Goal: Task Accomplishment & Management: Manage account settings

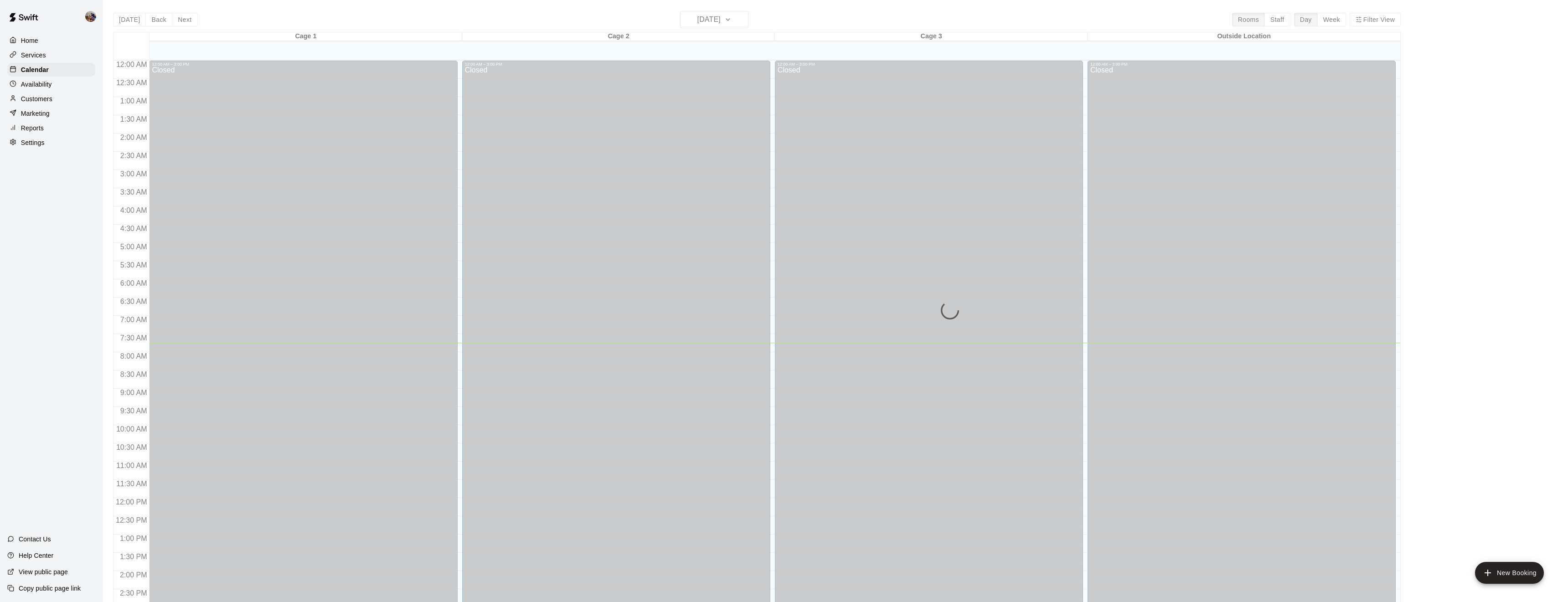
scroll to position [281, 0]
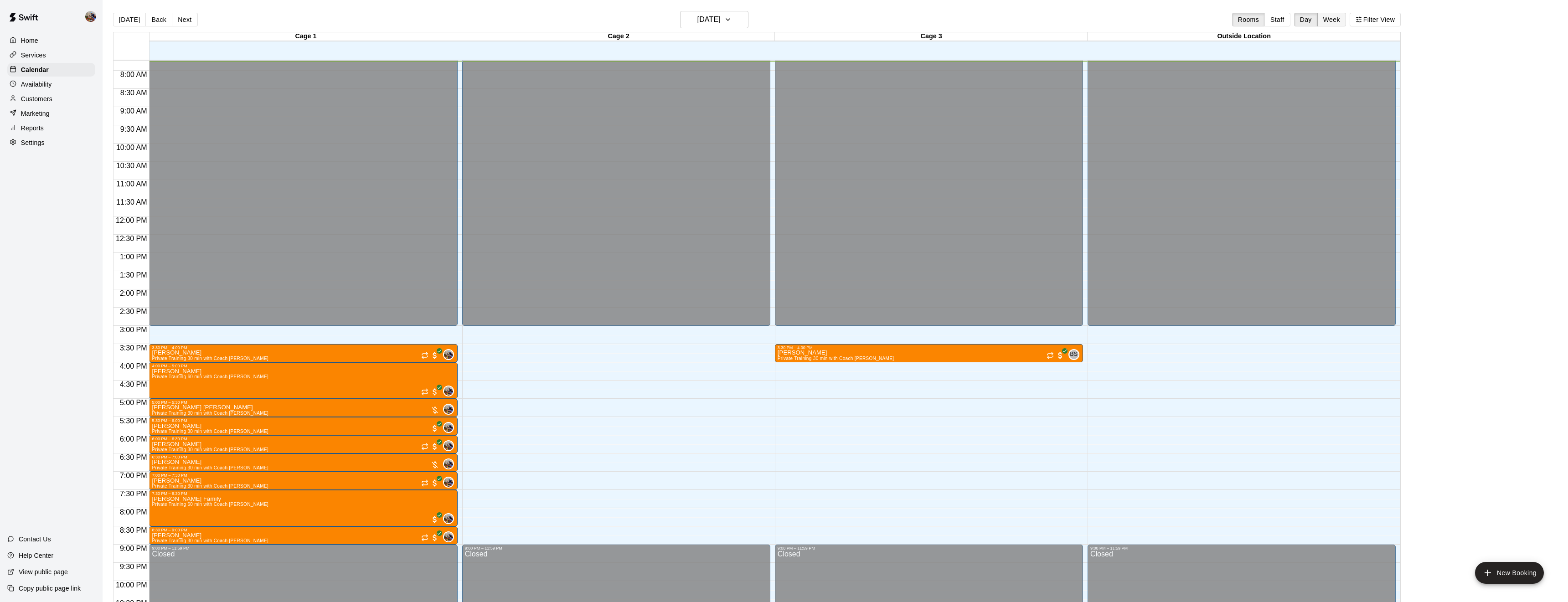
click at [1333, 22] on button "Week" at bounding box center [1331, 20] width 28 height 14
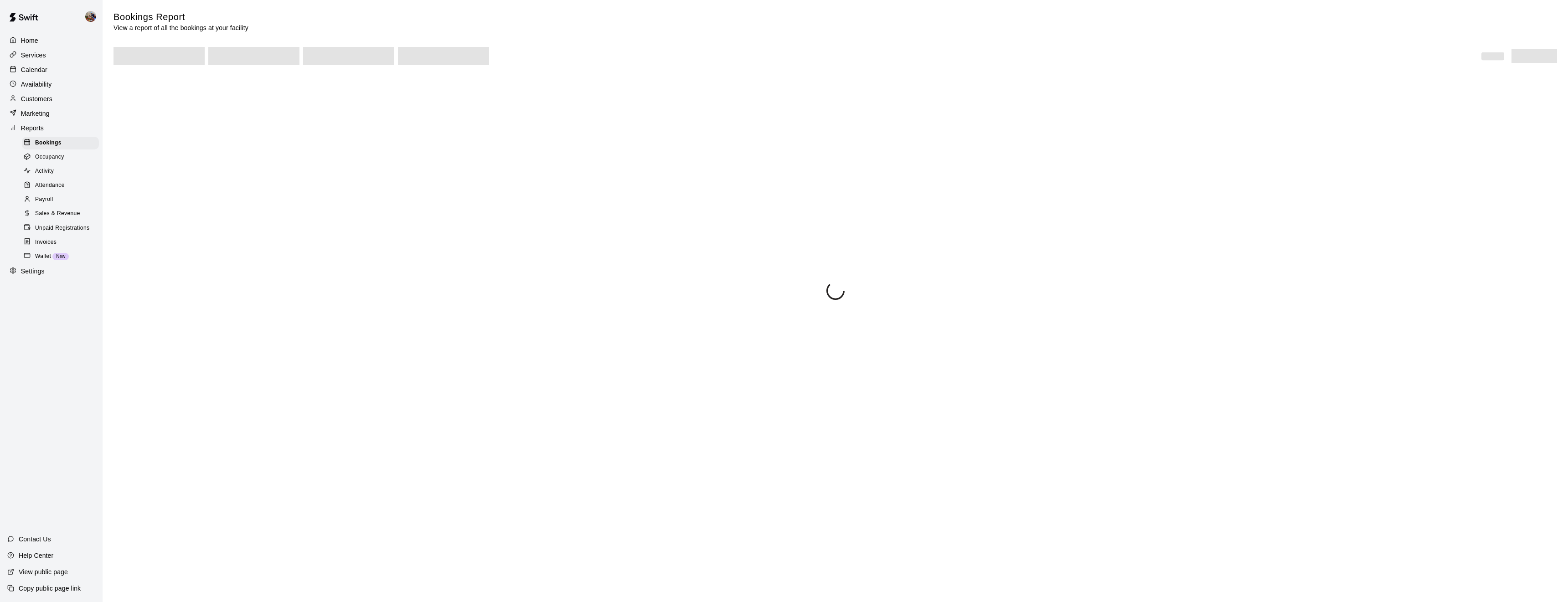
click at [278, 57] on span at bounding box center [253, 56] width 91 height 19
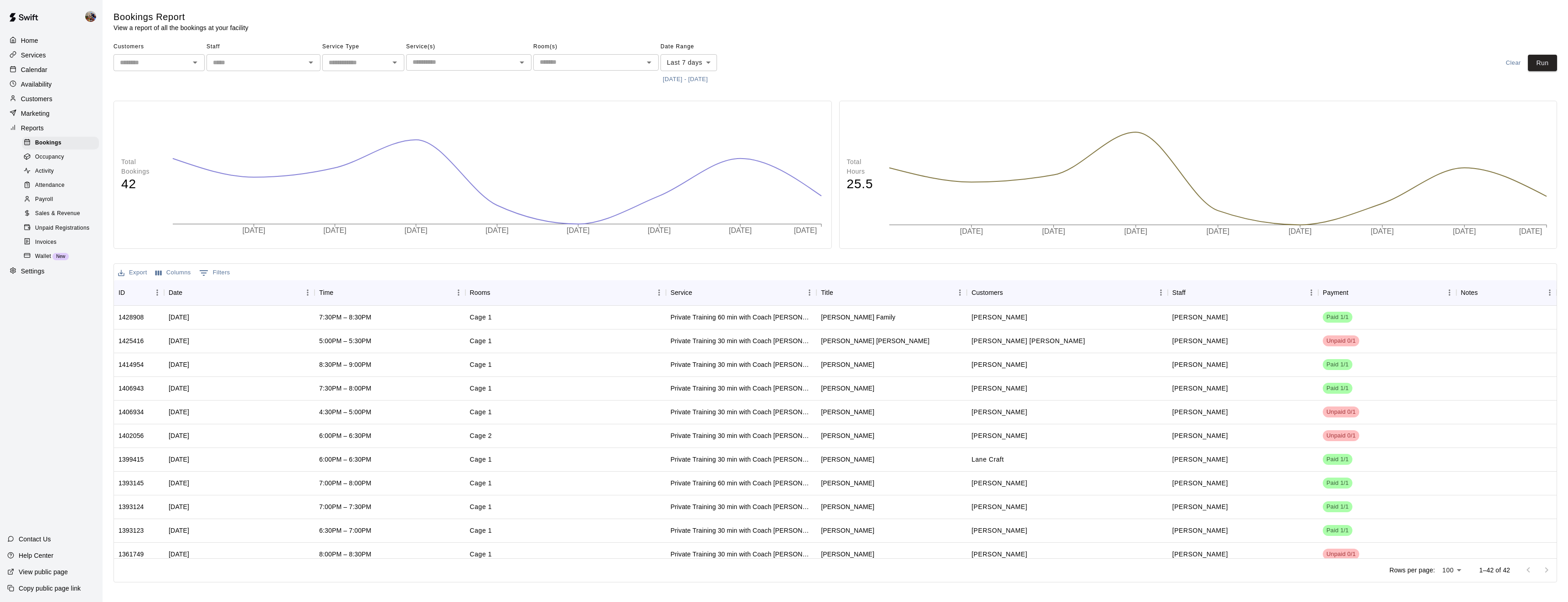
click at [170, 68] on div "​" at bounding box center [158, 63] width 91 height 17
click at [167, 79] on li "Lucas Rumohr" at bounding box center [158, 82] width 91 height 15
type input "**********"
click at [674, 78] on button "9/9/2025 - 9/16/2025" at bounding box center [685, 79] width 50 height 14
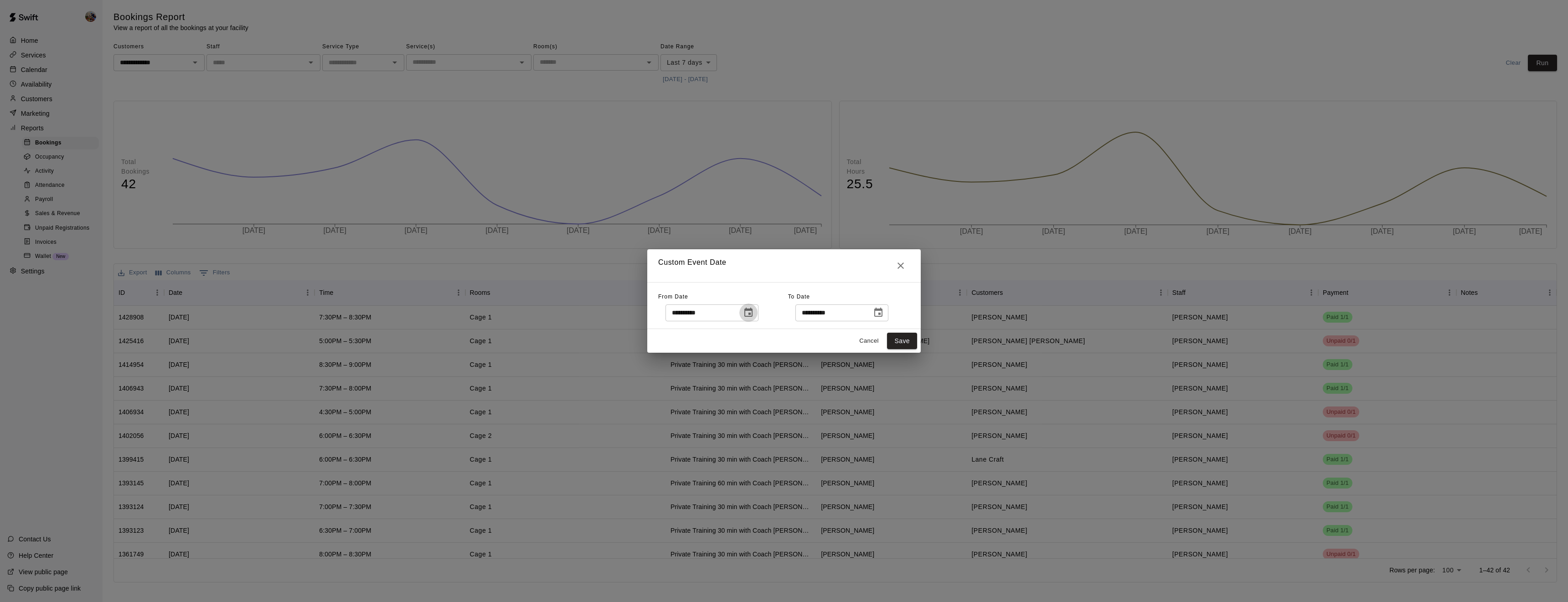
click at [752, 309] on icon "Choose date, selected date is Sep 9, 2025" at bounding box center [748, 312] width 8 height 9
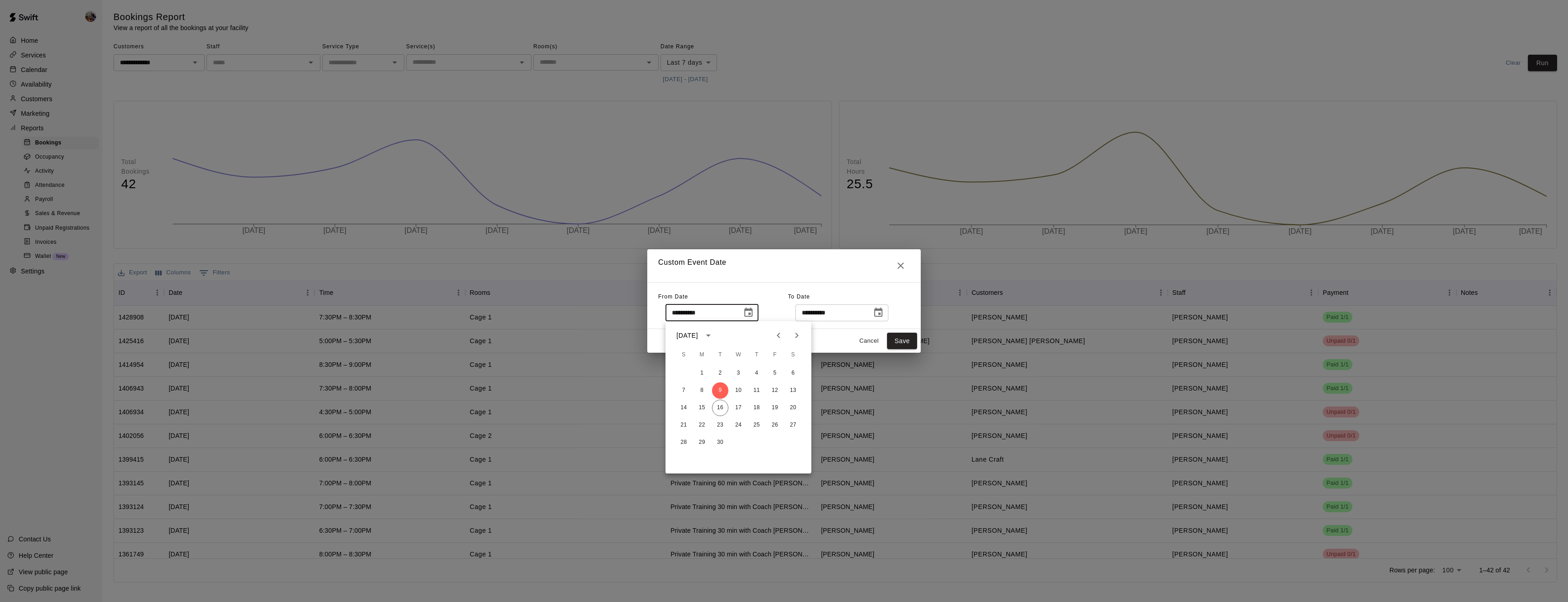
click at [781, 331] on icon "Previous month" at bounding box center [778, 335] width 11 height 11
click at [677, 375] on button "1" at bounding box center [683, 373] width 17 height 17
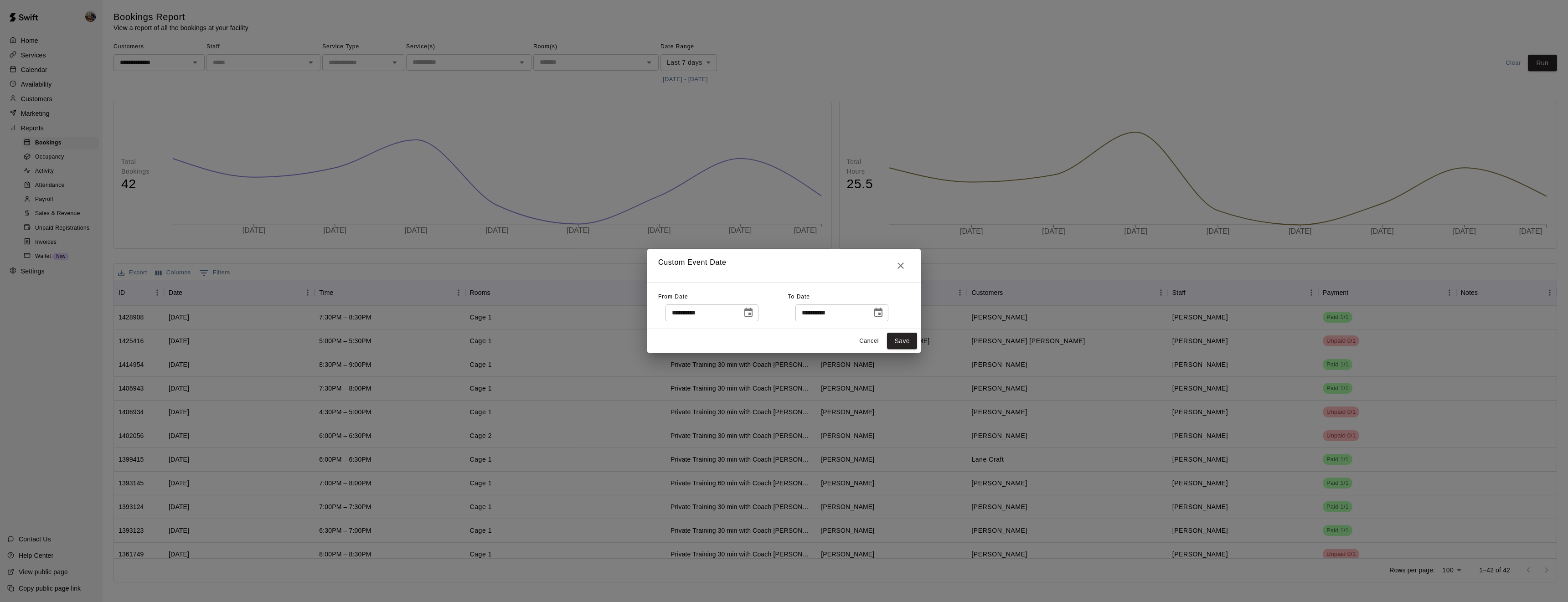
type input "**********"
click at [901, 340] on button "Save" at bounding box center [902, 341] width 30 height 17
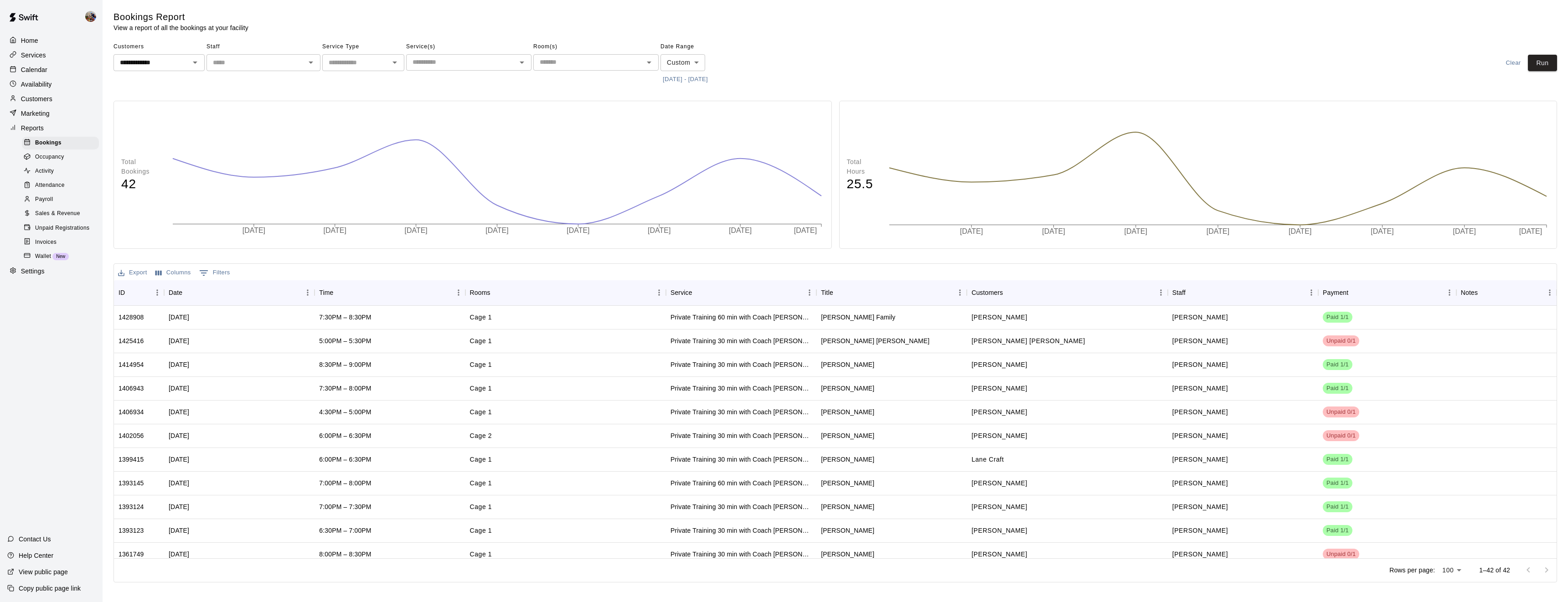
type input "******"
click at [1554, 63] on button "Run" at bounding box center [1543, 63] width 29 height 17
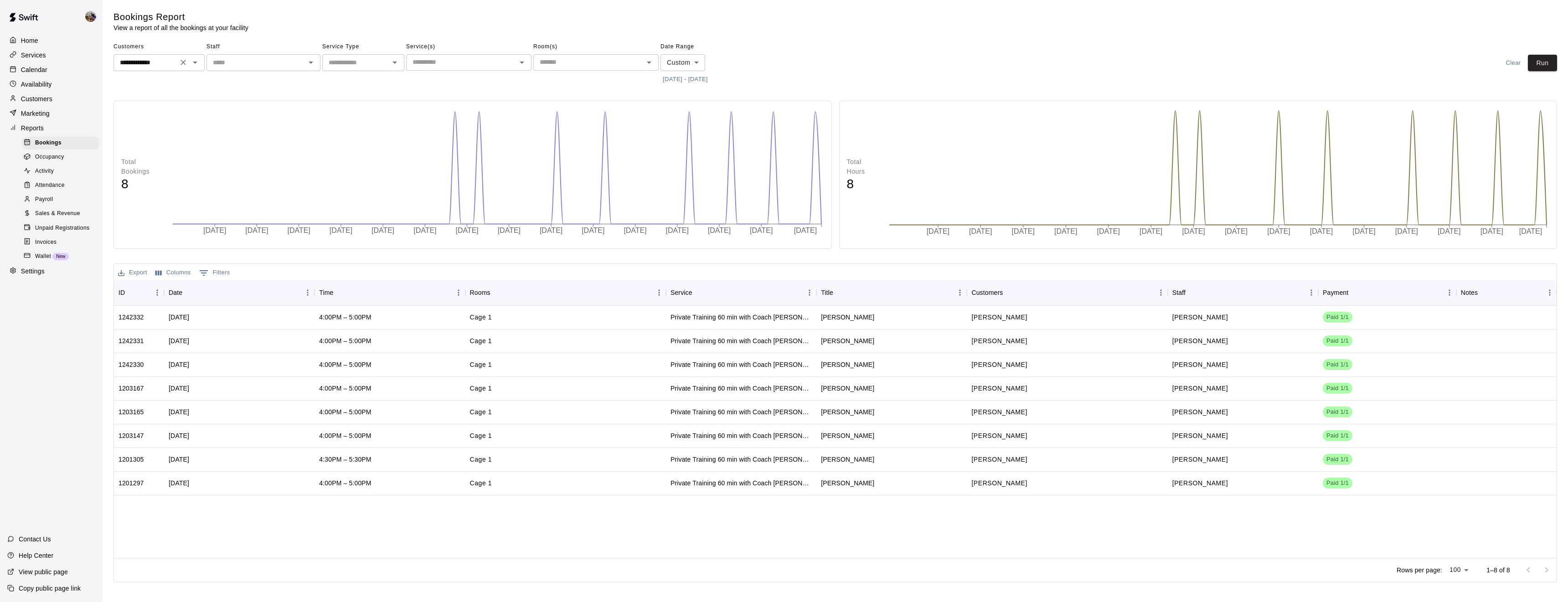
click at [183, 64] on icon "Clear" at bounding box center [183, 62] width 9 height 9
click at [175, 83] on li "River Orlando" at bounding box center [158, 82] width 91 height 15
type input "**********"
click at [1547, 66] on button "Run" at bounding box center [1543, 63] width 29 height 17
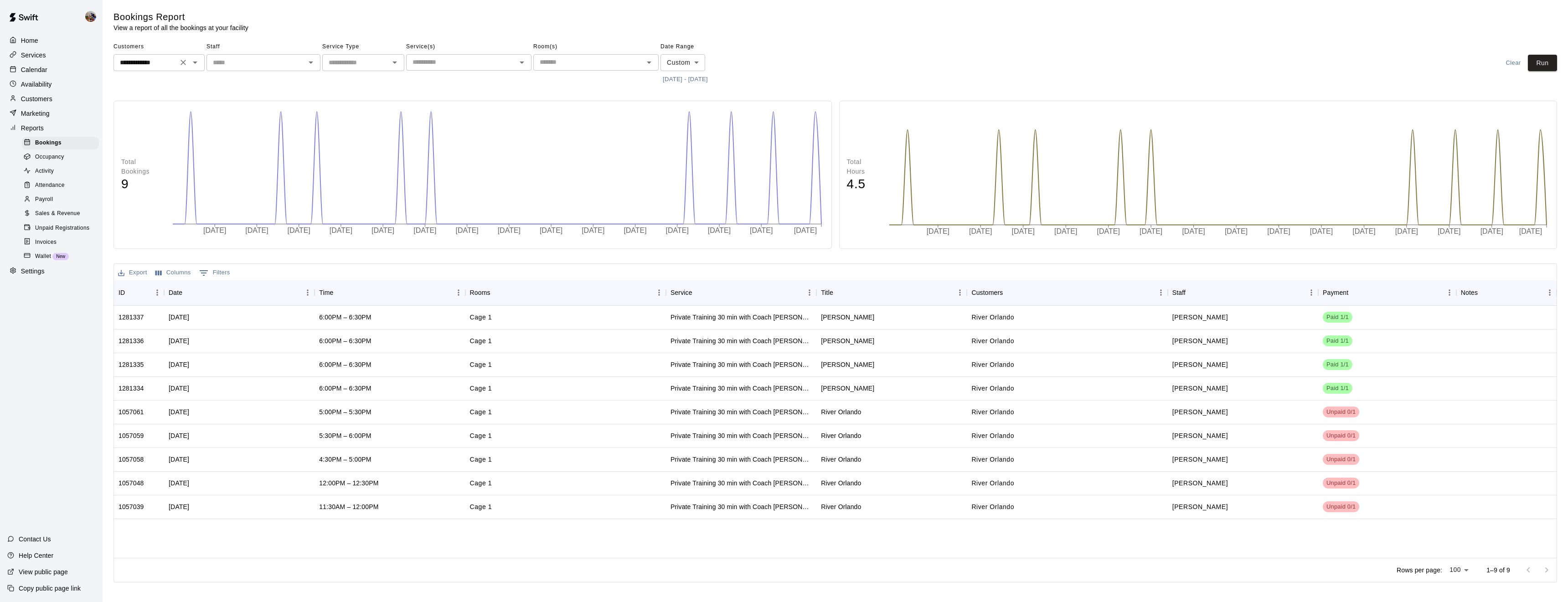
click at [691, 63] on body "**********" at bounding box center [784, 293] width 1568 height 586
click at [607, 89] on div at bounding box center [784, 301] width 1568 height 602
click at [675, 79] on button "6/1/2025 - 9/16/2025" at bounding box center [685, 79] width 50 height 14
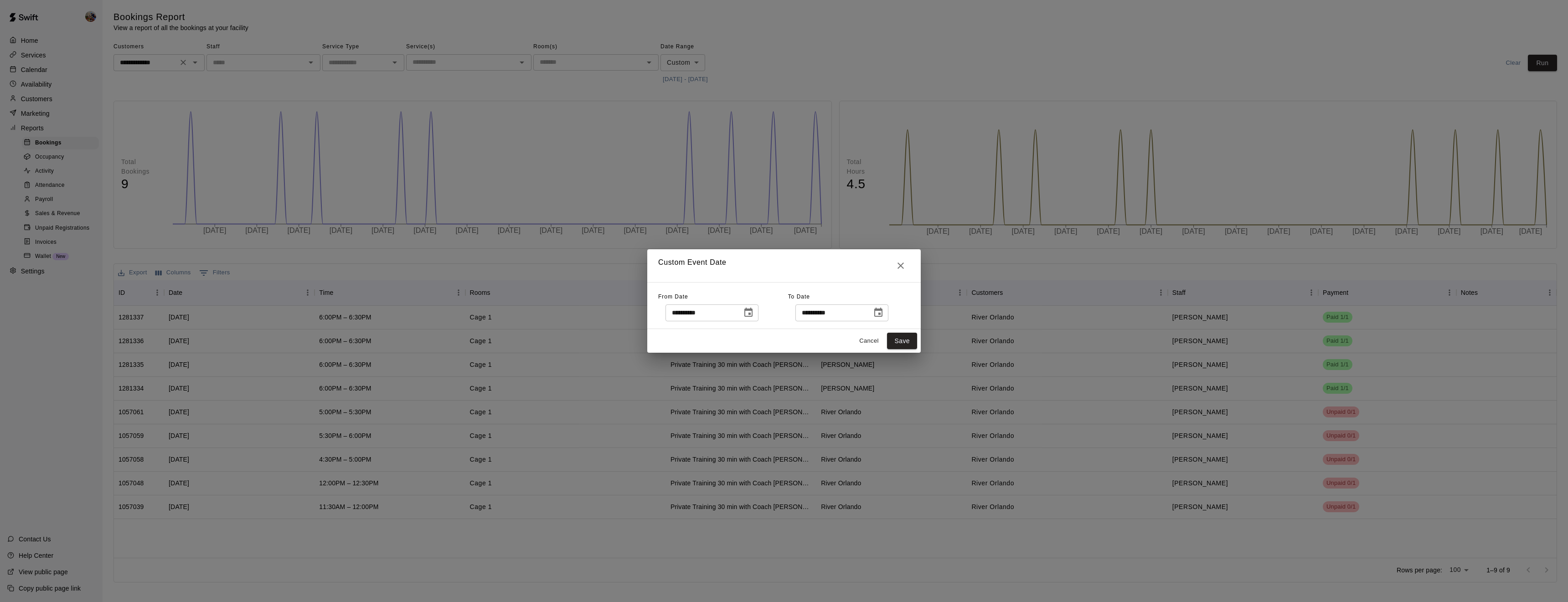
click at [754, 317] on icon "Choose date, selected date is Jun 1, 2025" at bounding box center [748, 312] width 11 height 11
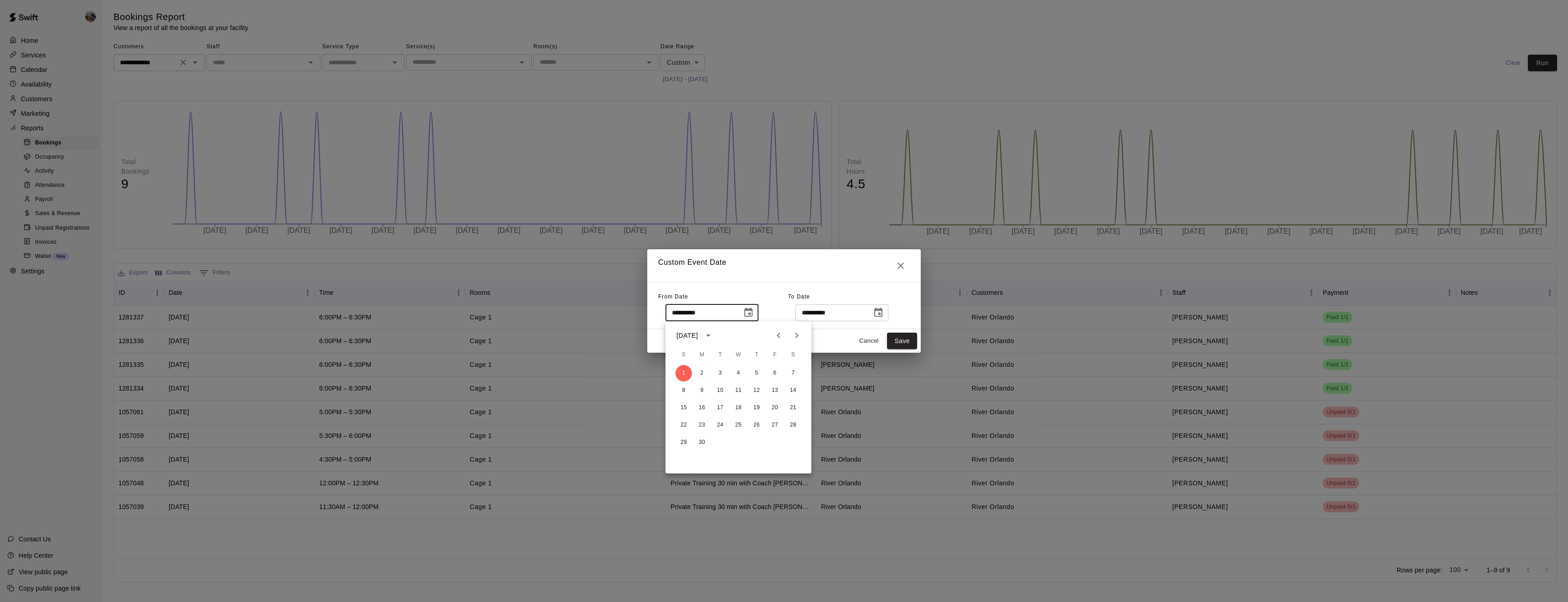
click at [774, 337] on icon "Previous month" at bounding box center [778, 335] width 11 height 11
click at [707, 405] on button "12" at bounding box center [701, 408] width 17 height 17
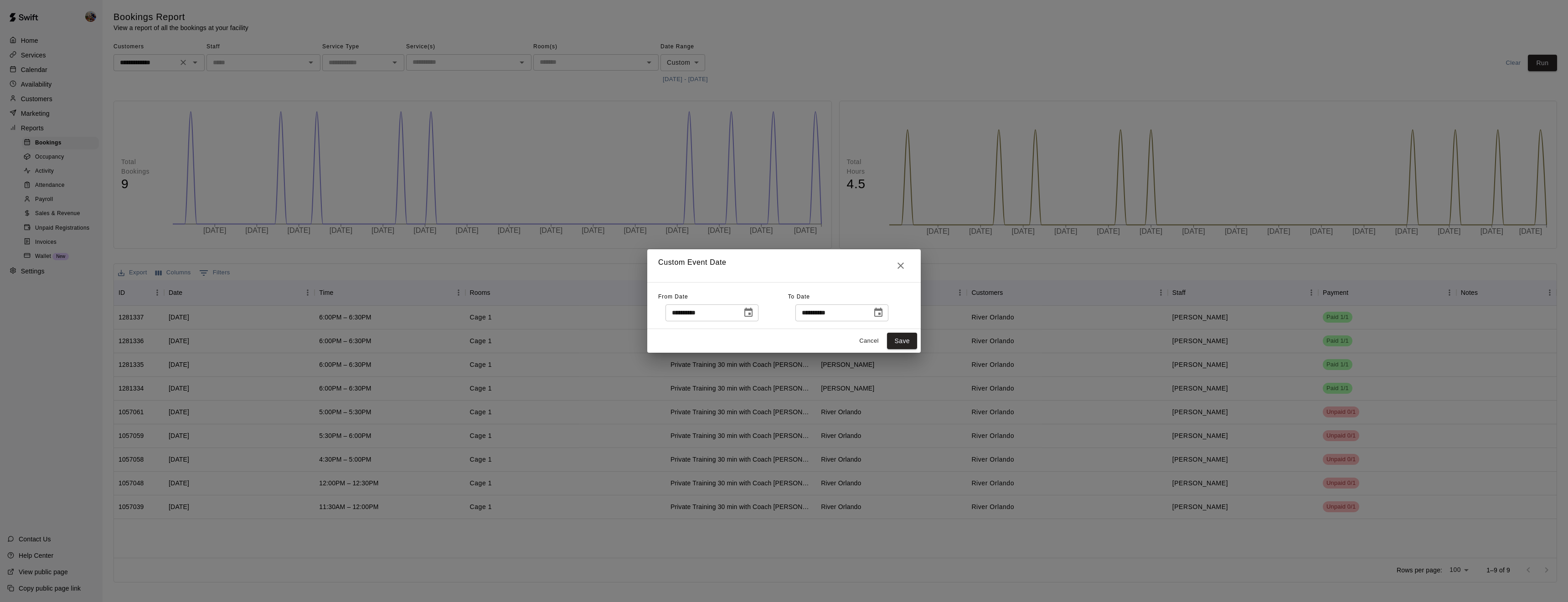
type input "**********"
click at [905, 348] on button "Save" at bounding box center [902, 341] width 30 height 17
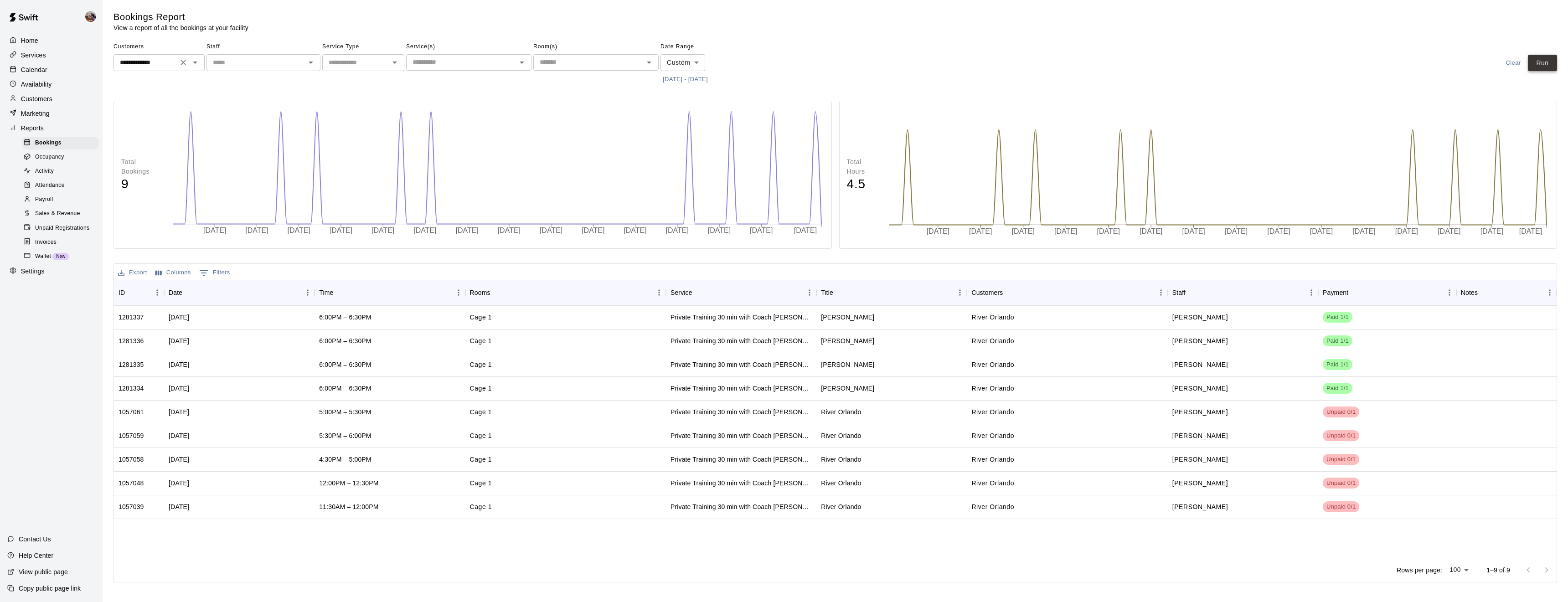
click at [1546, 62] on button "Run" at bounding box center [1543, 63] width 29 height 17
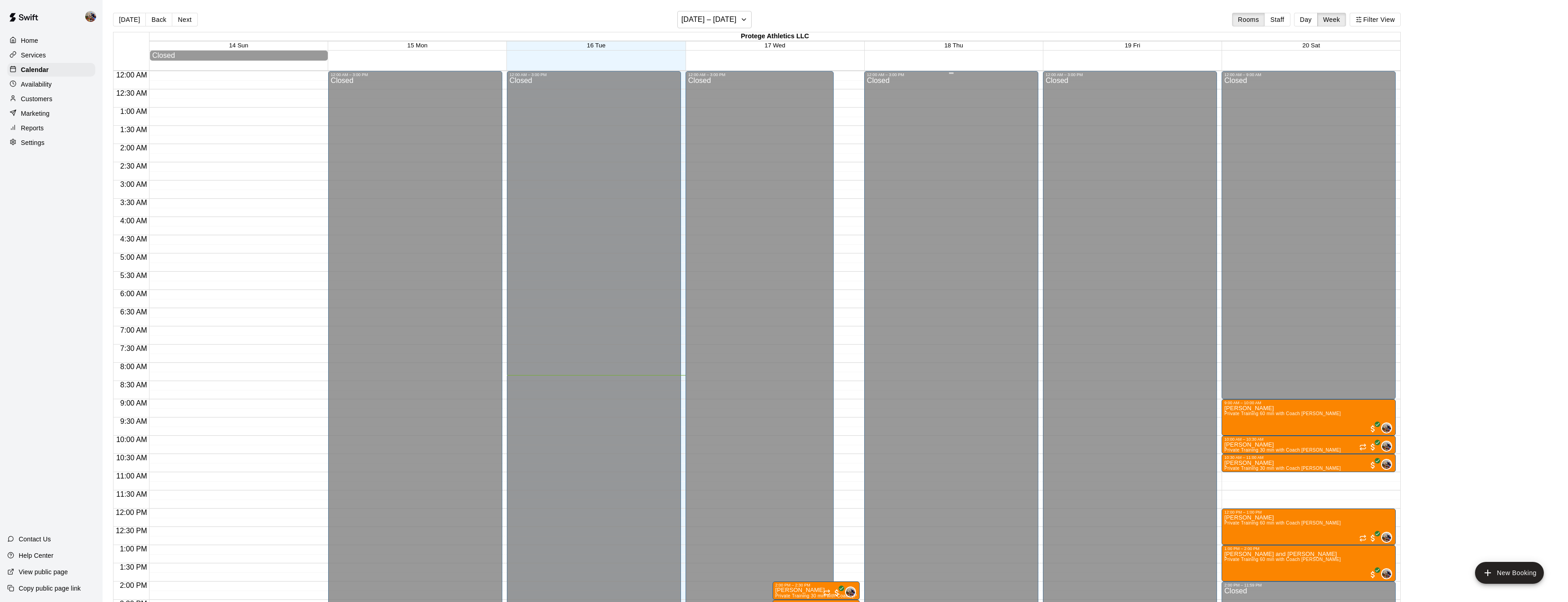
scroll to position [281, 0]
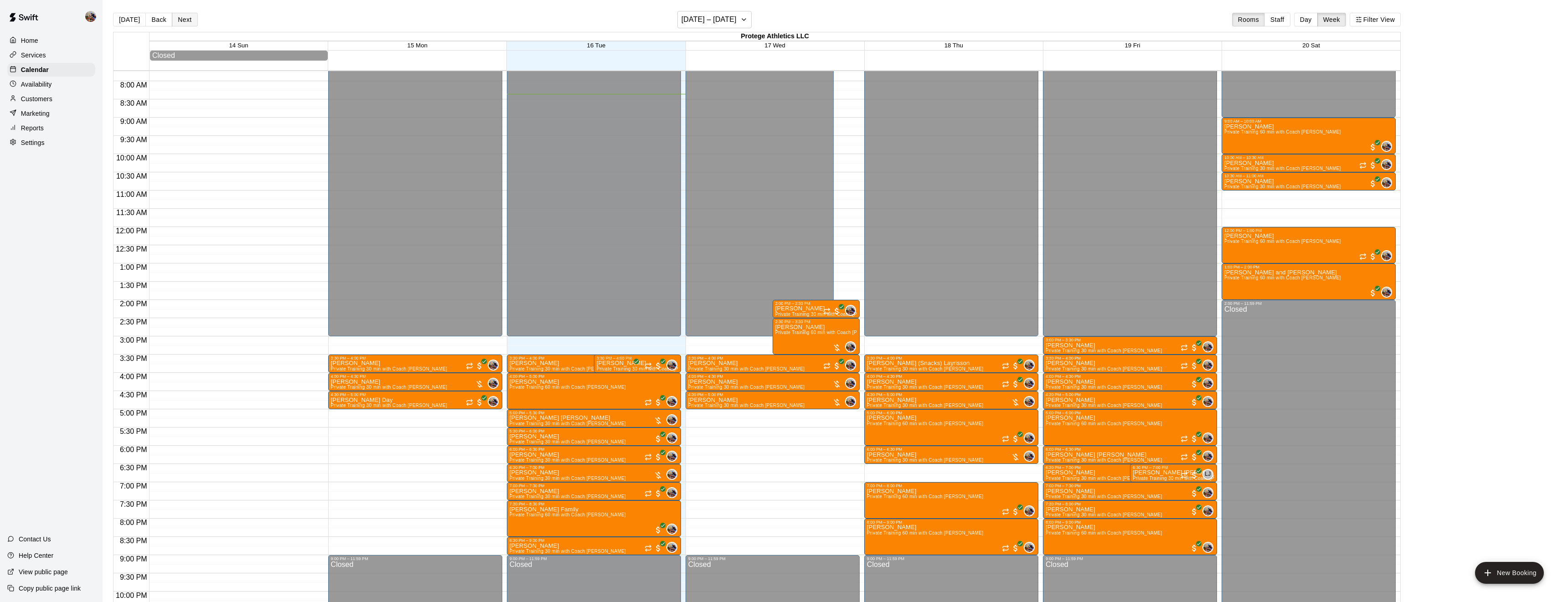
click at [178, 23] on button "Next" at bounding box center [185, 20] width 25 height 14
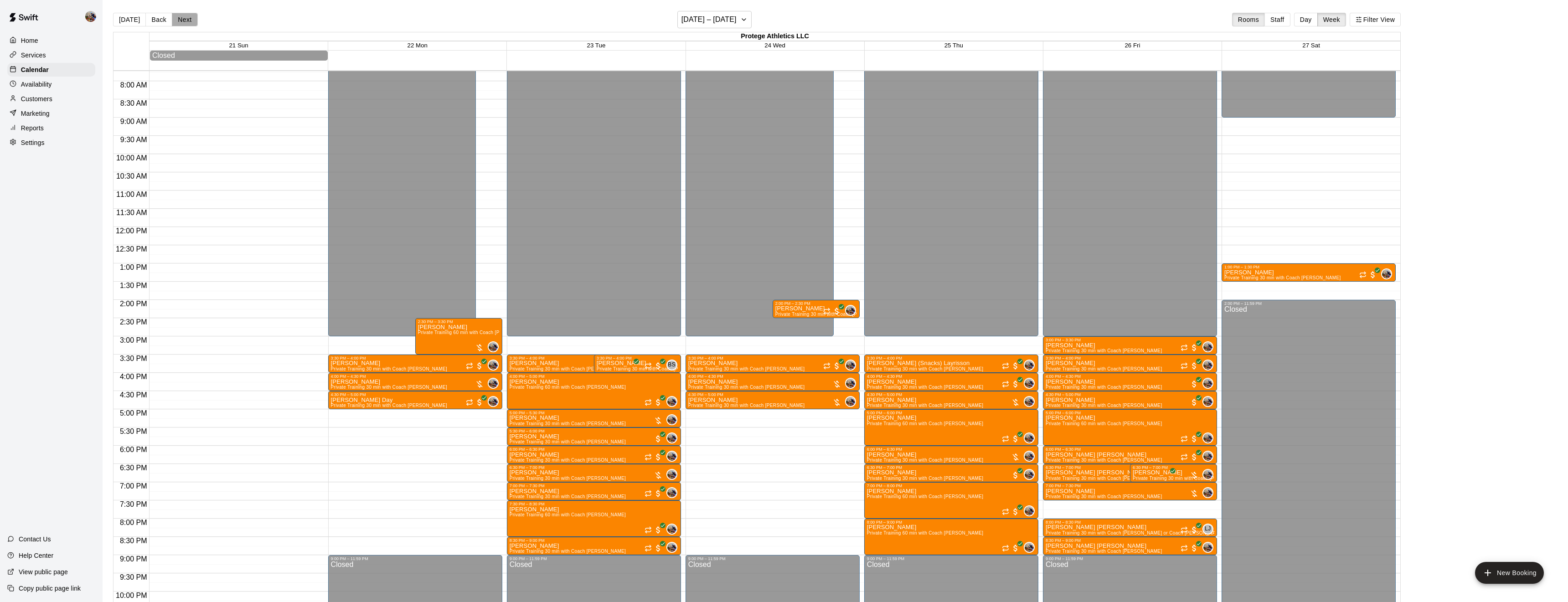
click at [178, 23] on button "Next" at bounding box center [185, 20] width 25 height 14
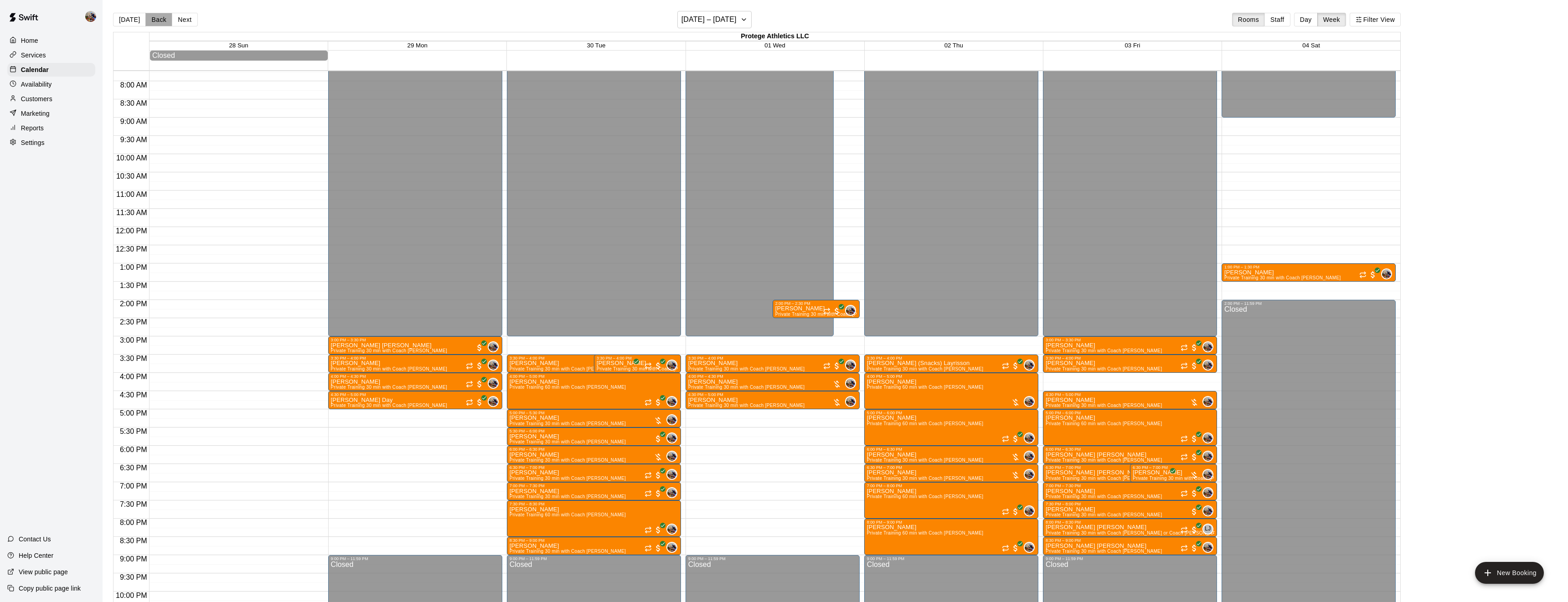
click at [152, 17] on button "Back" at bounding box center [159, 20] width 27 height 14
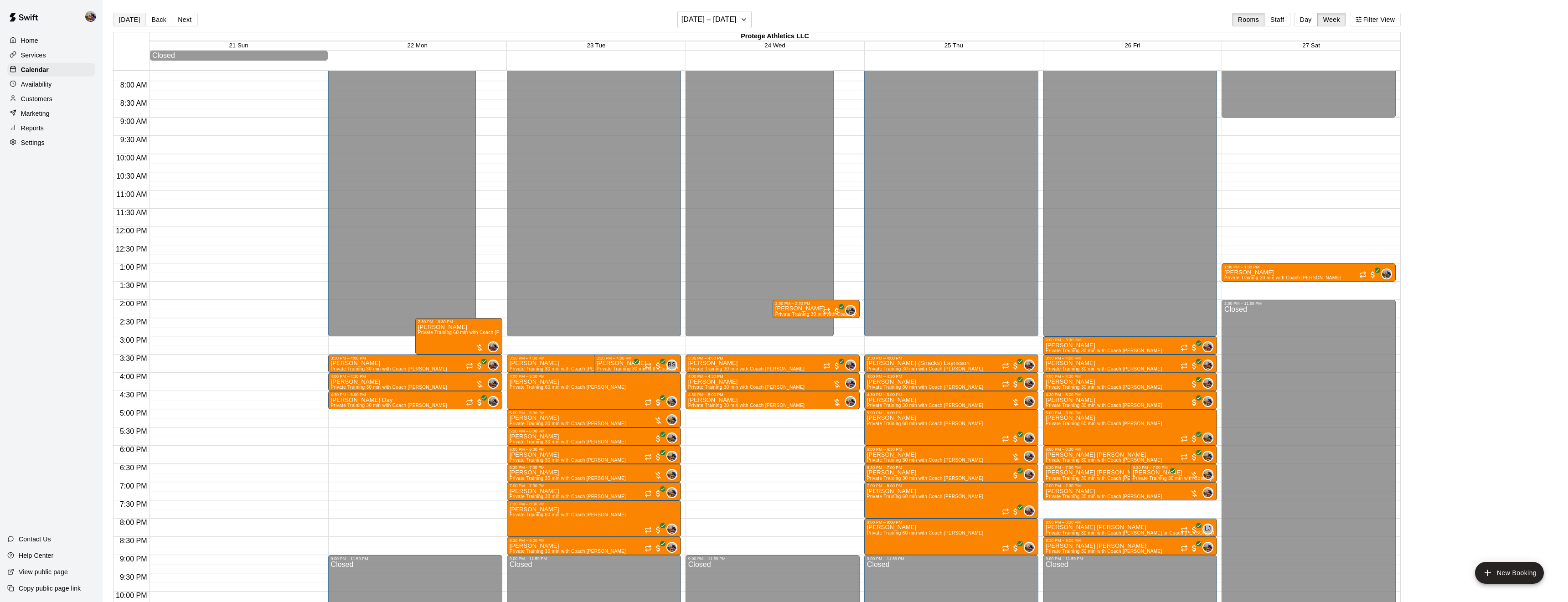
click at [130, 20] on button "[DATE]" at bounding box center [130, 20] width 33 height 14
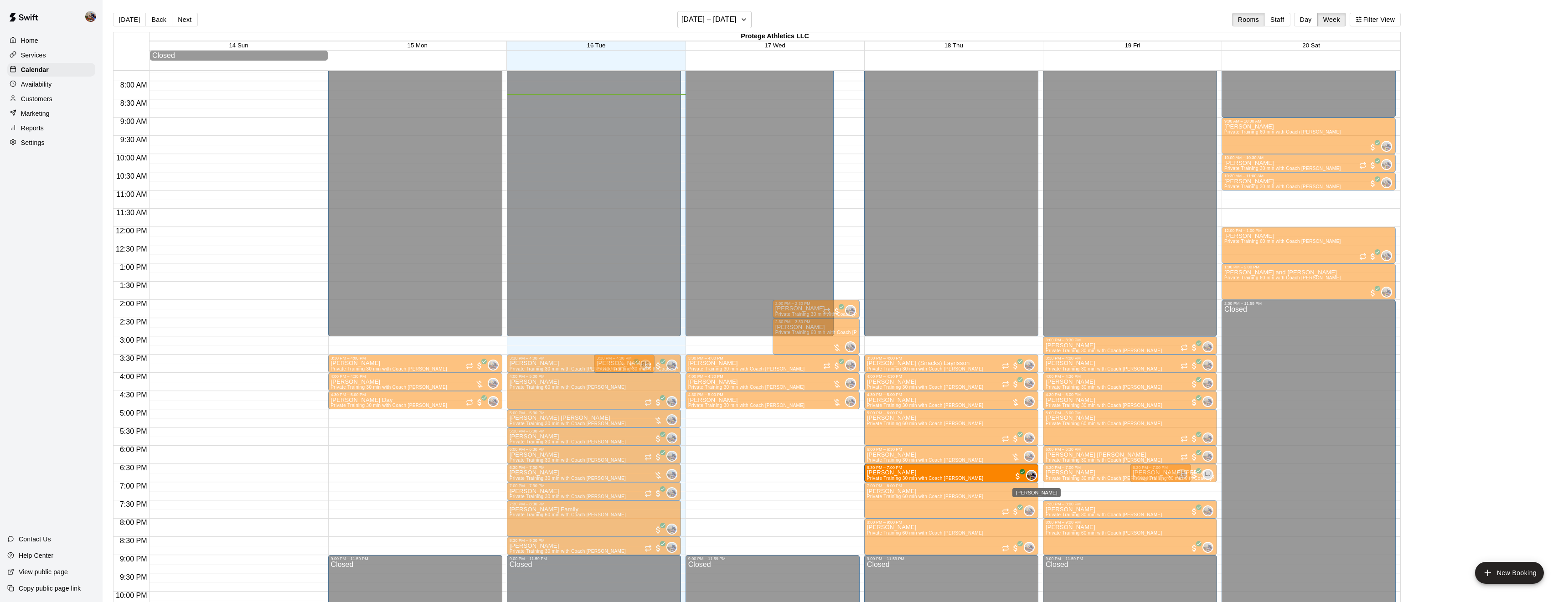
drag, startPoint x: 1075, startPoint y: 492, endPoint x: 1027, endPoint y: 477, distance: 50.3
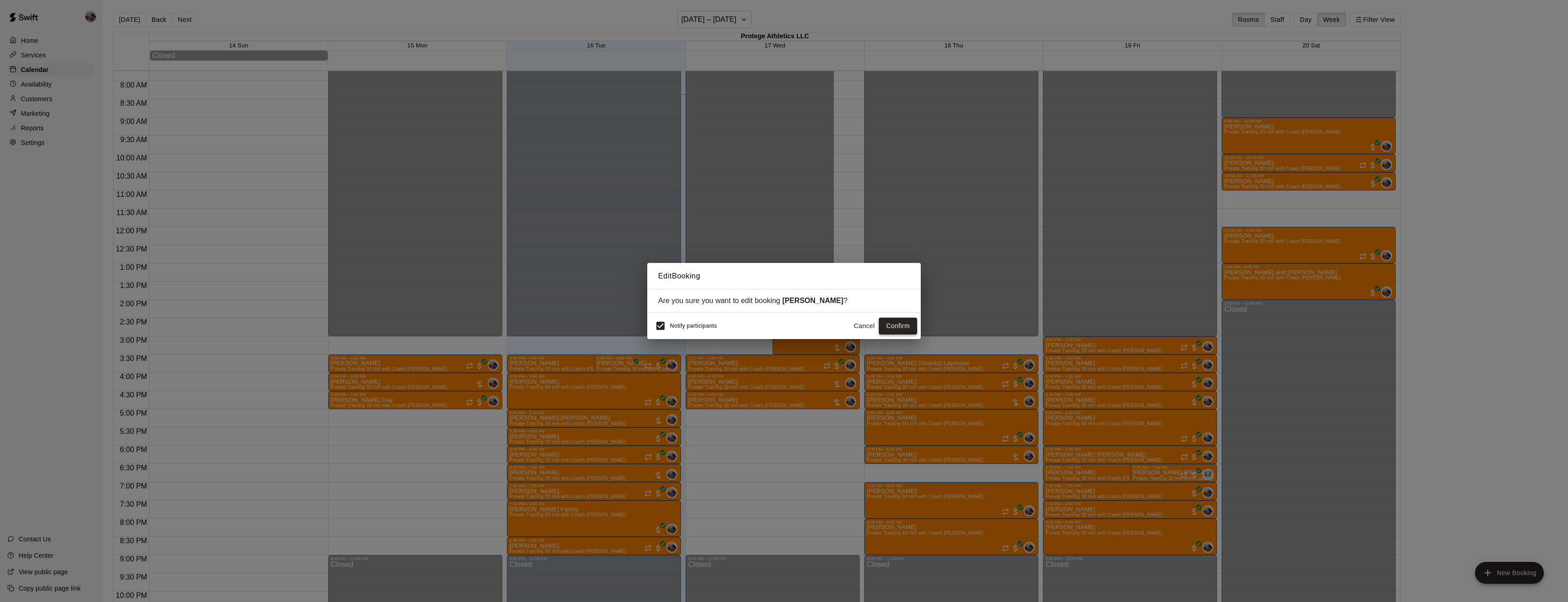
click at [910, 324] on button "Confirm" at bounding box center [898, 325] width 38 height 17
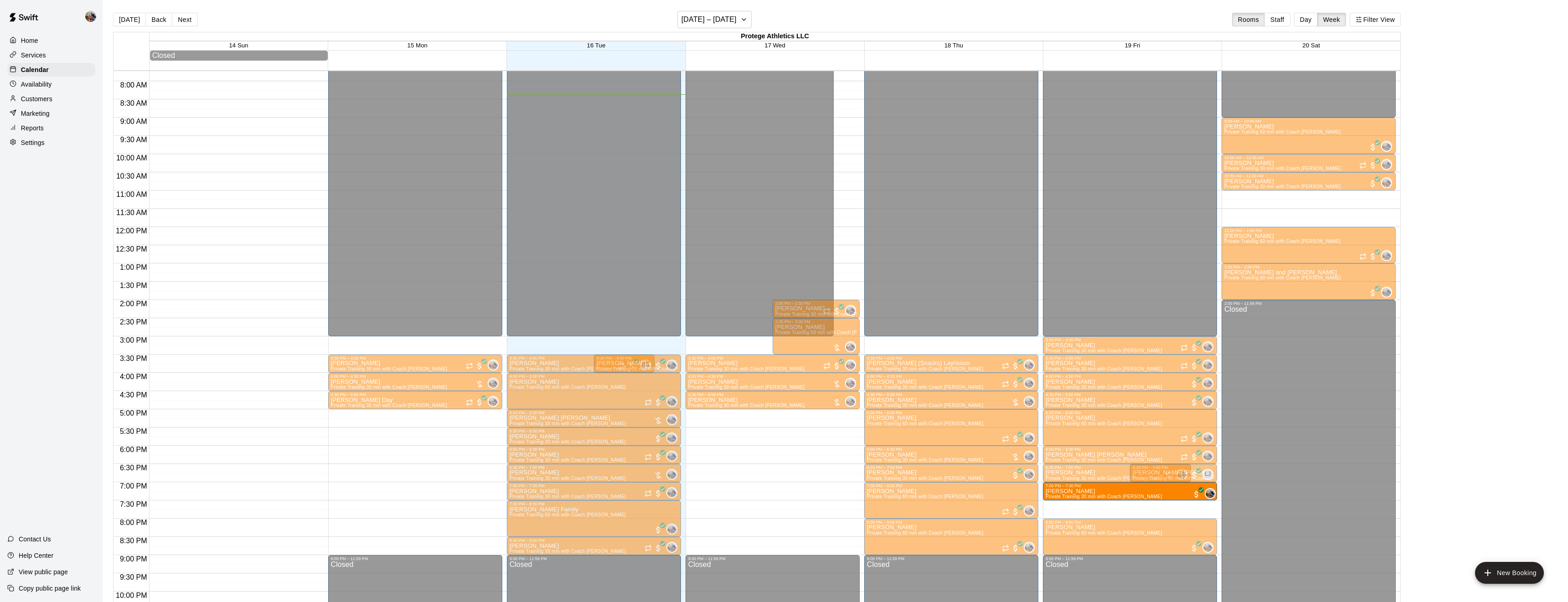
drag, startPoint x: 1150, startPoint y: 506, endPoint x: 1151, endPoint y: 493, distance: 13.0
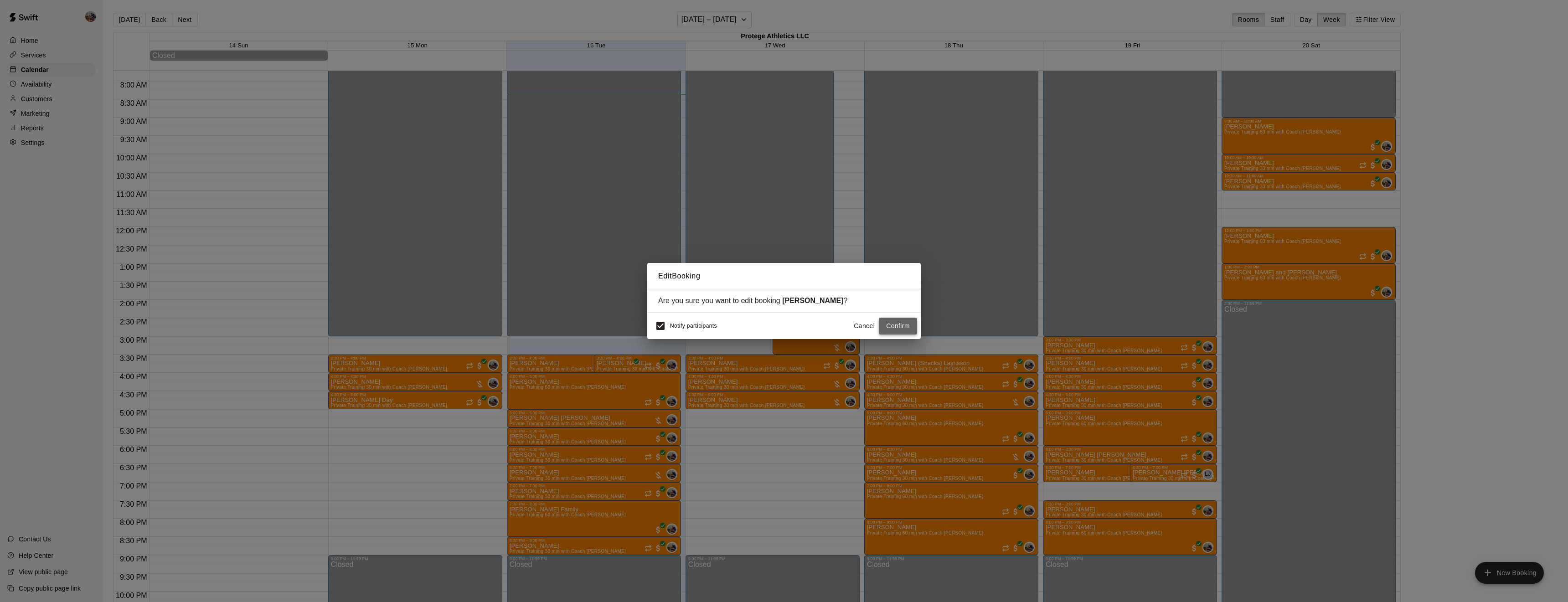
click at [903, 327] on button "Confirm" at bounding box center [898, 325] width 38 height 17
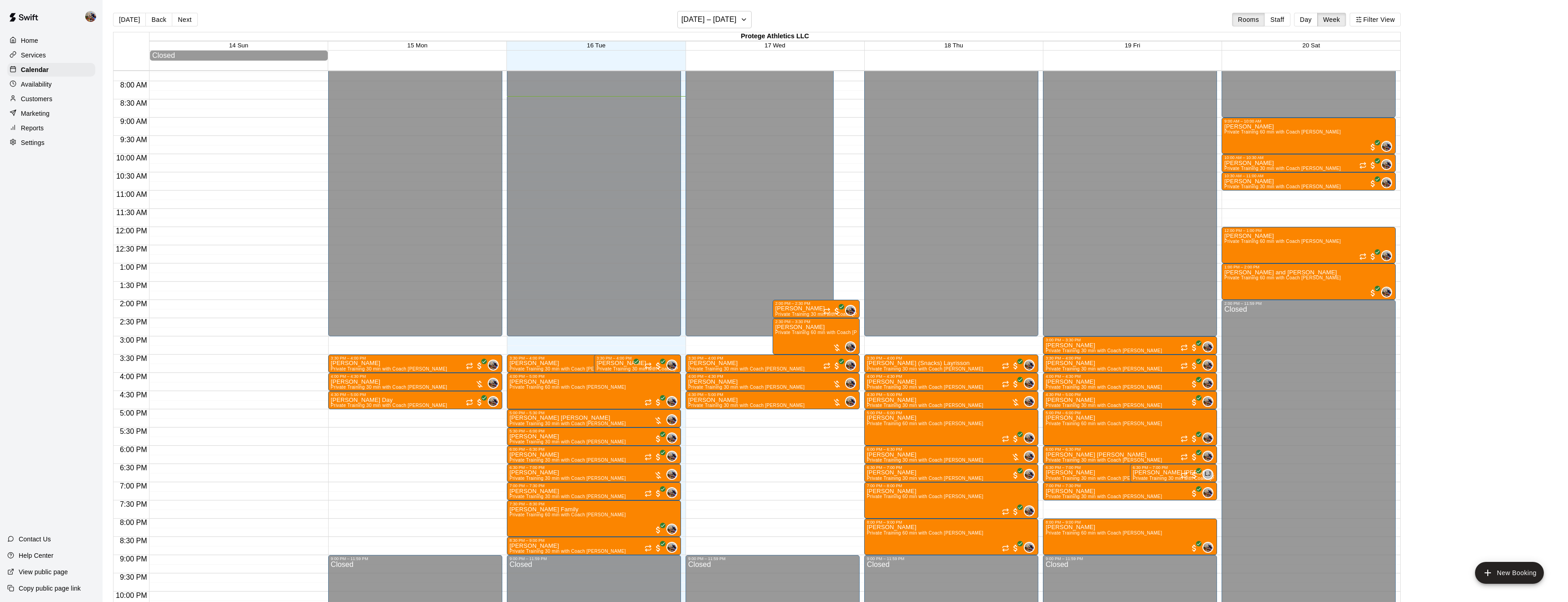
click at [903, 327] on div "Closed" at bounding box center [951, 67] width 169 height 544
click at [183, 16] on button "Next" at bounding box center [185, 20] width 25 height 14
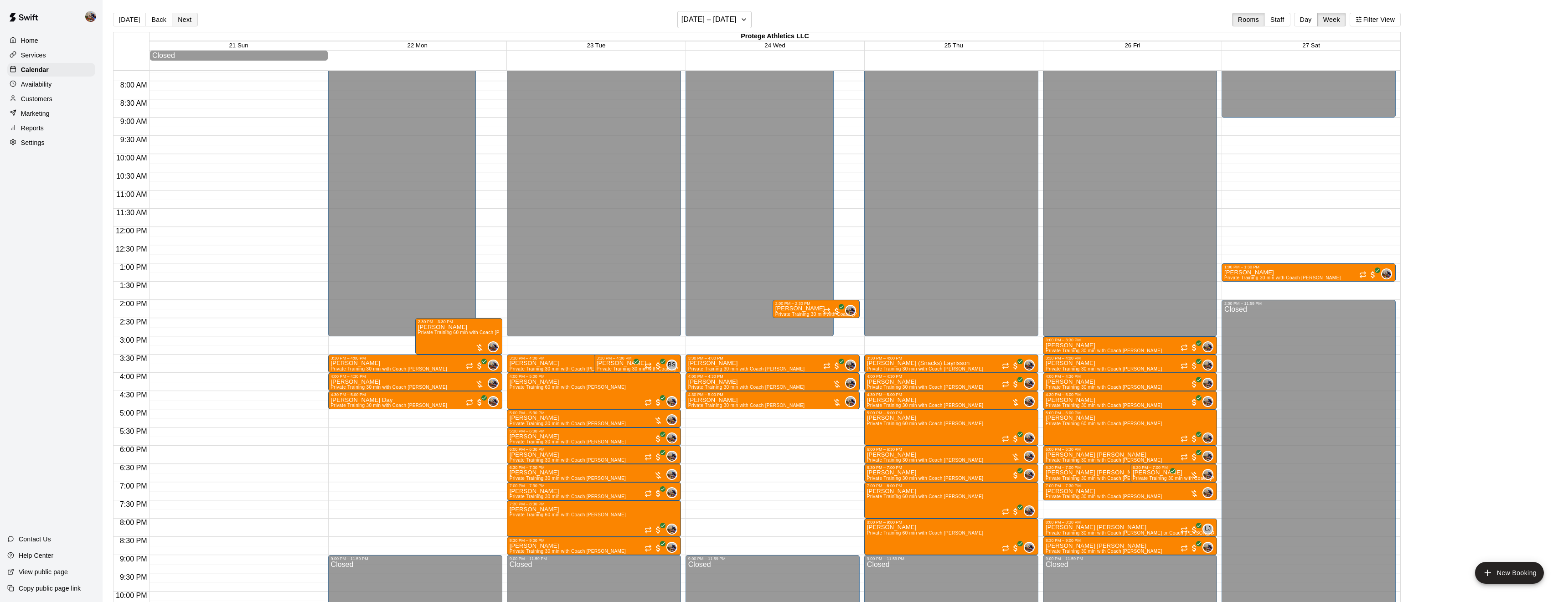
click at [183, 16] on button "Next" at bounding box center [185, 20] width 25 height 14
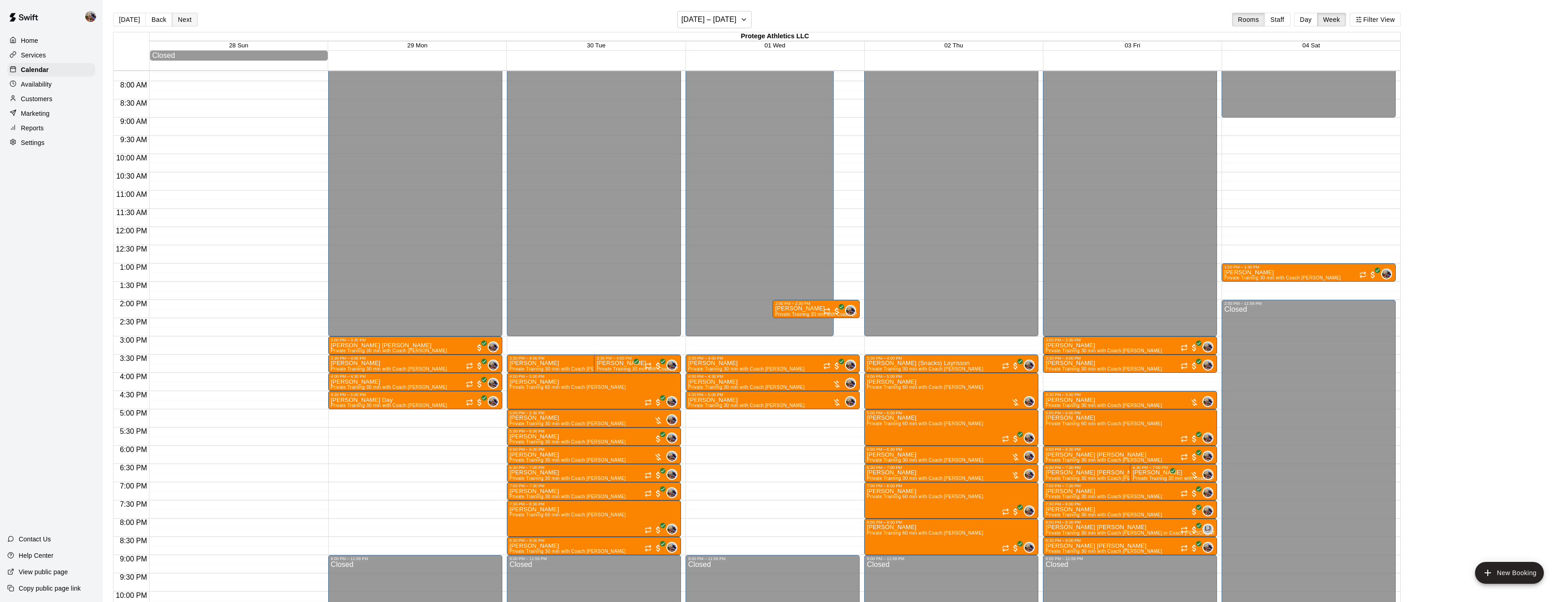
click at [183, 16] on button "Next" at bounding box center [185, 20] width 25 height 14
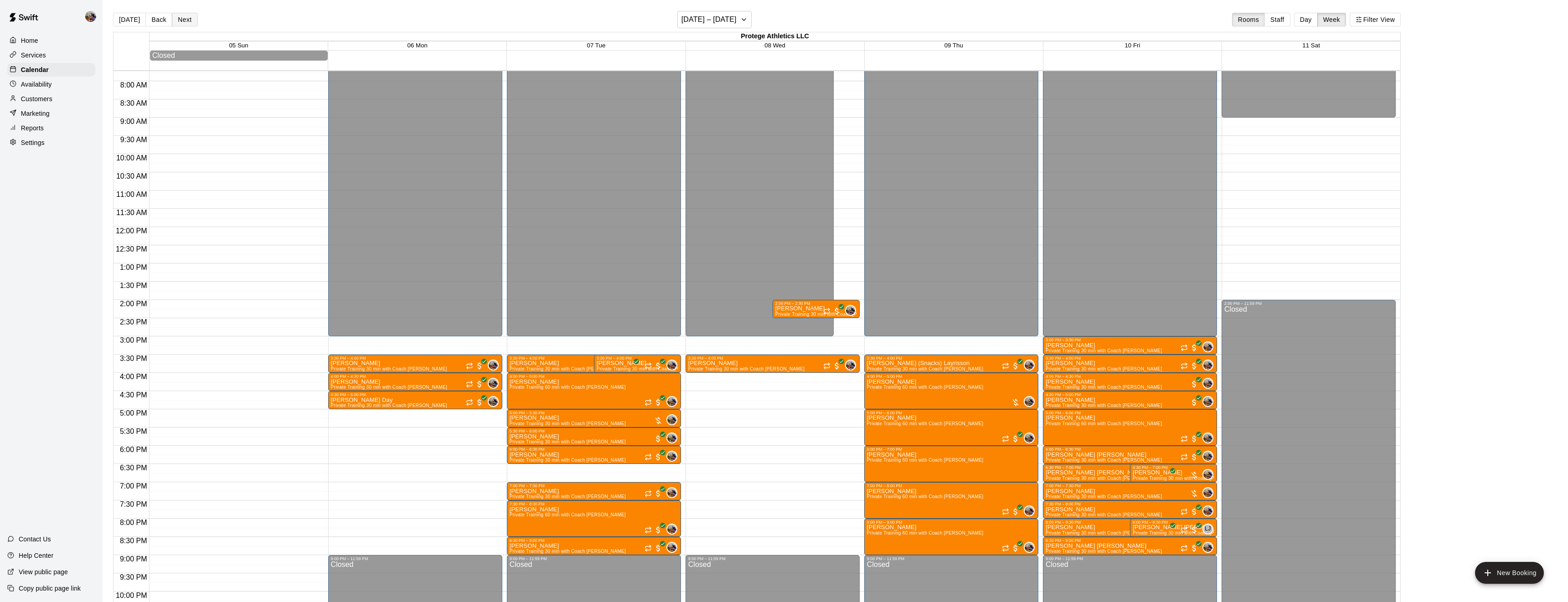
click at [183, 16] on button "Next" at bounding box center [185, 20] width 25 height 14
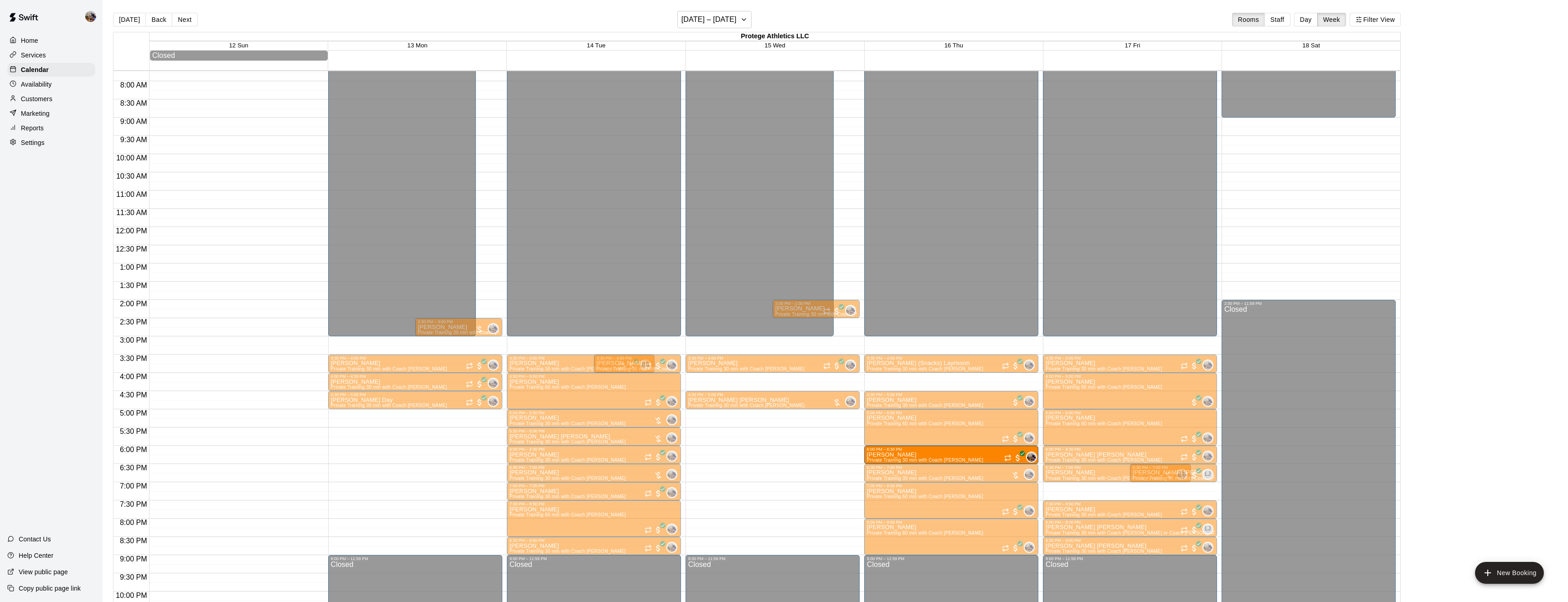
drag, startPoint x: 1123, startPoint y: 492, endPoint x: 1025, endPoint y: 463, distance: 102.2
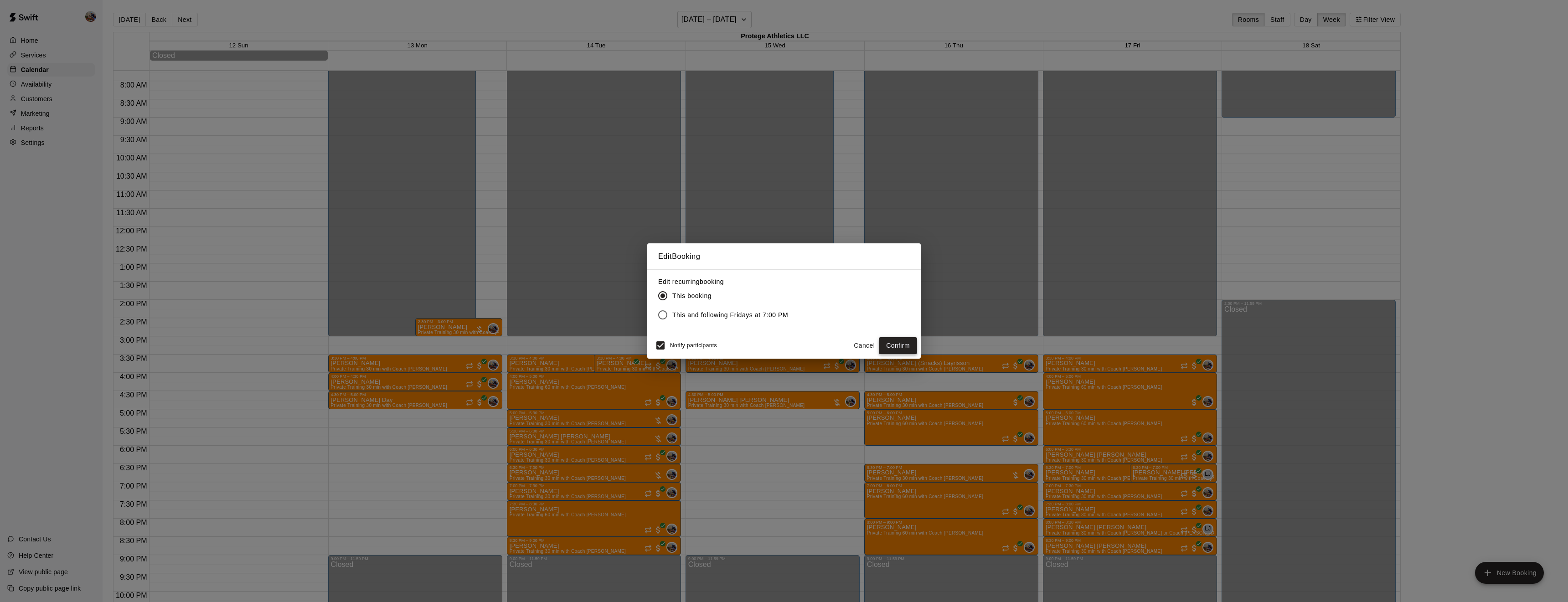
click at [895, 350] on button "Confirm" at bounding box center [898, 345] width 38 height 17
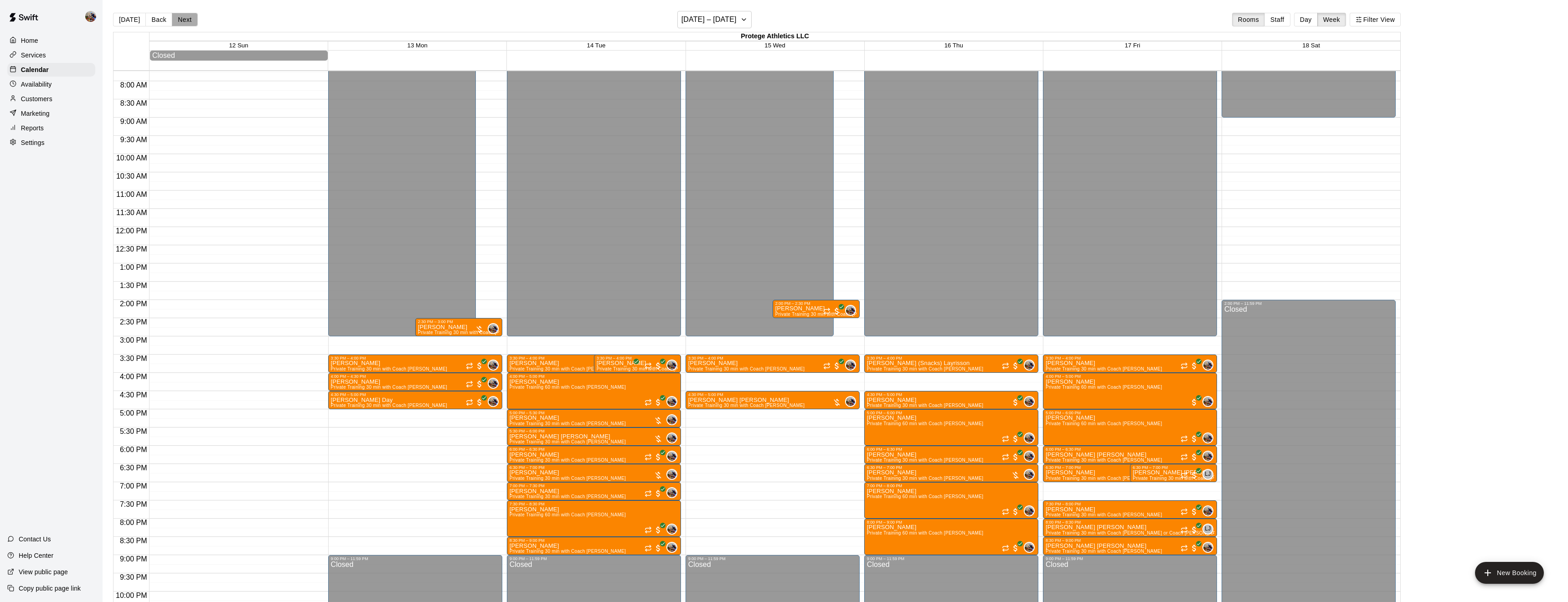
click at [180, 22] on button "Next" at bounding box center [185, 20] width 25 height 14
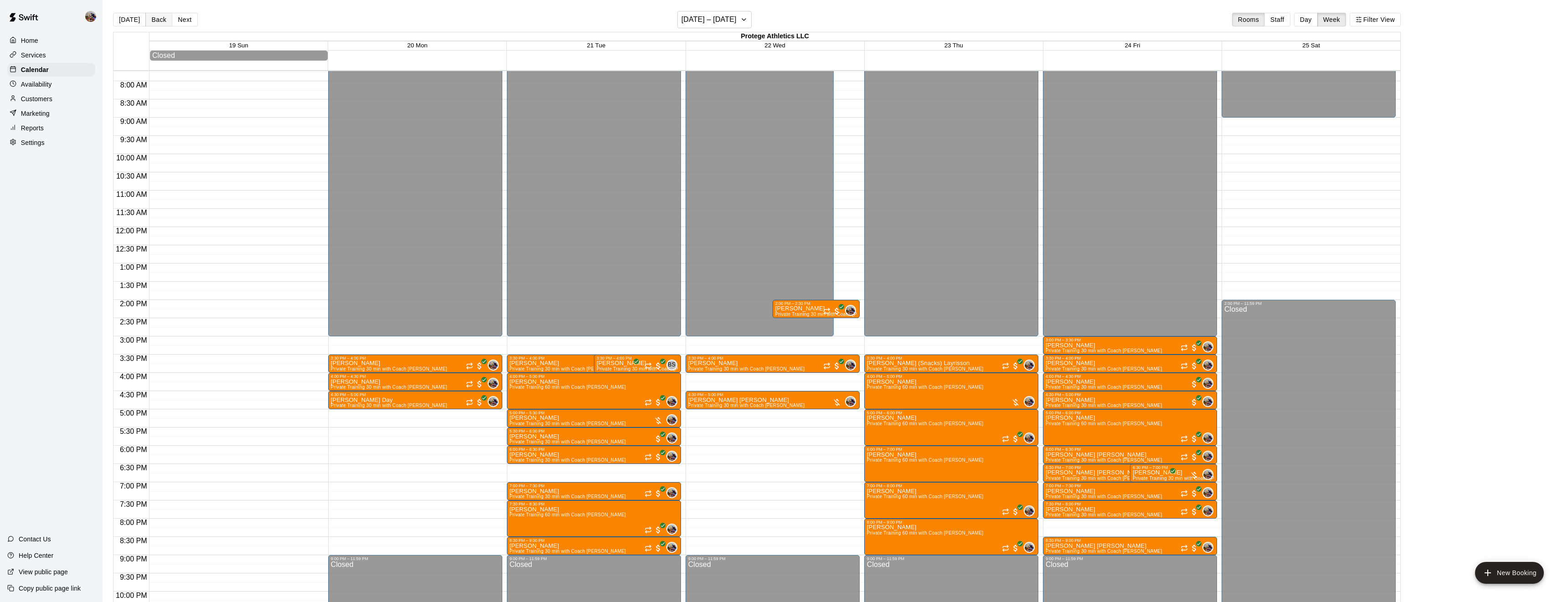
click at [157, 18] on button "Back" at bounding box center [159, 20] width 27 height 14
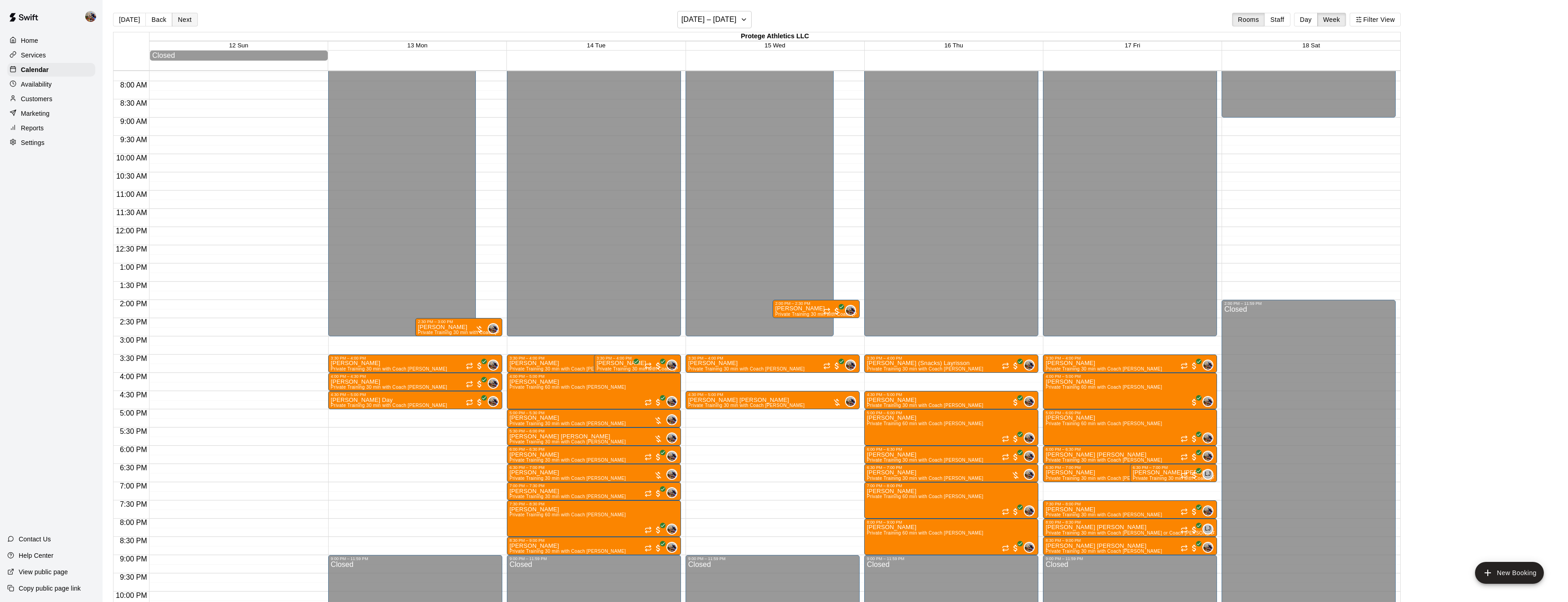
click at [187, 15] on button "Next" at bounding box center [185, 20] width 25 height 14
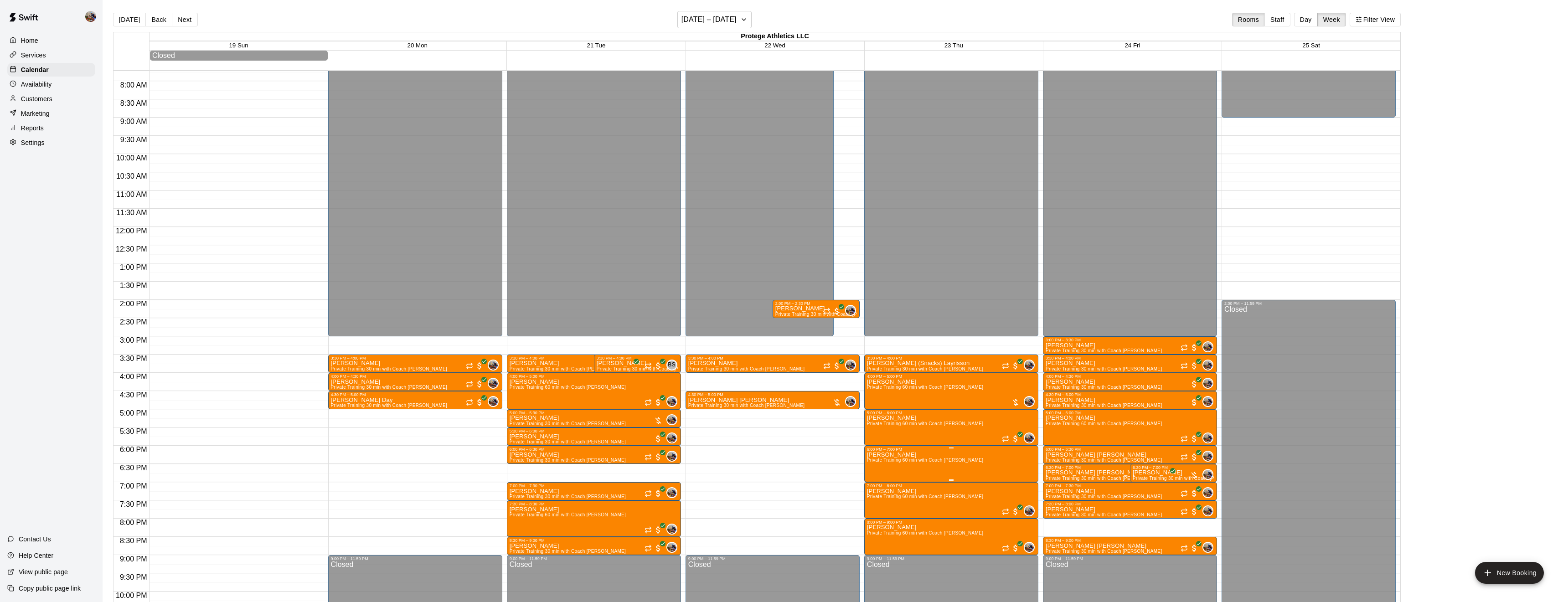
click at [923, 461] on span "Private Training 60 min with Coach [PERSON_NAME]" at bounding box center [924, 459] width 116 height 5
click at [878, 518] on button "delete" at bounding box center [875, 511] width 19 height 19
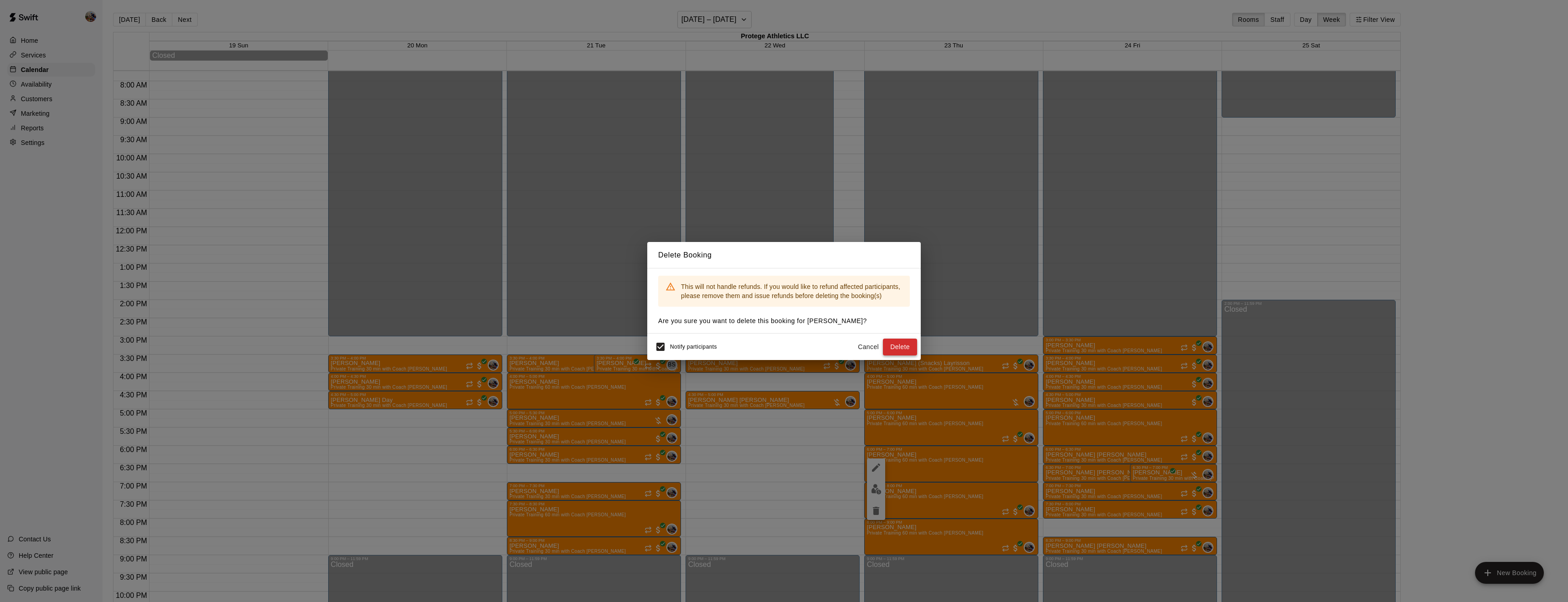
click at [905, 348] on button "Delete" at bounding box center [900, 347] width 34 height 17
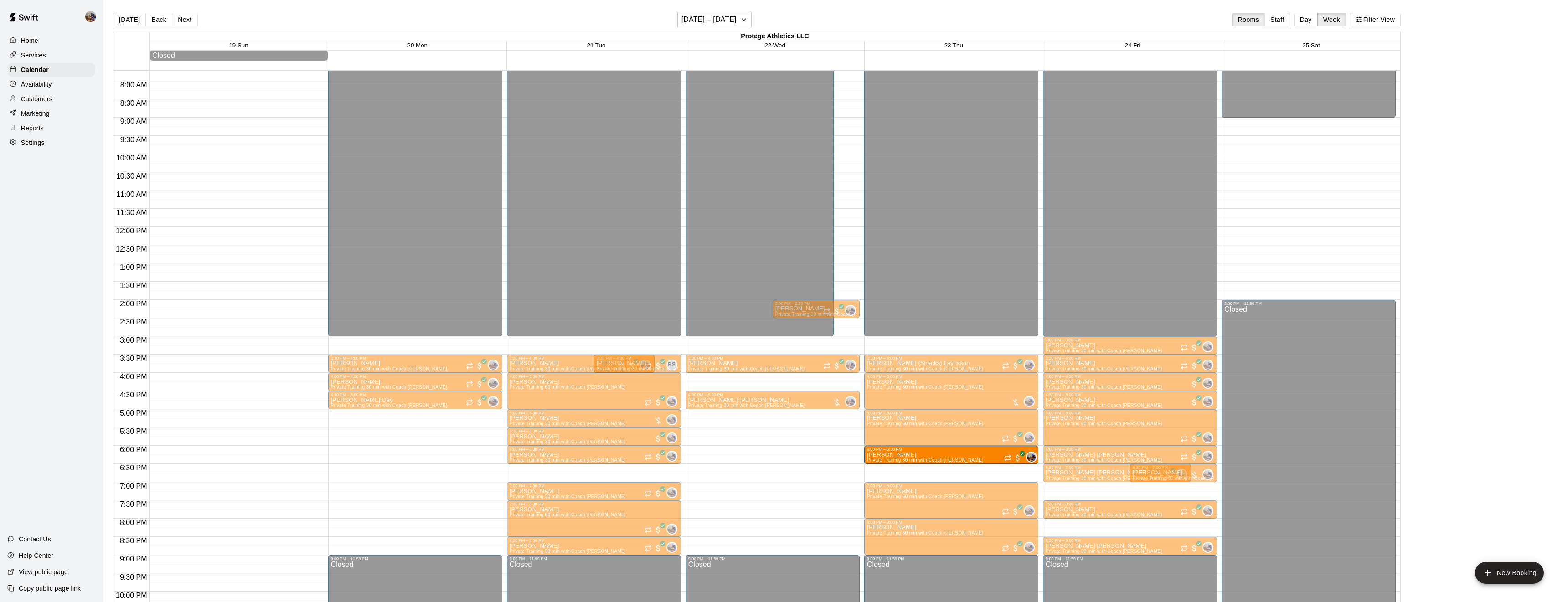
drag, startPoint x: 1112, startPoint y: 490, endPoint x: 1025, endPoint y: 460, distance: 92.0
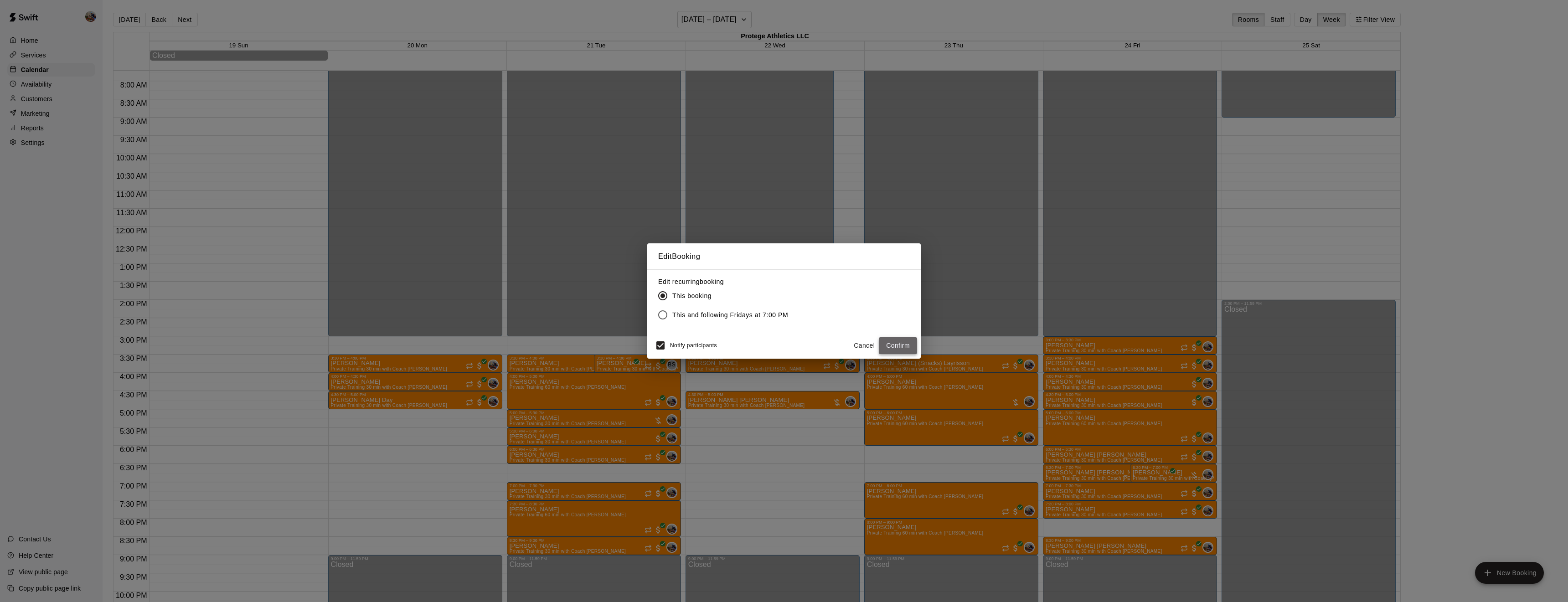
click at [900, 348] on button "Confirm" at bounding box center [898, 345] width 38 height 17
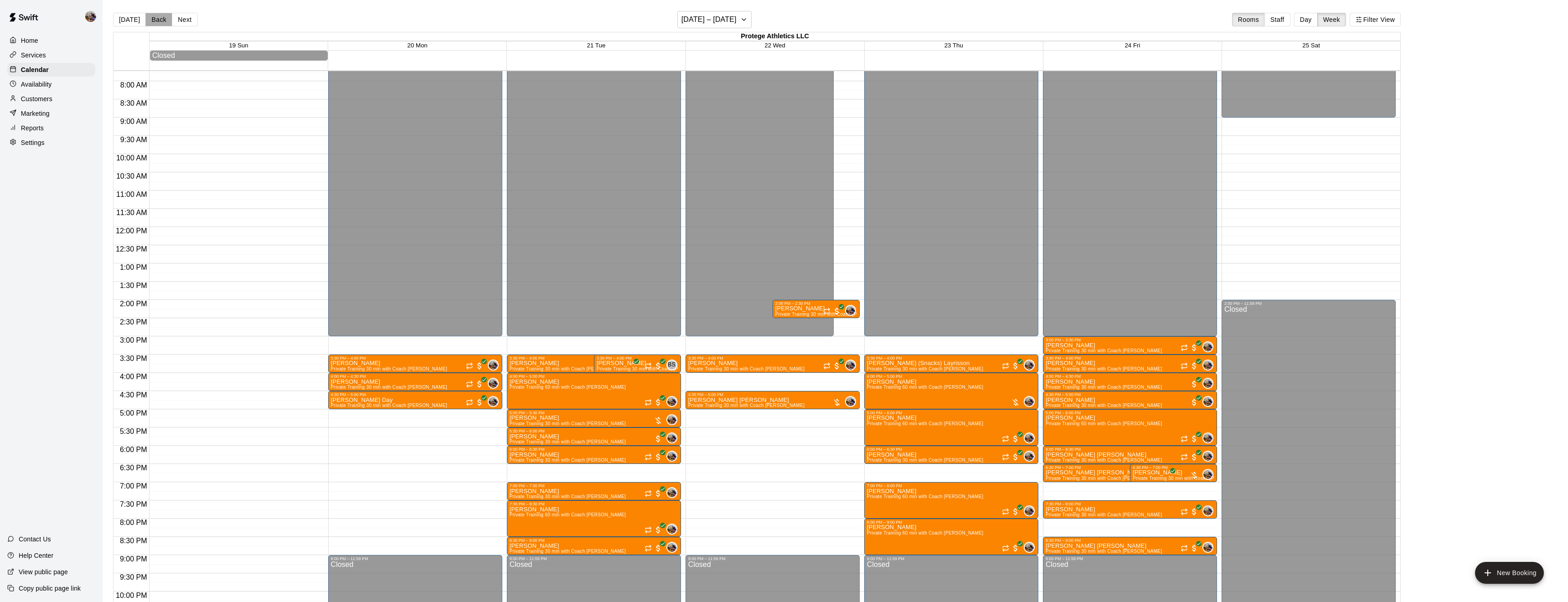
click at [157, 16] on button "Back" at bounding box center [159, 20] width 27 height 14
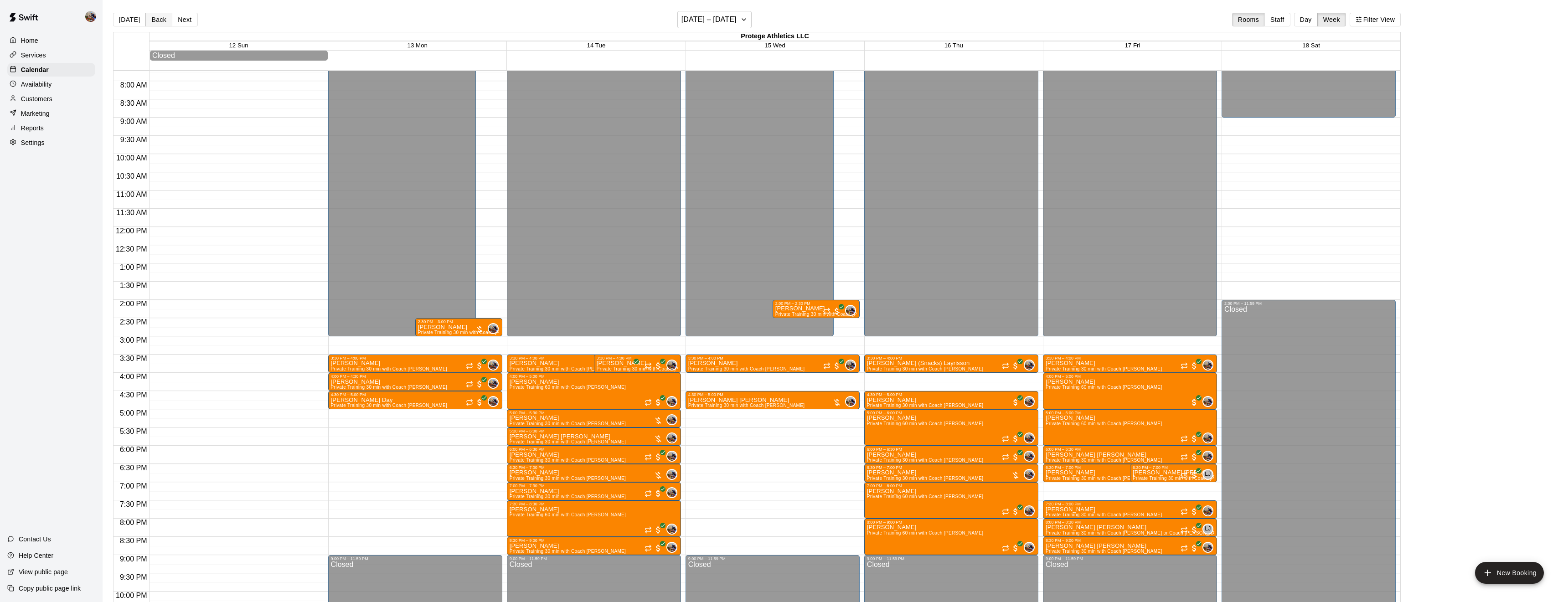
click at [157, 16] on button "Back" at bounding box center [159, 20] width 27 height 14
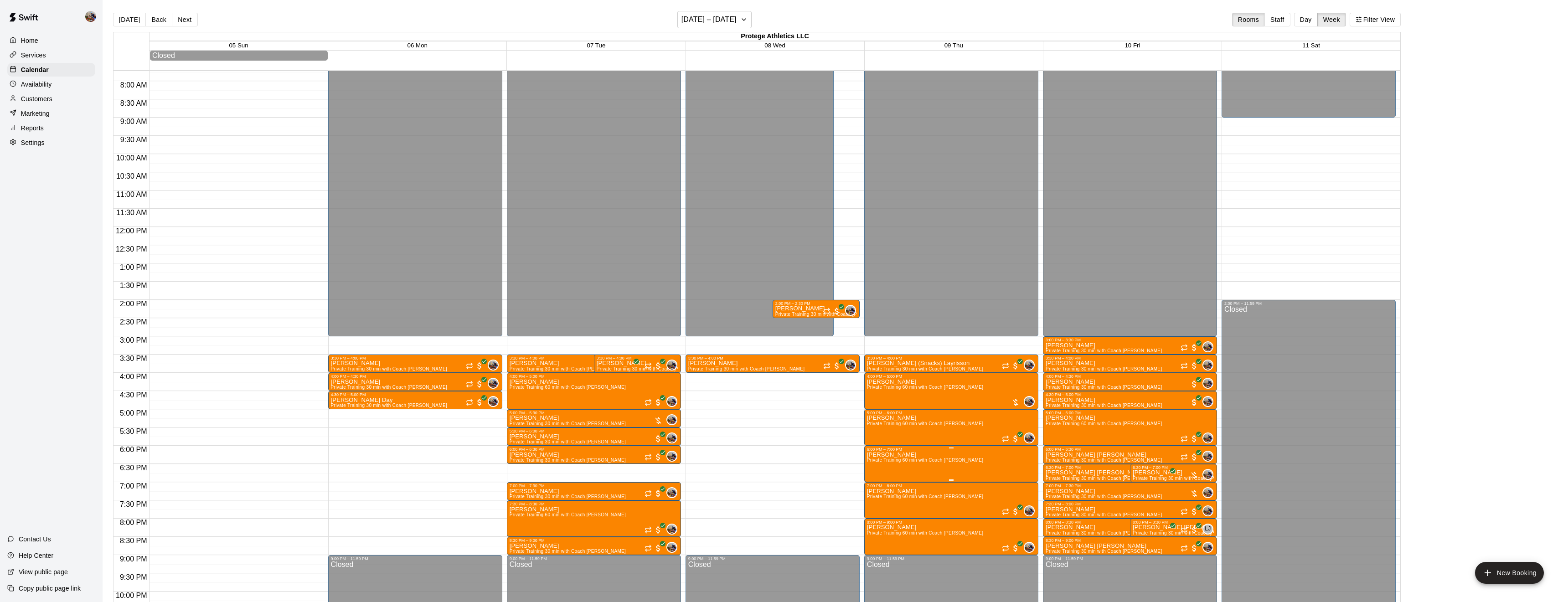
click at [879, 506] on icon "delete" at bounding box center [875, 504] width 11 height 11
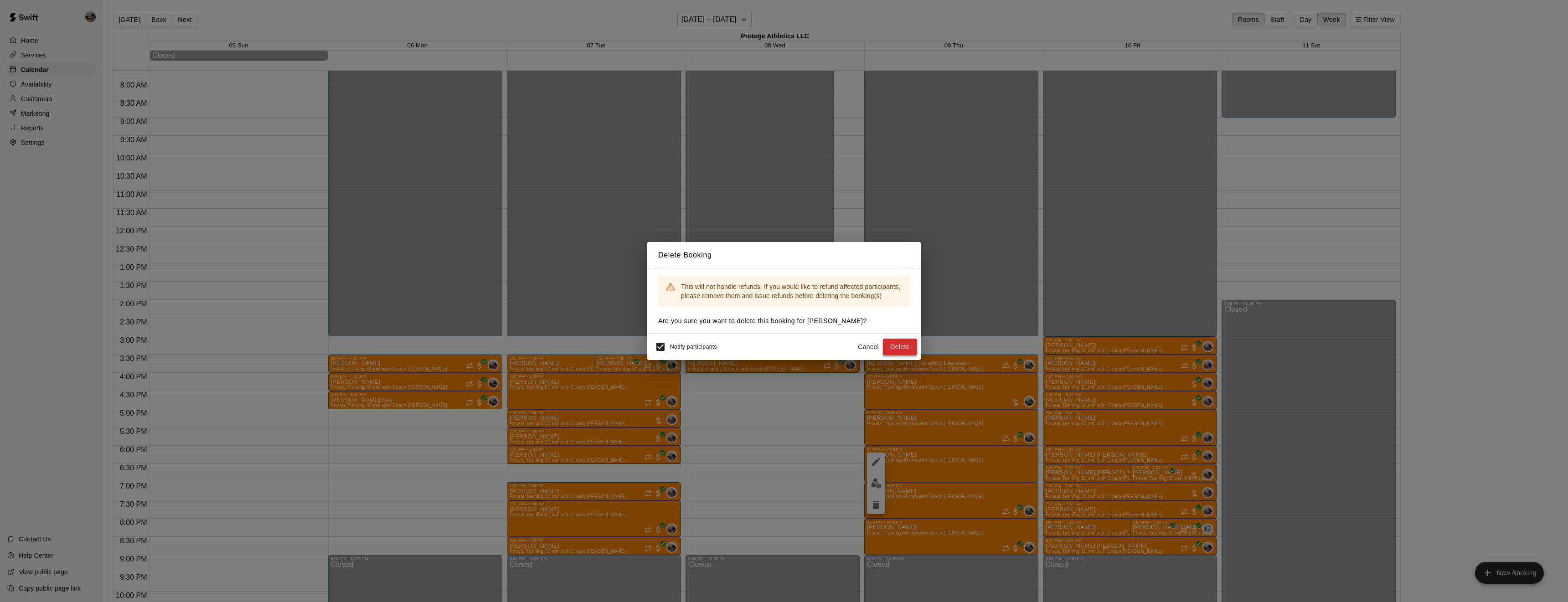
click at [908, 341] on button "Delete" at bounding box center [900, 347] width 34 height 17
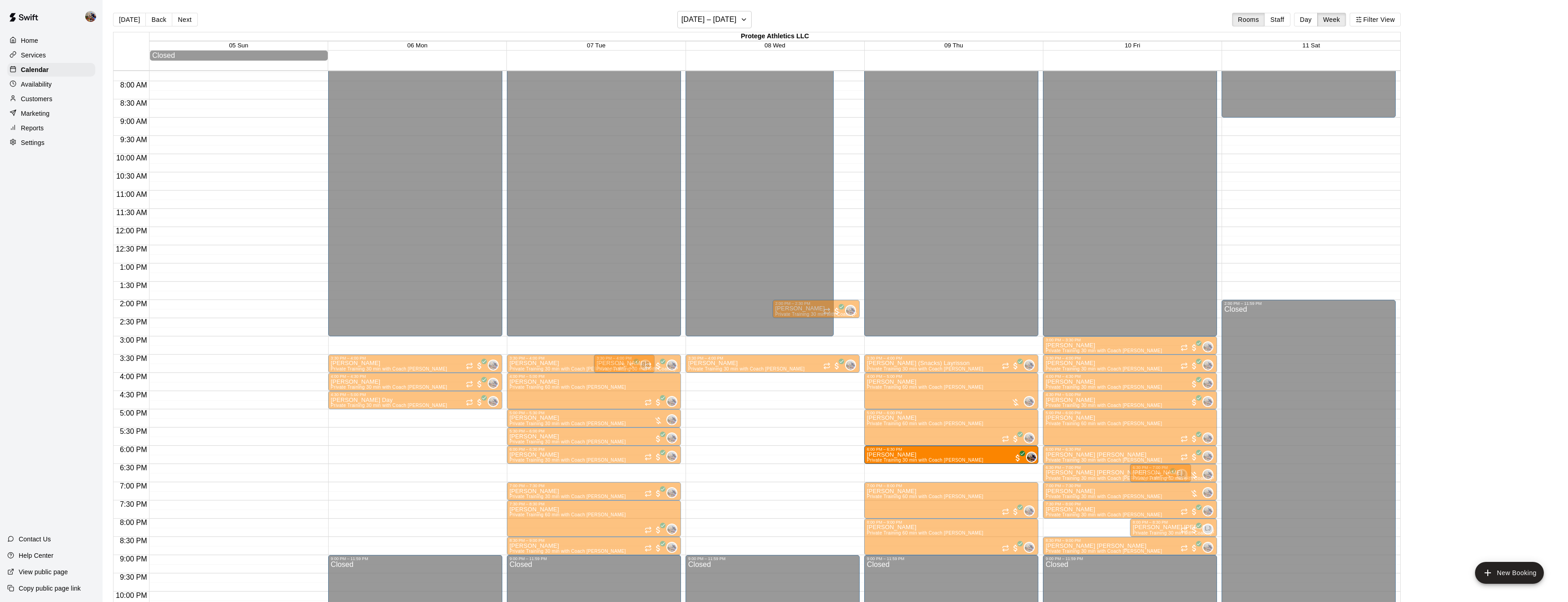
drag, startPoint x: 1108, startPoint y: 524, endPoint x: 1003, endPoint y: 458, distance: 124.0
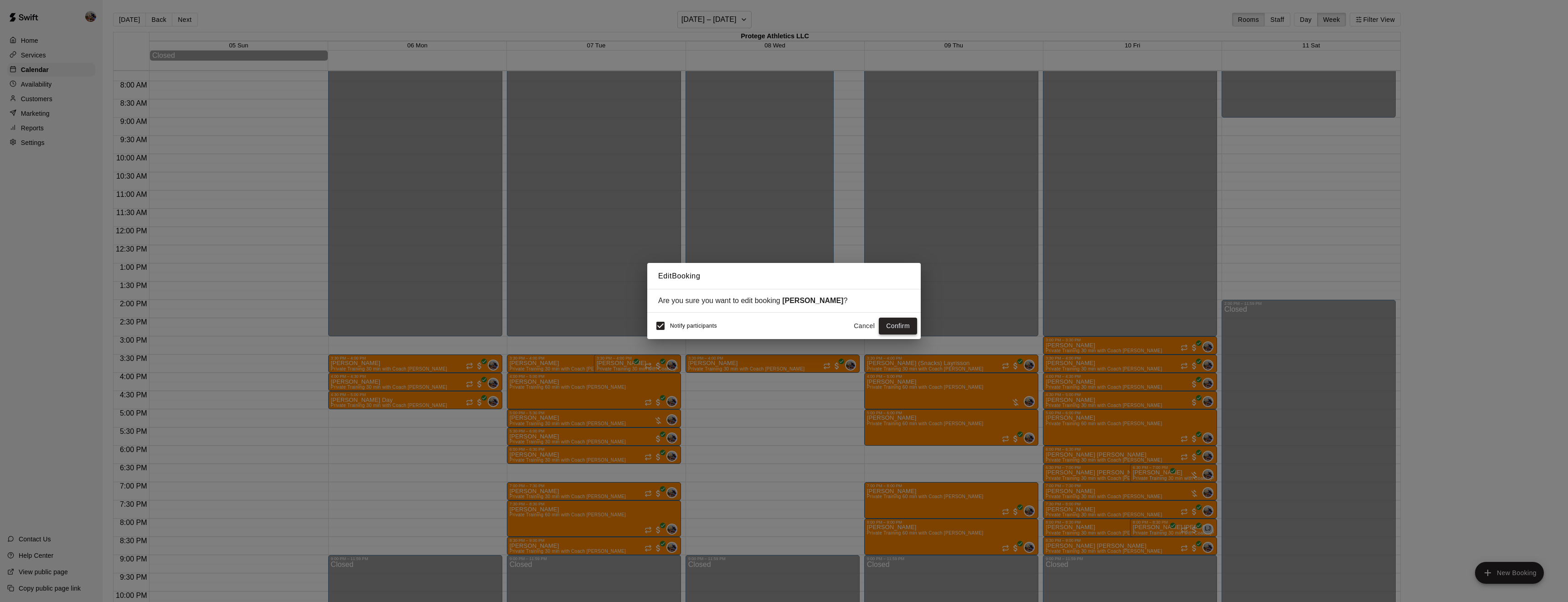
click at [895, 321] on button "Confirm" at bounding box center [898, 325] width 38 height 17
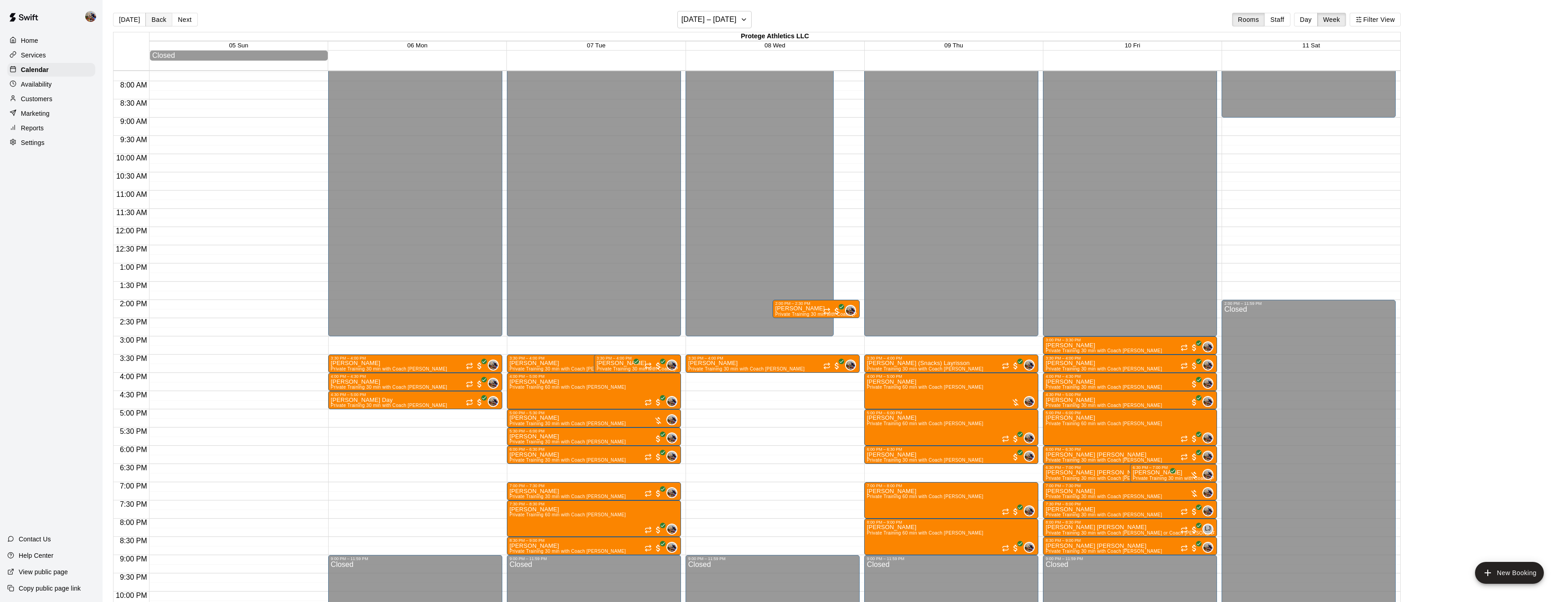
click at [152, 17] on button "Back" at bounding box center [159, 20] width 27 height 14
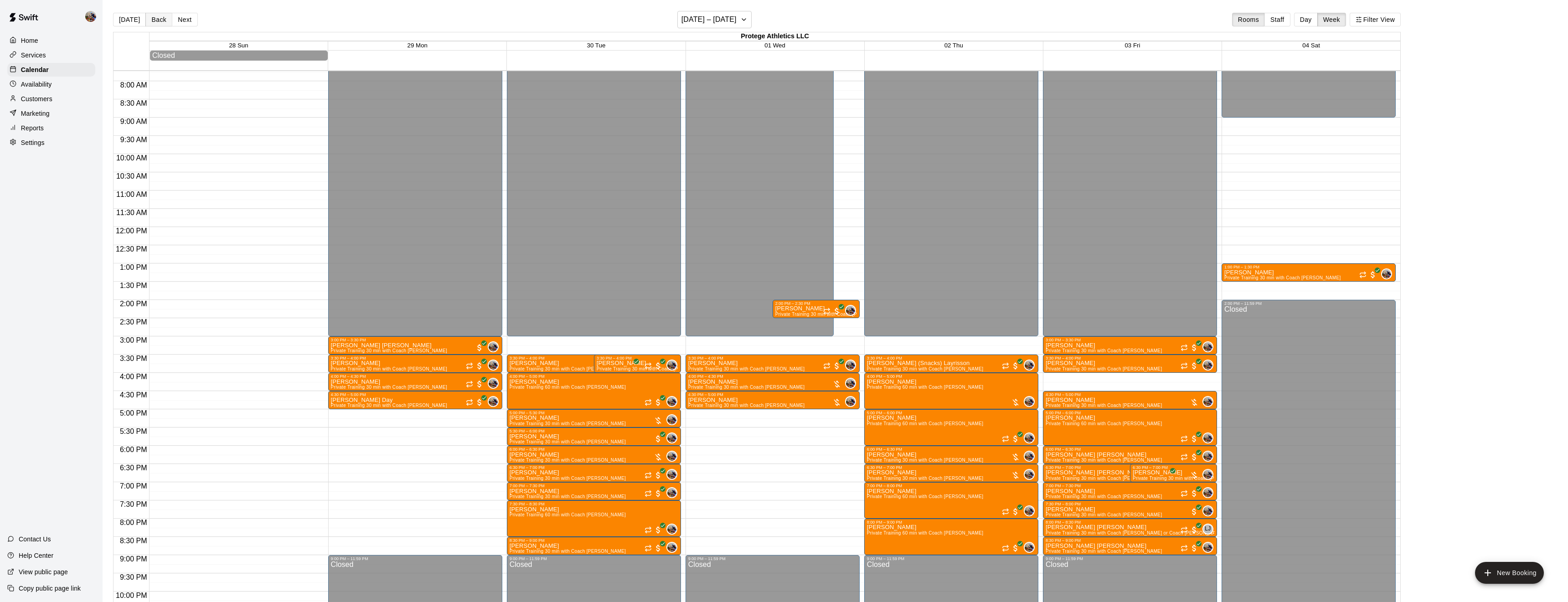
click at [162, 16] on button "Back" at bounding box center [159, 20] width 27 height 14
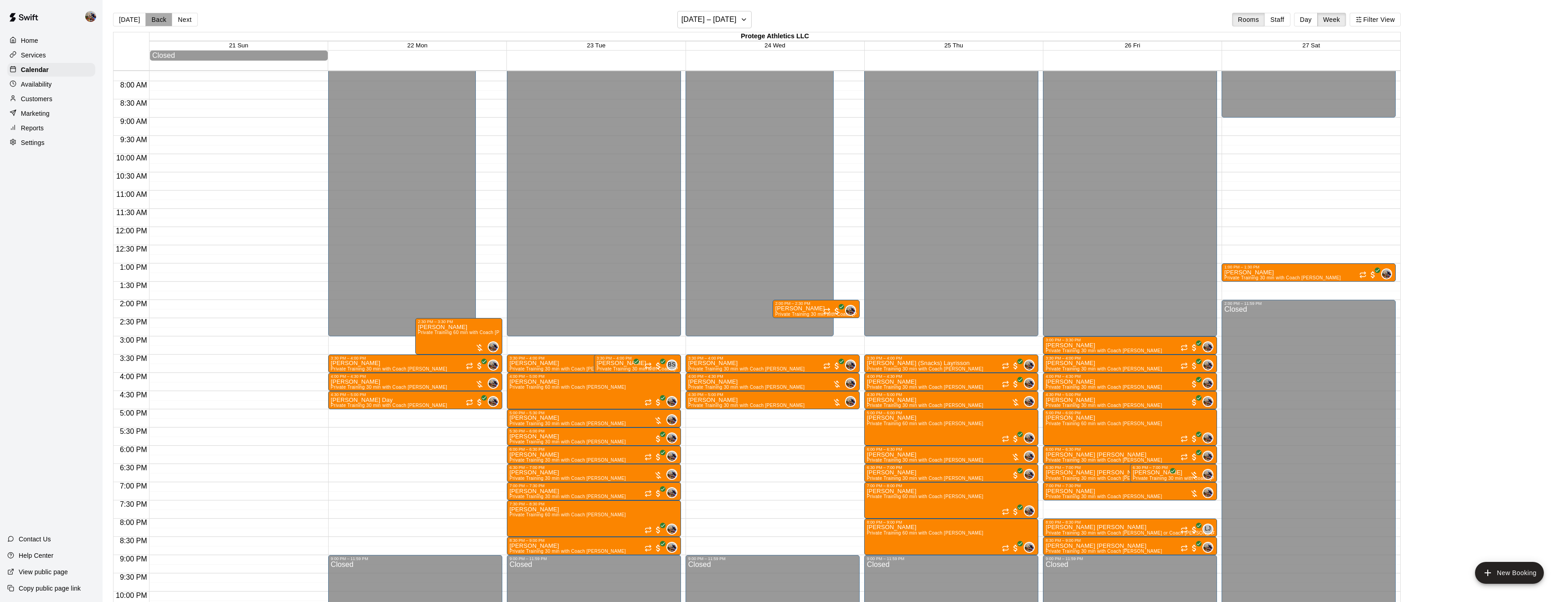
click at [162, 16] on button "Back" at bounding box center [159, 20] width 27 height 14
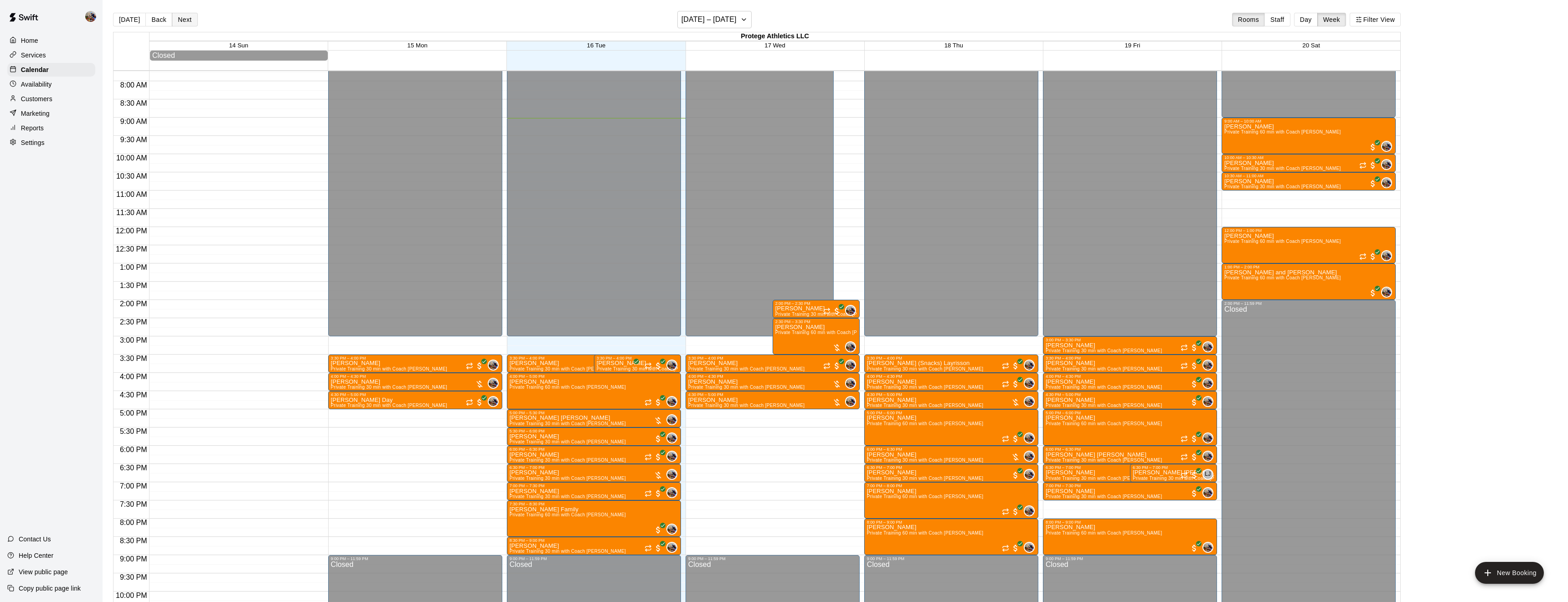
click at [187, 23] on button "Next" at bounding box center [185, 20] width 25 height 14
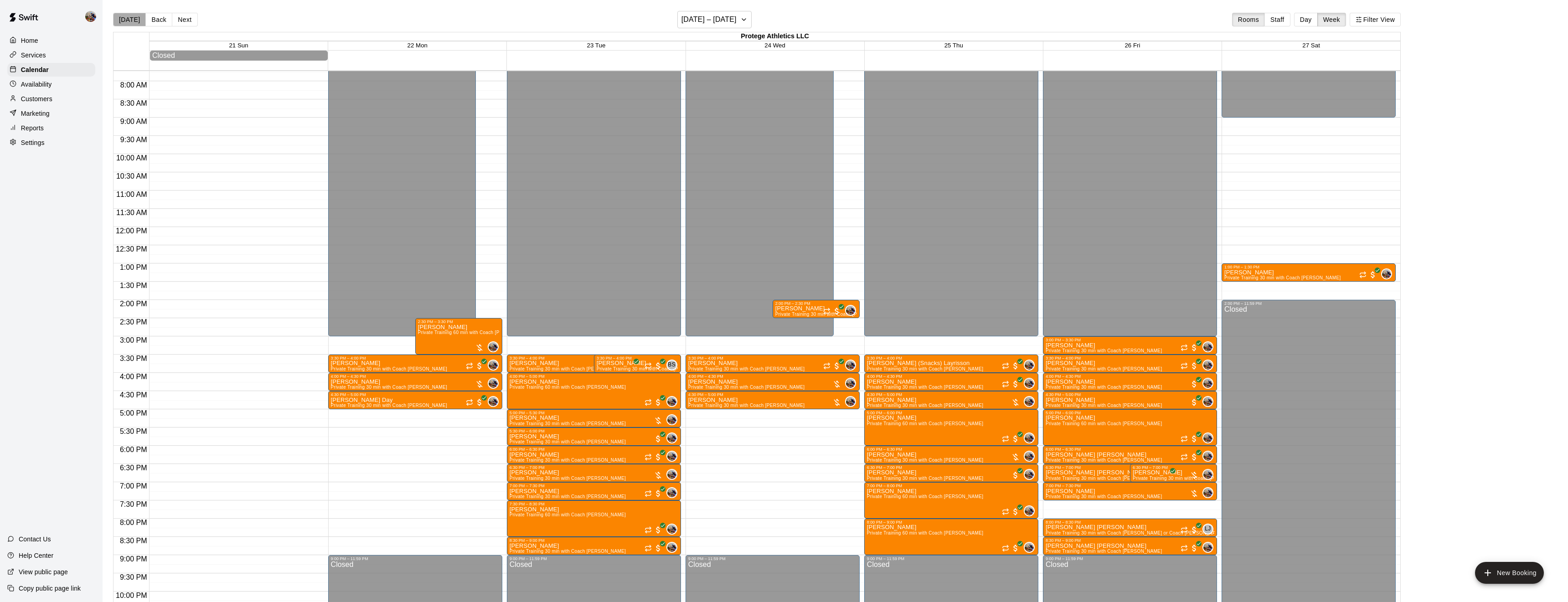
click at [136, 24] on button "[DATE]" at bounding box center [130, 20] width 33 height 14
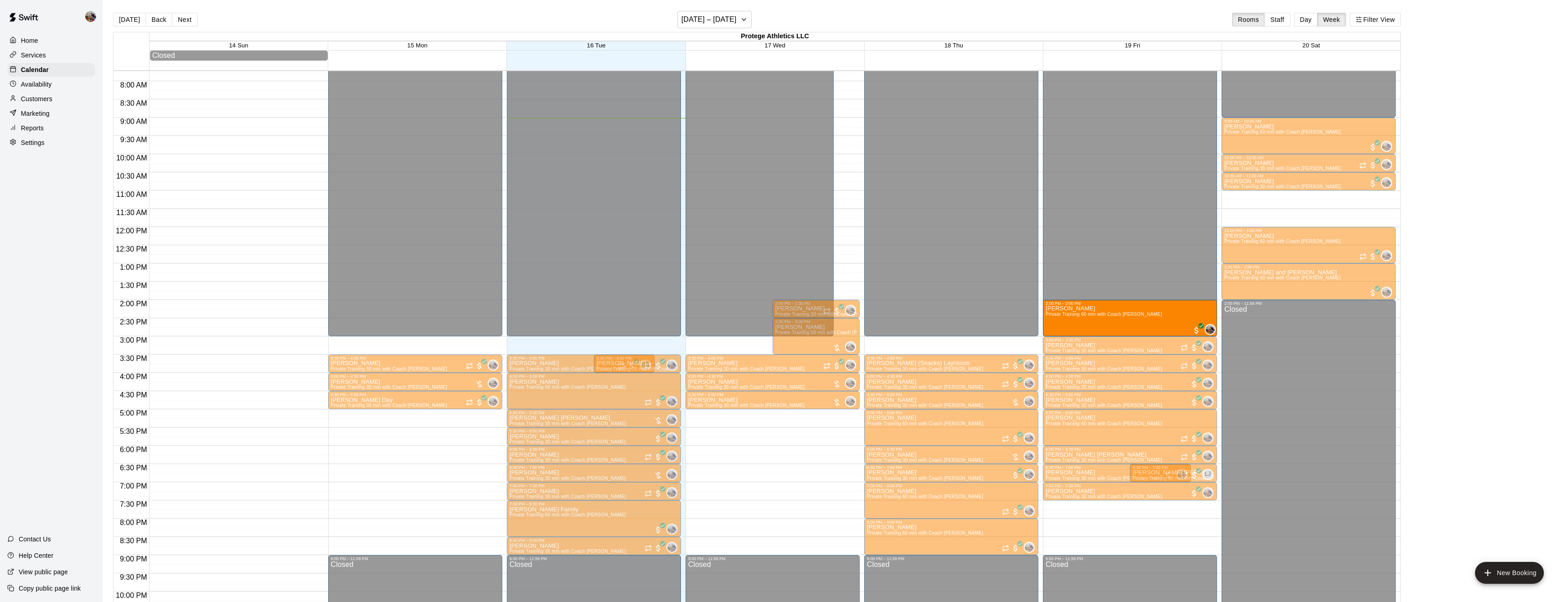
drag, startPoint x: 1150, startPoint y: 531, endPoint x: 1119, endPoint y: 314, distance: 219.2
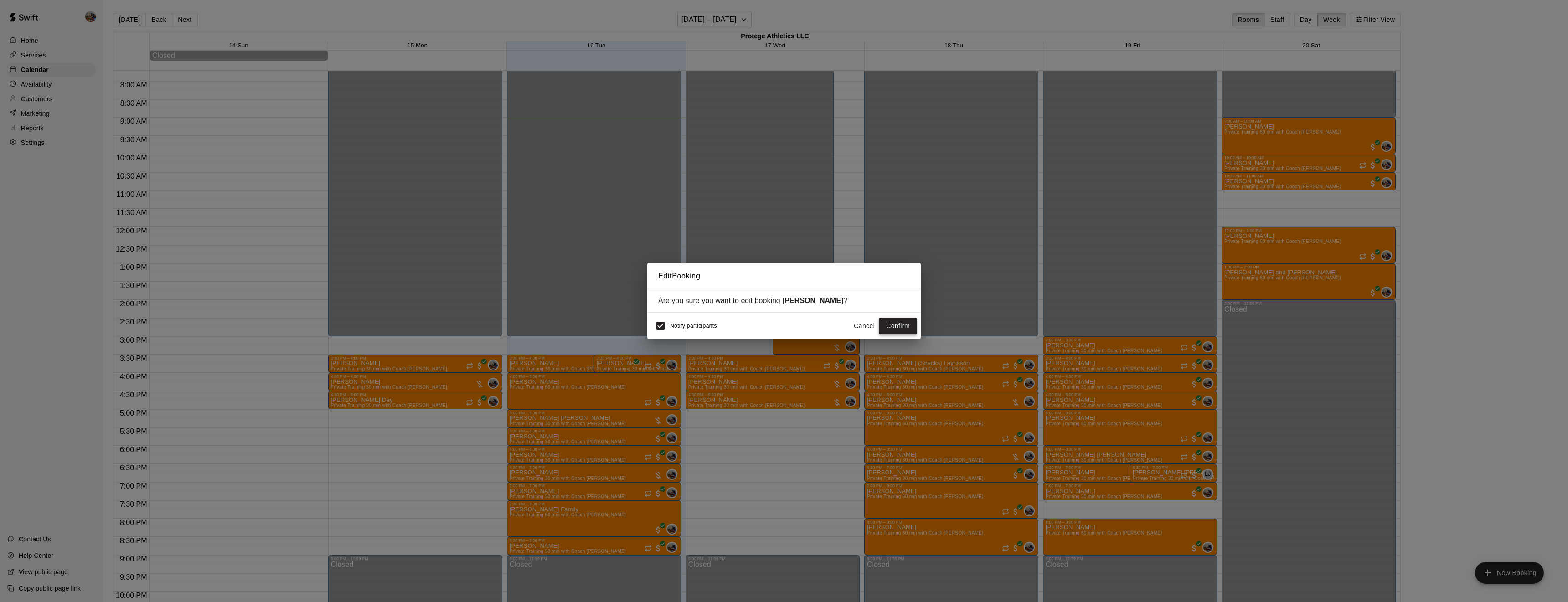
click at [900, 327] on button "Confirm" at bounding box center [898, 325] width 38 height 17
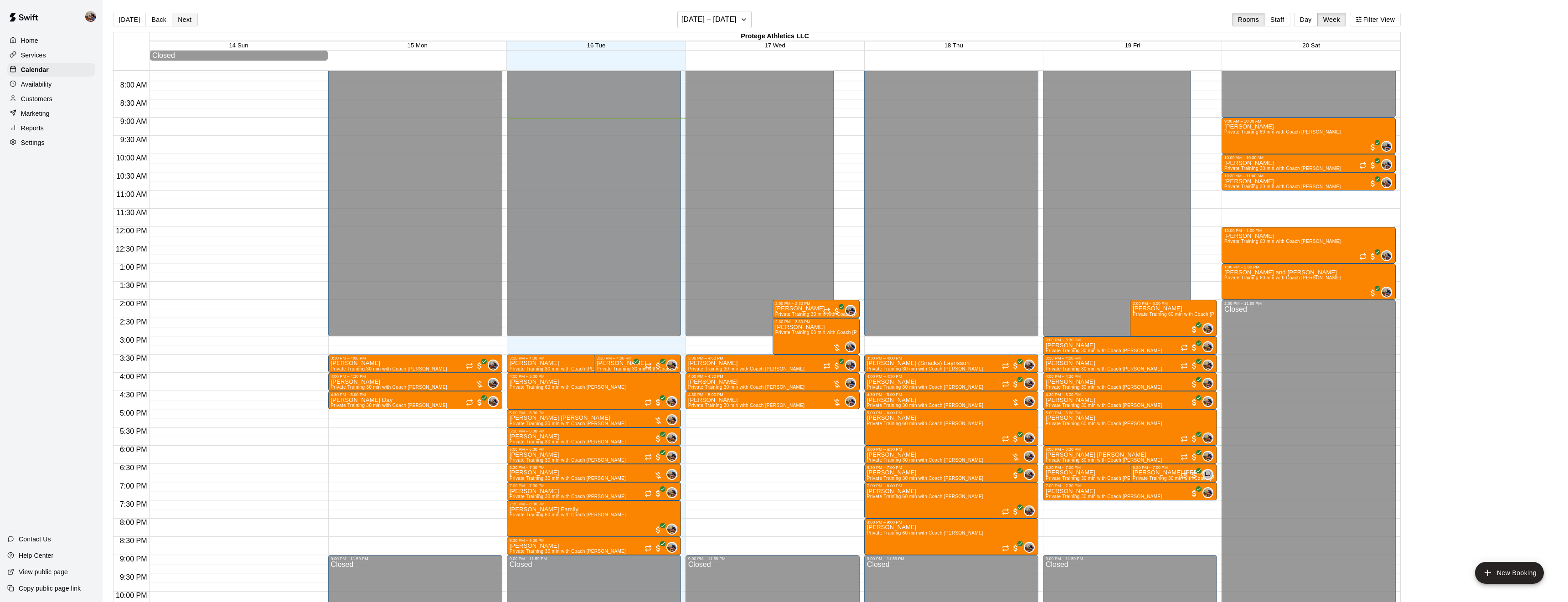
click at [188, 17] on button "Next" at bounding box center [185, 20] width 25 height 14
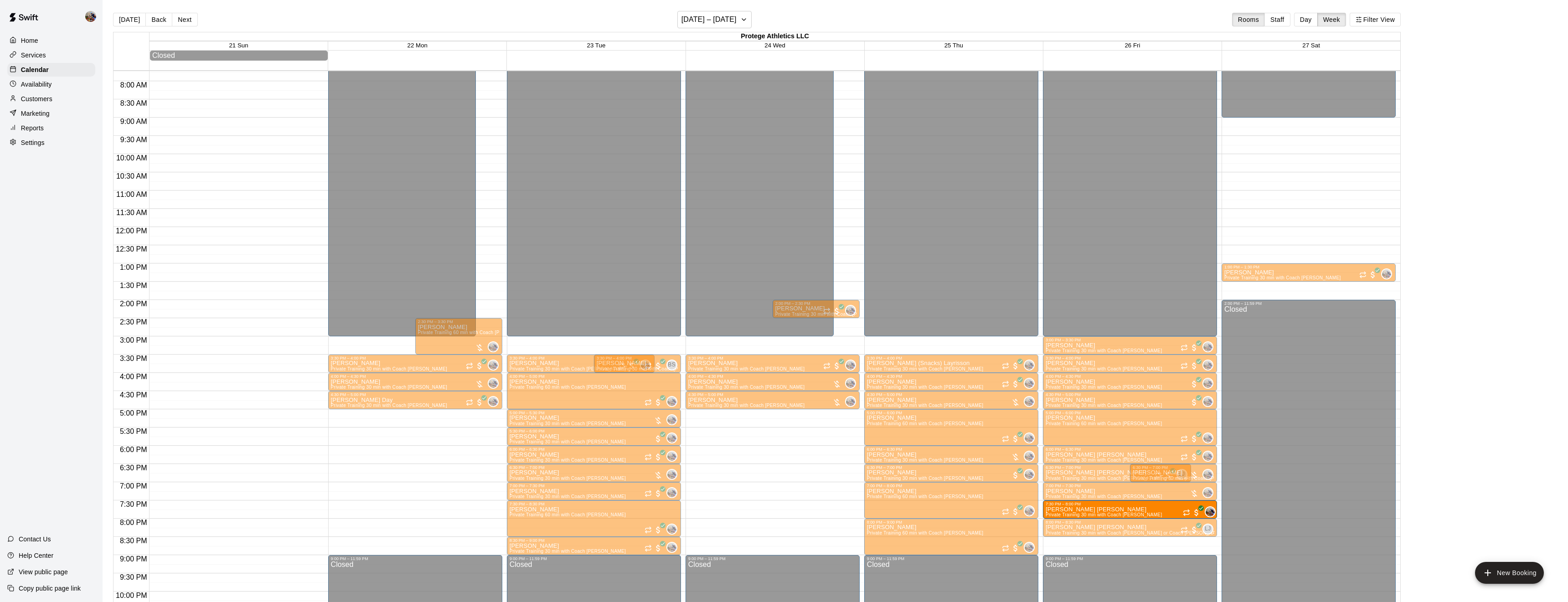
drag, startPoint x: 1100, startPoint y: 544, endPoint x: 1099, endPoint y: 508, distance: 36.0
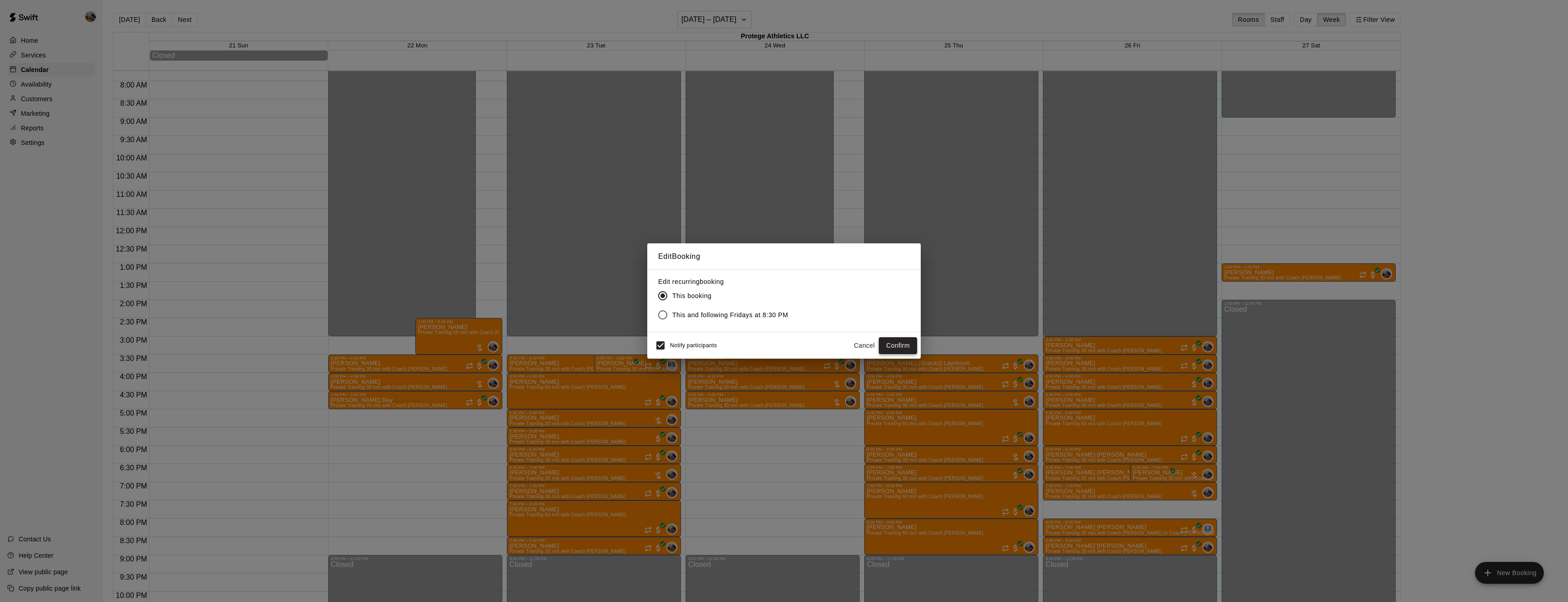
click at [901, 345] on button "Confirm" at bounding box center [898, 345] width 38 height 17
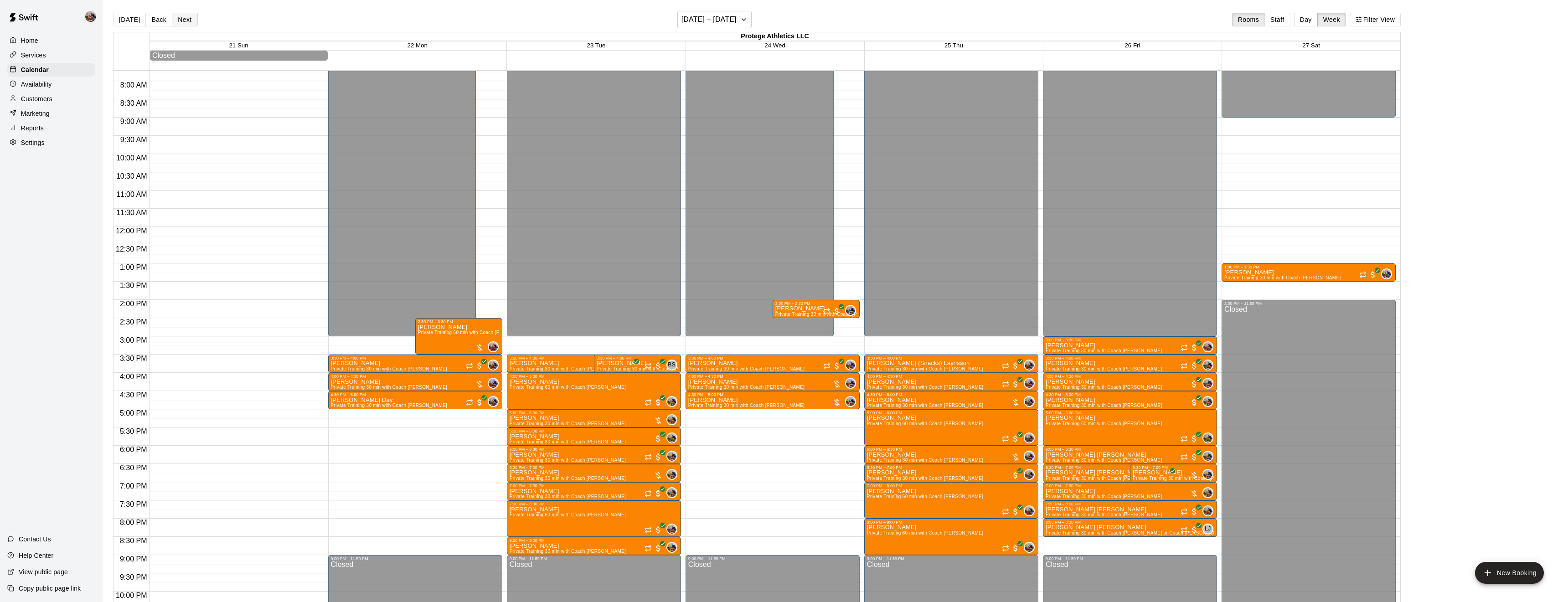
click at [185, 19] on button "Next" at bounding box center [185, 20] width 25 height 14
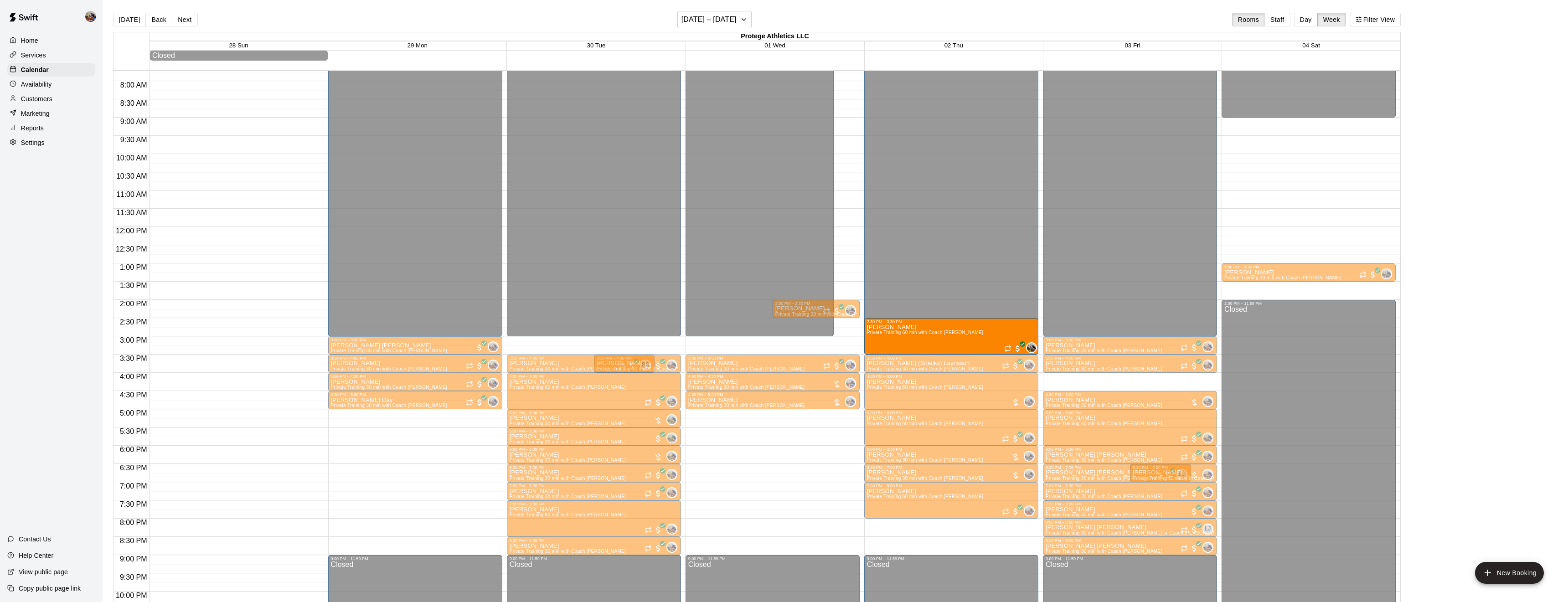
drag, startPoint x: 952, startPoint y: 532, endPoint x: 939, endPoint y: 335, distance: 197.4
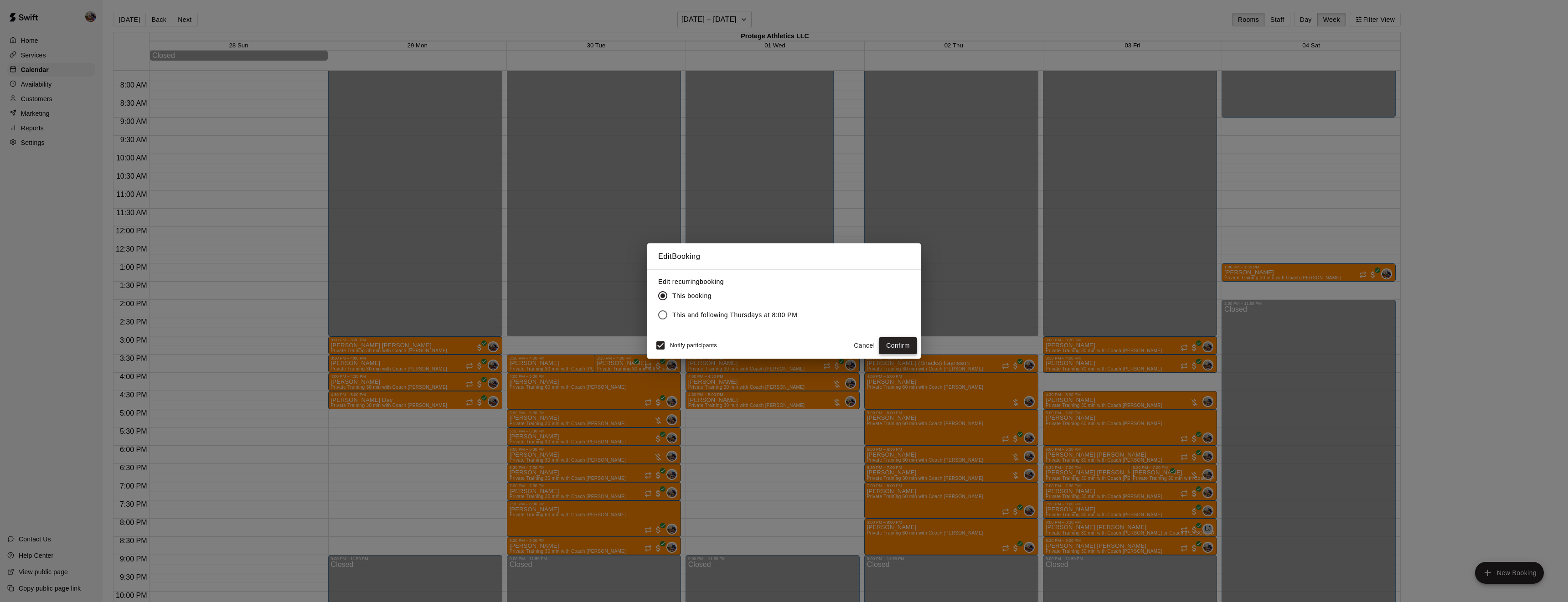
click at [907, 346] on button "Confirm" at bounding box center [898, 345] width 38 height 17
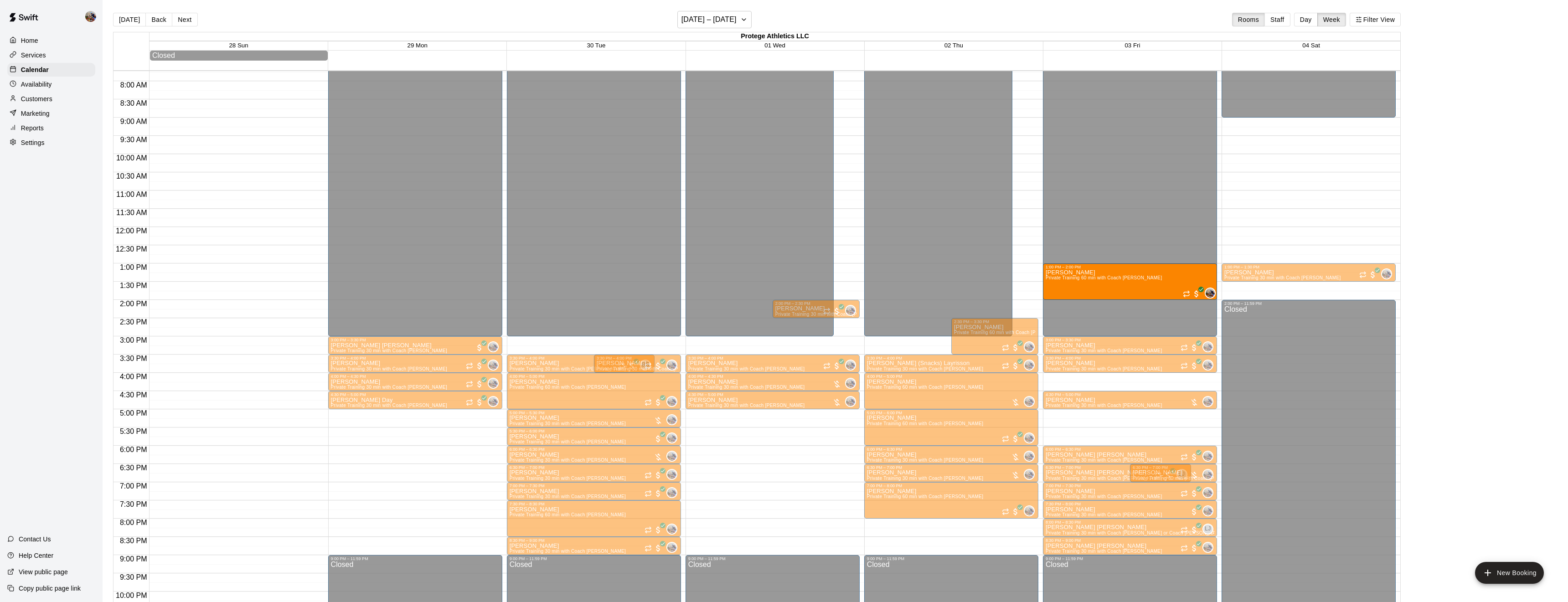
drag, startPoint x: 1102, startPoint y: 437, endPoint x: 1108, endPoint y: 298, distance: 139.1
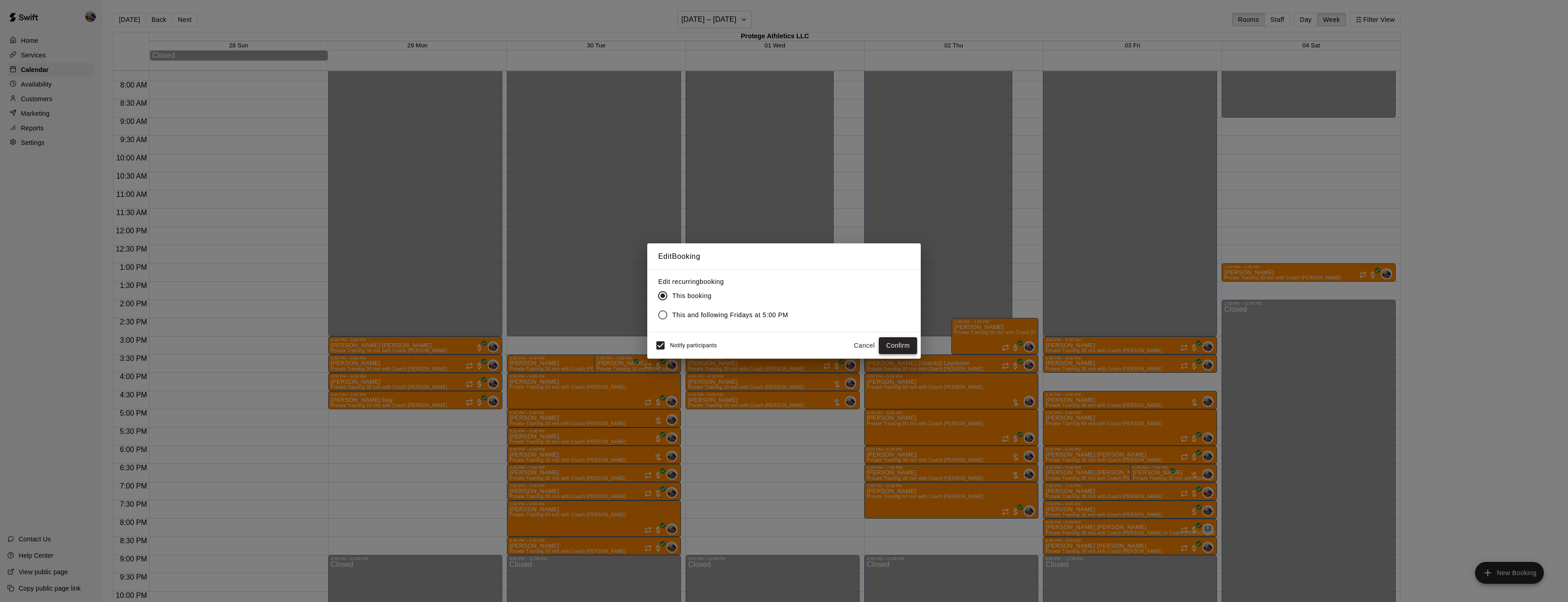
click at [910, 346] on button "Confirm" at bounding box center [898, 345] width 38 height 17
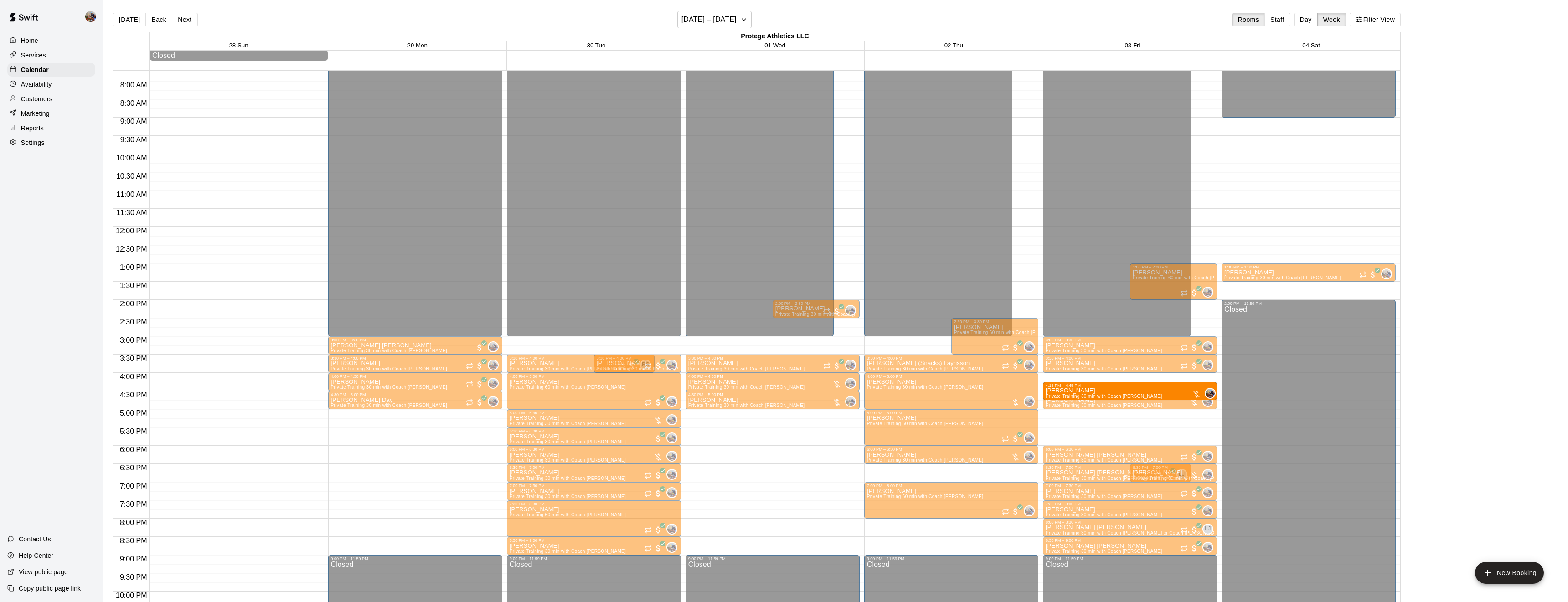
scroll to position [15, 0]
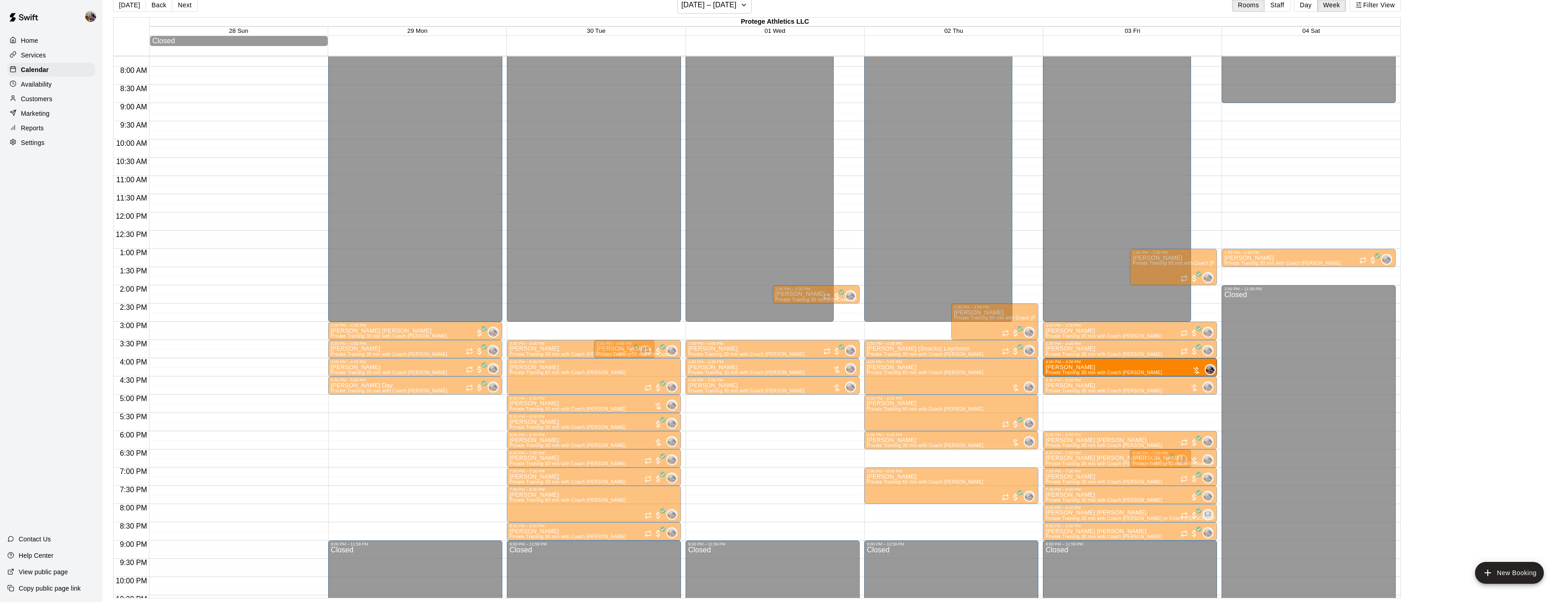
drag, startPoint x: 984, startPoint y: 469, endPoint x: 1116, endPoint y: 370, distance: 165.0
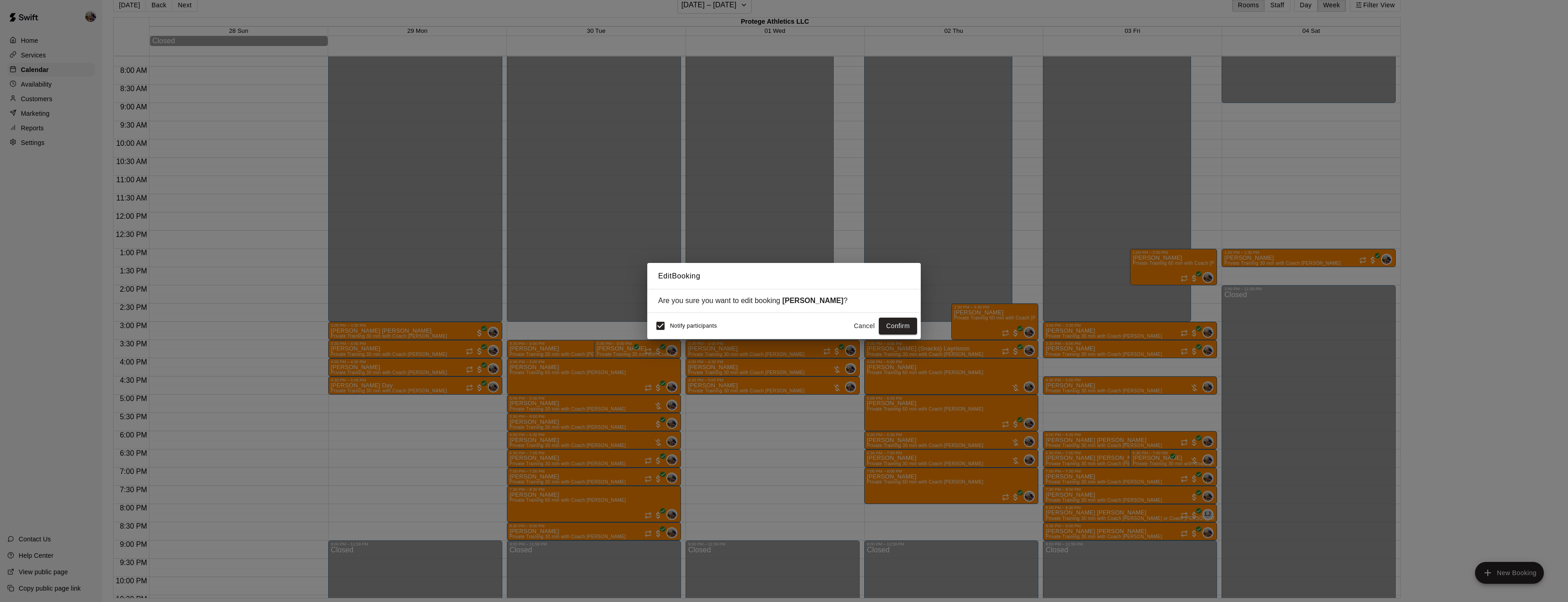
drag, startPoint x: 898, startPoint y: 322, endPoint x: 12, endPoint y: -284, distance: 1073.4
click at [899, 326] on button "Confirm" at bounding box center [898, 325] width 38 height 17
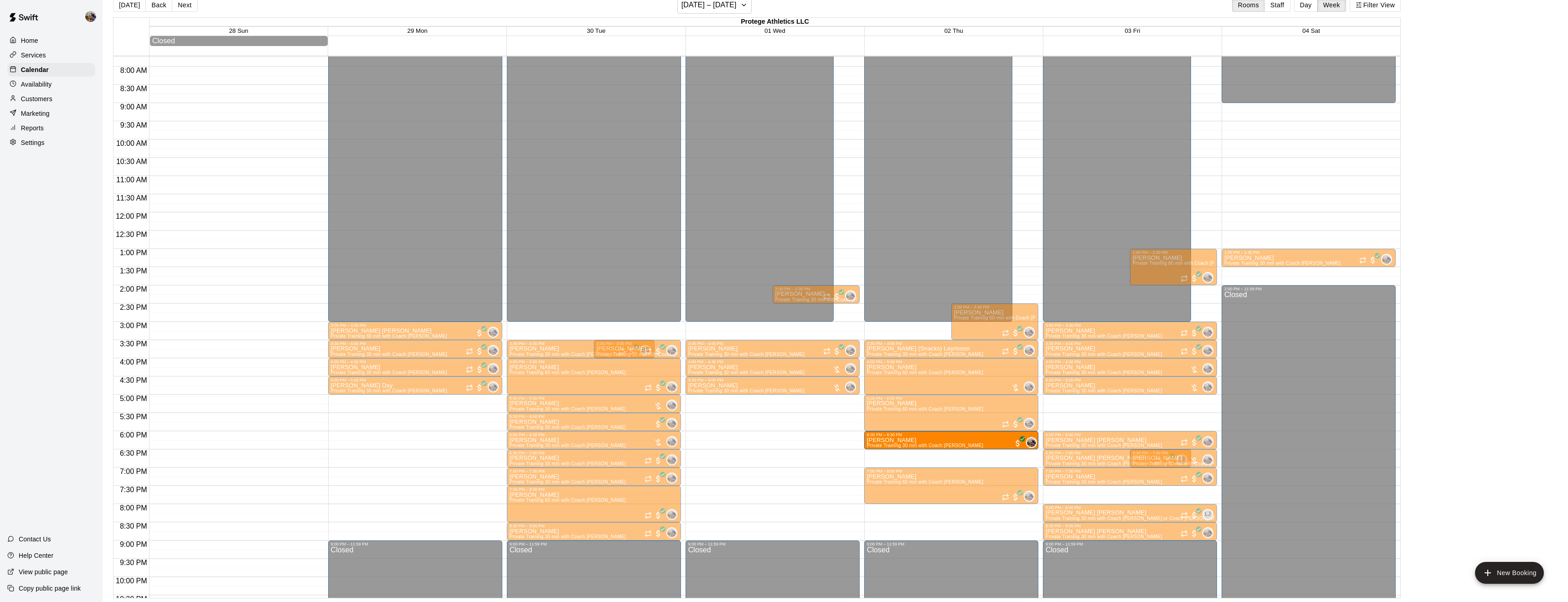
scroll to position [0, 0]
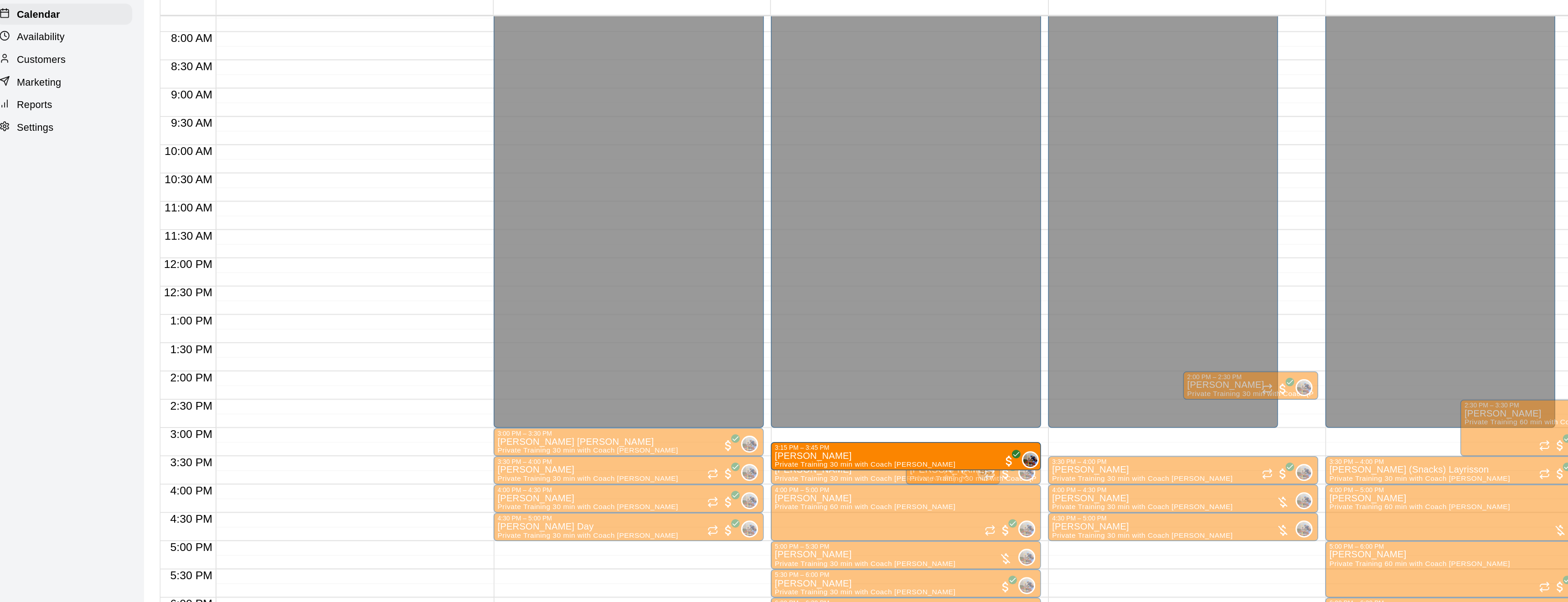
click at [64, 36] on div "Home" at bounding box center [51, 41] width 88 height 14
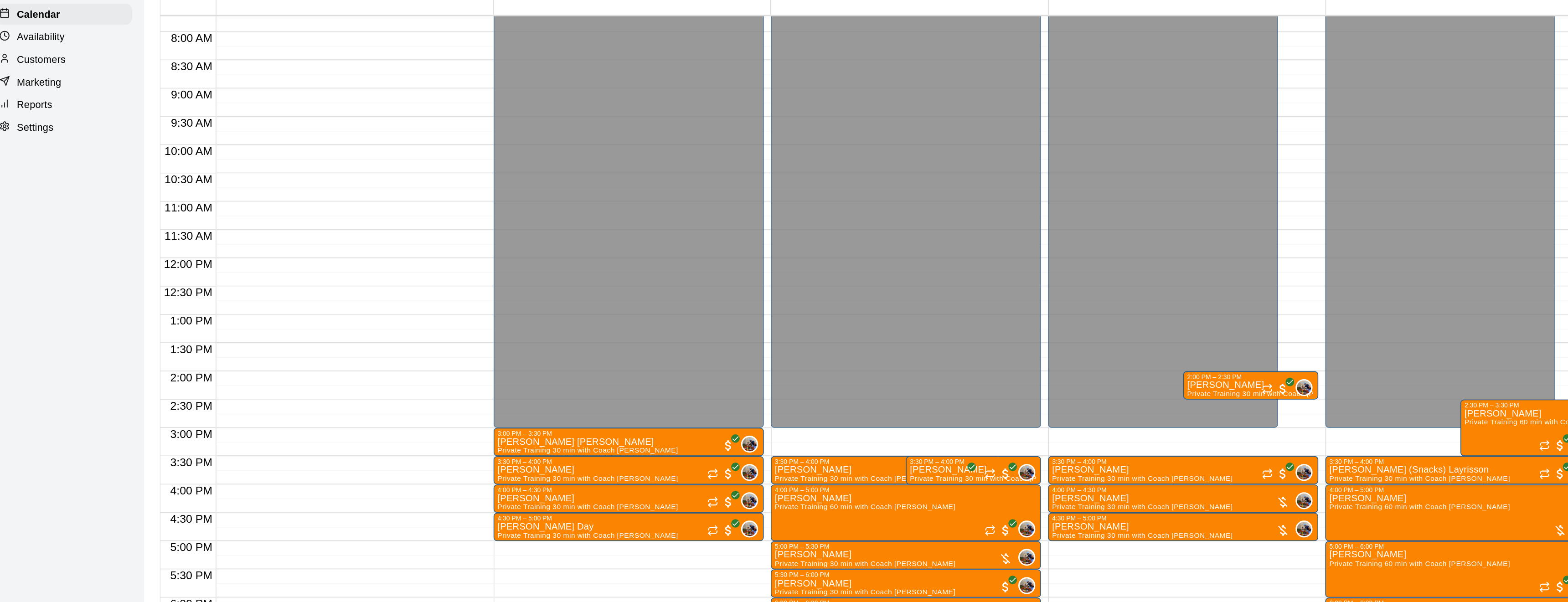
click at [72, 27] on div at bounding box center [51, 17] width 103 height 33
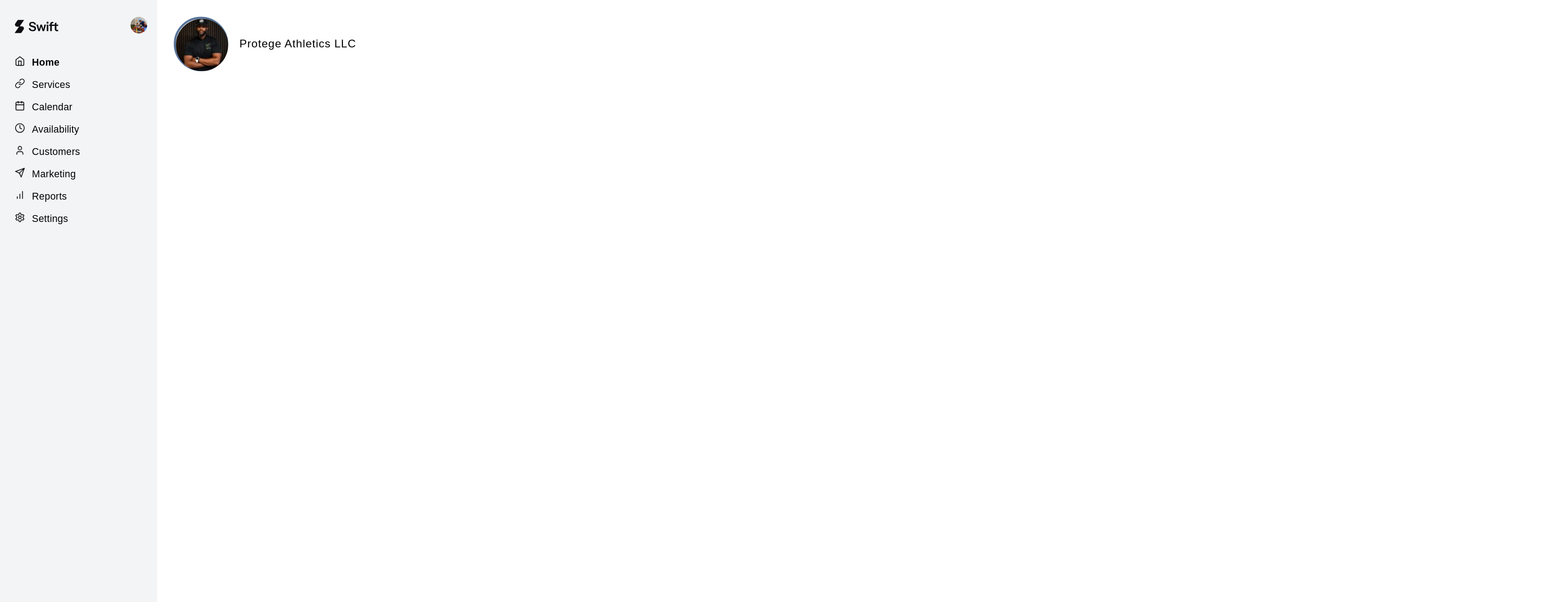
click at [31, 43] on p "Home" at bounding box center [29, 40] width 19 height 9
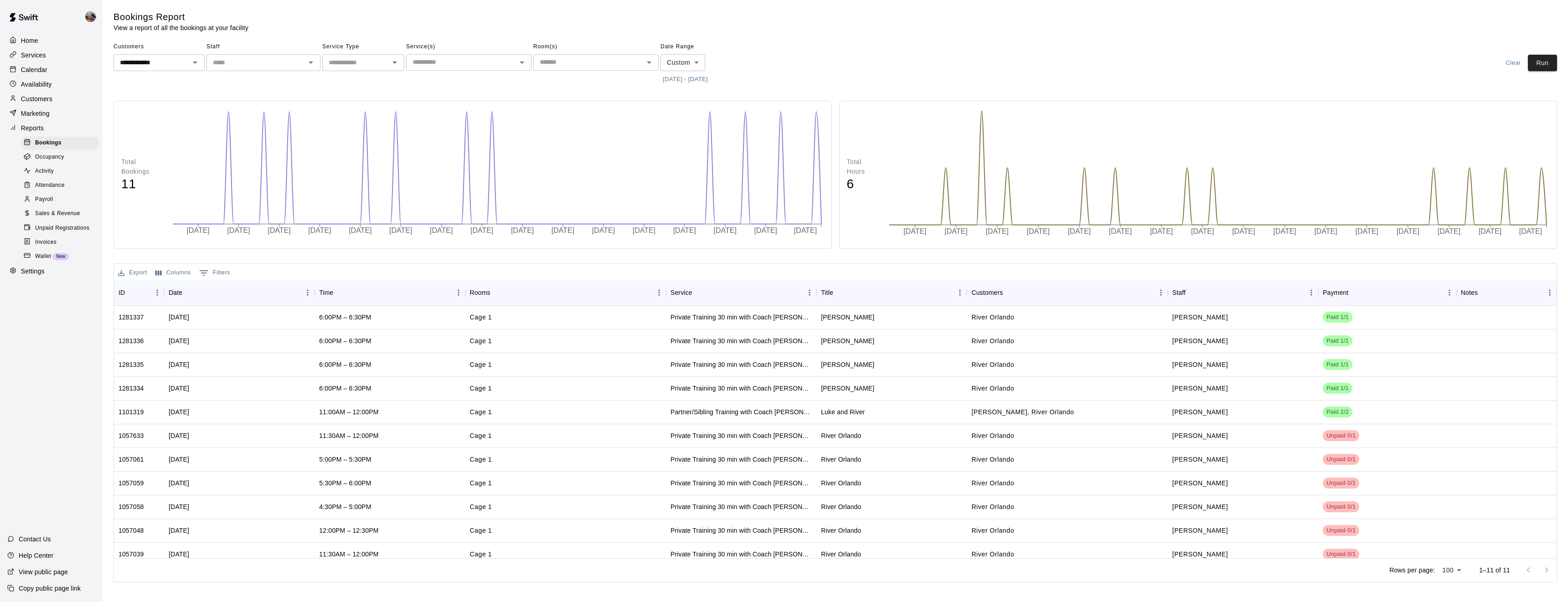
click at [188, 61] on button "Clear" at bounding box center [183, 62] width 13 height 13
click at [150, 68] on div "​" at bounding box center [158, 63] width 91 height 17
click at [152, 76] on li "Erin Rife" at bounding box center [158, 82] width 91 height 15
type input "*********"
click at [1547, 62] on button "Run" at bounding box center [1543, 63] width 29 height 17
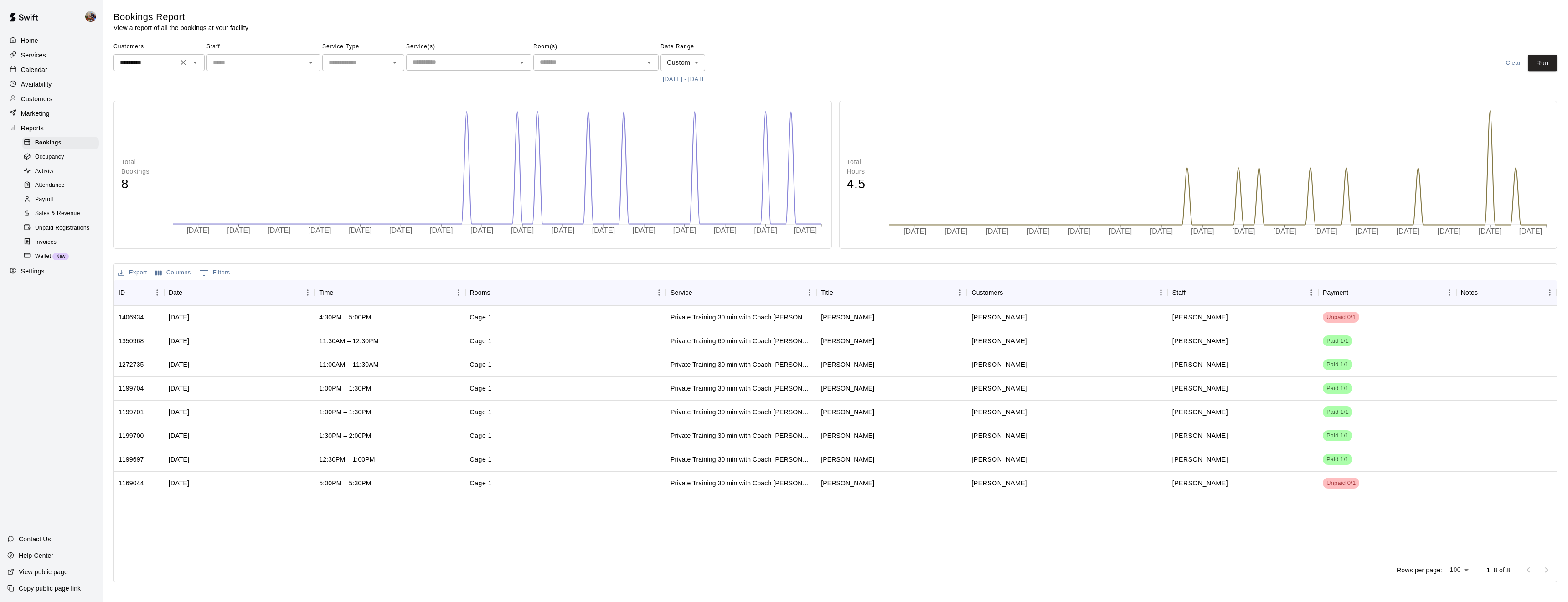
click at [179, 62] on icon "Clear" at bounding box center [183, 62] width 9 height 9
click at [170, 75] on li "[PERSON_NAME]" at bounding box center [158, 82] width 91 height 15
type input "**********"
click at [1543, 61] on button "Run" at bounding box center [1543, 63] width 29 height 17
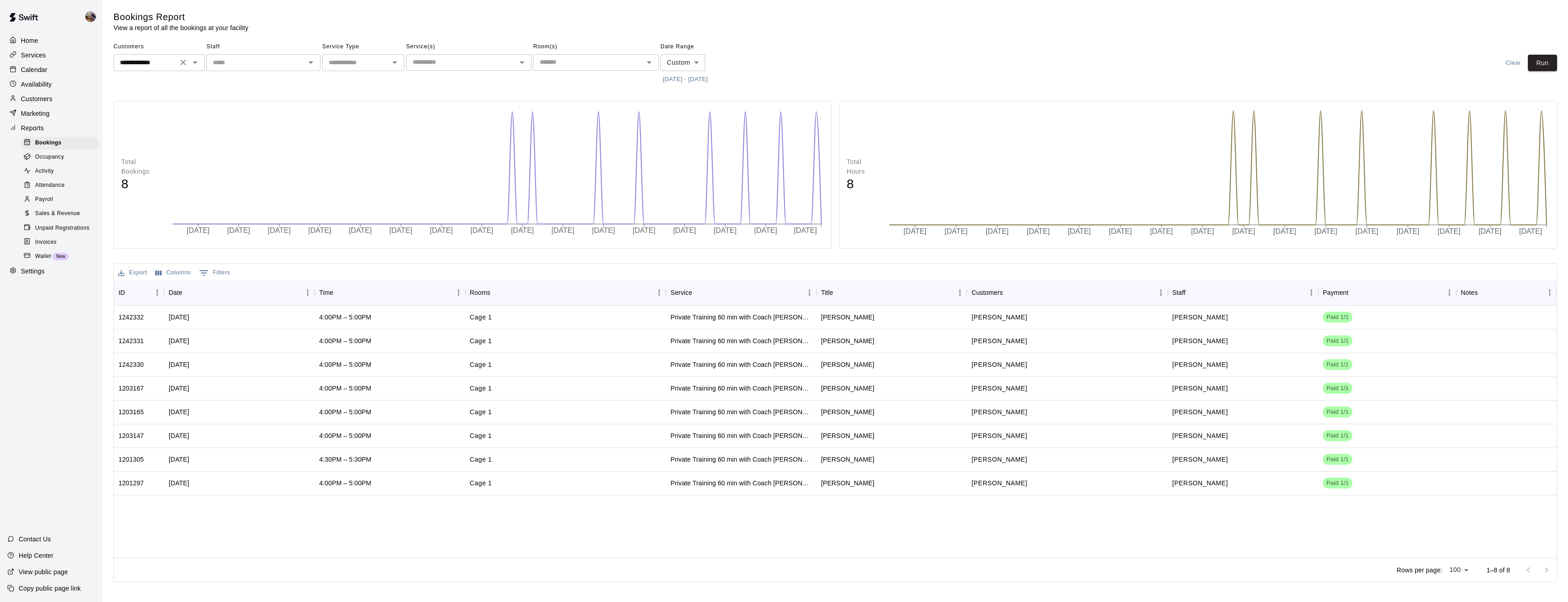
click at [184, 61] on icon "Clear" at bounding box center [183, 62] width 9 height 9
click at [184, 61] on input "text" at bounding box center [151, 63] width 70 height 12
click at [130, 82] on li "[PERSON_NAME]" at bounding box center [158, 82] width 91 height 15
type input "**********"
click at [1538, 60] on button "Run" at bounding box center [1543, 63] width 29 height 17
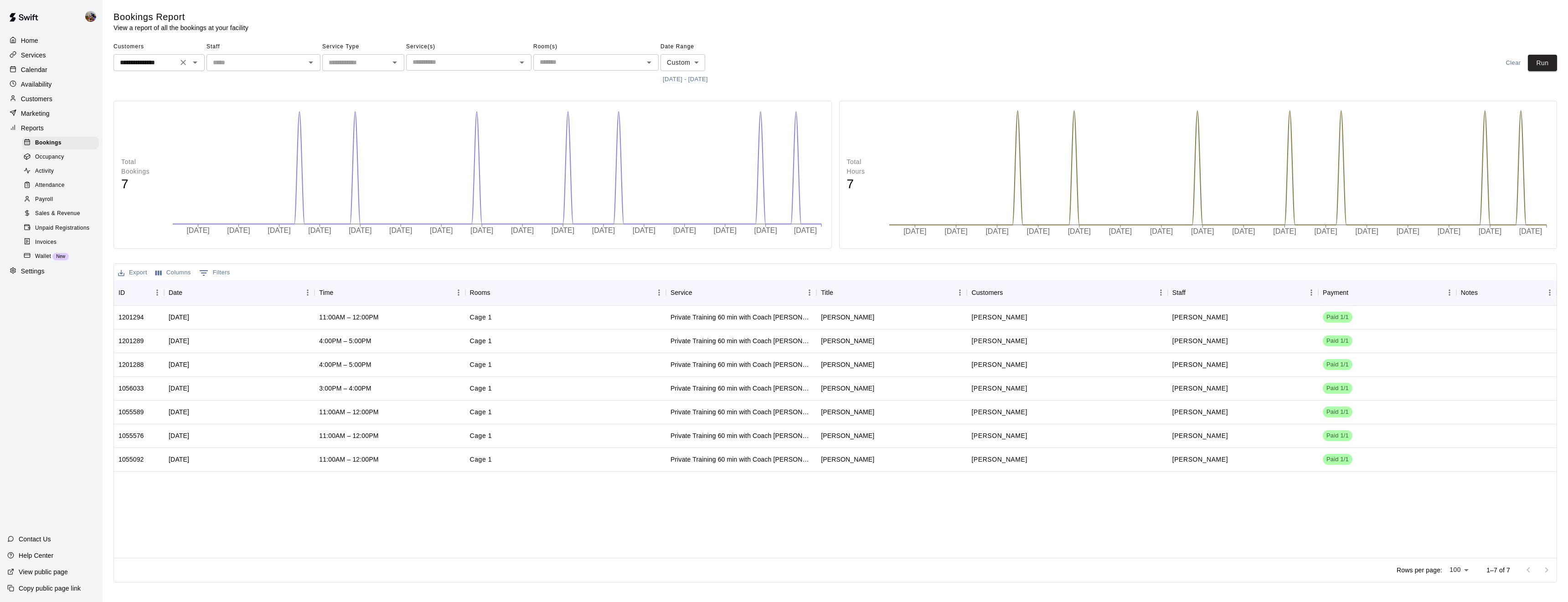
click at [686, 67] on body "**********" at bounding box center [784, 293] width 1568 height 586
click at [876, 7] on div at bounding box center [784, 301] width 1568 height 602
click at [683, 84] on button "5/12/2025 - 9/16/2025" at bounding box center [685, 79] width 50 height 14
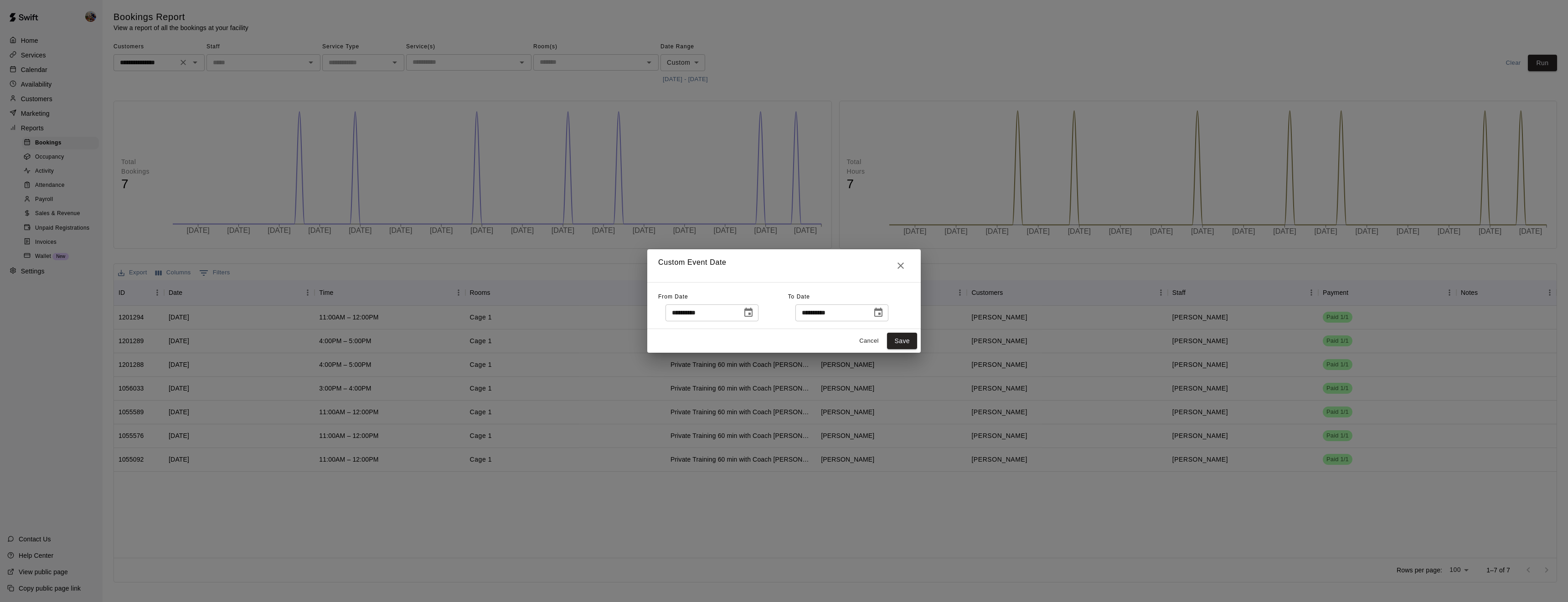
click at [754, 314] on icon "Choose date, selected date is May 12, 2025" at bounding box center [748, 312] width 11 height 11
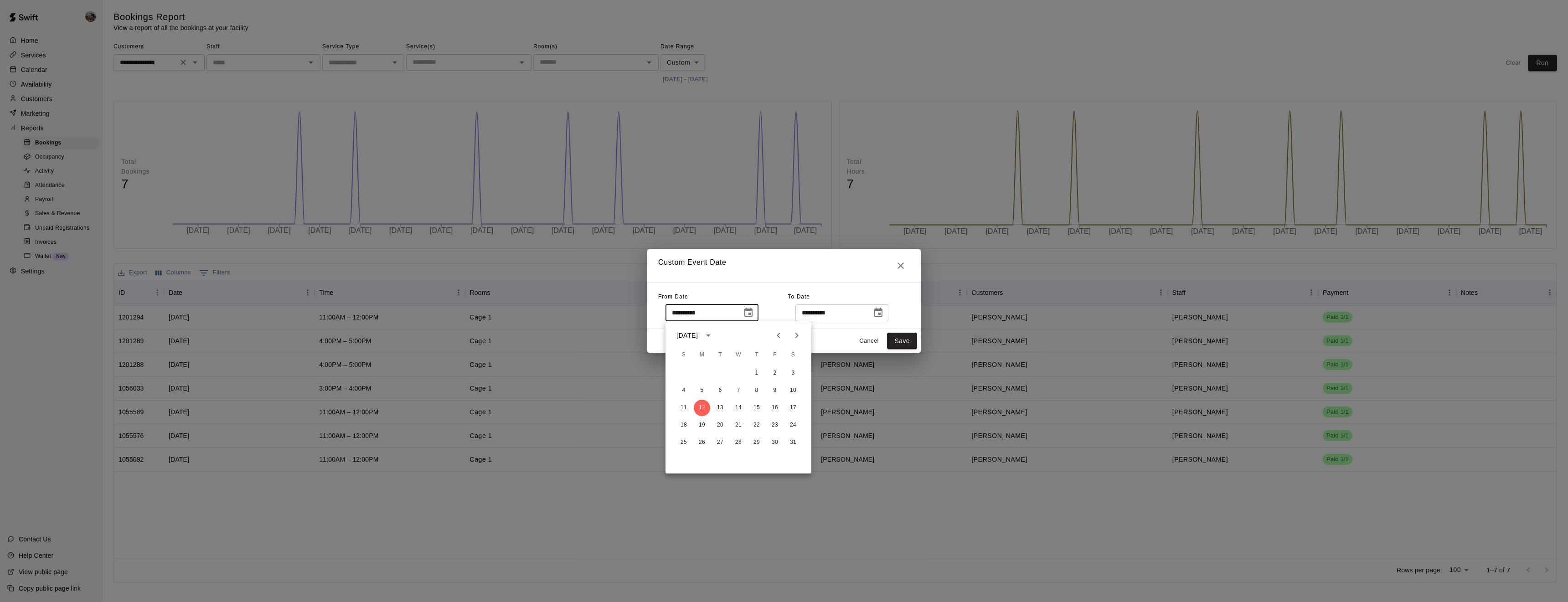
click at [791, 334] on icon "Next month" at bounding box center [796, 335] width 11 height 11
click at [718, 376] on button "1" at bounding box center [720, 373] width 17 height 17
type input "**********"
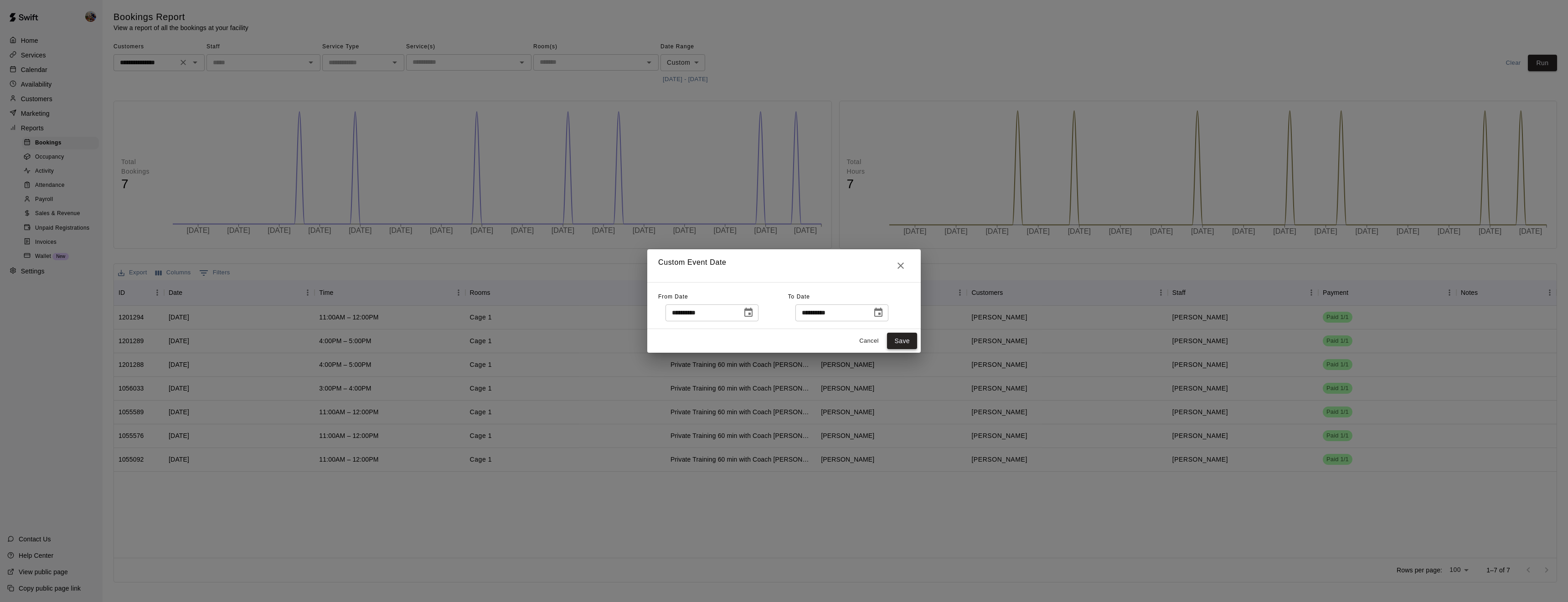
click at [904, 345] on button "Save" at bounding box center [902, 341] width 30 height 17
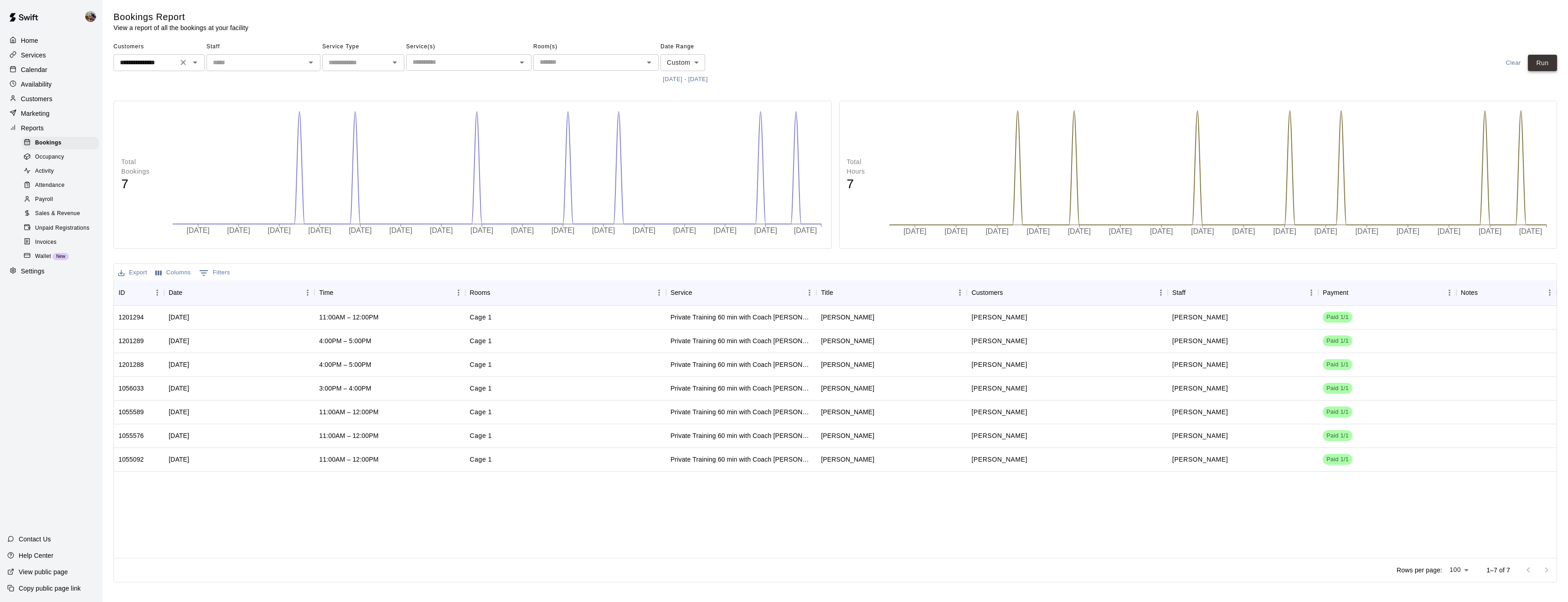
click at [1549, 59] on button "Run" at bounding box center [1543, 63] width 29 height 17
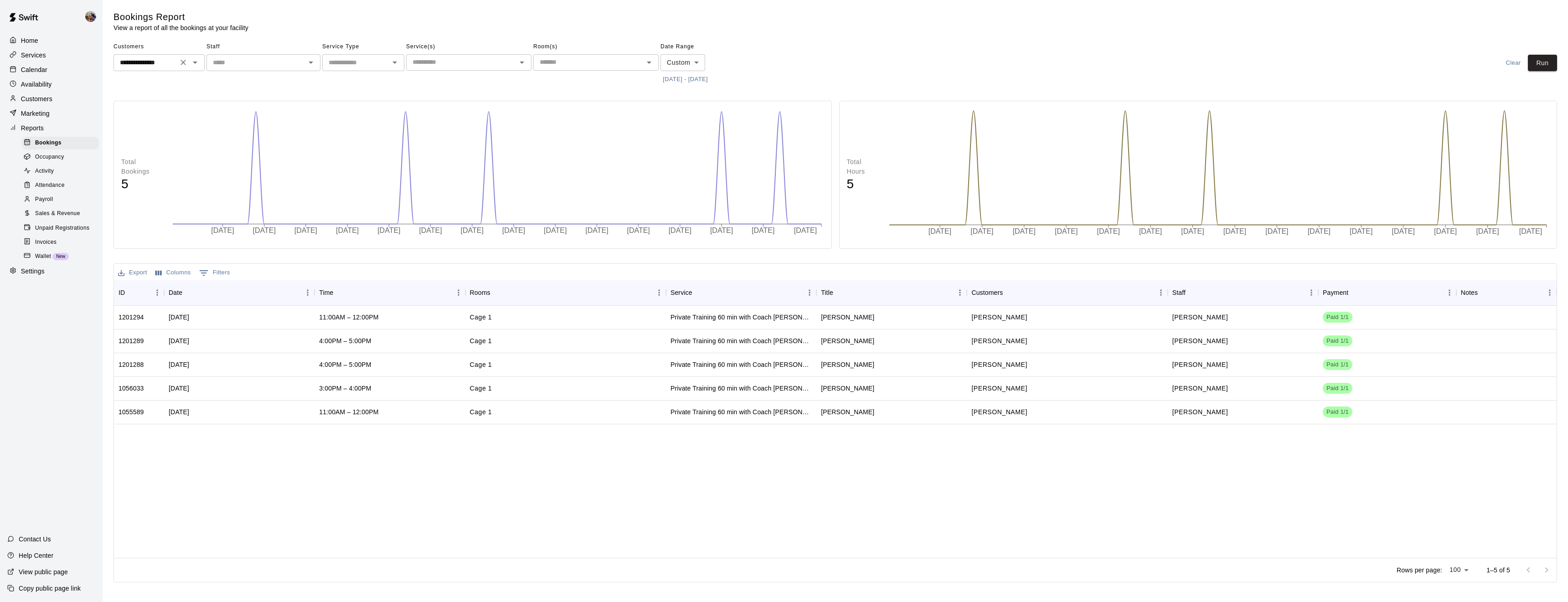
click at [168, 64] on input "**********" at bounding box center [146, 63] width 59 height 12
click at [162, 81] on li "[PERSON_NAME]" at bounding box center [158, 82] width 91 height 15
click at [677, 77] on button "7/1/2025 - 9/16/2025" at bounding box center [685, 79] width 50 height 14
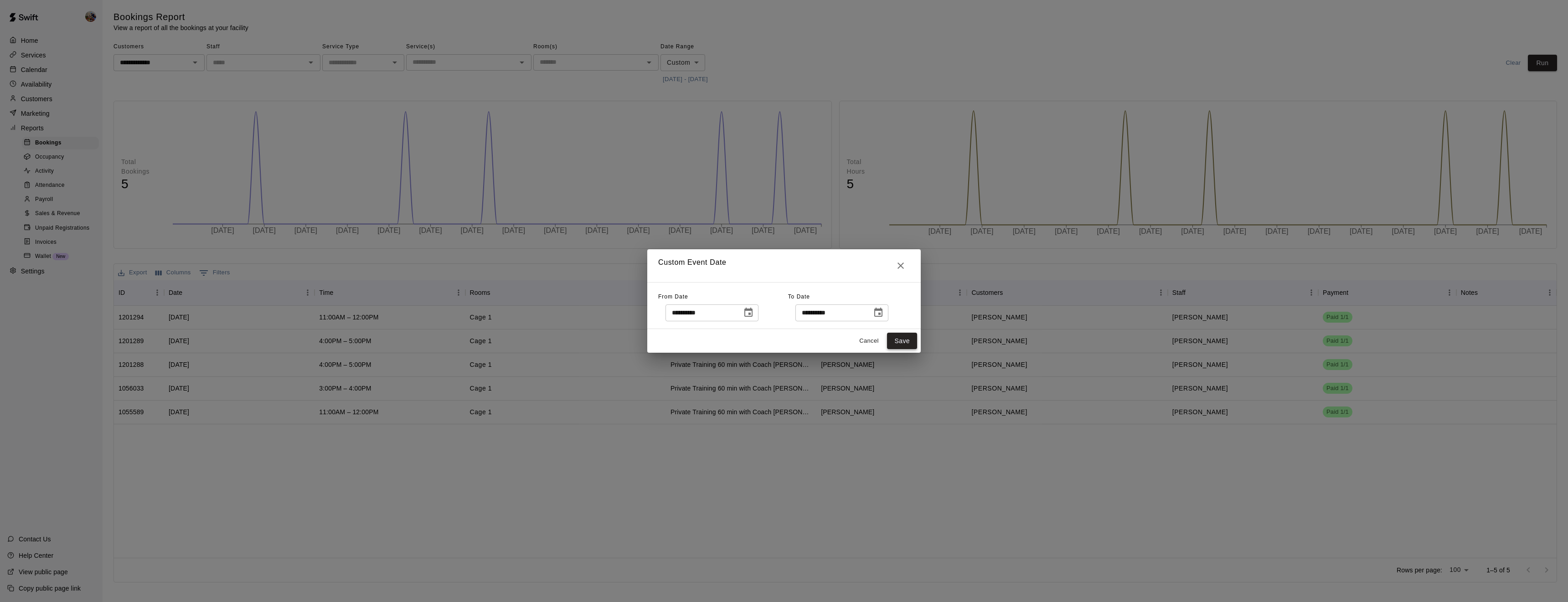
click at [911, 341] on button "Save" at bounding box center [902, 341] width 30 height 17
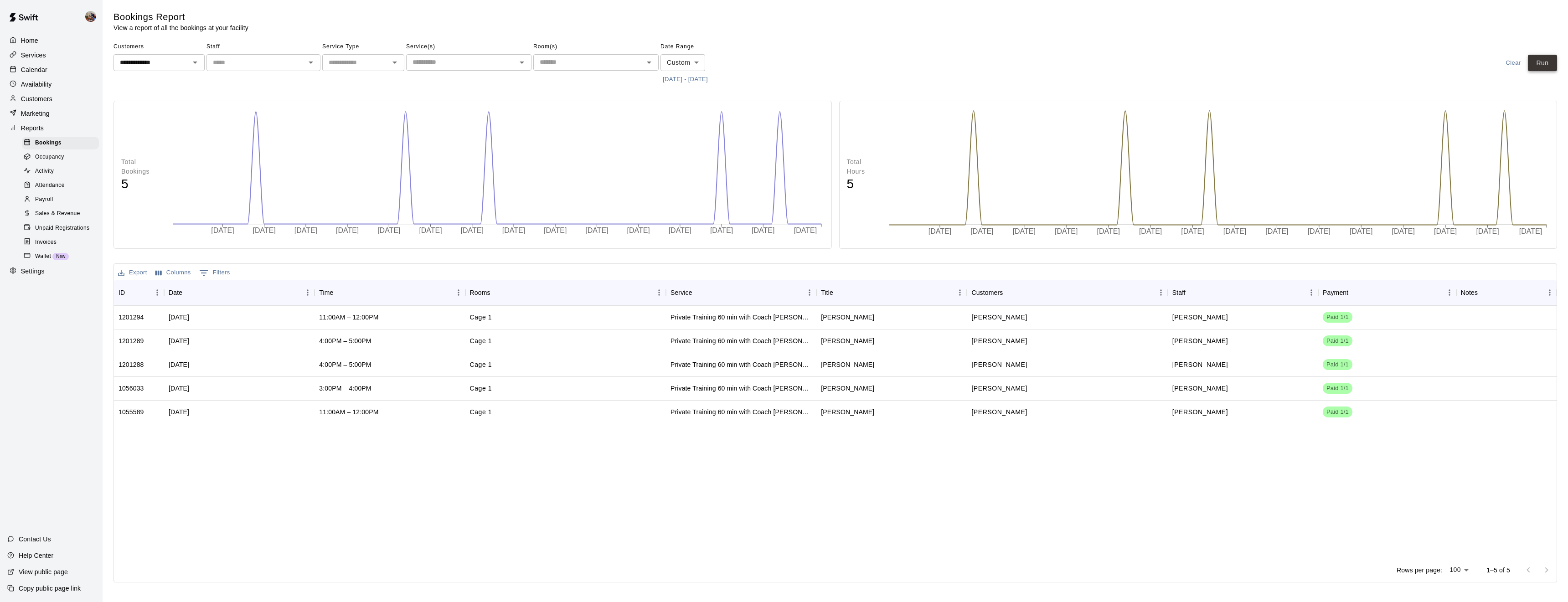
click at [1547, 55] on button "Run" at bounding box center [1543, 63] width 29 height 17
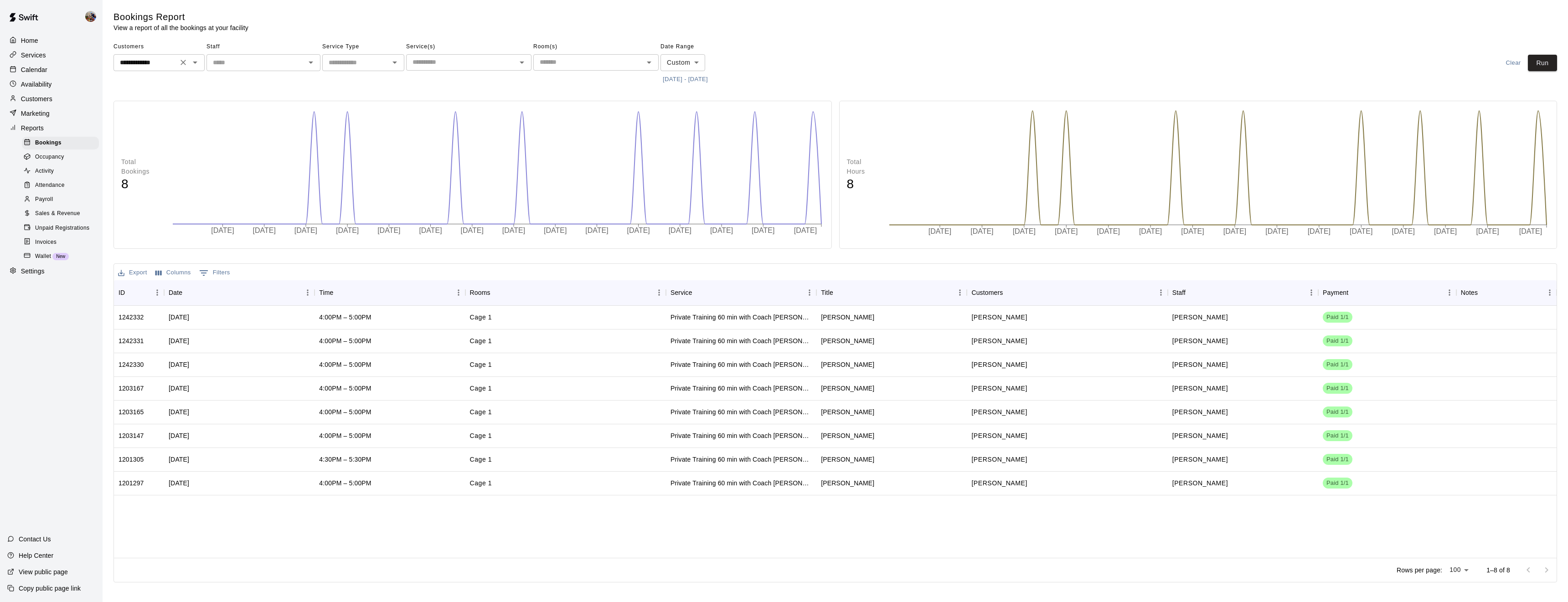
click at [175, 66] on div "**********" at bounding box center [158, 63] width 91 height 17
click at [152, 76] on li "[PERSON_NAME]" at bounding box center [158, 82] width 91 height 15
type input "**********"
click at [1545, 61] on button "Run" at bounding box center [1543, 63] width 29 height 17
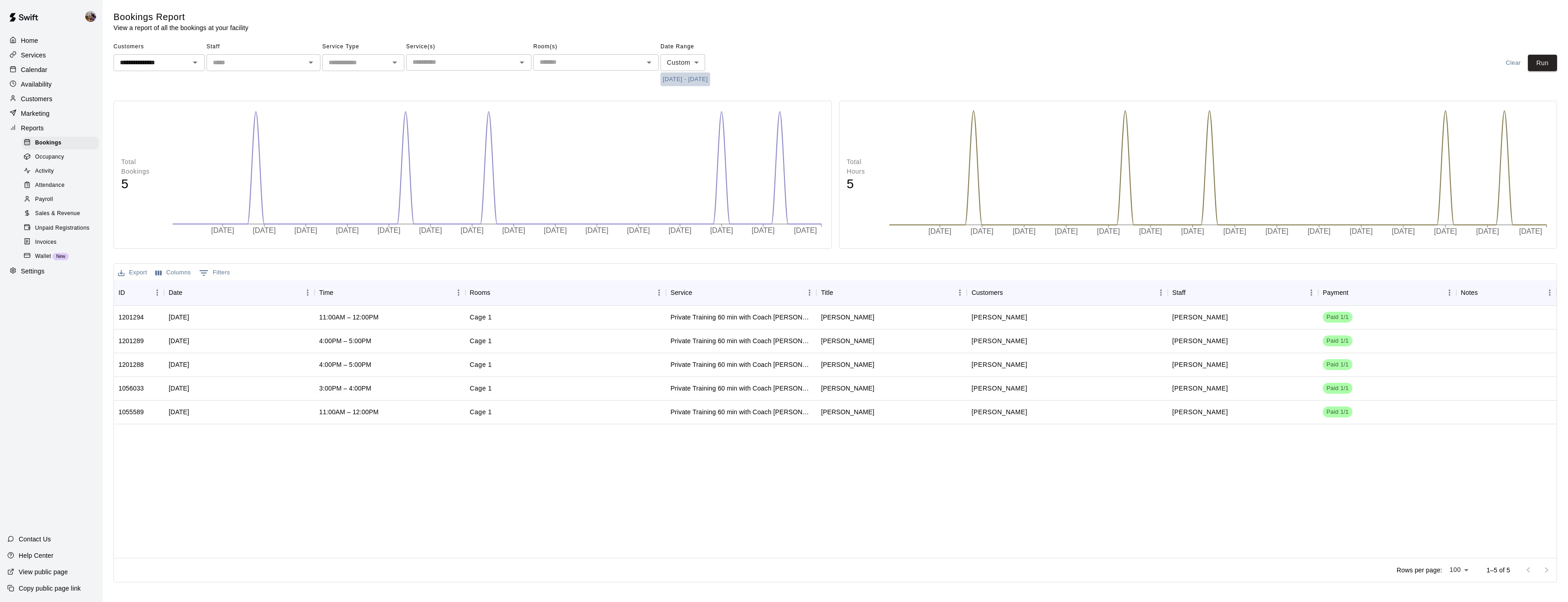
click at [665, 77] on button "7/1/2025 - 9/16/2025" at bounding box center [685, 79] width 50 height 14
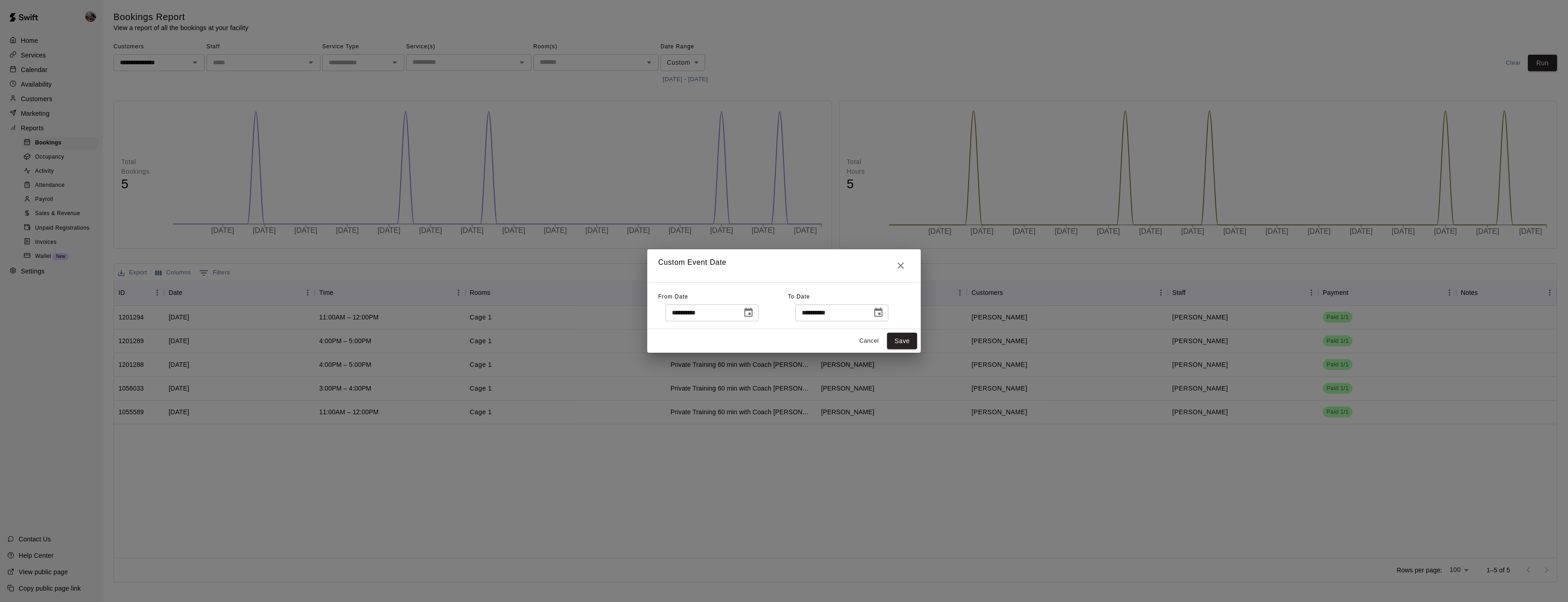
click at [754, 313] on icon "Choose date, selected date is Jul 1, 2025" at bounding box center [748, 312] width 11 height 11
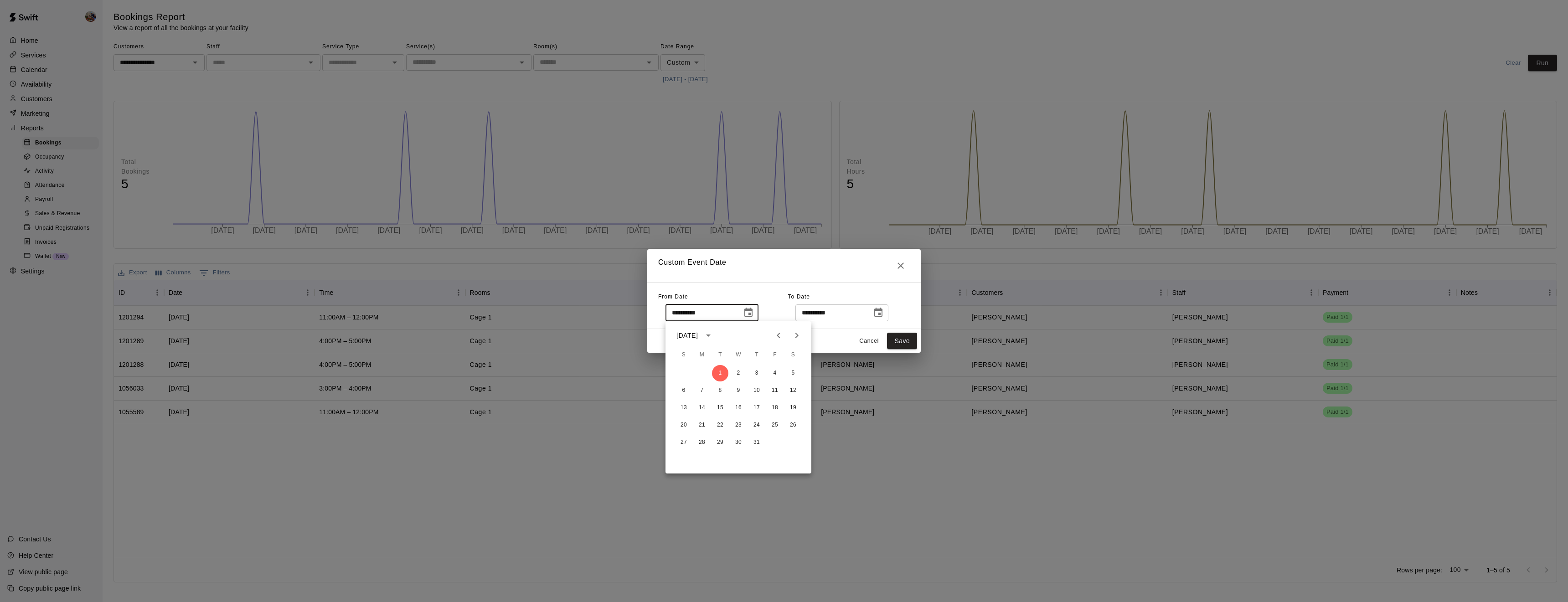
click at [780, 336] on icon "Previous month" at bounding box center [778, 335] width 11 height 11
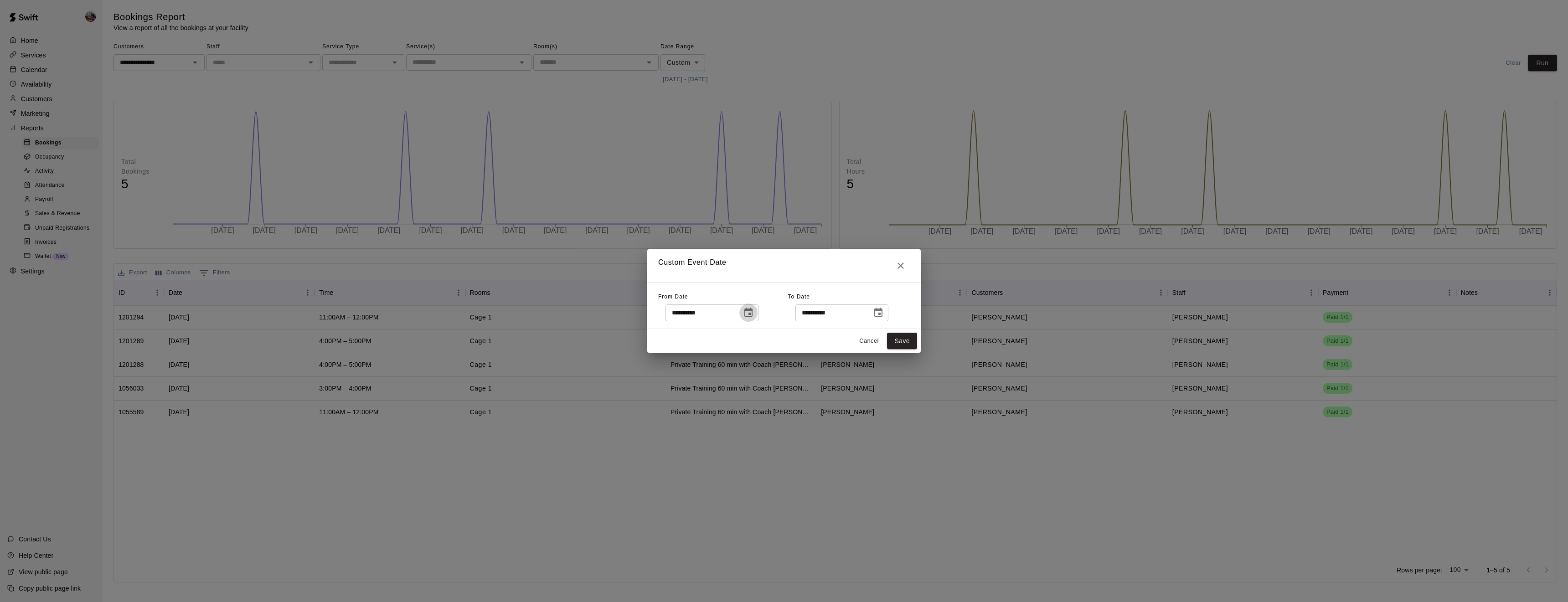
click at [754, 315] on icon "Choose date, selected date is Jul 1, 2025" at bounding box center [748, 312] width 11 height 11
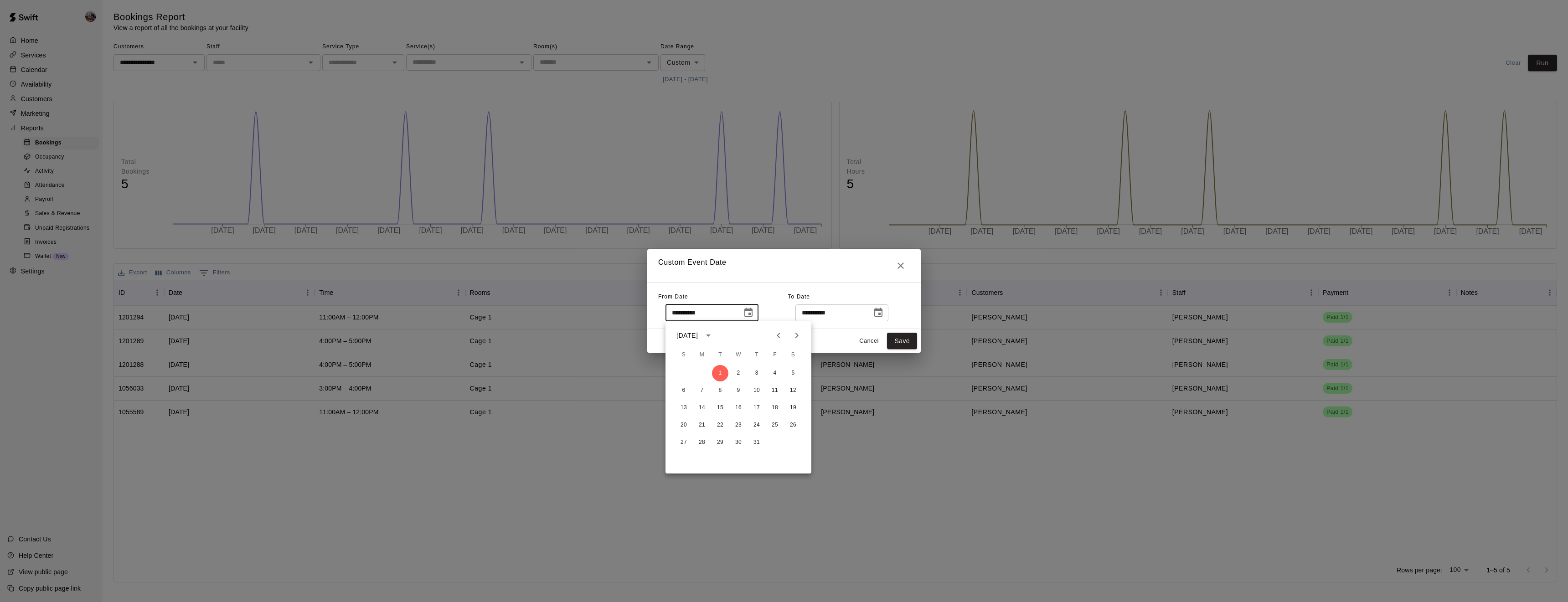
click at [778, 340] on icon "Previous month" at bounding box center [778, 335] width 11 height 11
click at [718, 376] on button "1" at bounding box center [720, 373] width 17 height 17
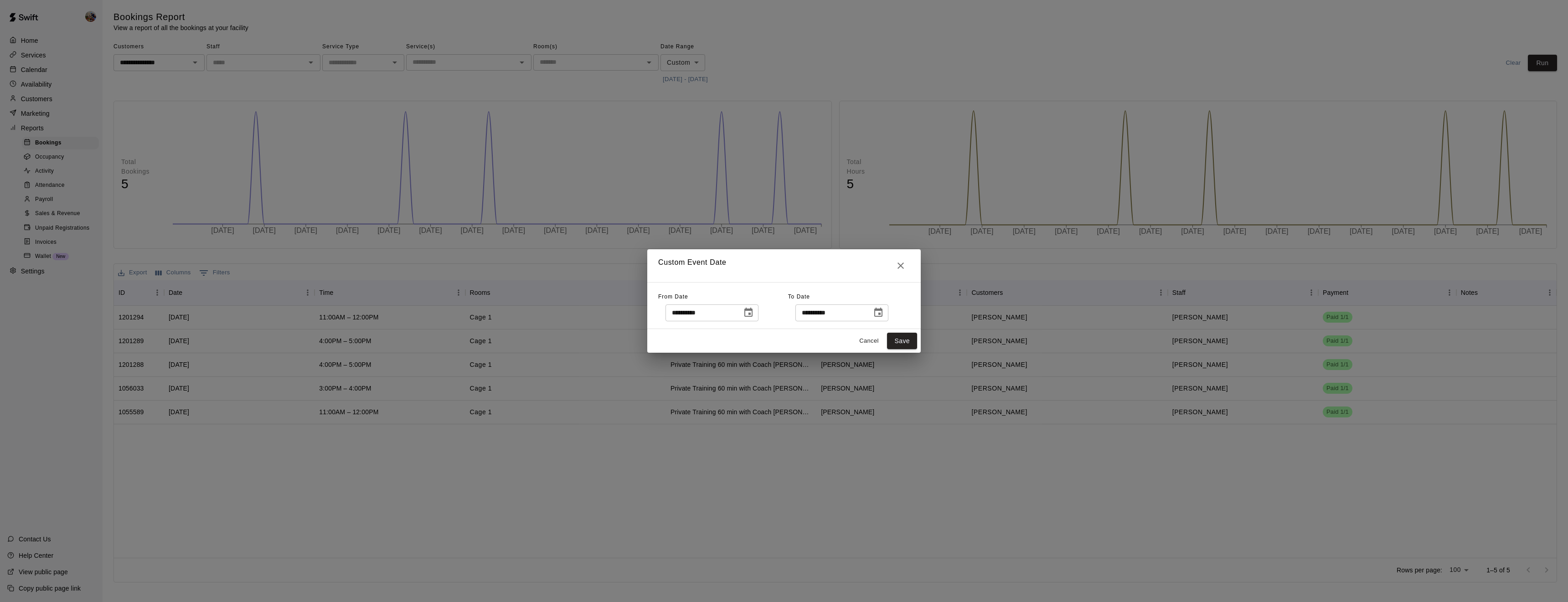
type input "**********"
click at [895, 341] on button "Save" at bounding box center [902, 341] width 30 height 17
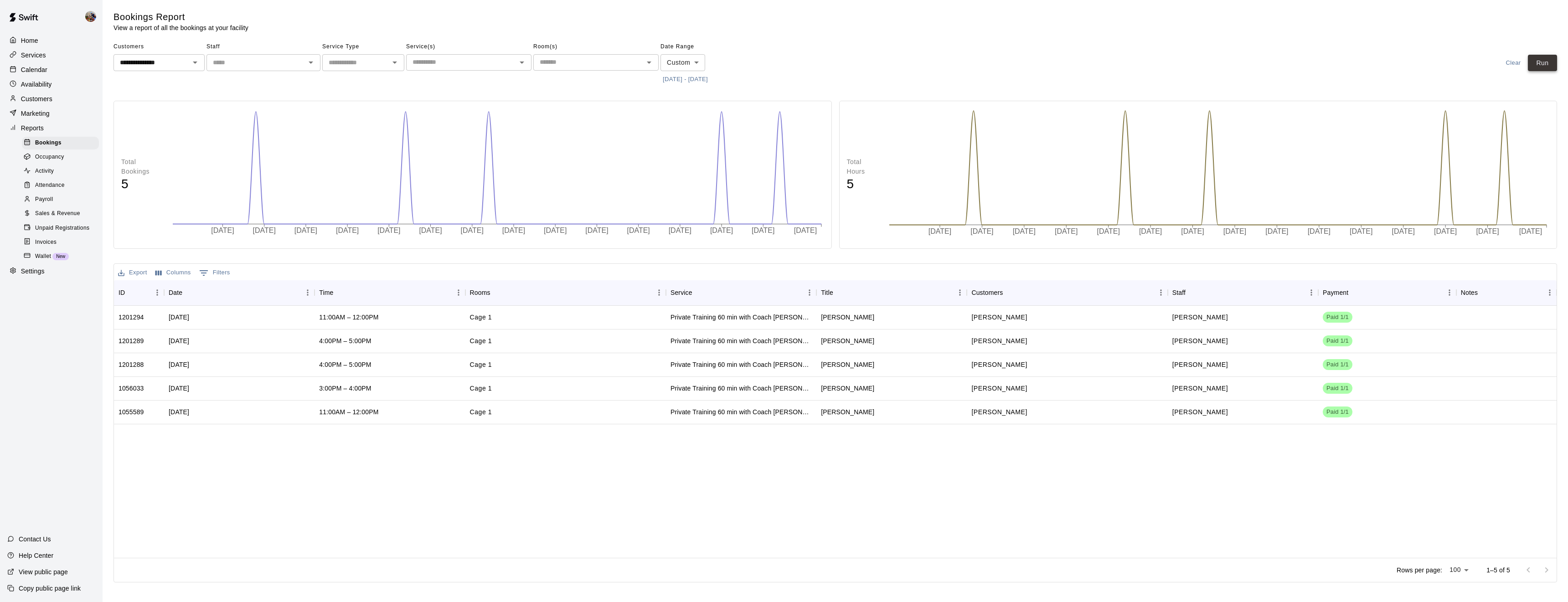
click at [1538, 69] on button "Run" at bounding box center [1543, 63] width 29 height 17
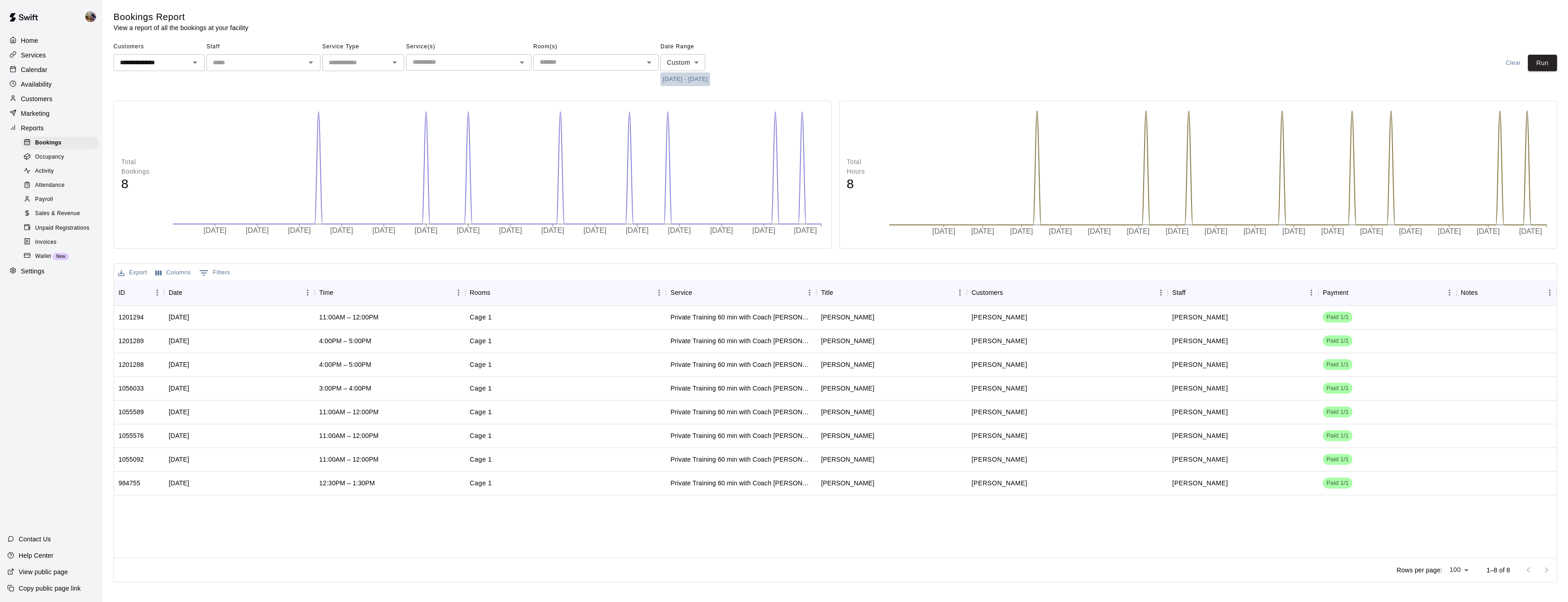
click at [672, 80] on button "4/1/2025 - 9/16/2025" at bounding box center [685, 79] width 50 height 14
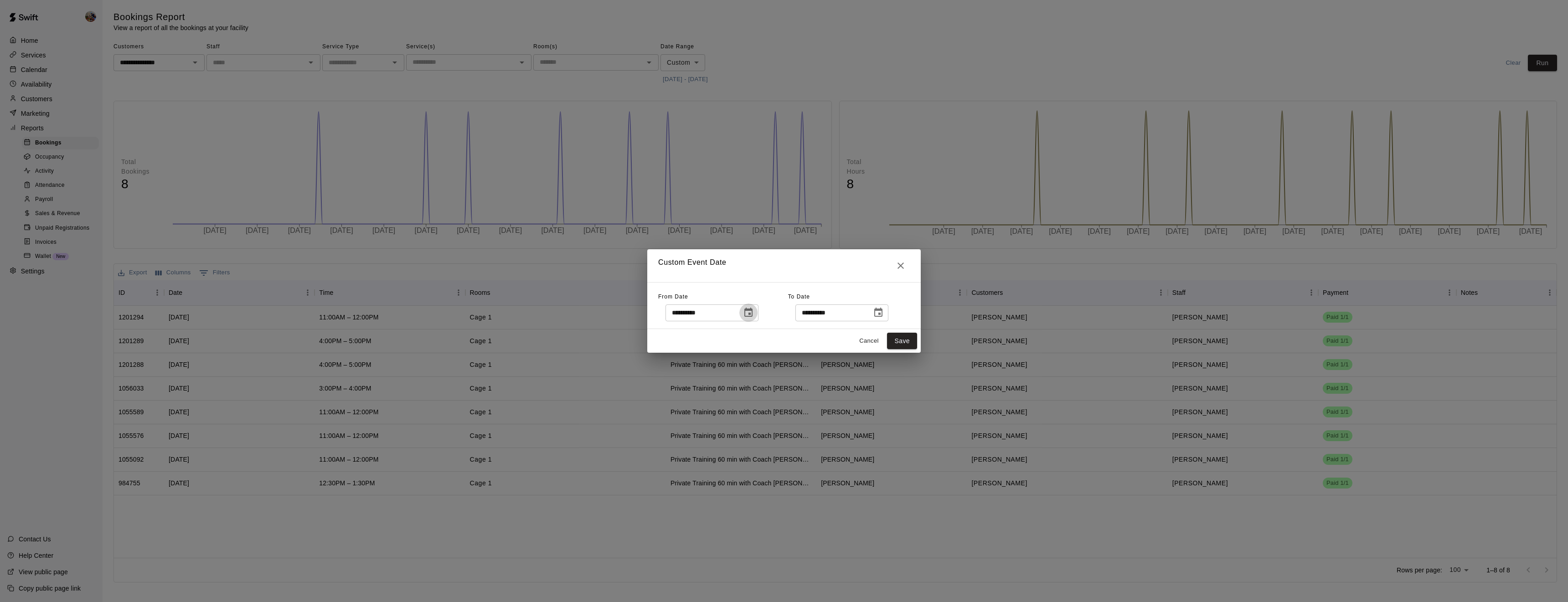
click at [752, 311] on icon "Choose date, selected date is Apr 1, 2025" at bounding box center [748, 312] width 8 height 9
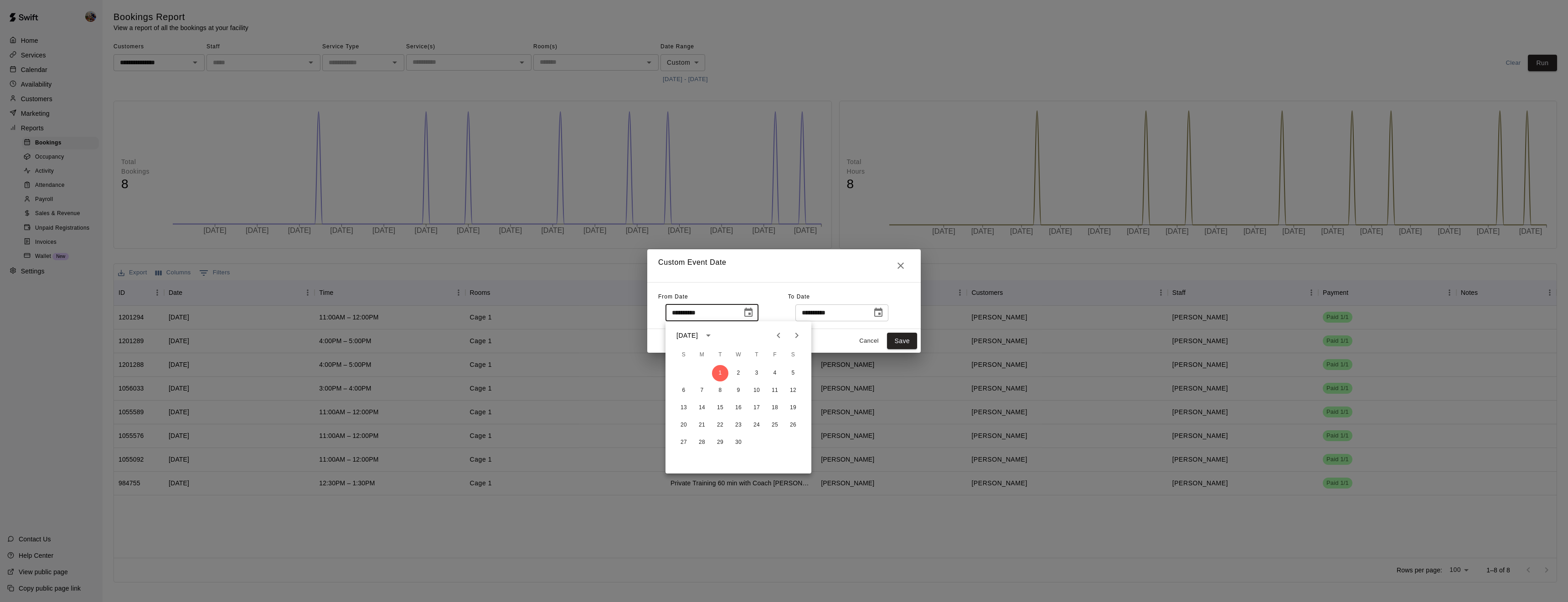
click at [781, 337] on icon "Previous month" at bounding box center [778, 335] width 11 height 11
click at [793, 374] on button "1" at bounding box center [792, 373] width 17 height 17
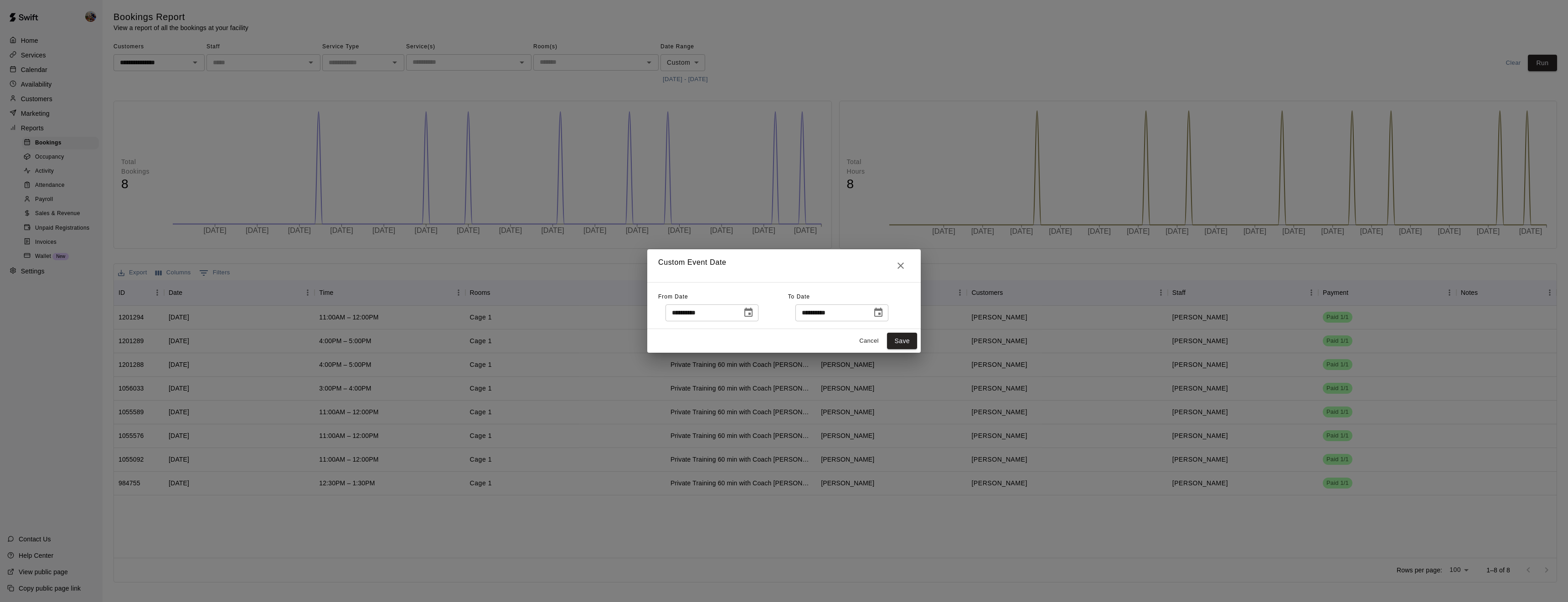
type input "**********"
click at [904, 337] on button "Save" at bounding box center [902, 341] width 30 height 17
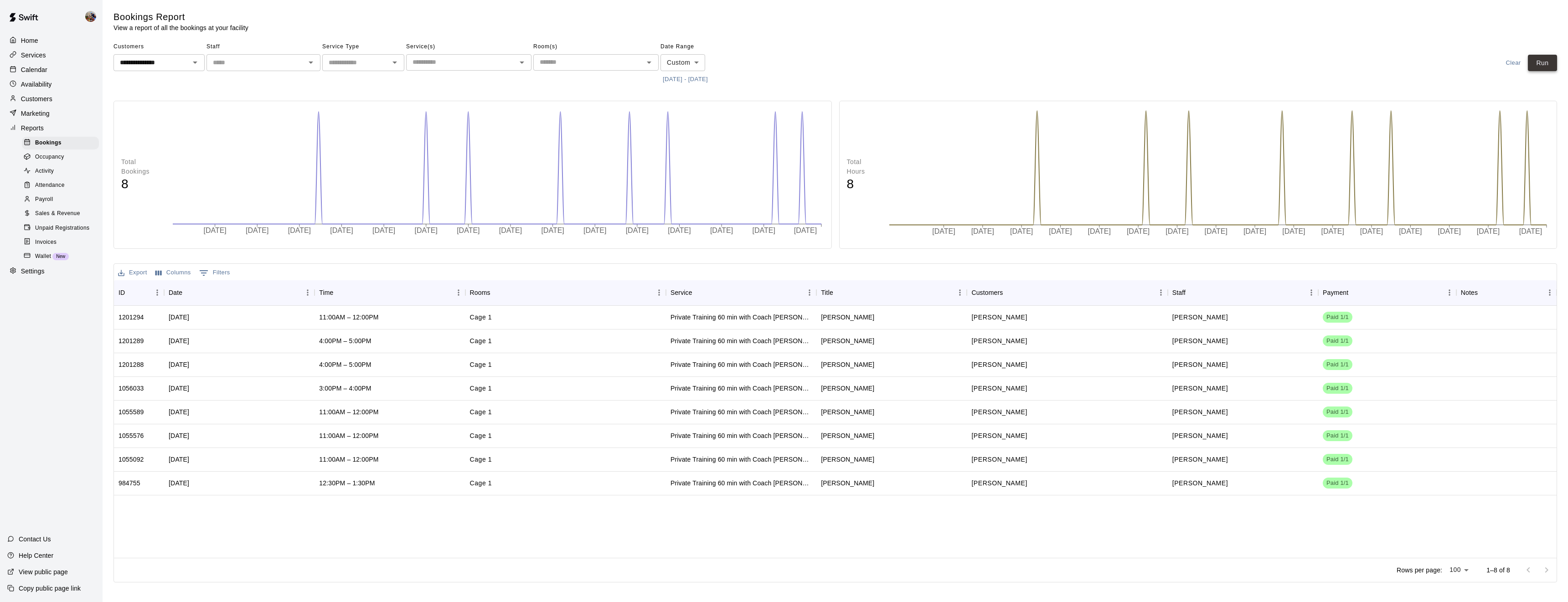
click at [1544, 65] on button "Run" at bounding box center [1543, 63] width 29 height 17
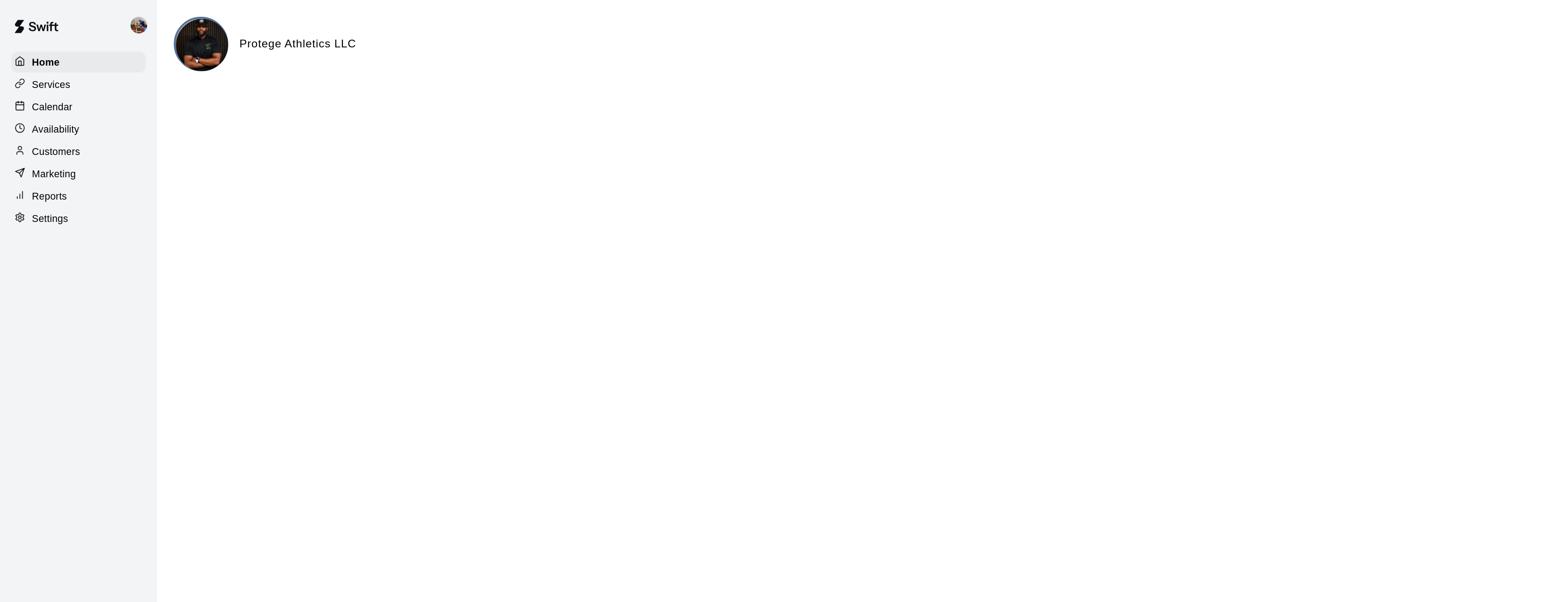
click at [39, 71] on p "Calendar" at bounding box center [33, 69] width 26 height 9
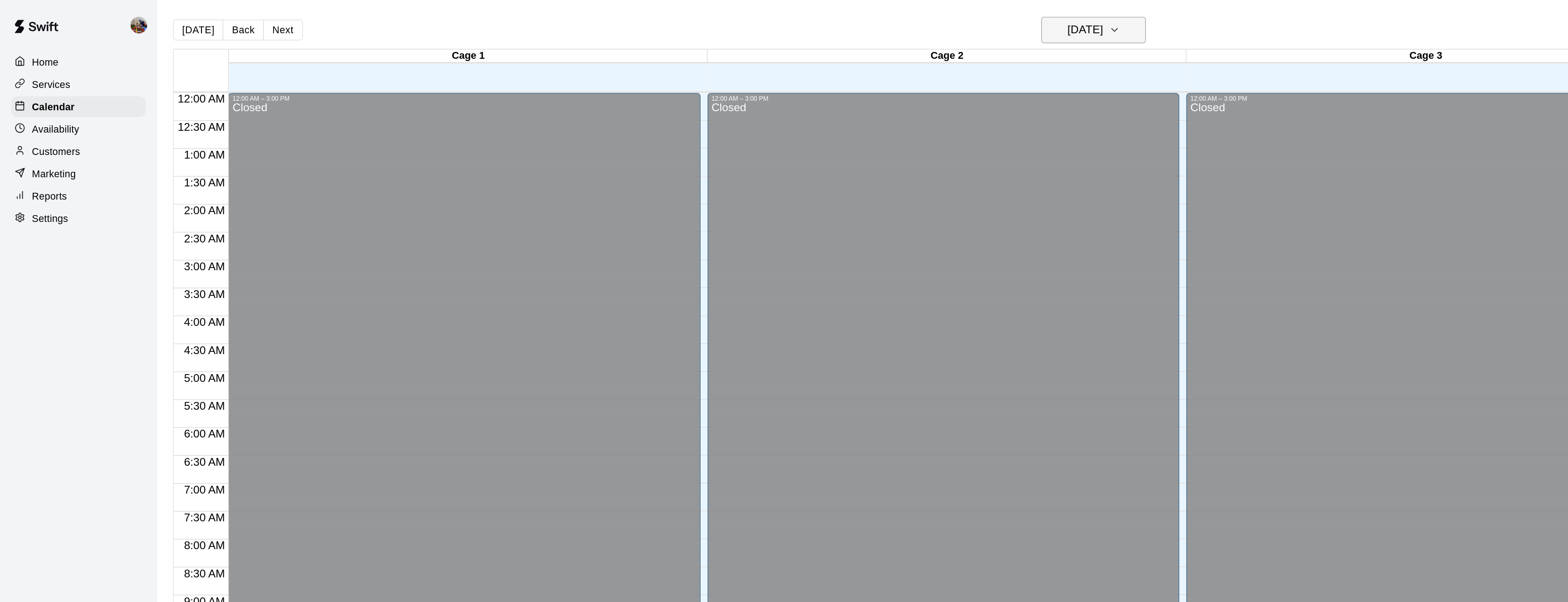
scroll to position [296, 0]
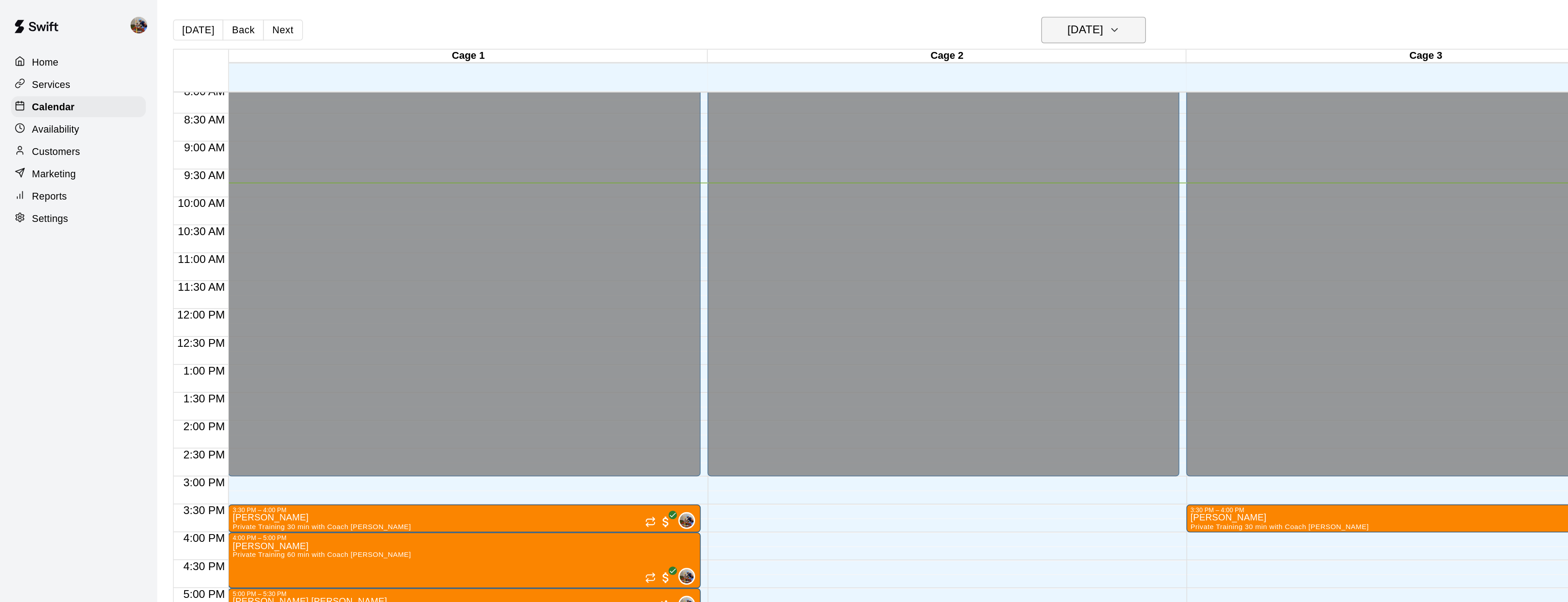
click at [732, 20] on icon "button" at bounding box center [727, 19] width 7 height 11
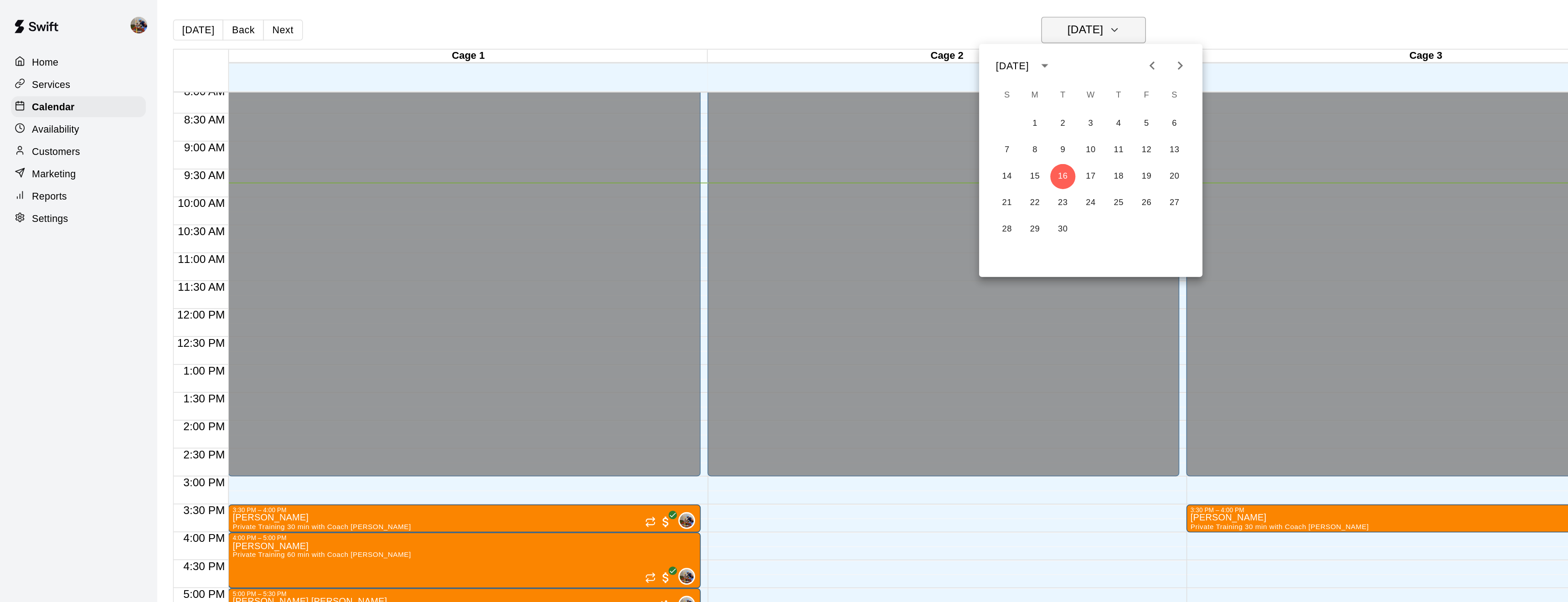
click at [739, 20] on div at bounding box center [784, 301] width 1568 height 602
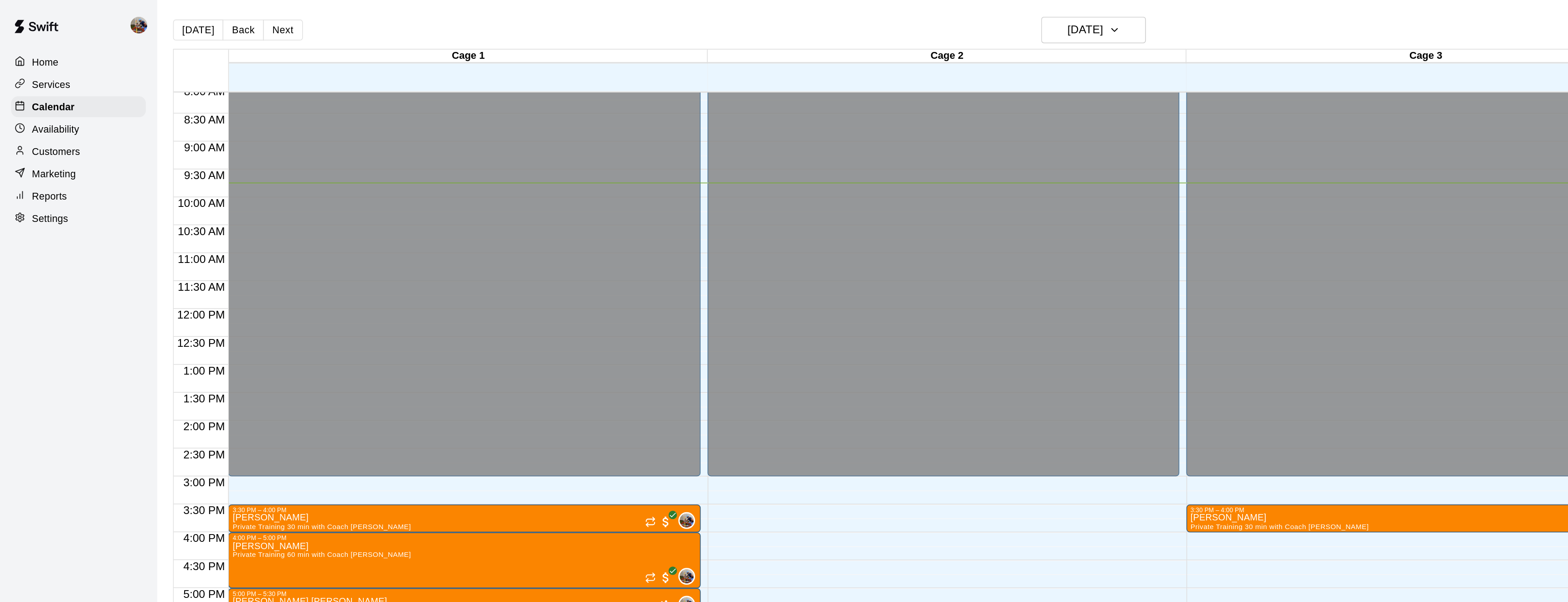
drag, startPoint x: 996, startPoint y: 21, endPoint x: 930, endPoint y: 27, distance: 66.3
click at [930, 27] on div "[DATE] Back [DATE][DATE] Rooms Staff Day Week Filter View" at bounding box center [757, 21] width 1288 height 21
click at [184, 20] on button "Next" at bounding box center [185, 20] width 25 height 14
click at [184, 20] on div "[DATE] Back [DATE][DATE] Rooms Staff Day Week Filter View Cage 1 16 Tue Cage 2 …" at bounding box center [757, 312] width 1288 height 602
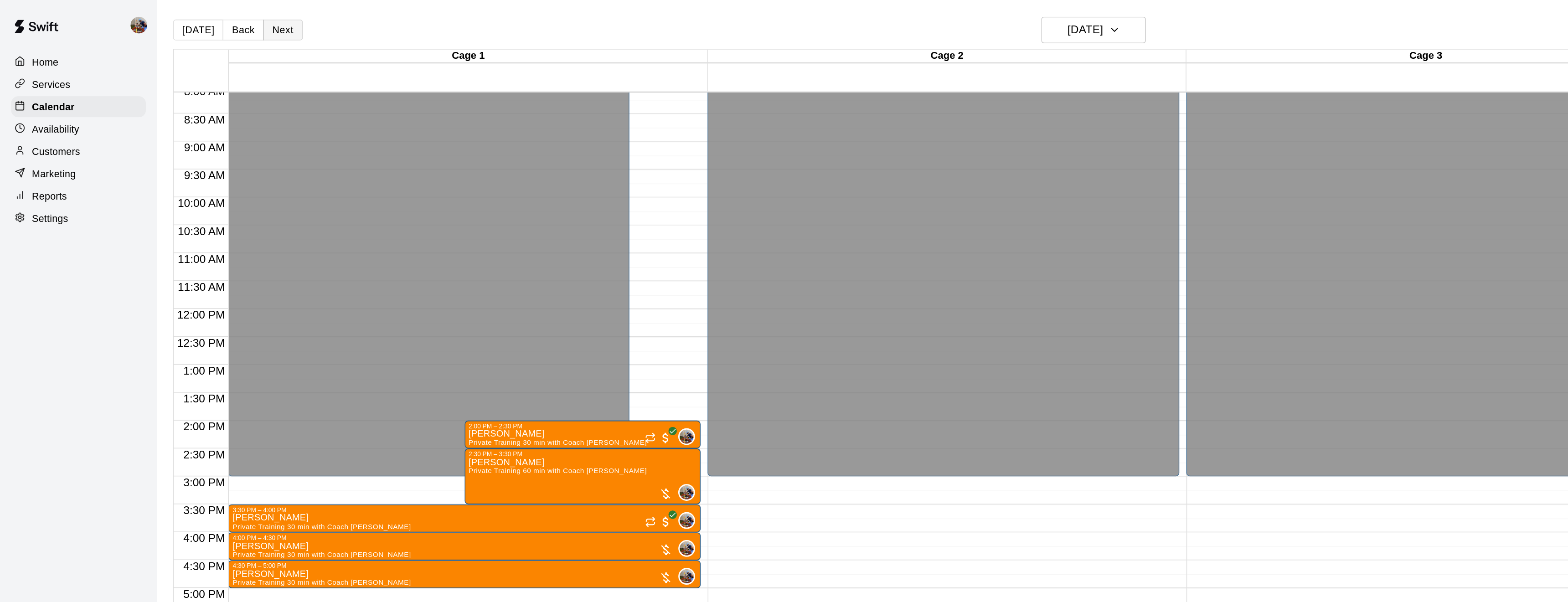
click at [184, 20] on button "Next" at bounding box center [185, 20] width 25 height 14
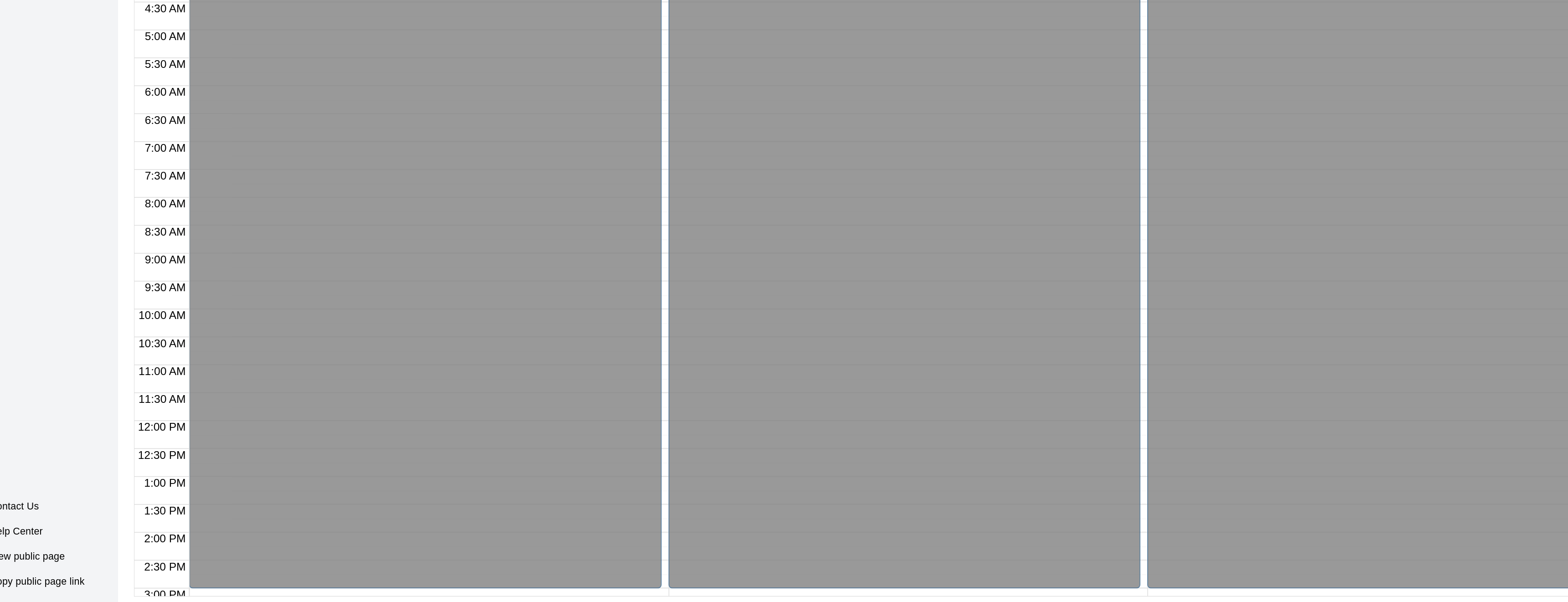
scroll to position [14, 0]
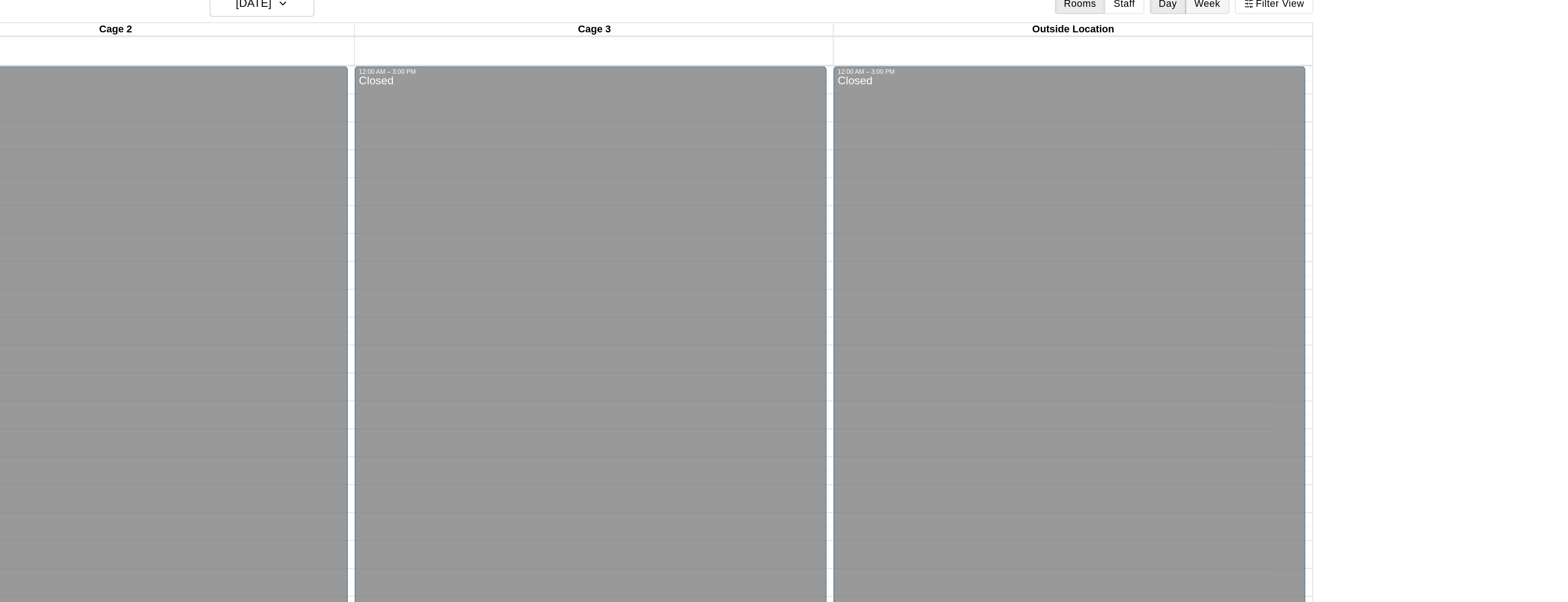
click at [1332, 7] on button "Week" at bounding box center [1331, 6] width 28 height 14
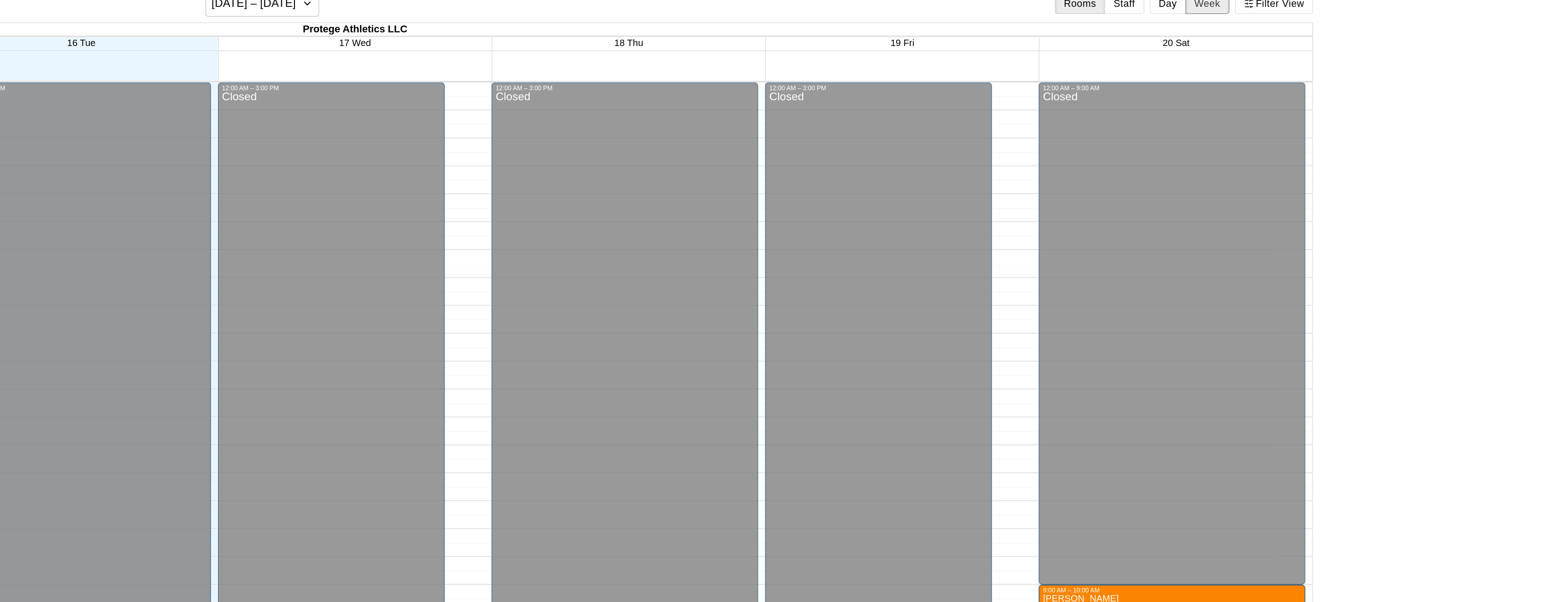
scroll to position [333, 0]
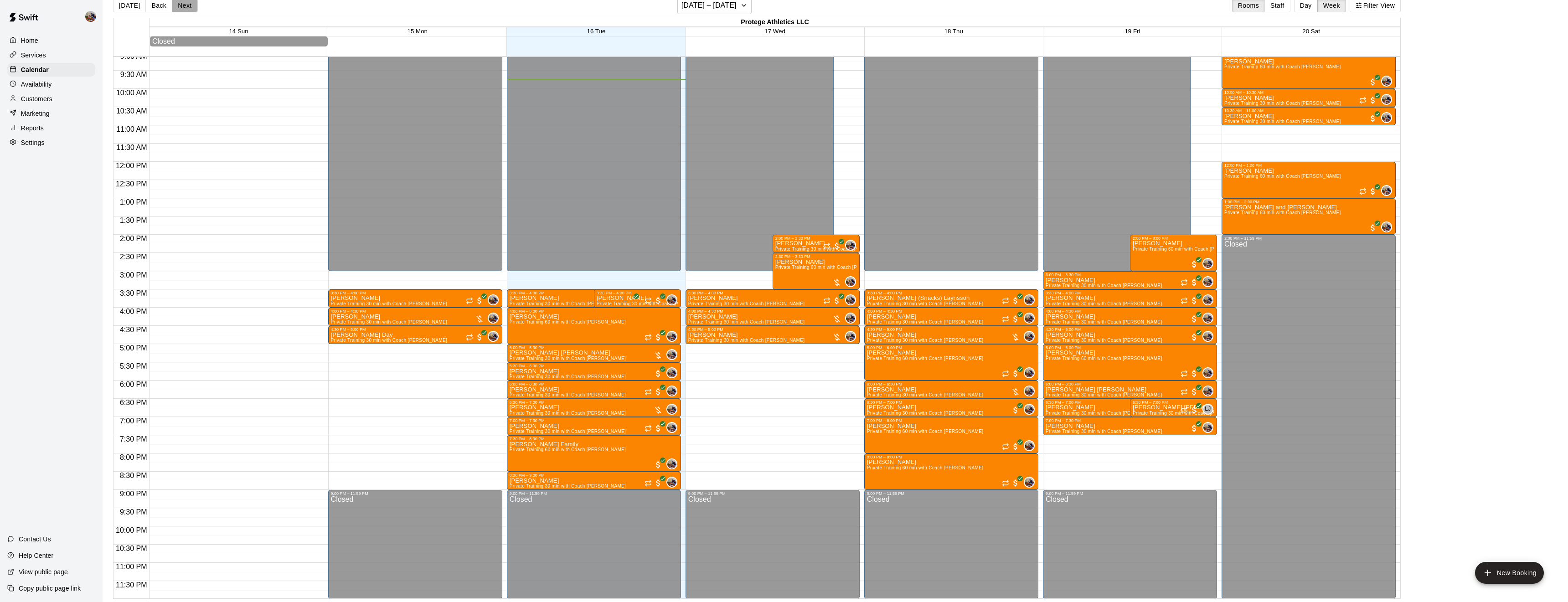
click at [182, 3] on button "Next" at bounding box center [185, 6] width 25 height 14
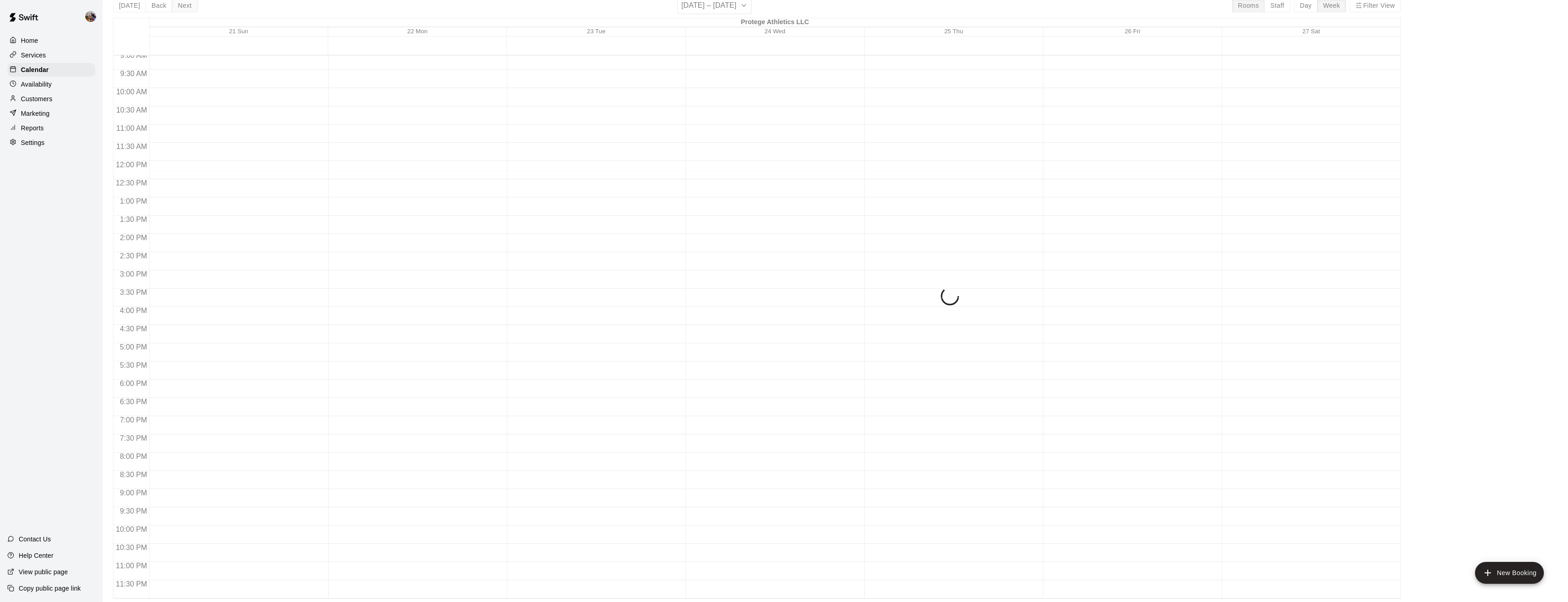
click at [182, 3] on div "[DATE] Back Next [DATE] – [DATE] Rooms Staff Day Week Filter View Protege Athle…" at bounding box center [757, 298] width 1288 height 602
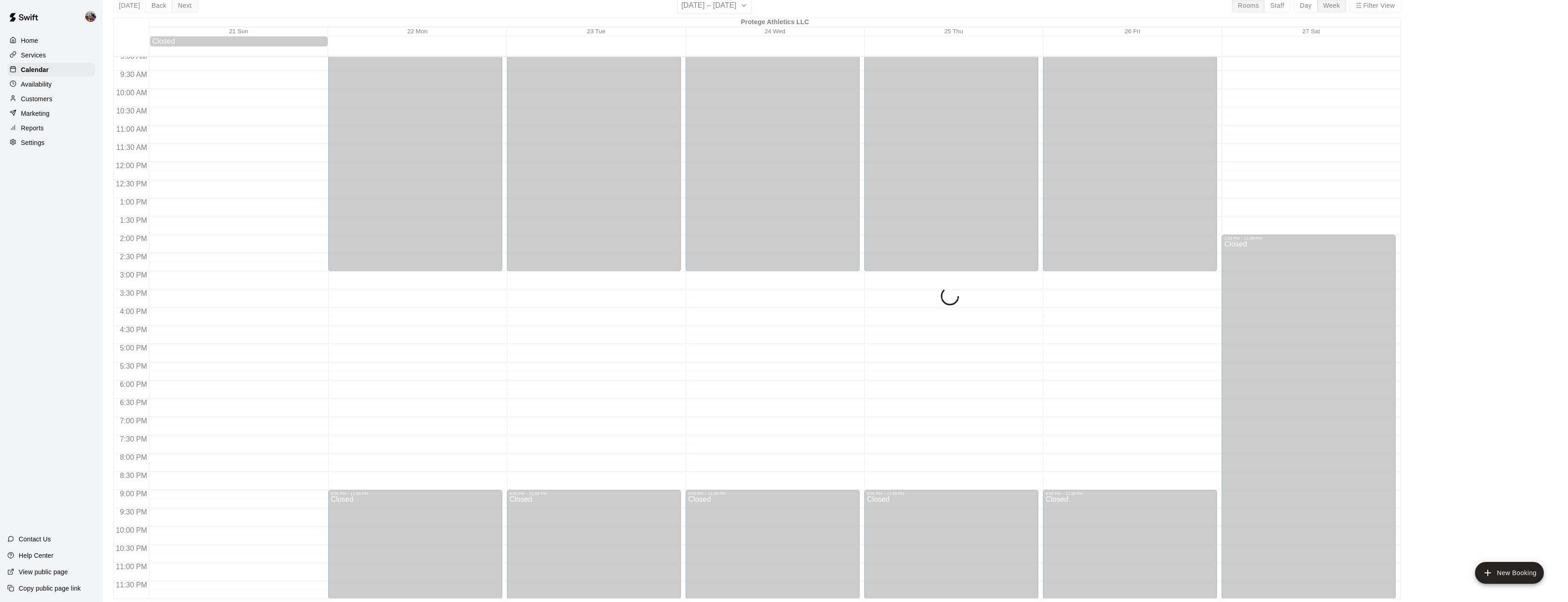
click at [182, 3] on button "Next" at bounding box center [185, 6] width 25 height 14
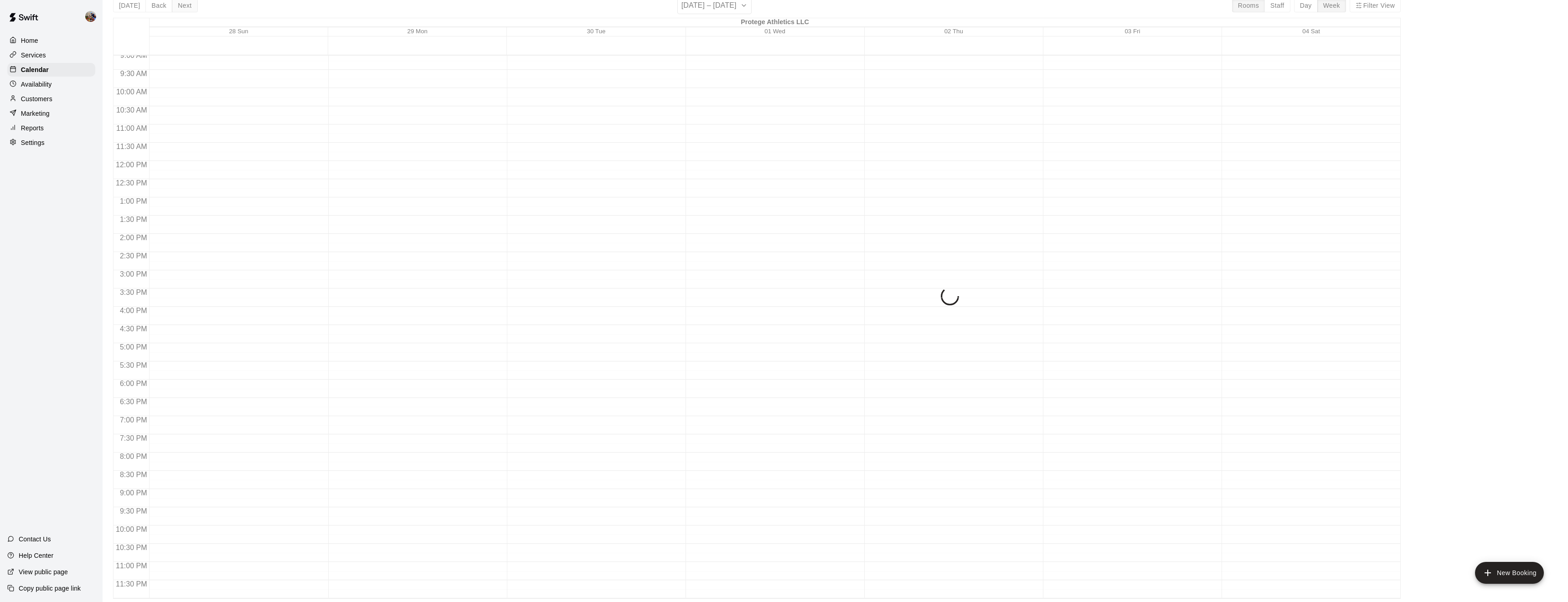
click at [182, 3] on button "Next" at bounding box center [185, 6] width 25 height 14
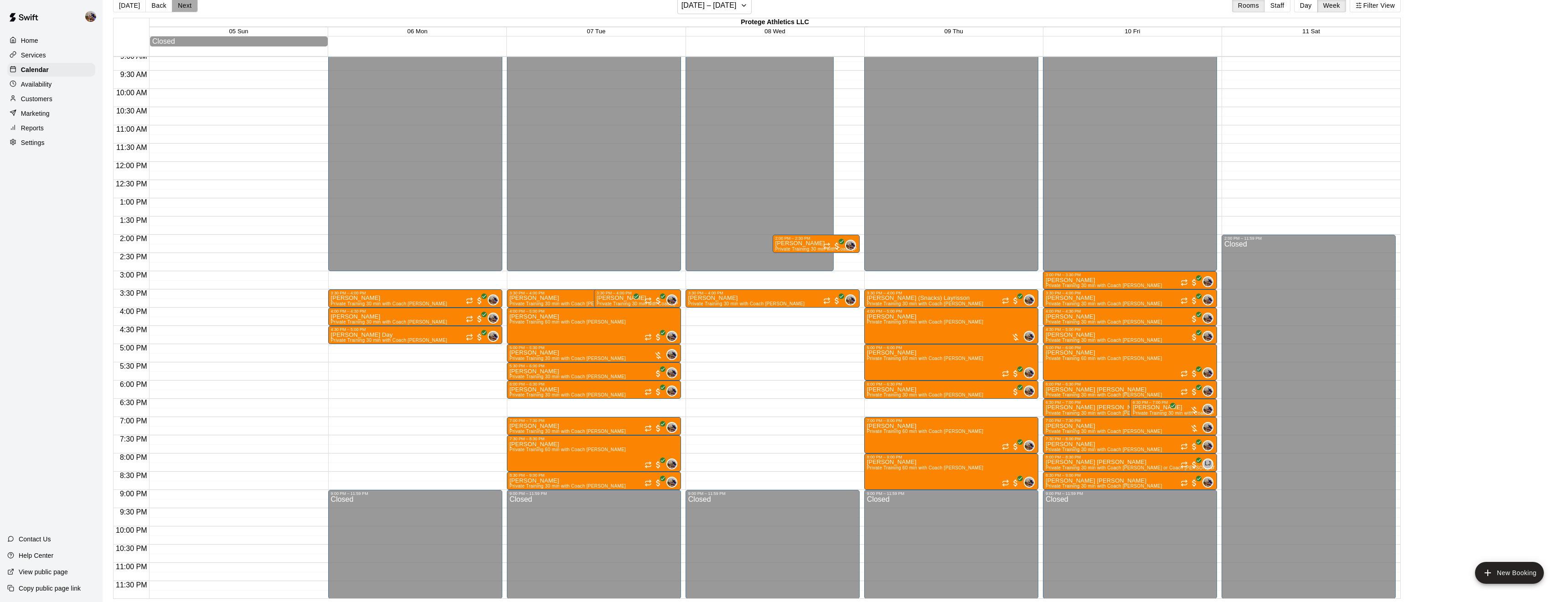
click at [182, 3] on button "Next" at bounding box center [185, 6] width 25 height 14
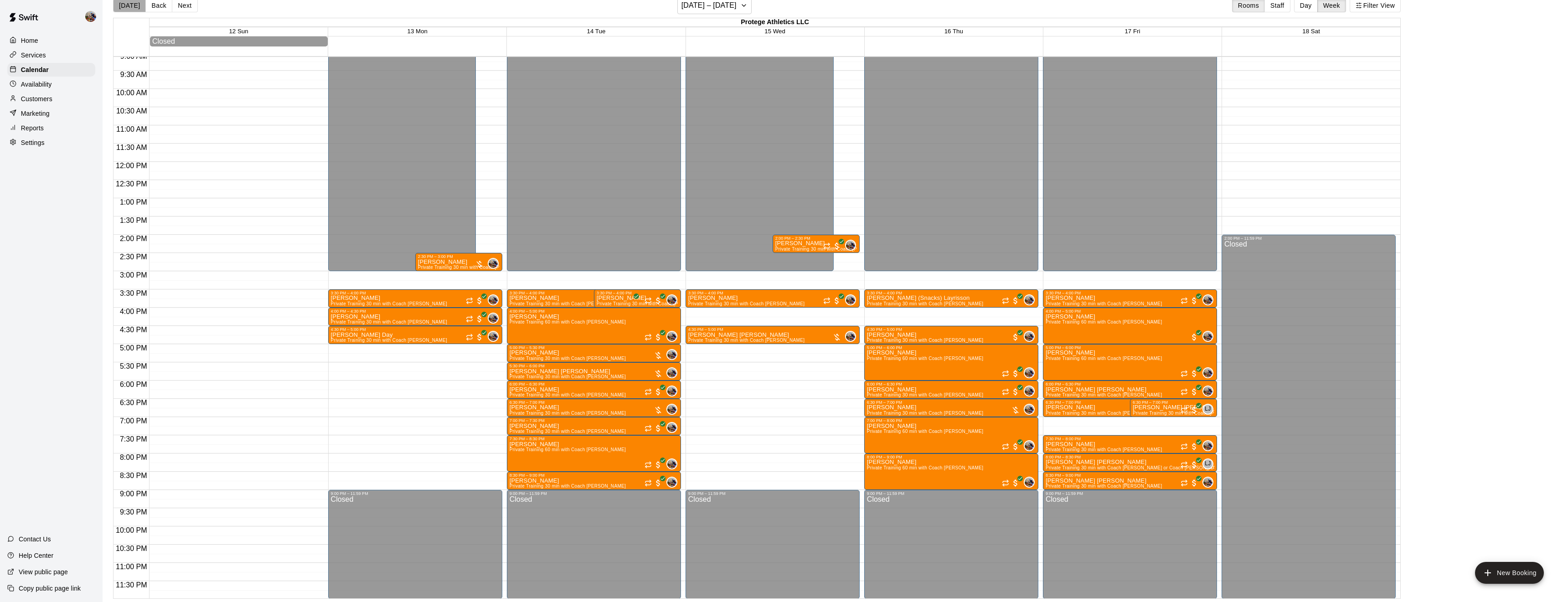
click at [139, 5] on button "[DATE]" at bounding box center [130, 6] width 33 height 14
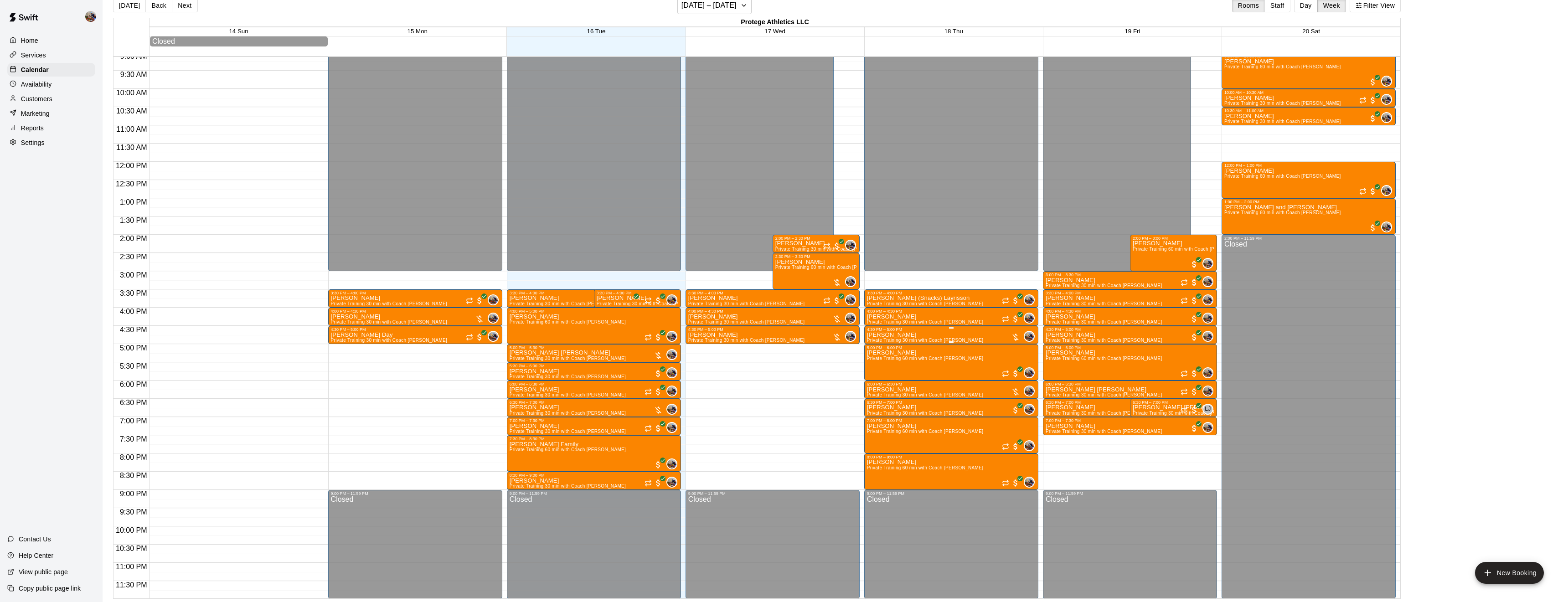
click at [911, 330] on div "4:30 PM – 5:00 PM" at bounding box center [951, 329] width 169 height 5
click at [878, 340] on icon "edit" at bounding box center [875, 337] width 11 height 11
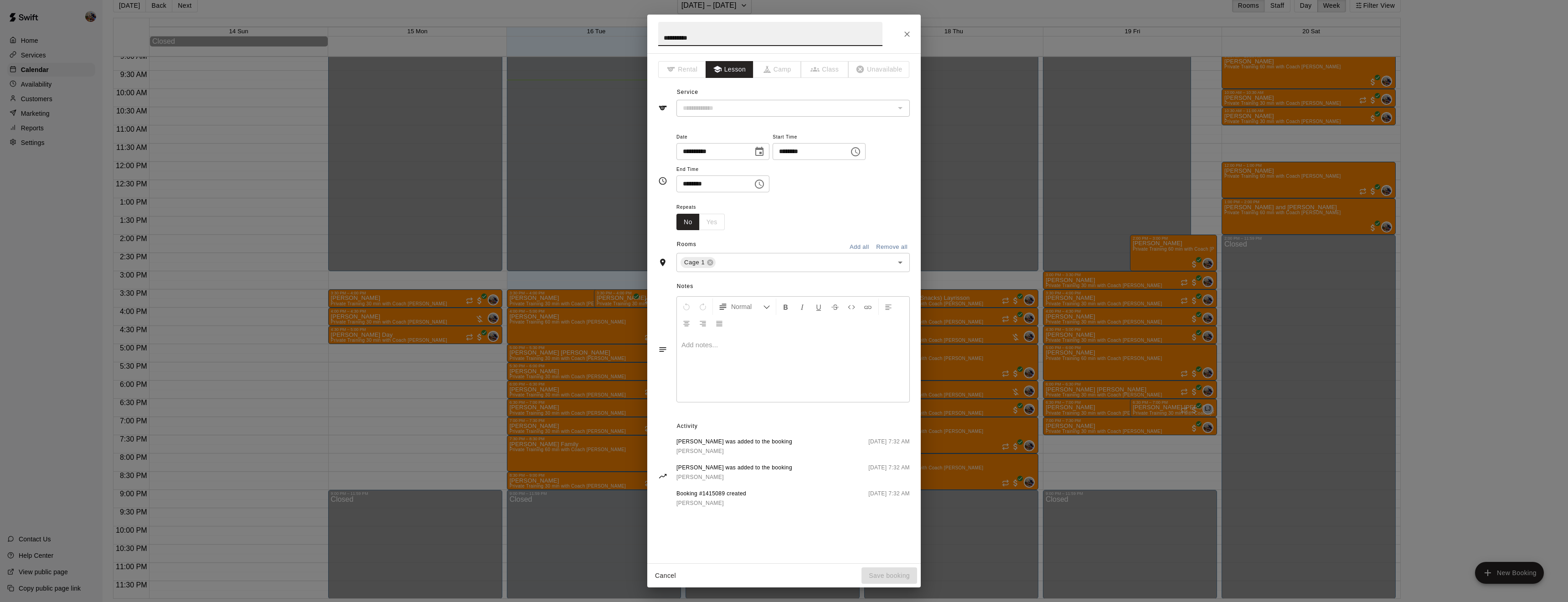
click at [769, 151] on button "Choose date, selected date is Sep 18, 2025" at bounding box center [759, 151] width 19 height 19
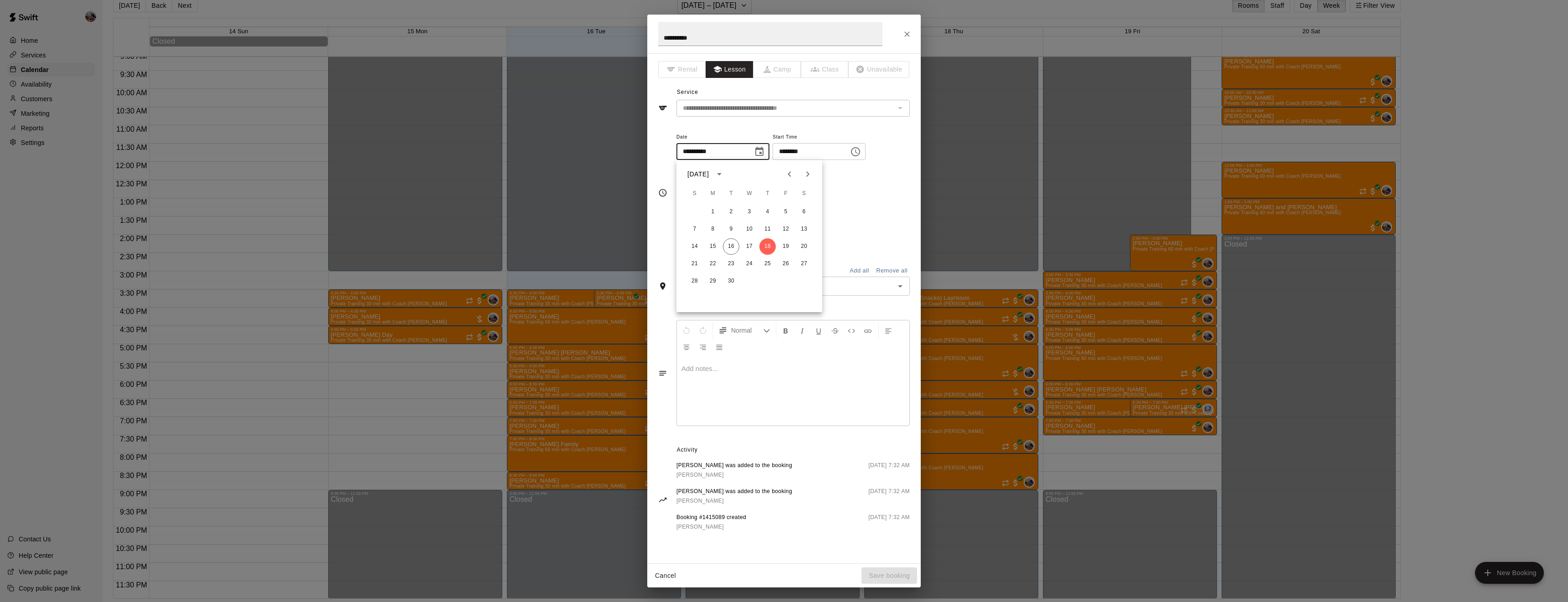
click at [765, 152] on icon "Choose date, selected date is Sep 18, 2025" at bounding box center [759, 151] width 11 height 11
type input "**********"
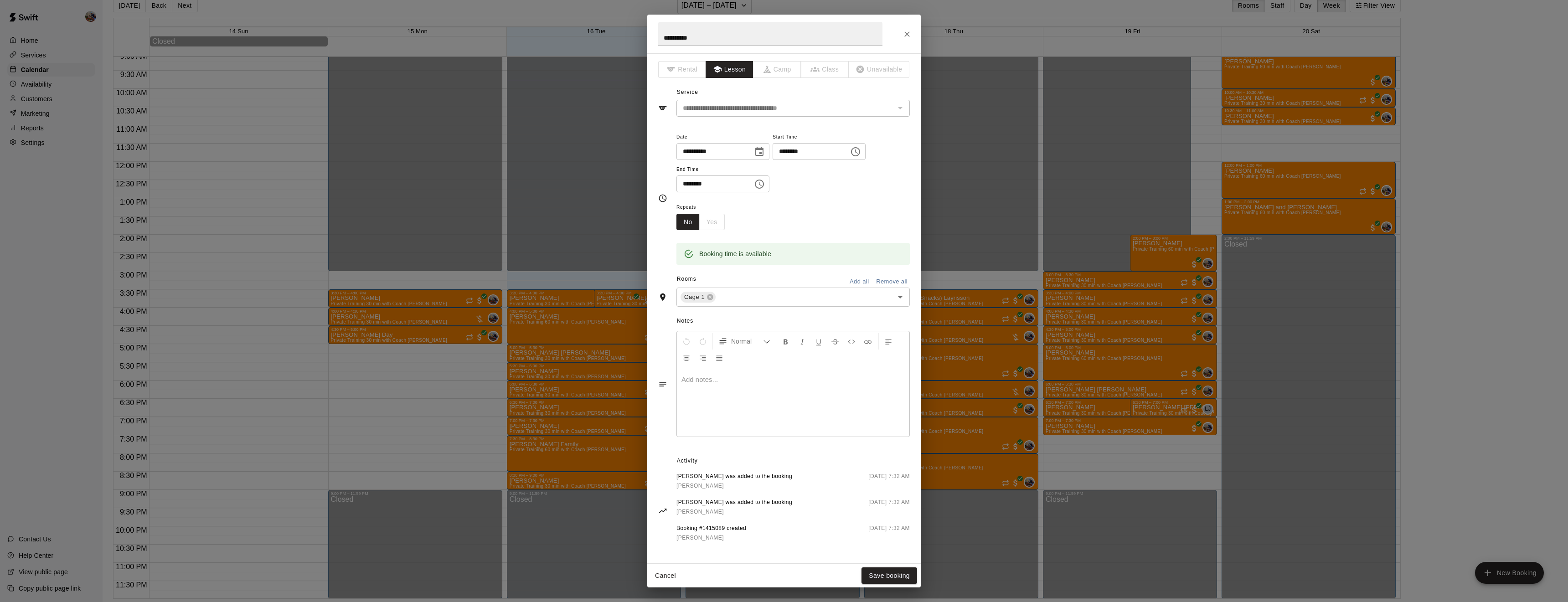
click at [765, 154] on icon "Choose date, selected date is Sep 18, 2025" at bounding box center [759, 151] width 11 height 11
click at [807, 177] on icon "Next month" at bounding box center [807, 174] width 11 height 11
click at [771, 245] on button "16" at bounding box center [767, 246] width 17 height 17
type input "**********"
click at [773, 160] on input "********" at bounding box center [808, 151] width 70 height 17
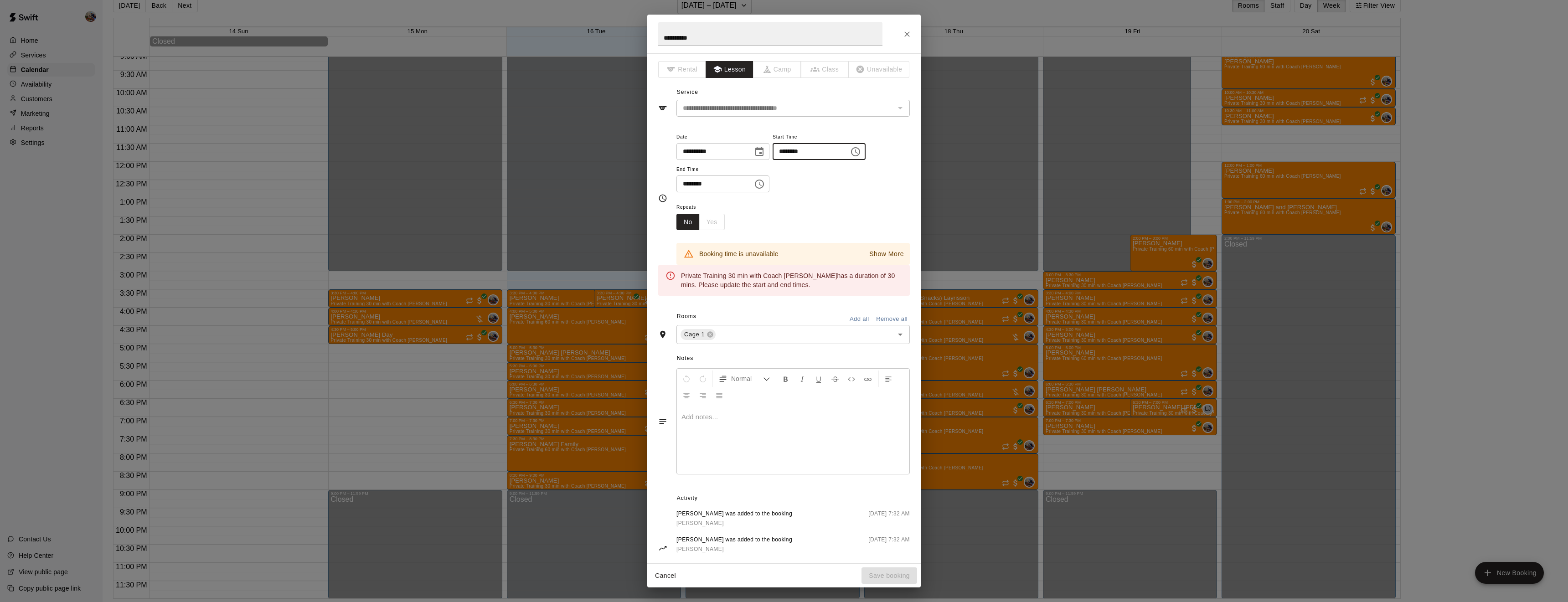
type input "********"
click at [689, 193] on input "********" at bounding box center [711, 184] width 70 height 17
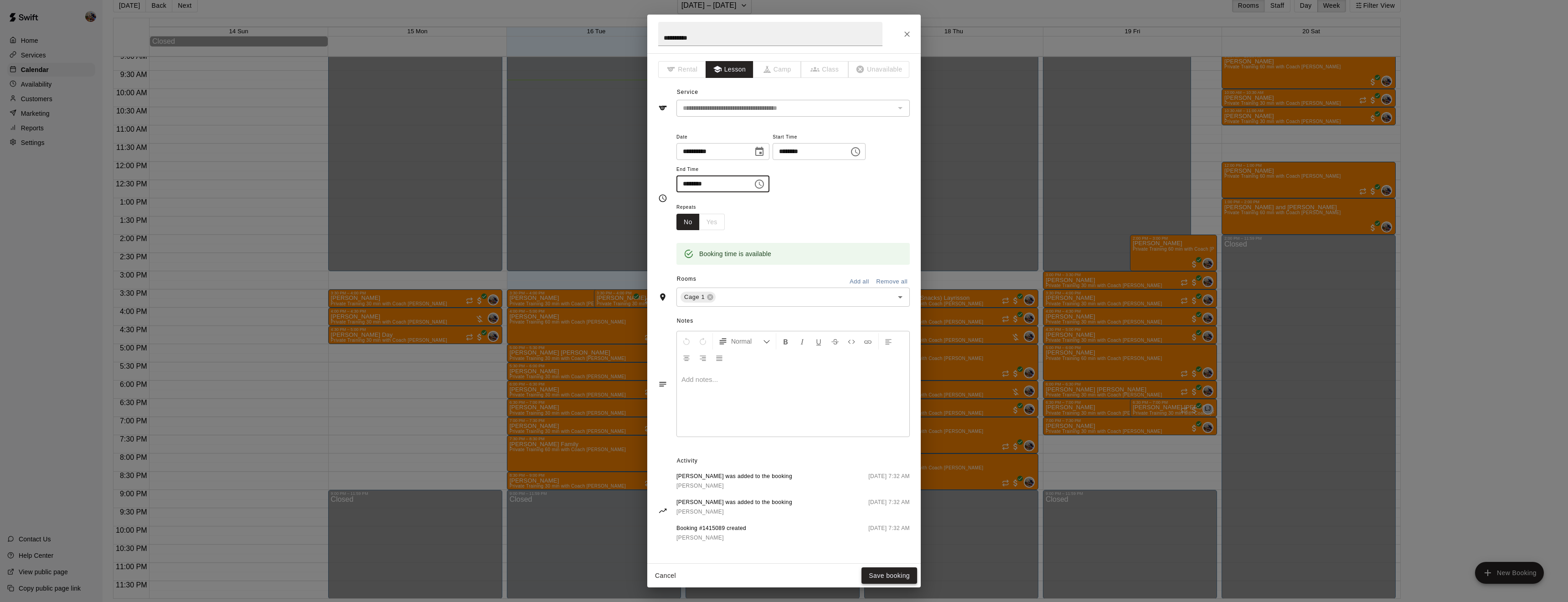
type input "********"
click at [888, 573] on button "Save booking" at bounding box center [889, 576] width 56 height 17
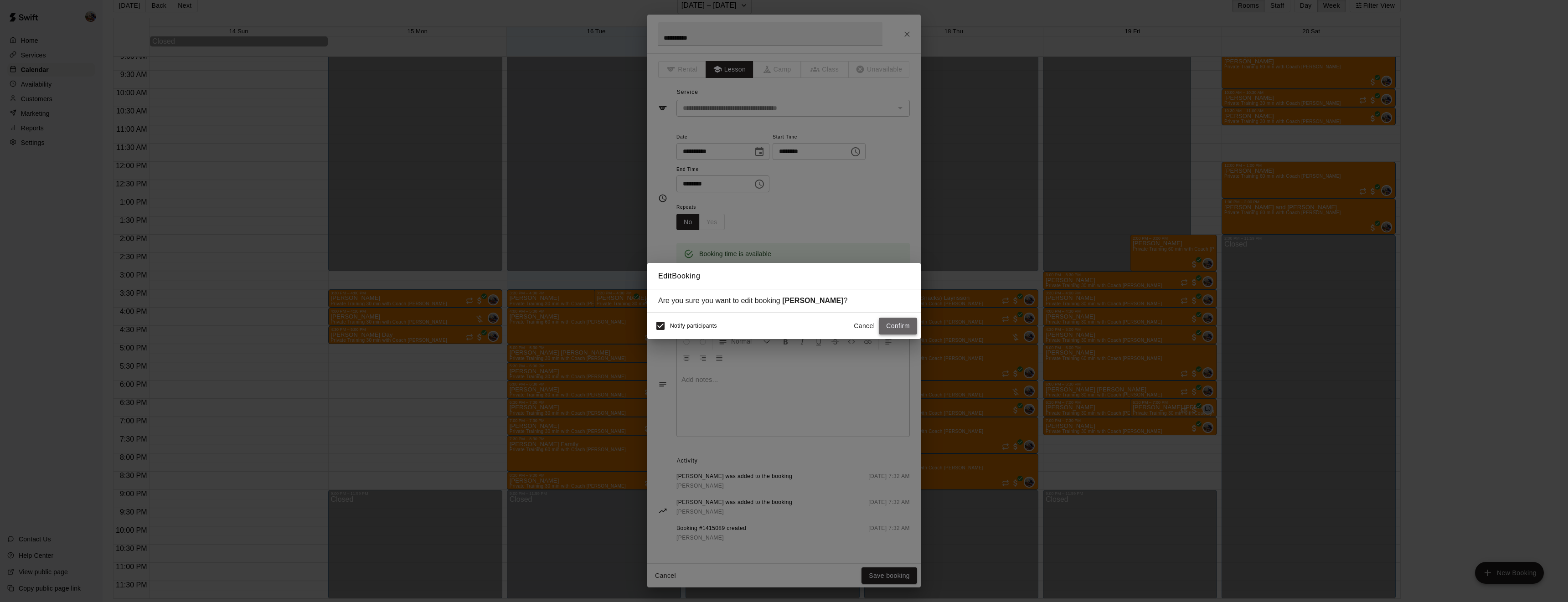
click at [896, 329] on button "Confirm" at bounding box center [898, 325] width 38 height 17
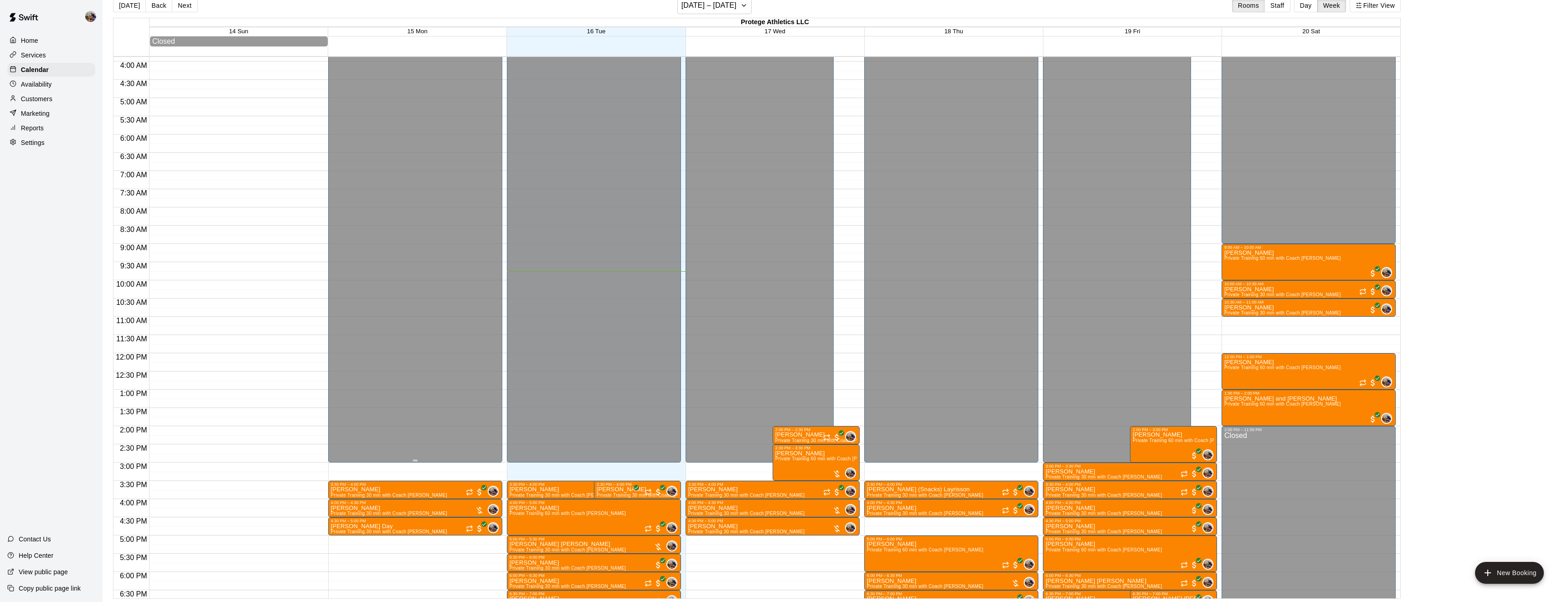
scroll to position [140, 0]
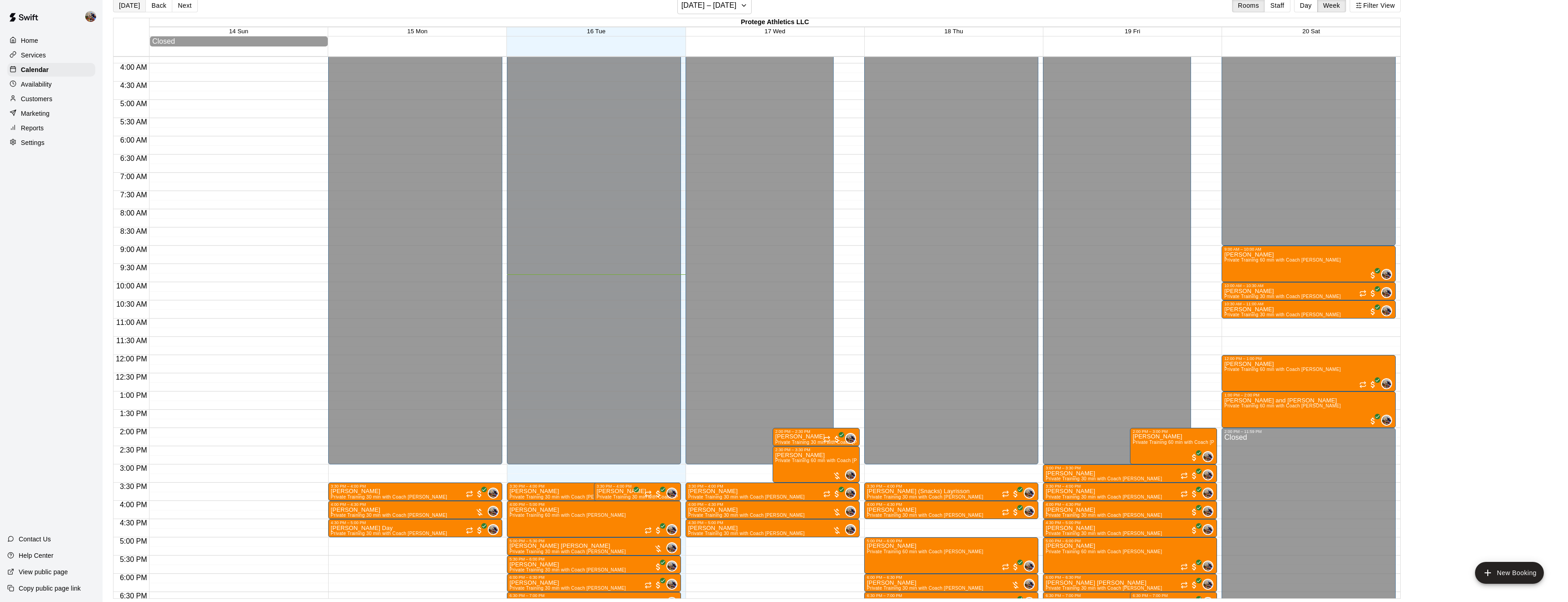
click at [119, 9] on button "[DATE]" at bounding box center [130, 6] width 33 height 14
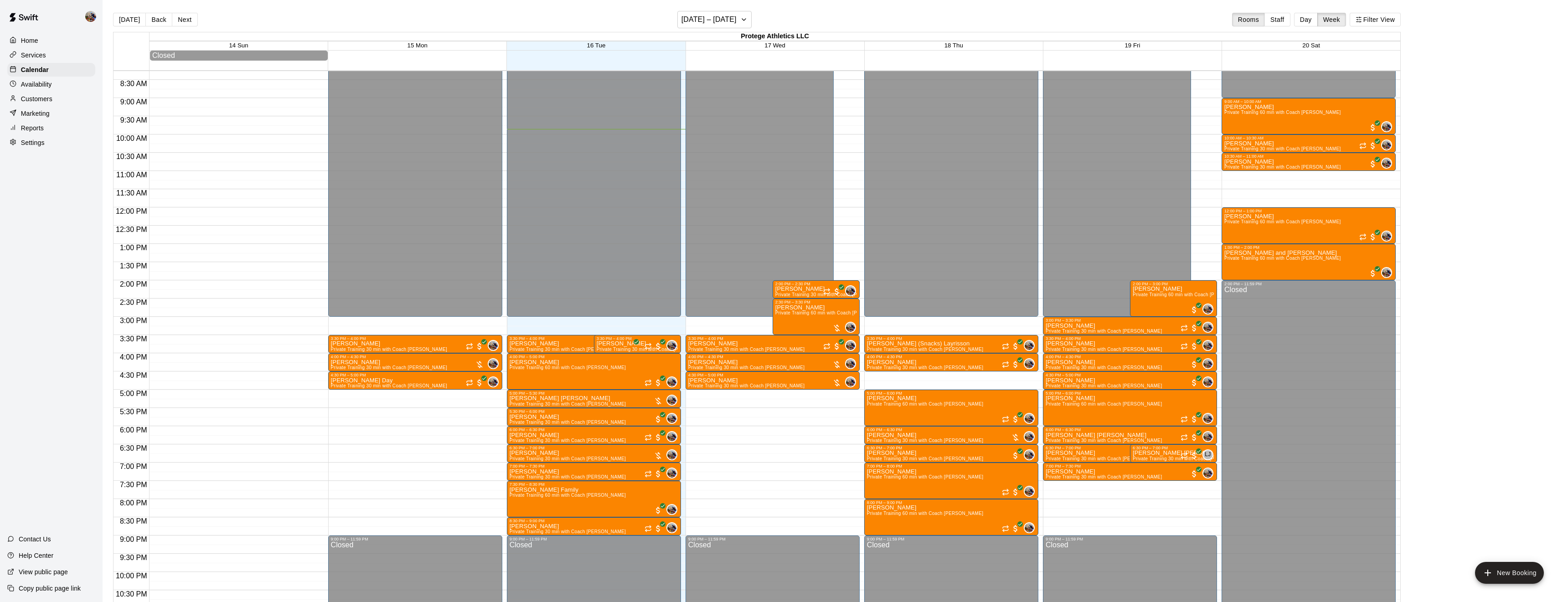
scroll to position [0, 0]
click at [176, 18] on button "Next" at bounding box center [185, 20] width 25 height 14
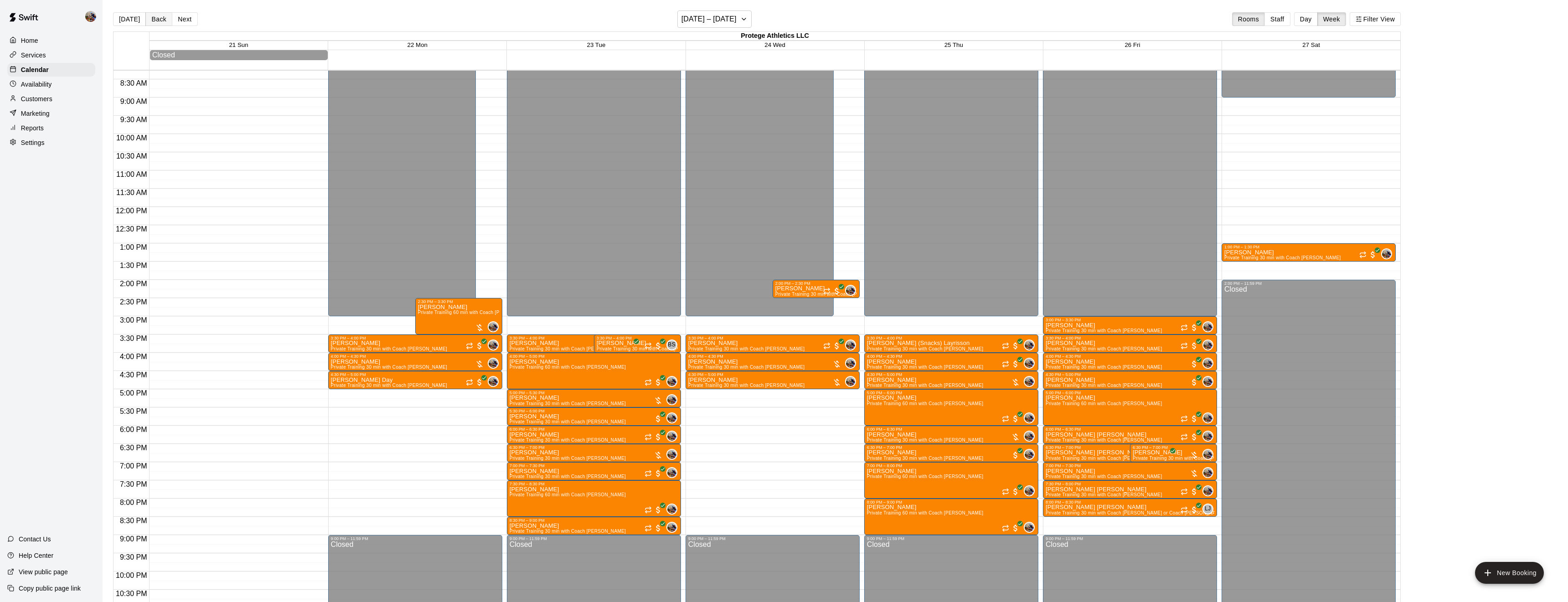
click at [162, 19] on button "Back" at bounding box center [159, 20] width 27 height 14
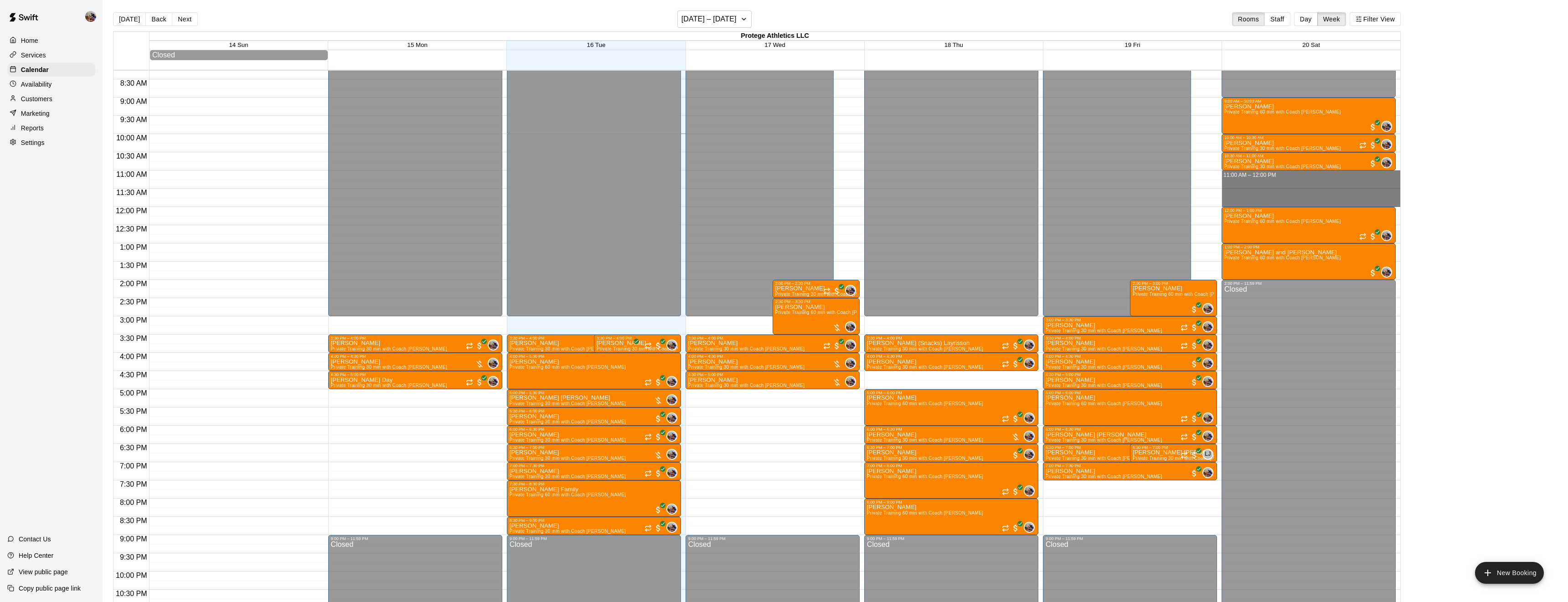
drag, startPoint x: 1323, startPoint y: 175, endPoint x: 1328, endPoint y: 200, distance: 25.5
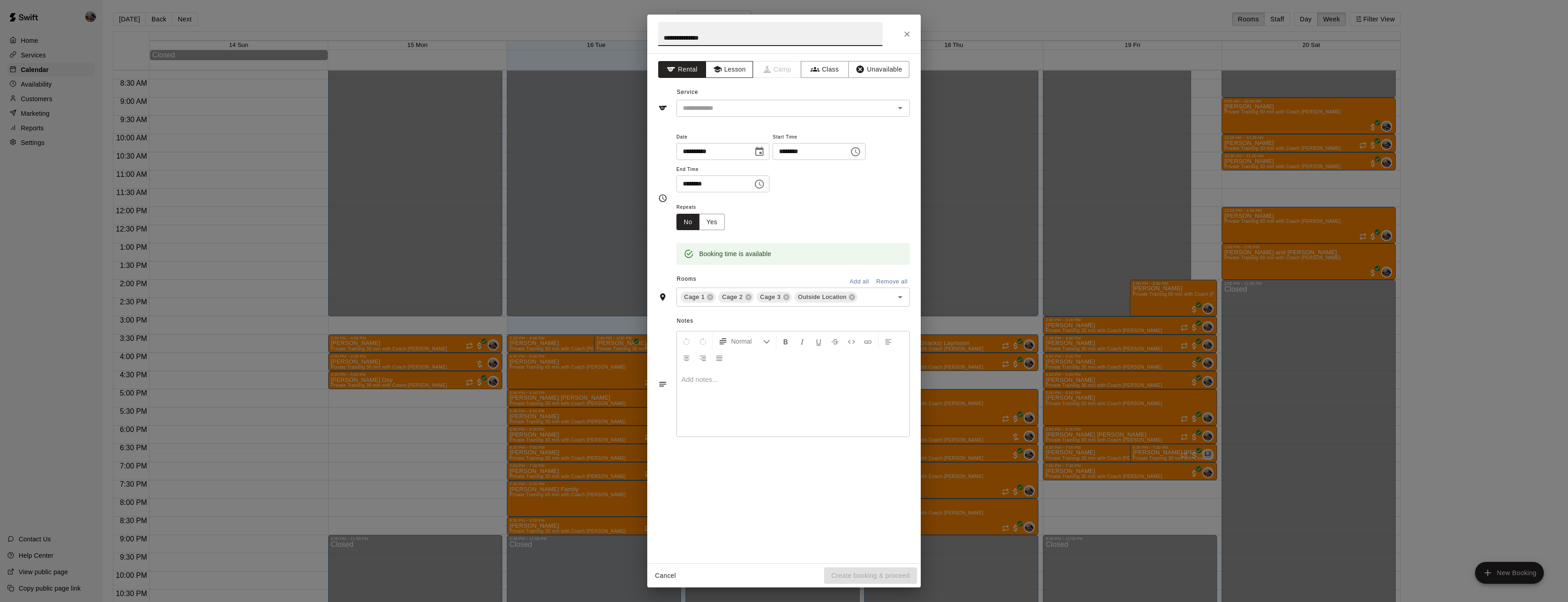
type input "**********"
click at [739, 73] on button "Lesson" at bounding box center [729, 69] width 48 height 17
drag, startPoint x: 746, startPoint y: 114, endPoint x: 7, endPoint y: -251, distance: 824.2
click at [740, 109] on input "text" at bounding box center [780, 108] width 201 height 12
click at [902, 109] on icon "Open" at bounding box center [900, 108] width 11 height 11
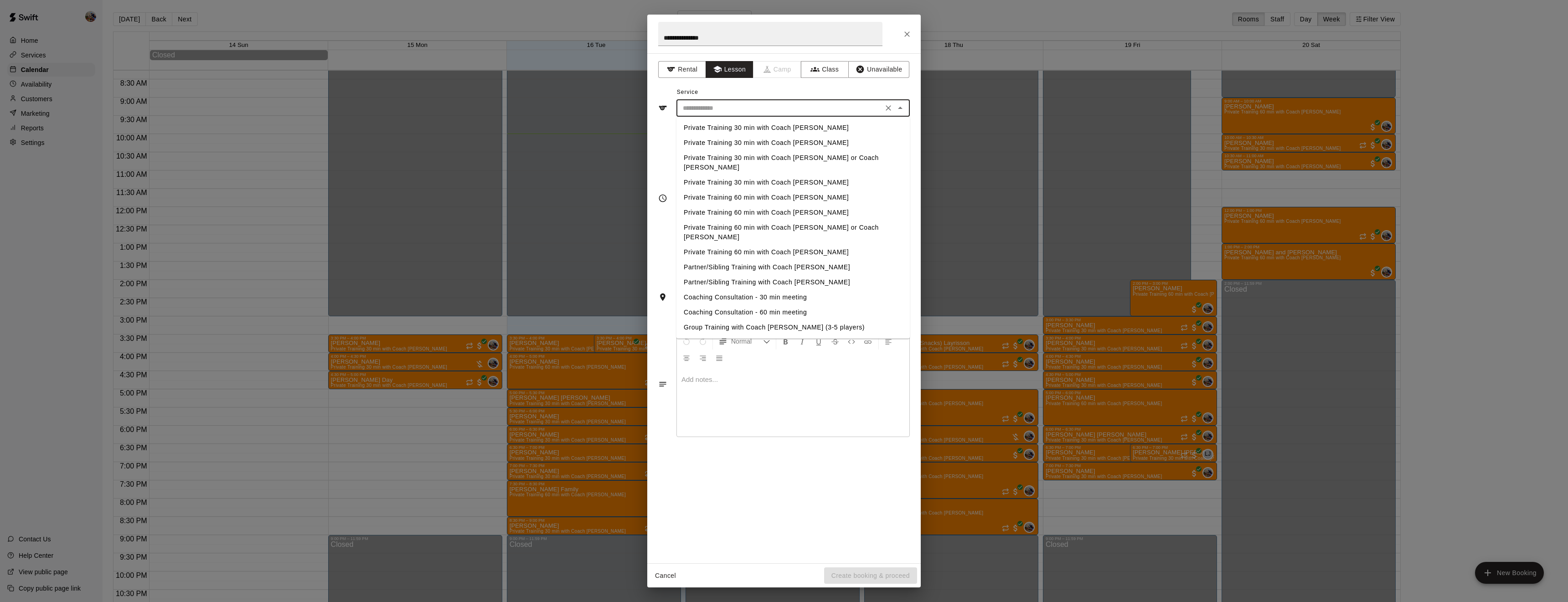
click at [797, 191] on li "Private Training 60 min with Coach [PERSON_NAME]" at bounding box center [792, 197] width 233 height 15
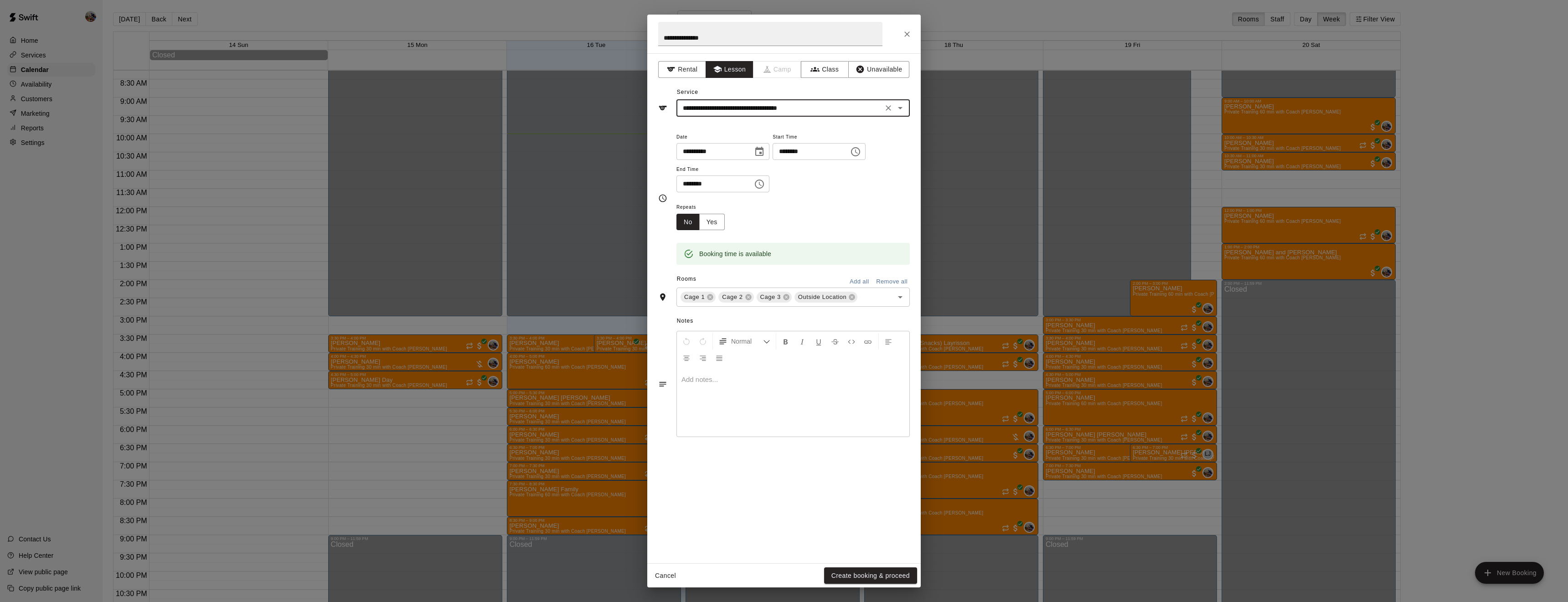
type input "**********"
click at [745, 300] on icon at bounding box center [748, 297] width 6 height 6
click at [775, 301] on icon at bounding box center [776, 296] width 7 height 7
click at [884, 572] on button "Create booking & proceed" at bounding box center [870, 576] width 93 height 17
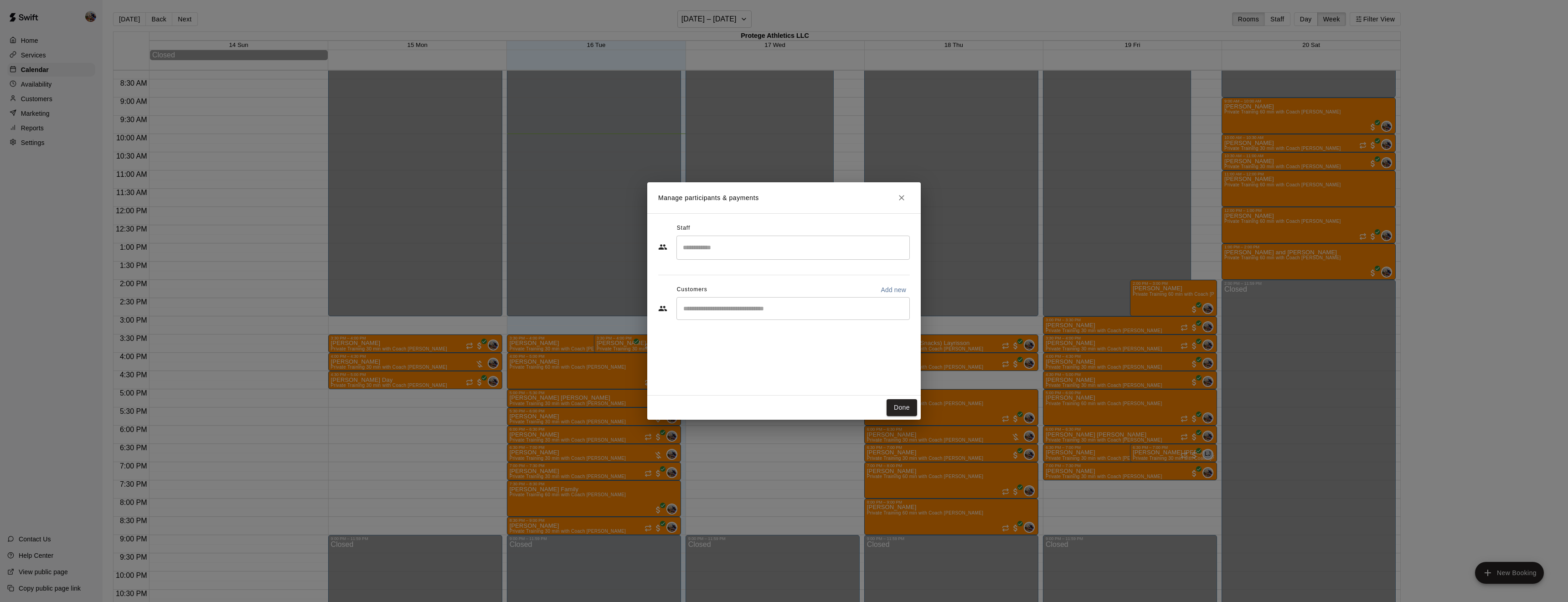
click at [720, 246] on input "Search staff" at bounding box center [793, 247] width 225 height 16
click at [717, 281] on div "[PERSON_NAME] Owner" at bounding box center [727, 279] width 56 height 18
type input "****"
click at [732, 355] on input "Start typing to search customers..." at bounding box center [793, 359] width 225 height 9
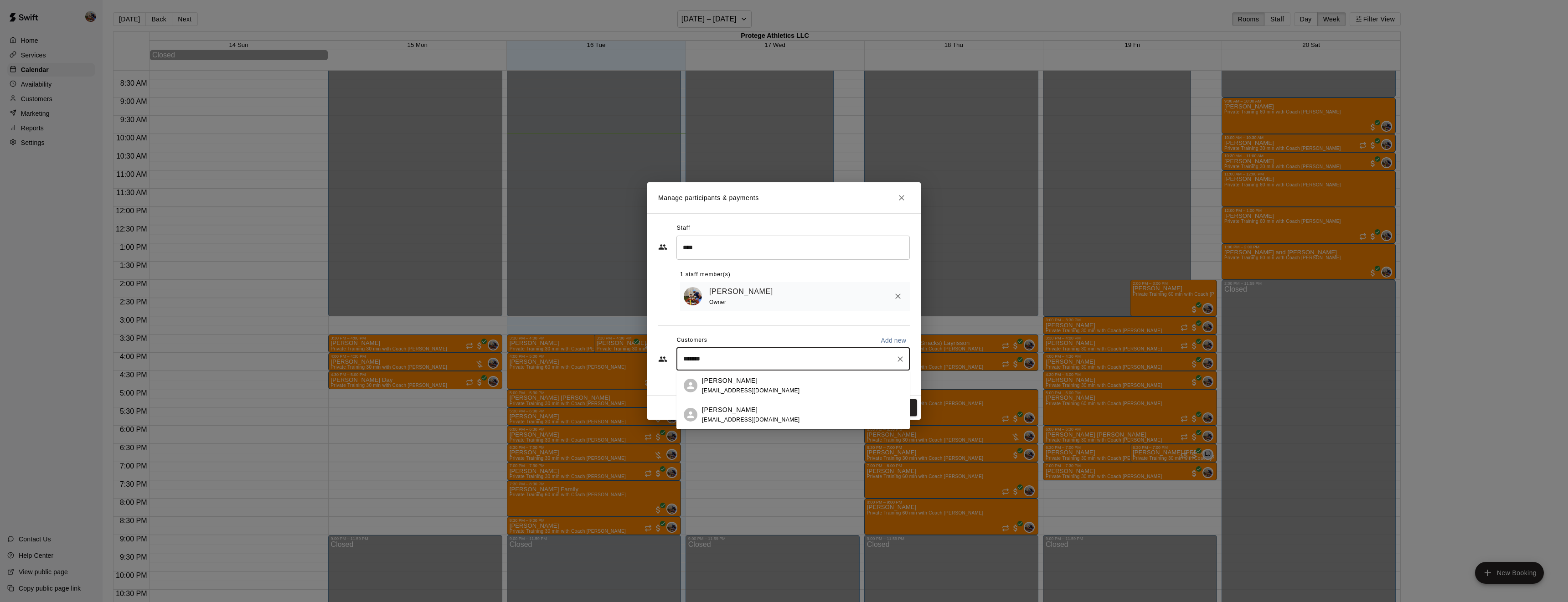
type input "*******"
drag, startPoint x: 742, startPoint y: 385, endPoint x: 27, endPoint y: -248, distance: 954.9
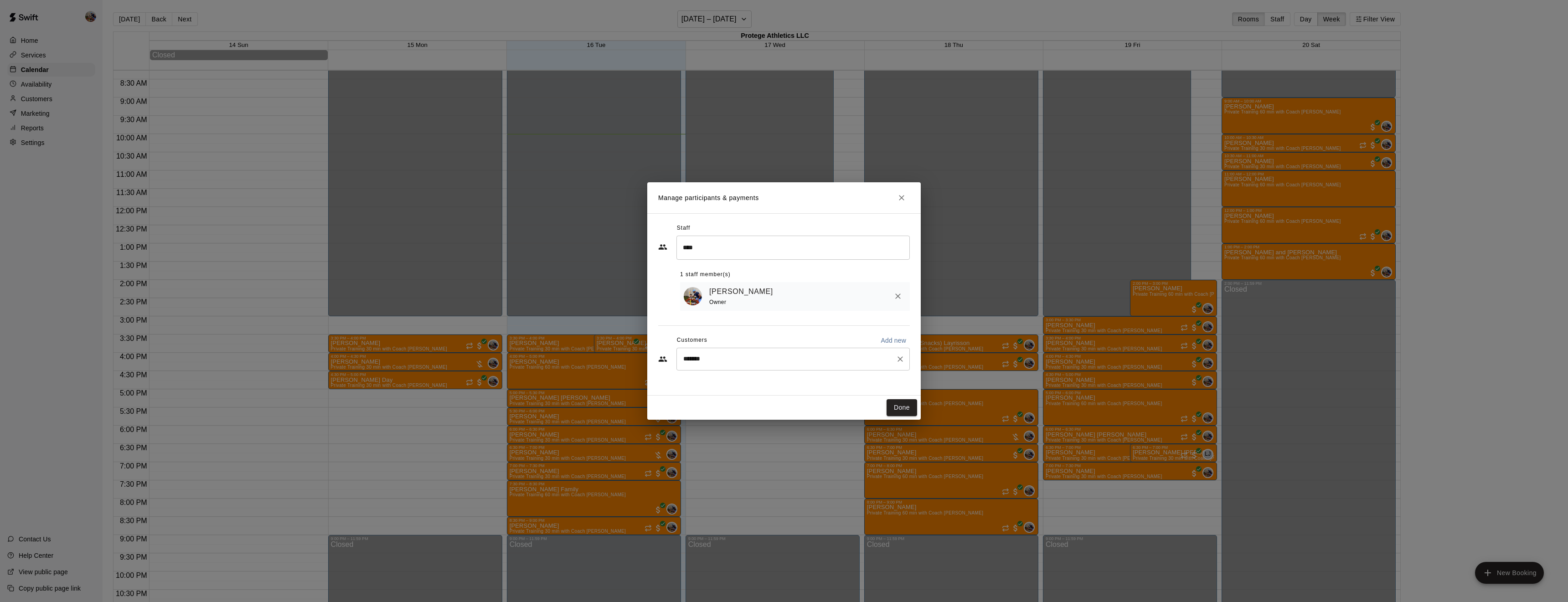
click at [826, 358] on input "*******" at bounding box center [786, 359] width 211 height 9
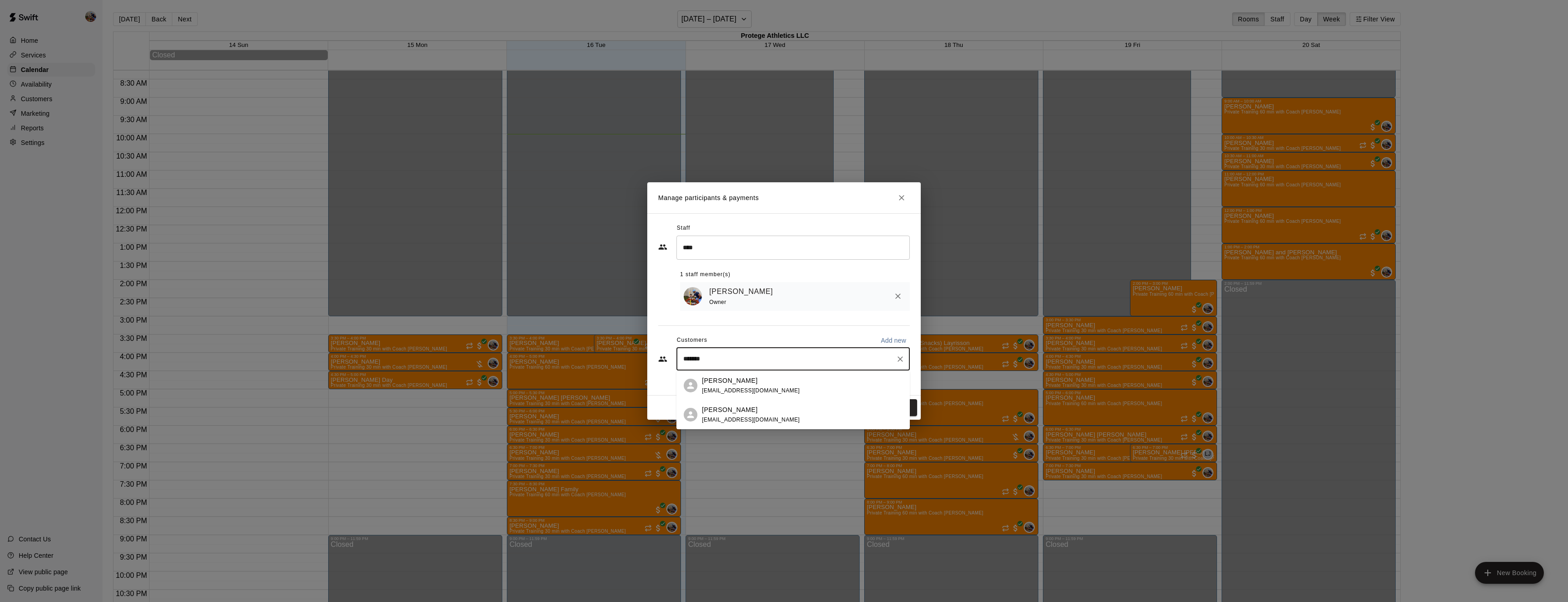
click at [796, 388] on div "[PERSON_NAME] [EMAIL_ADDRESS][DOMAIN_NAME]" at bounding box center [802, 386] width 200 height 20
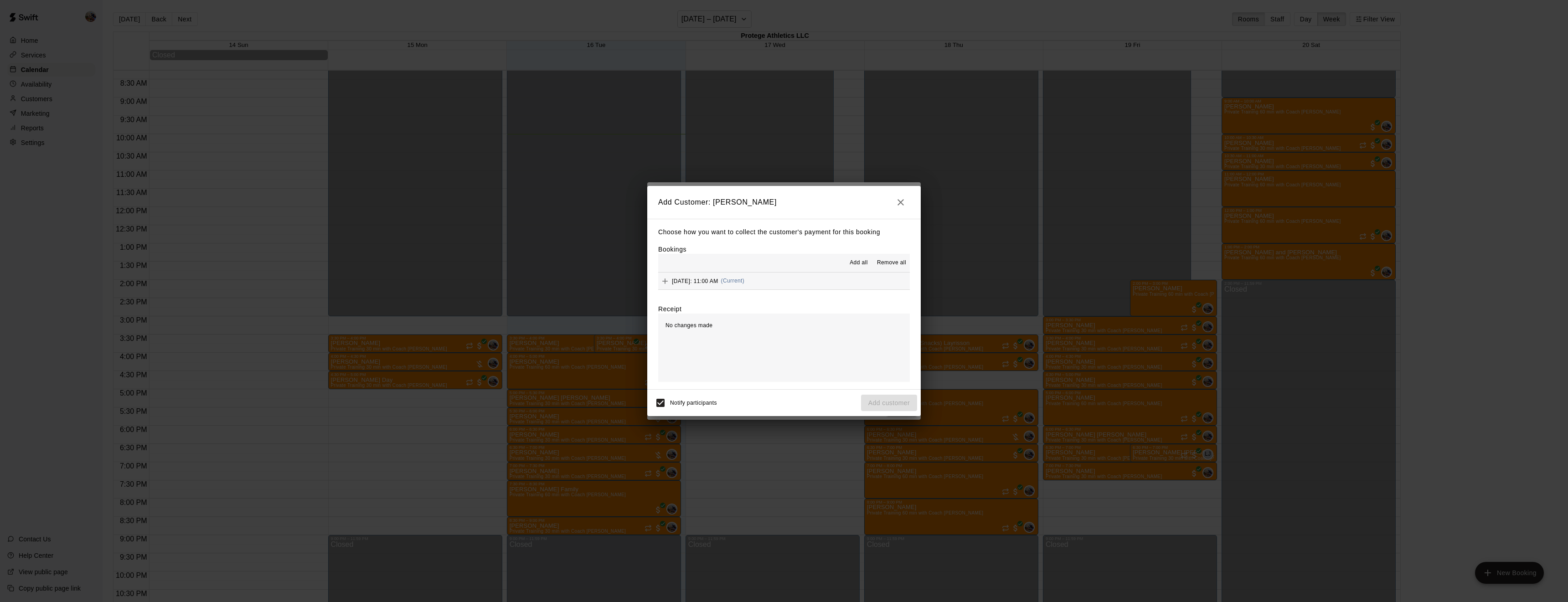
click at [862, 261] on span "Add all" at bounding box center [859, 263] width 19 height 9
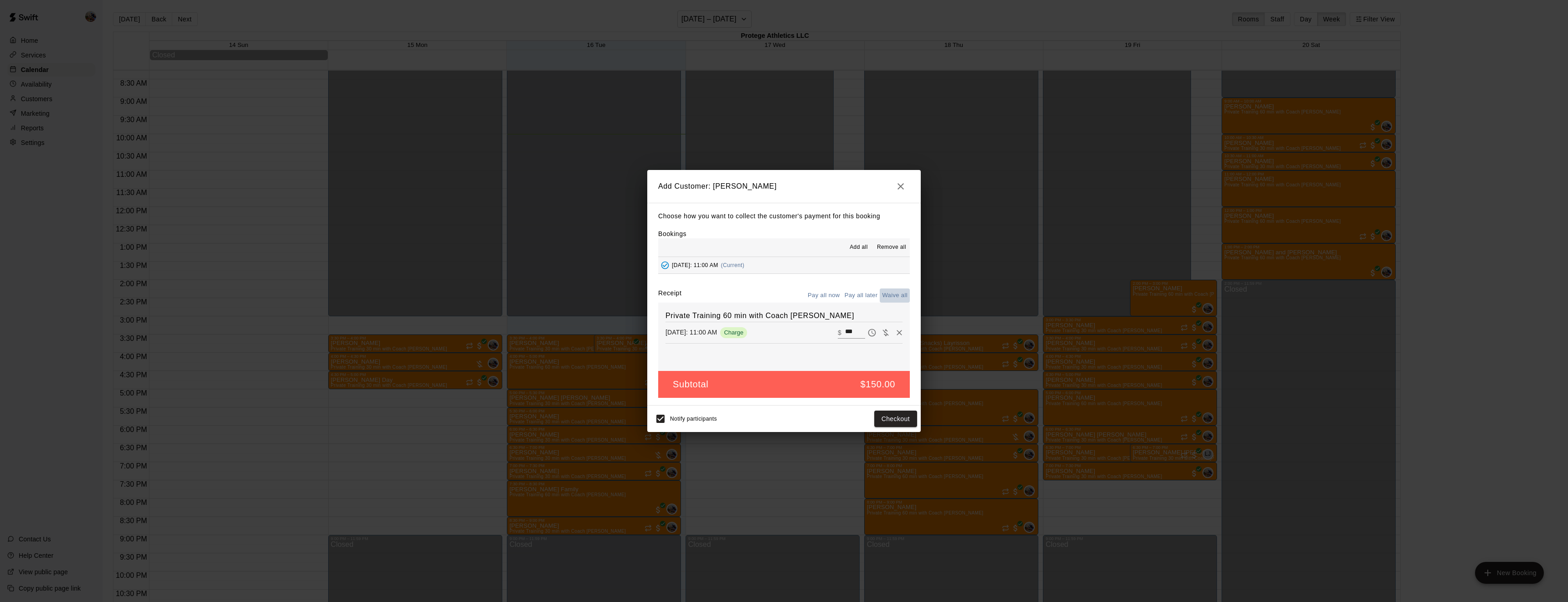
click at [895, 294] on button "Waive all" at bounding box center [894, 295] width 30 height 14
type input "*"
click at [899, 420] on button "Add customer" at bounding box center [888, 418] width 56 height 17
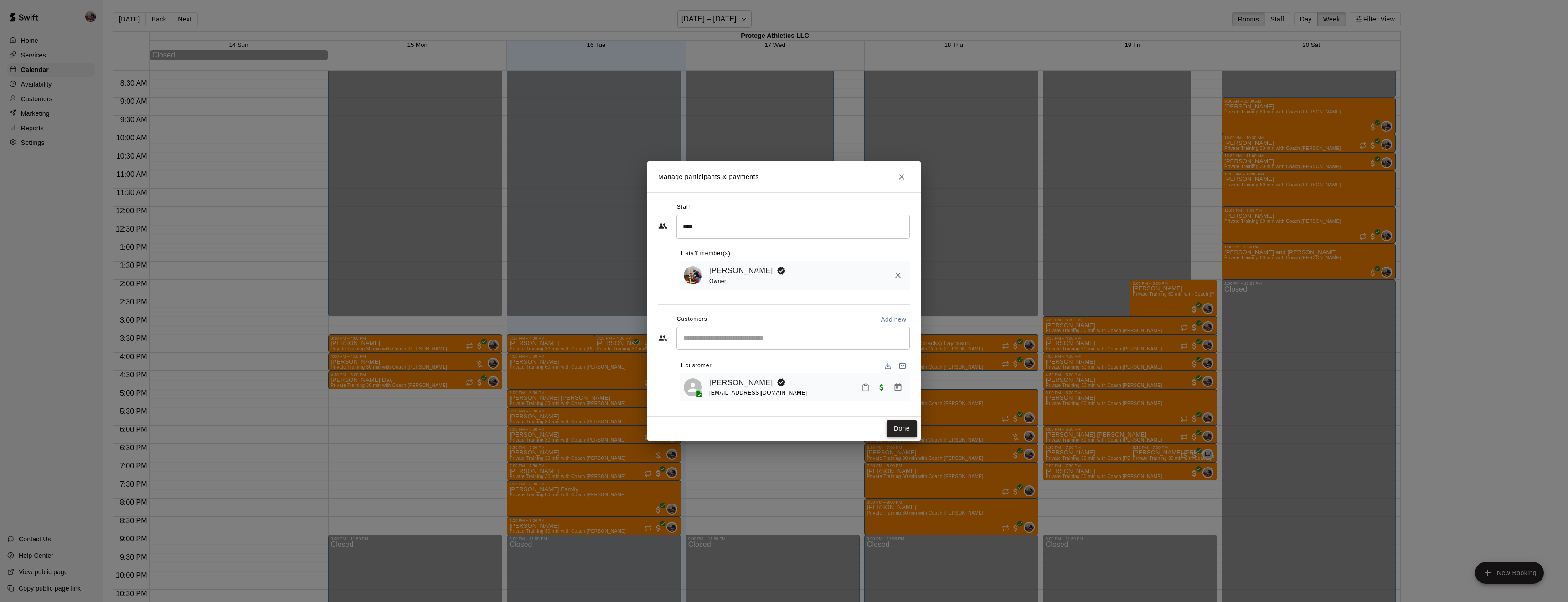
click at [898, 431] on button "Done" at bounding box center [901, 428] width 30 height 17
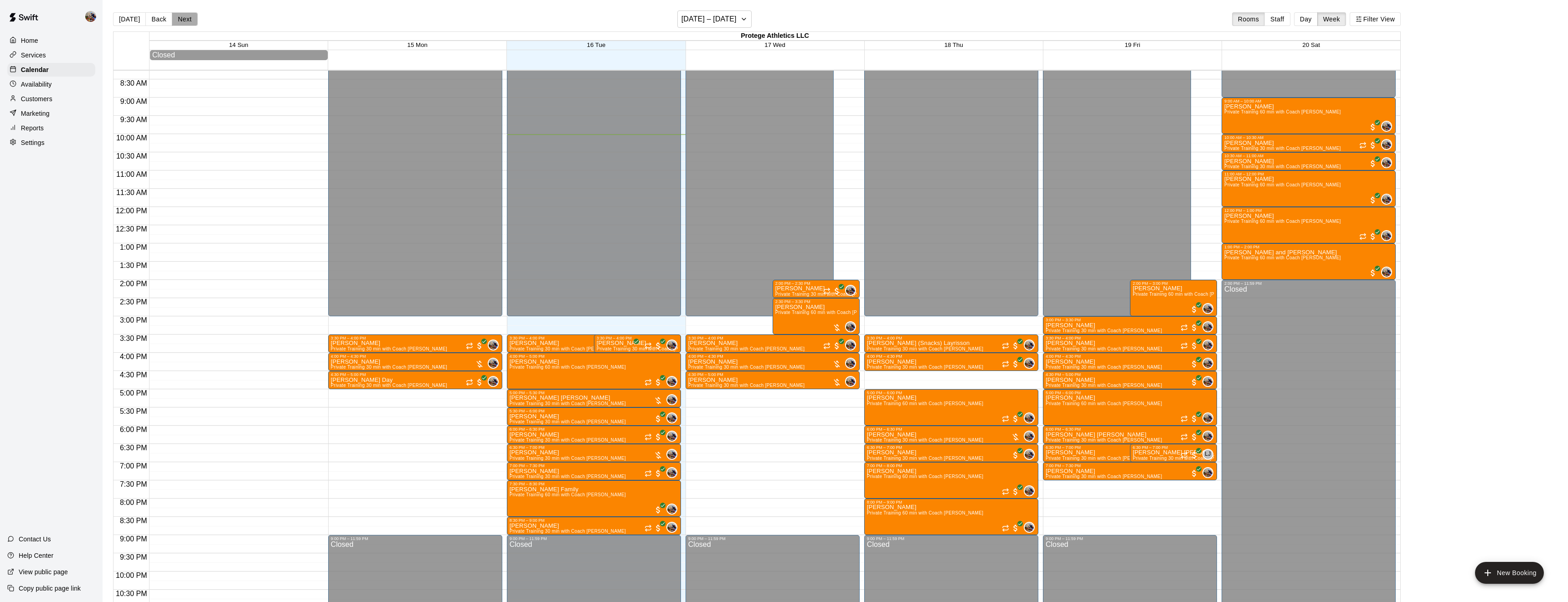
click at [188, 18] on button "Next" at bounding box center [185, 20] width 25 height 14
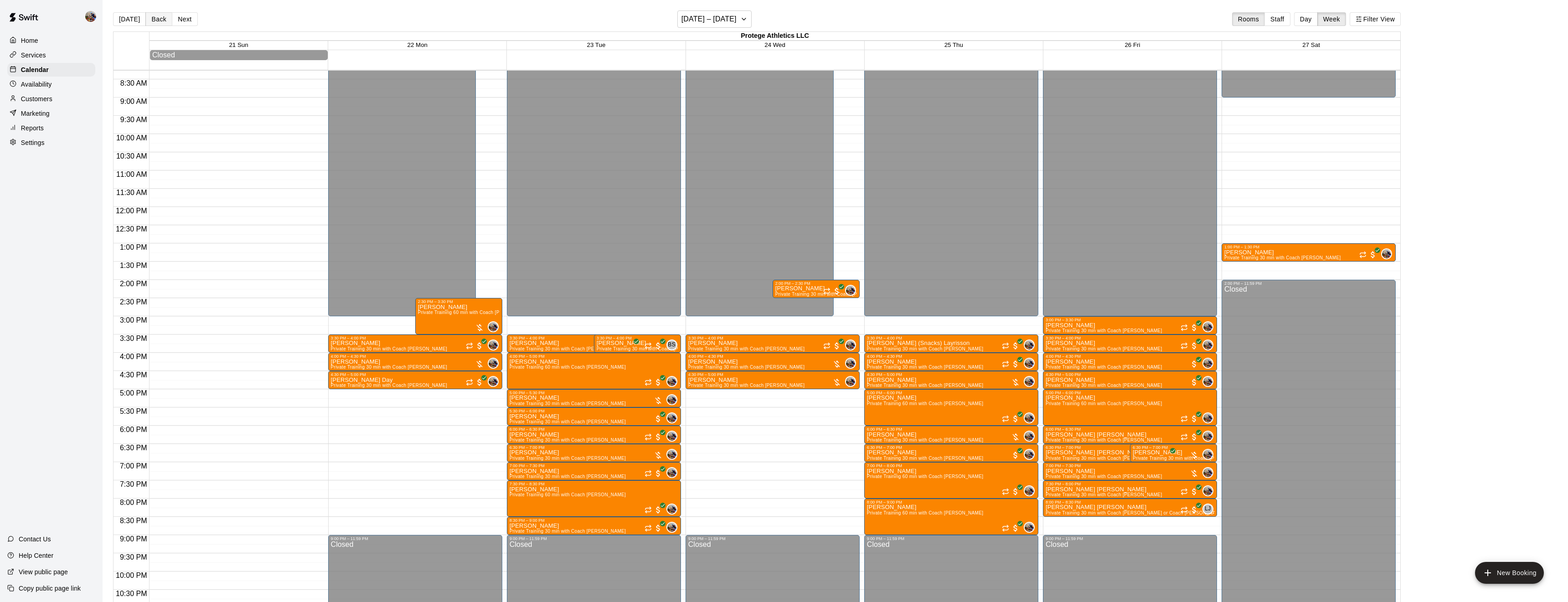
click at [161, 19] on button "Back" at bounding box center [159, 20] width 27 height 14
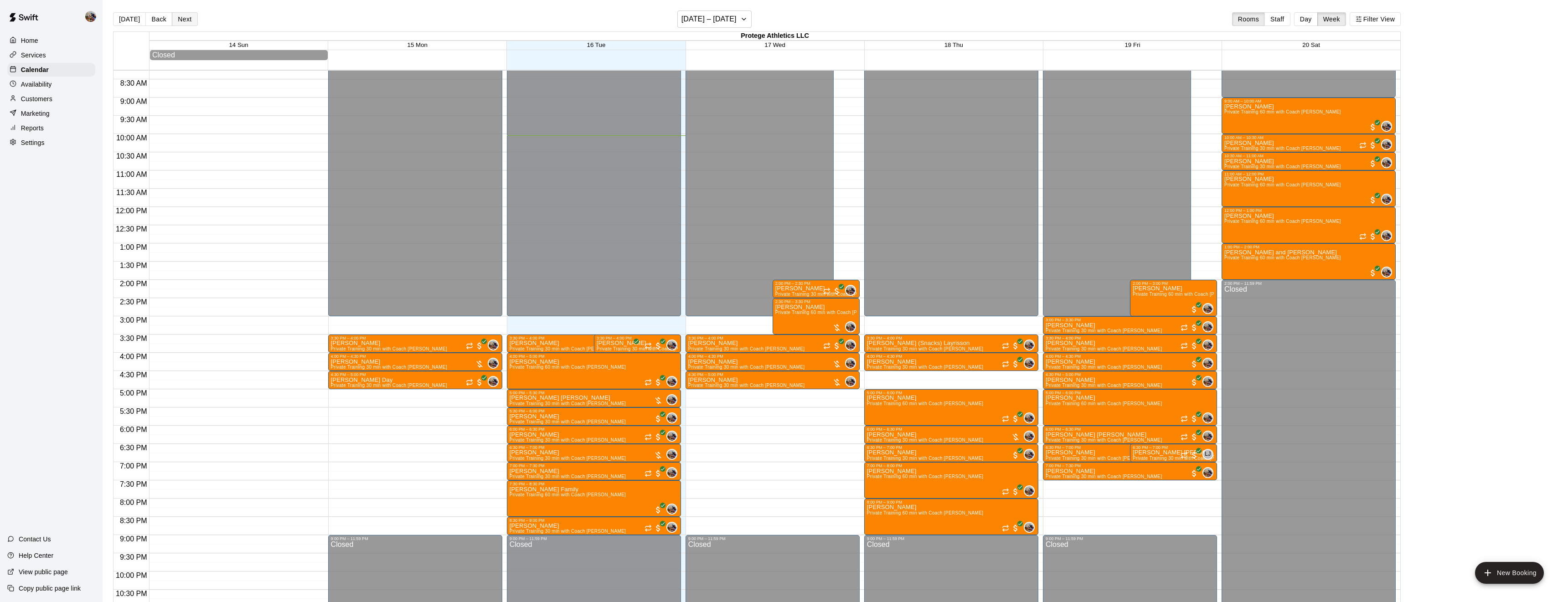
click at [191, 21] on button "Next" at bounding box center [185, 20] width 25 height 14
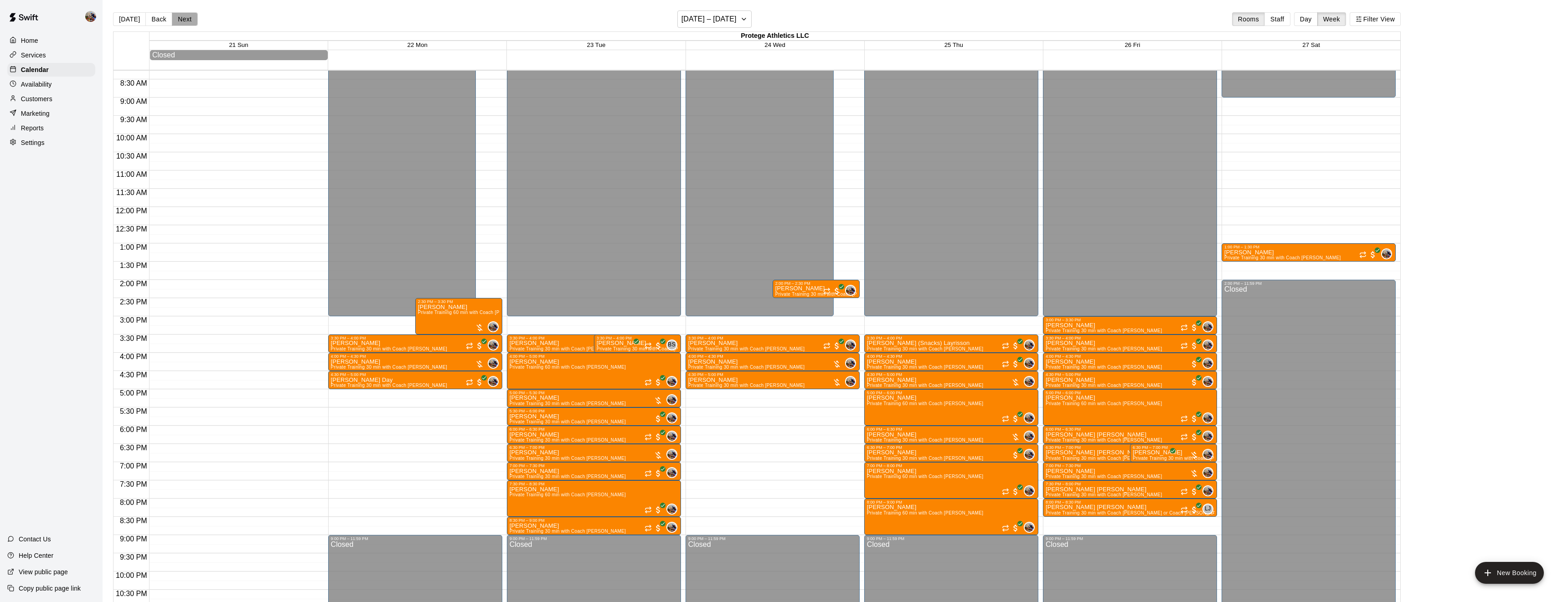
click at [187, 23] on button "Next" at bounding box center [185, 20] width 25 height 14
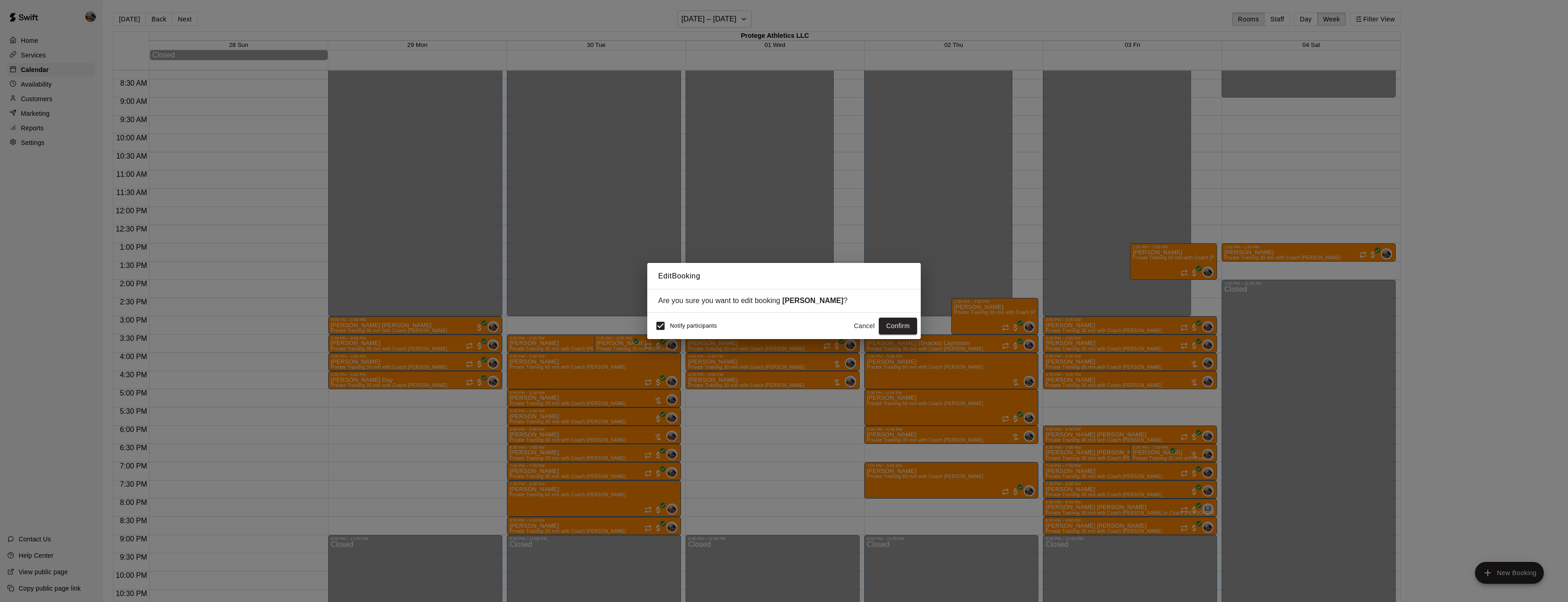
click at [865, 323] on button "Cancel" at bounding box center [865, 325] width 29 height 17
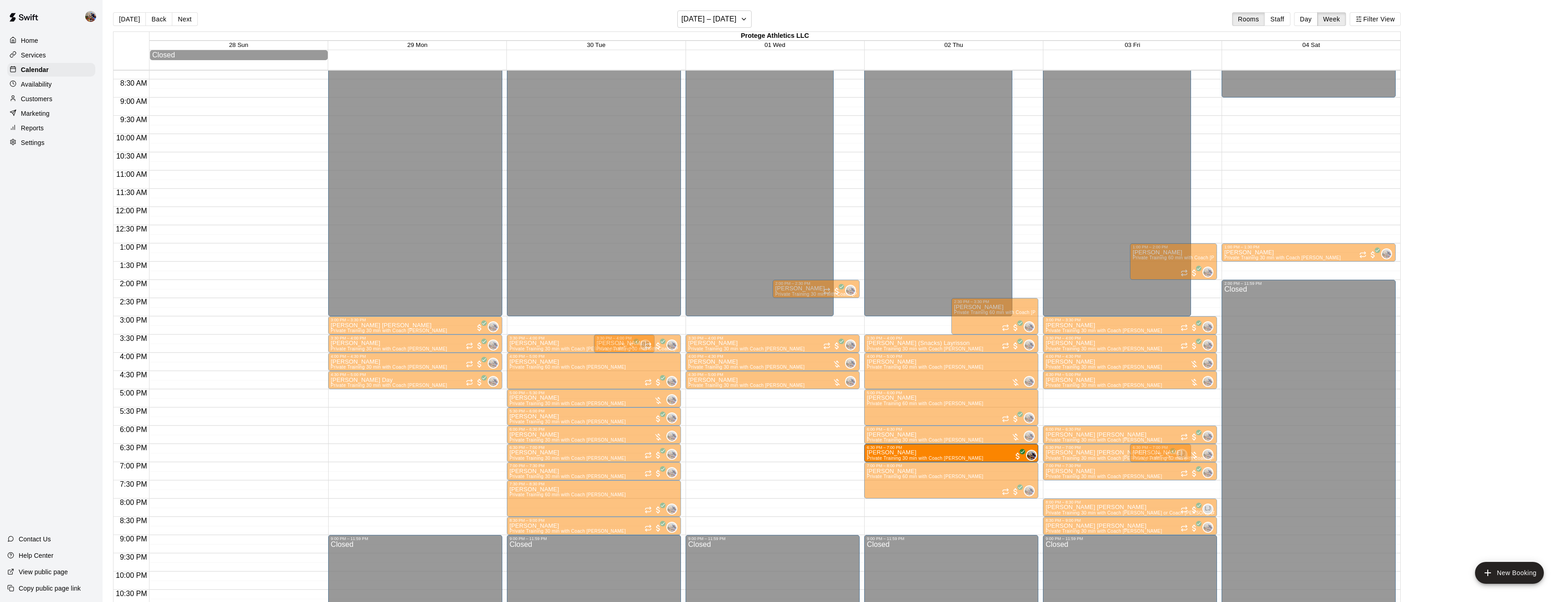
drag, startPoint x: 1185, startPoint y: 491, endPoint x: 1038, endPoint y: 459, distance: 150.4
click at [1038, 459] on div "12:00 AM 12:30 AM 1:00 AM 1:30 AM 2:00 AM 2:30 AM 3:00 AM 3:30 AM 4:00 AM 4:30 …" at bounding box center [756, 340] width 1287 height 542
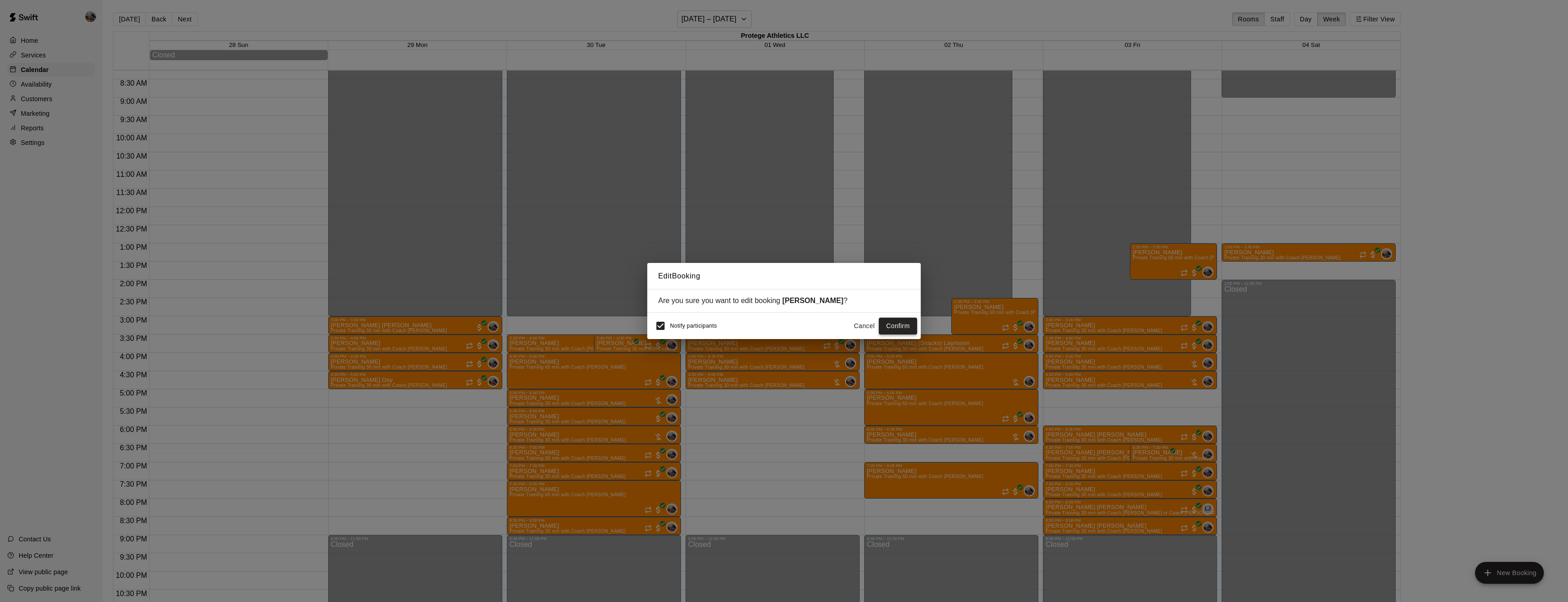
click at [897, 326] on button "Confirm" at bounding box center [898, 325] width 38 height 17
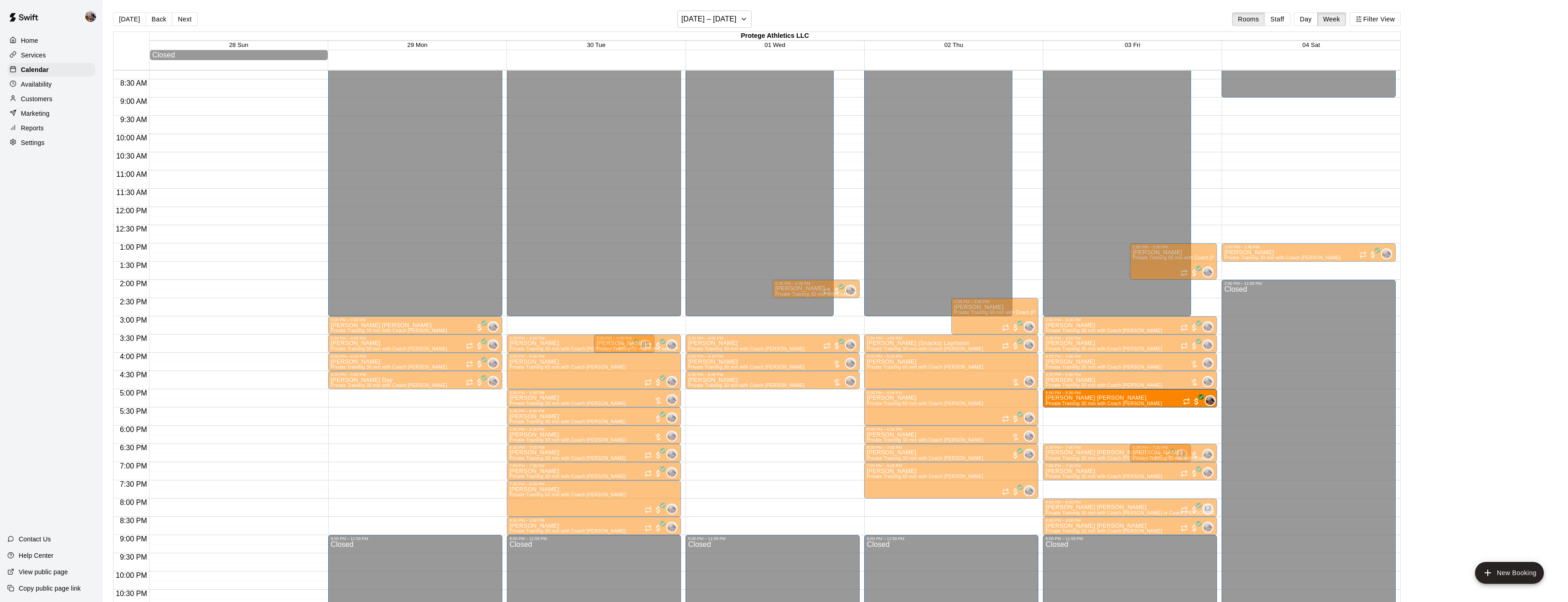
drag, startPoint x: 1155, startPoint y: 435, endPoint x: 1160, endPoint y: 414, distance: 21.6
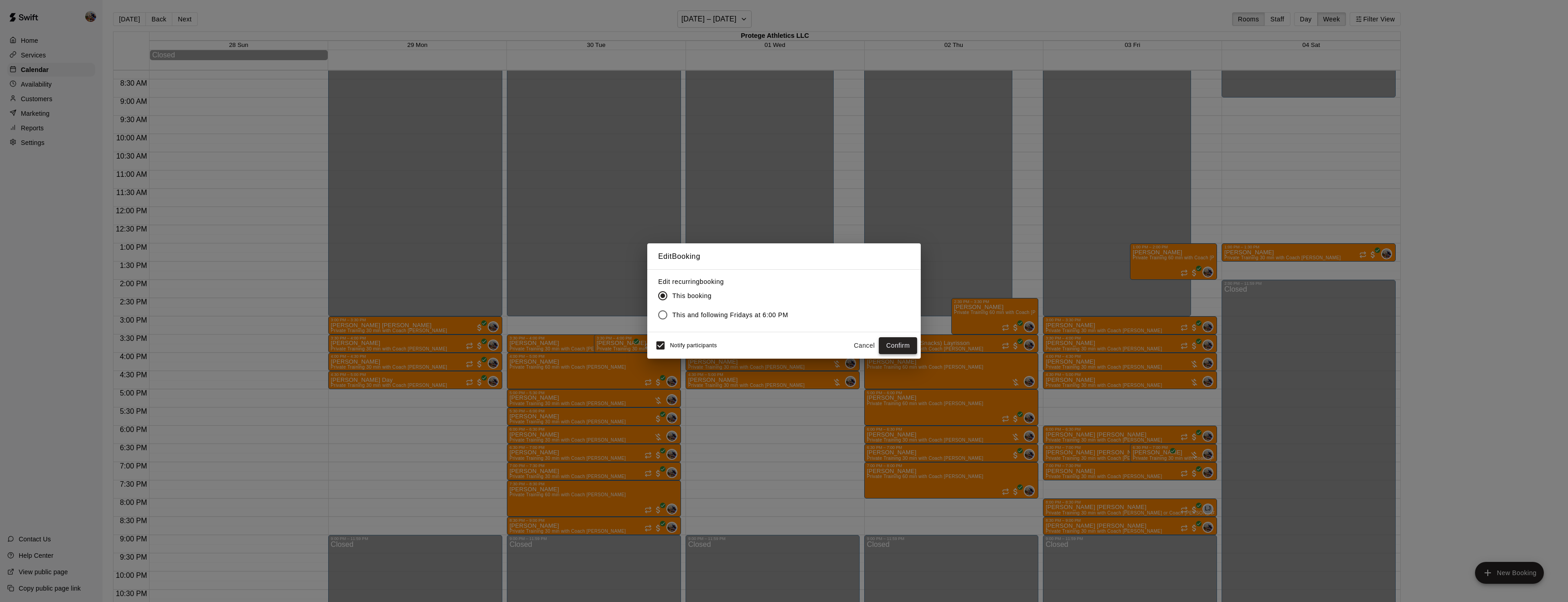
click at [893, 340] on button "Confirm" at bounding box center [898, 345] width 38 height 17
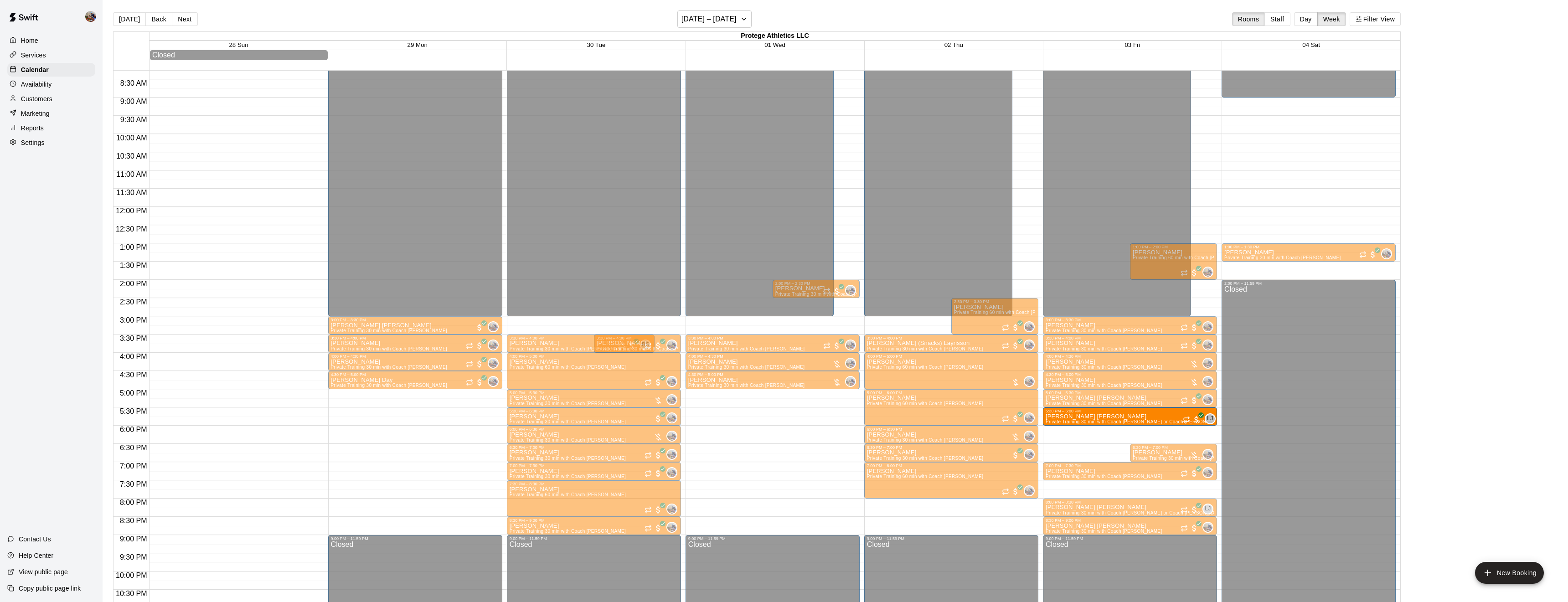
drag, startPoint x: 1109, startPoint y: 450, endPoint x: 1102, endPoint y: 422, distance: 28.9
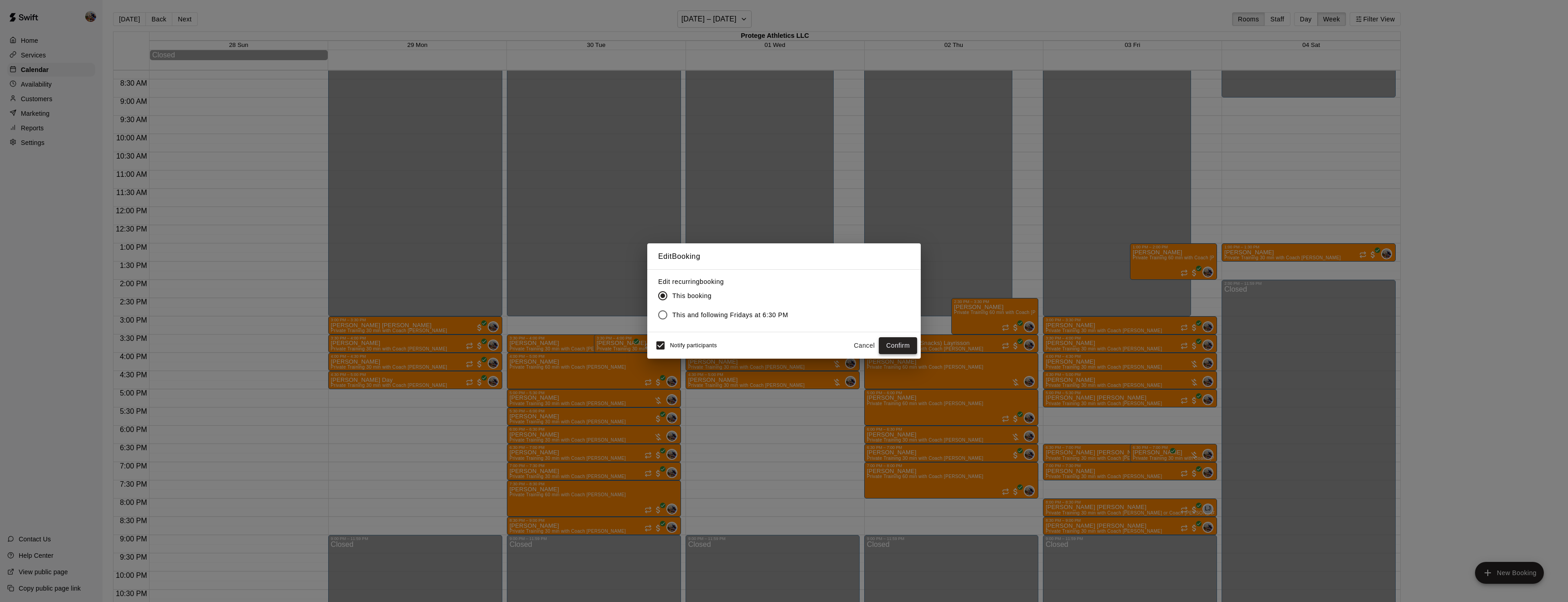
click at [900, 341] on button "Confirm" at bounding box center [898, 345] width 38 height 17
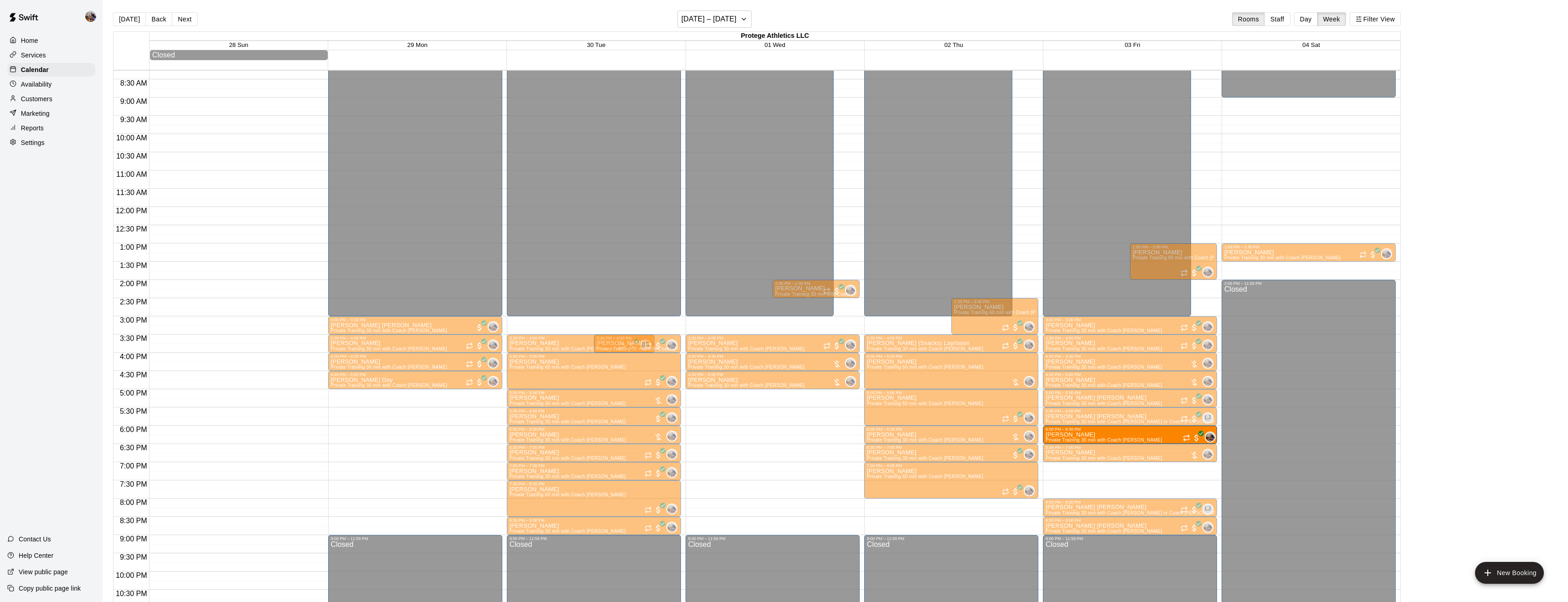
drag, startPoint x: 1125, startPoint y: 474, endPoint x: 1123, endPoint y: 442, distance: 32.1
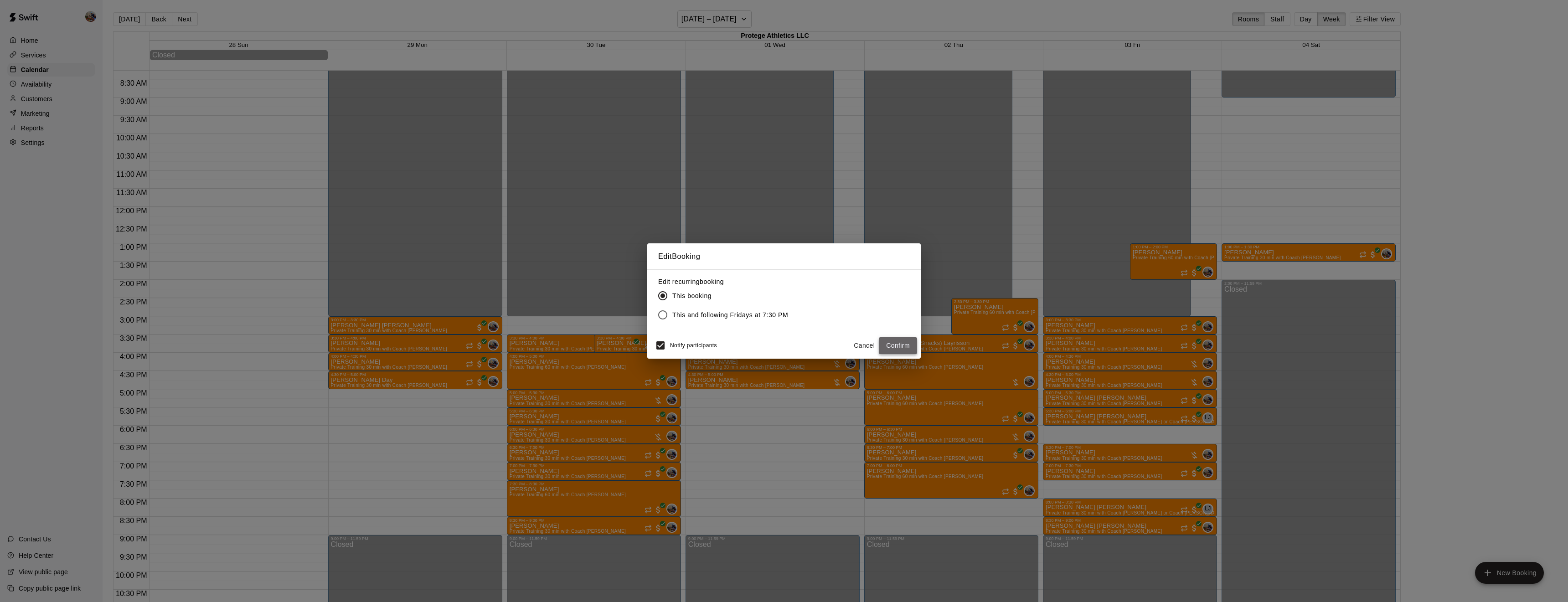
click at [908, 345] on button "Confirm" at bounding box center [898, 345] width 38 height 17
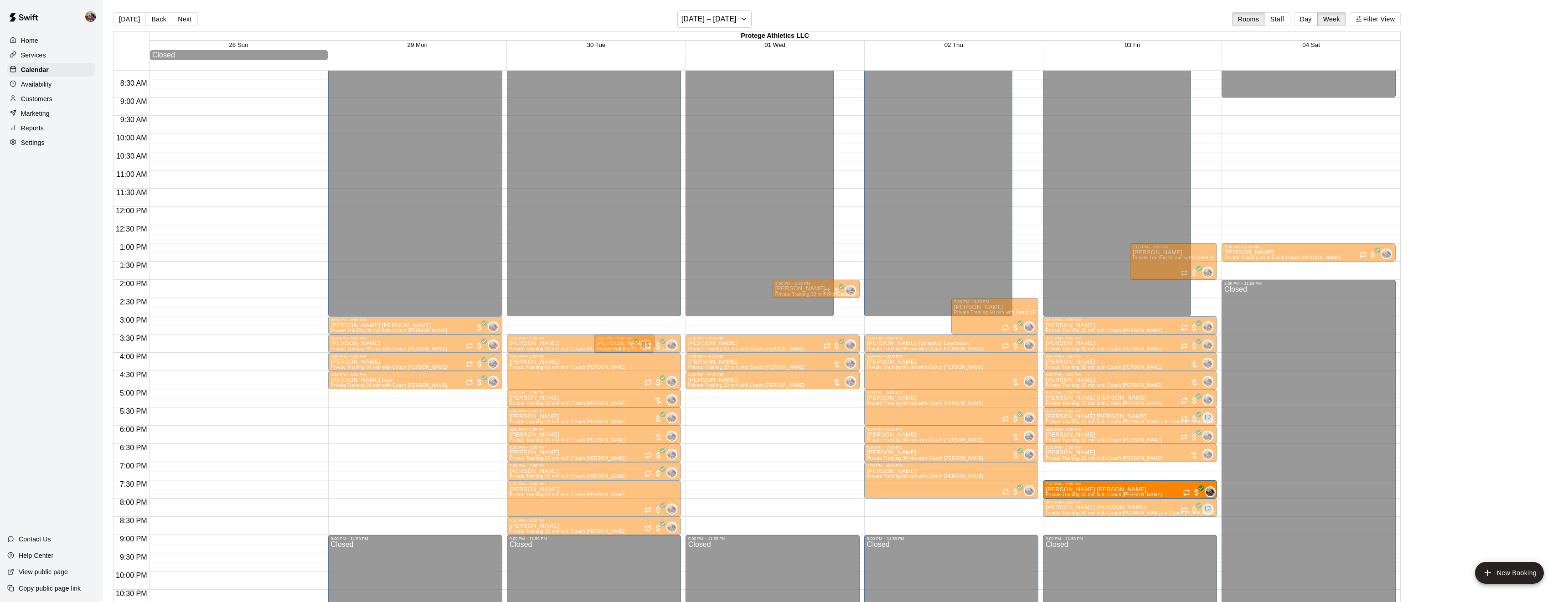
drag, startPoint x: 1134, startPoint y: 528, endPoint x: 1133, endPoint y: 497, distance: 31.0
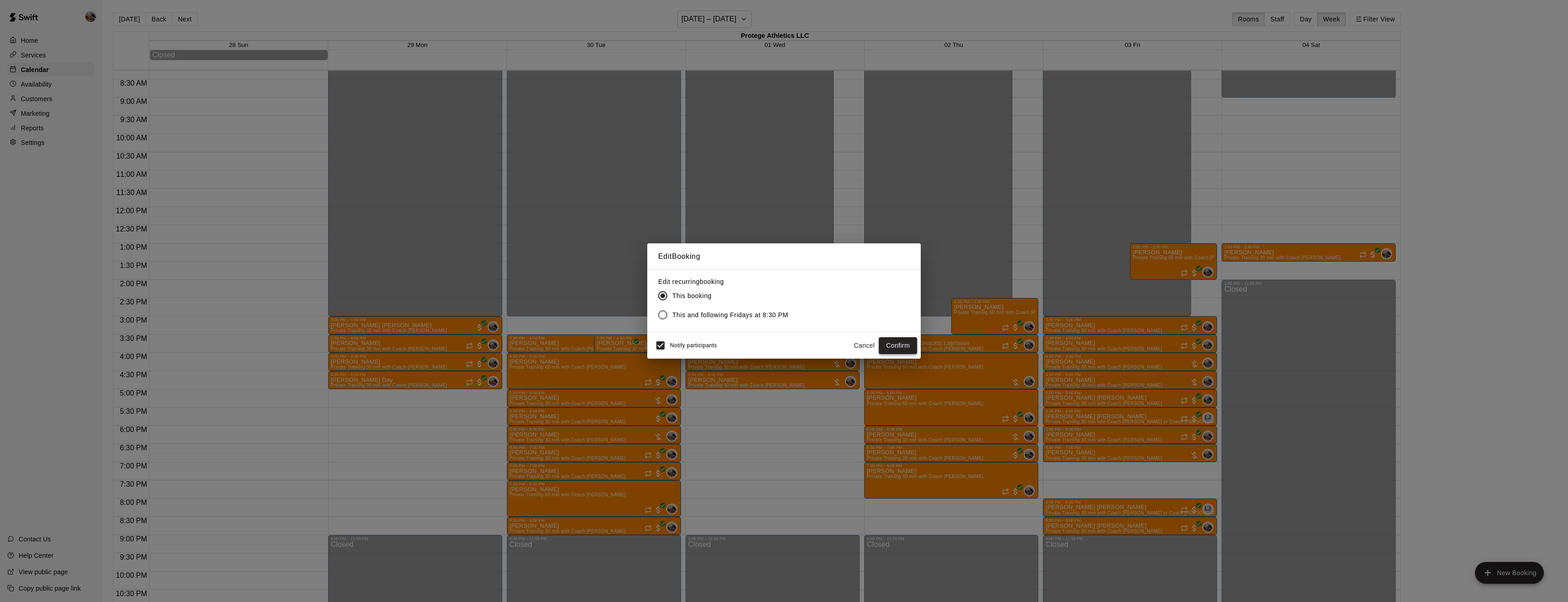
click at [902, 346] on button "Confirm" at bounding box center [898, 345] width 38 height 17
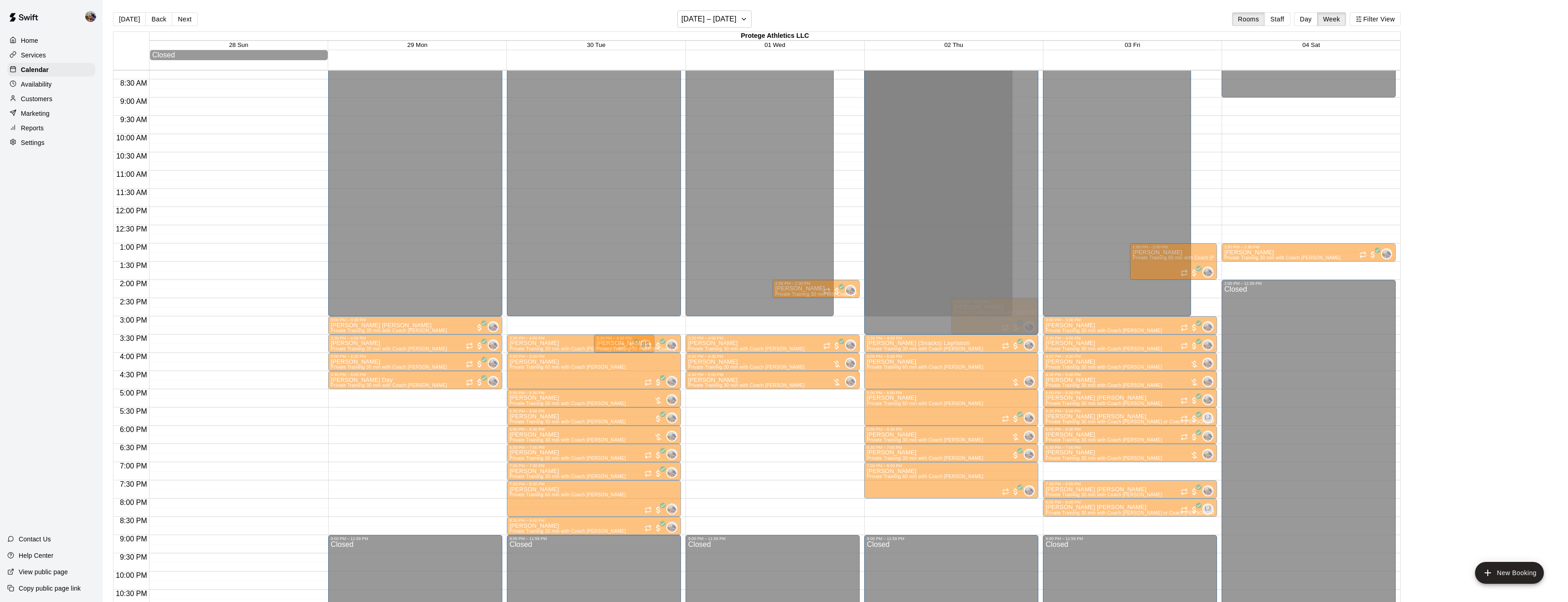
scroll to position [23, 0]
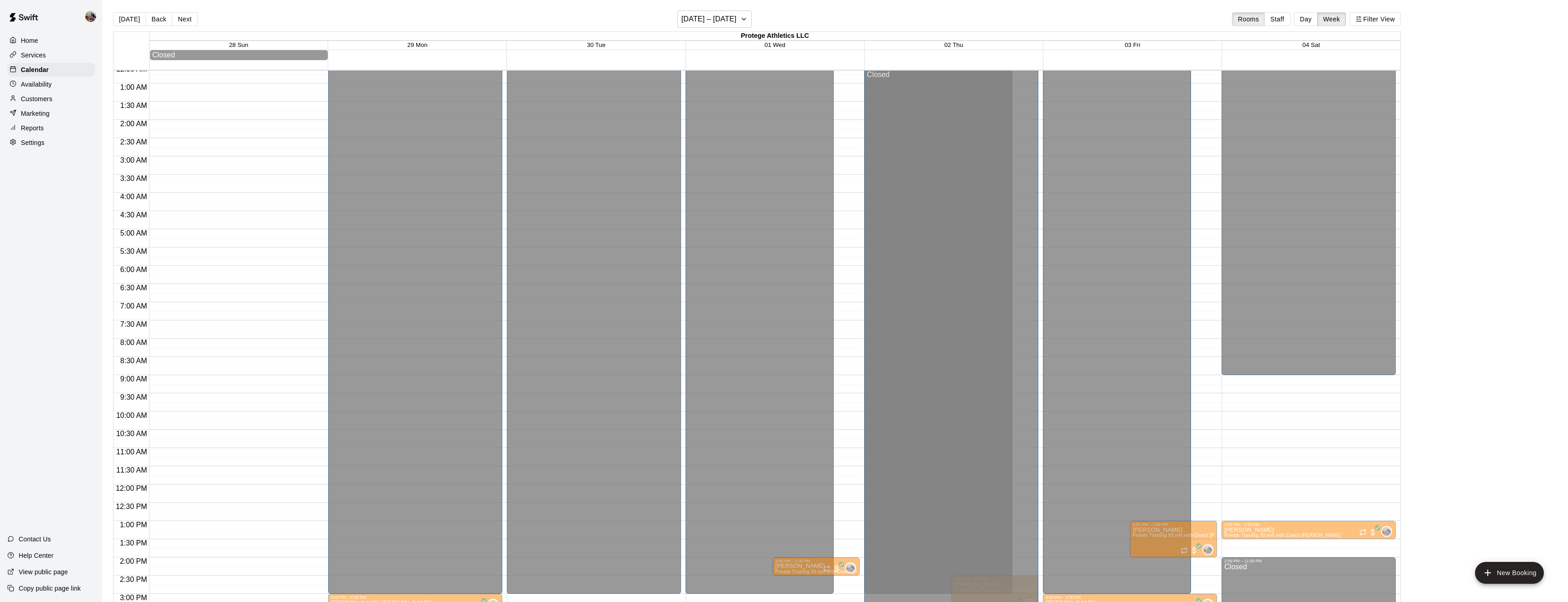
drag, startPoint x: 1000, startPoint y: 265, endPoint x: 631, endPoint y: 0, distance: 454.3
click at [1026, 272] on div "12:00 AM – 3:00 PM Closed 3:30 PM – 4:00 PM [PERSON_NAME] (Snacks) [GEOGRAPHIC_…" at bounding box center [952, 485] width 174 height 876
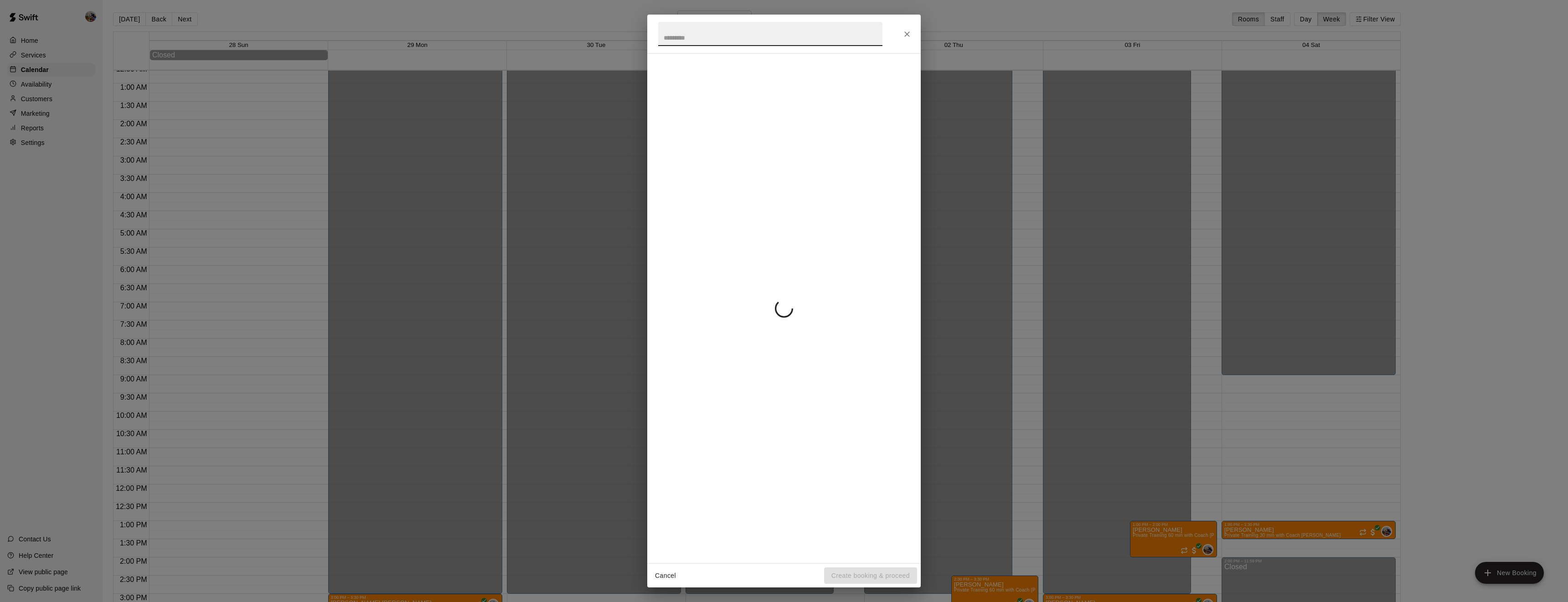
scroll to position [0, 0]
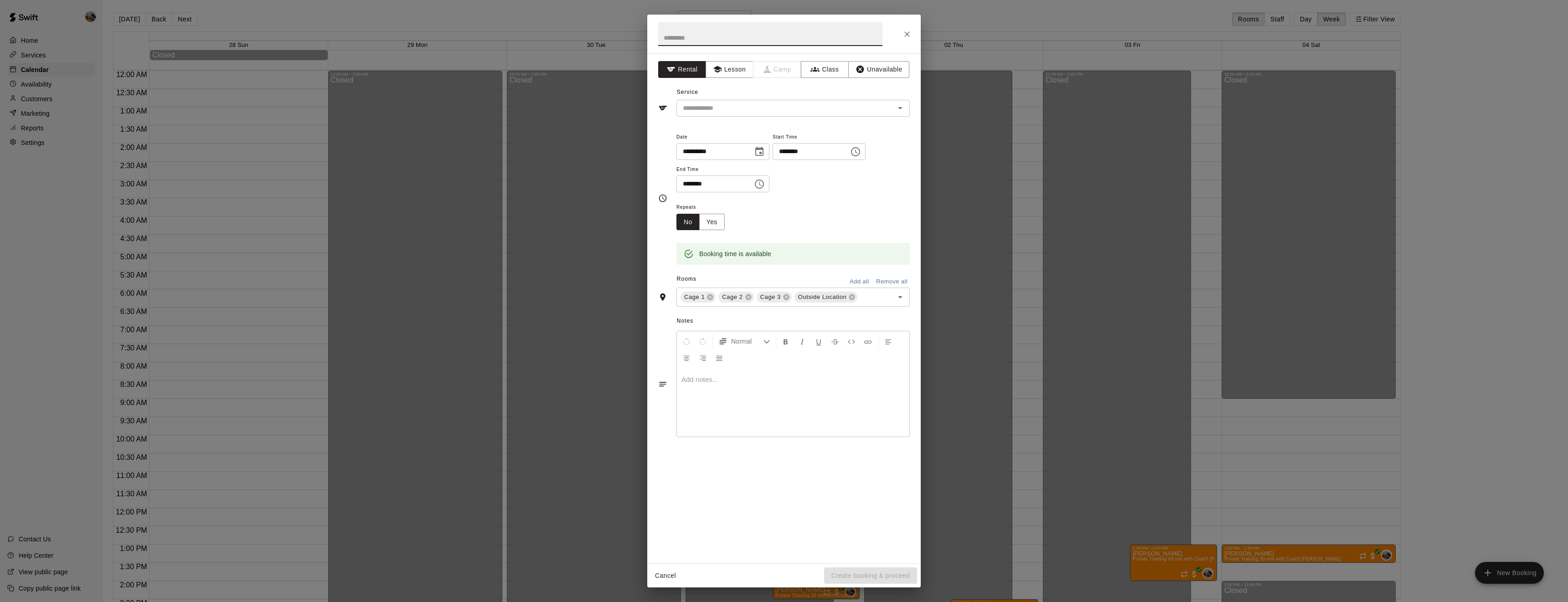
type input "*"
type input "**********"
click at [723, 66] on button "Lesson" at bounding box center [729, 69] width 48 height 17
click at [736, 106] on input "text" at bounding box center [780, 108] width 201 height 12
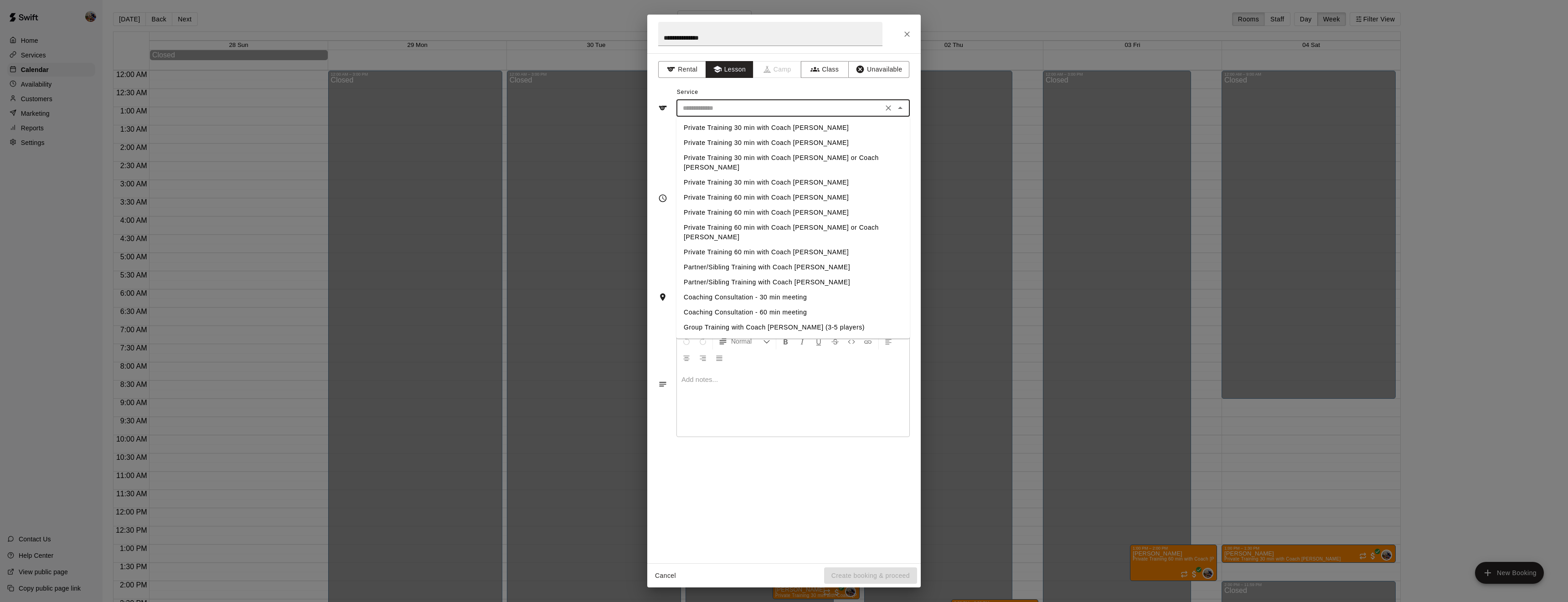
click at [768, 191] on li "Private Training 60 min with Coach [PERSON_NAME]" at bounding box center [792, 197] width 233 height 15
type input "**********"
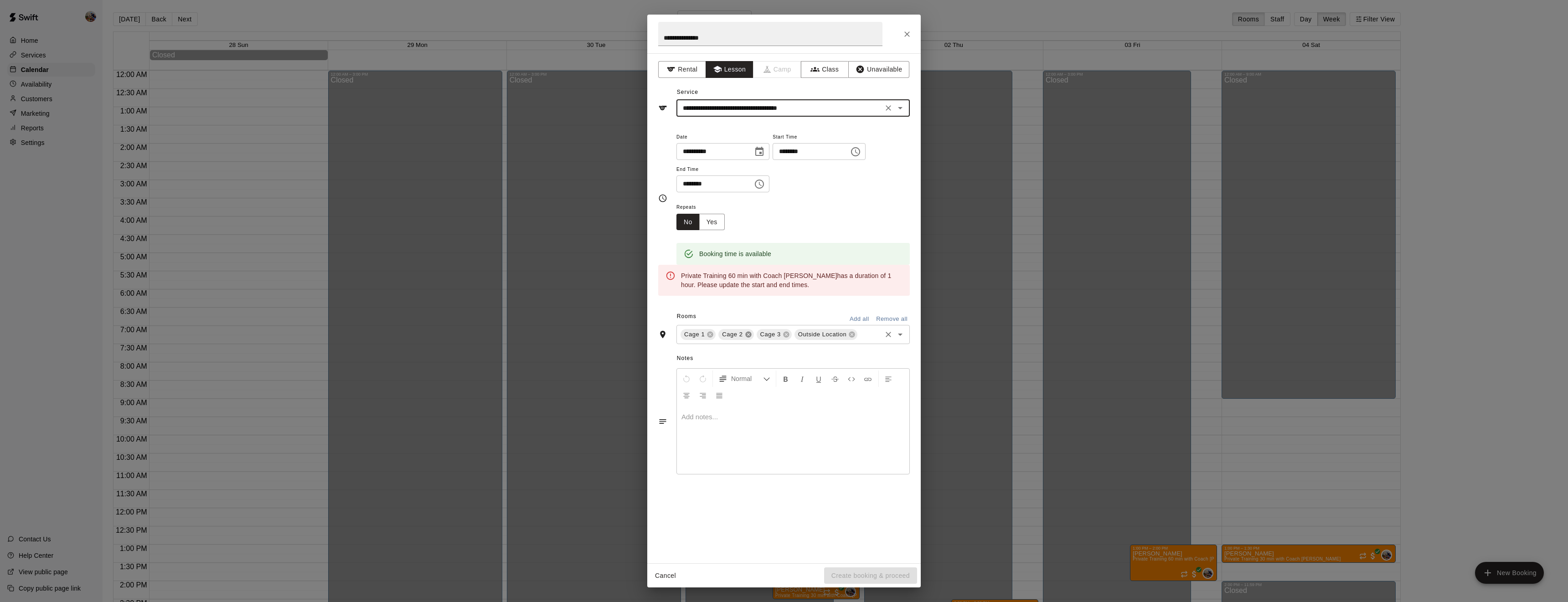
click at [745, 338] on icon at bounding box center [748, 335] width 6 height 6
click at [775, 338] on icon at bounding box center [776, 335] width 6 height 6
click at [773, 160] on input "********" at bounding box center [808, 151] width 70 height 17
type input "********"
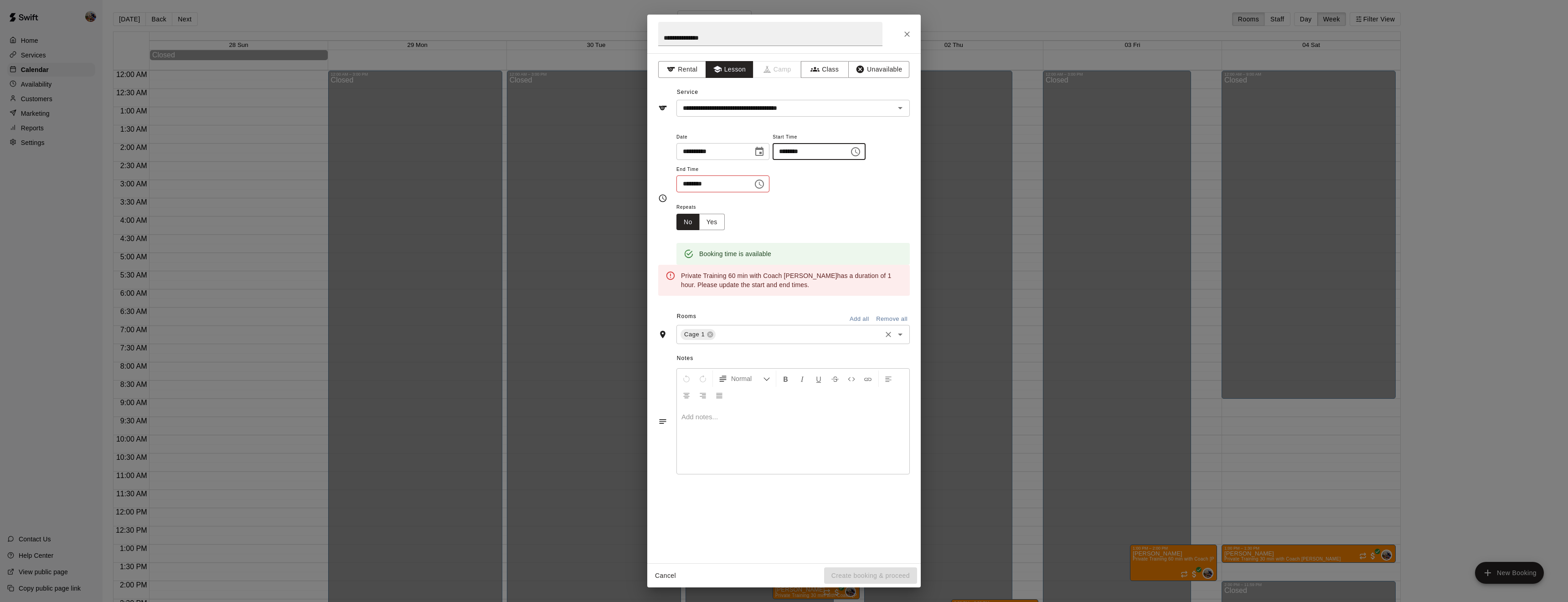
click at [691, 193] on input "********" at bounding box center [711, 184] width 70 height 17
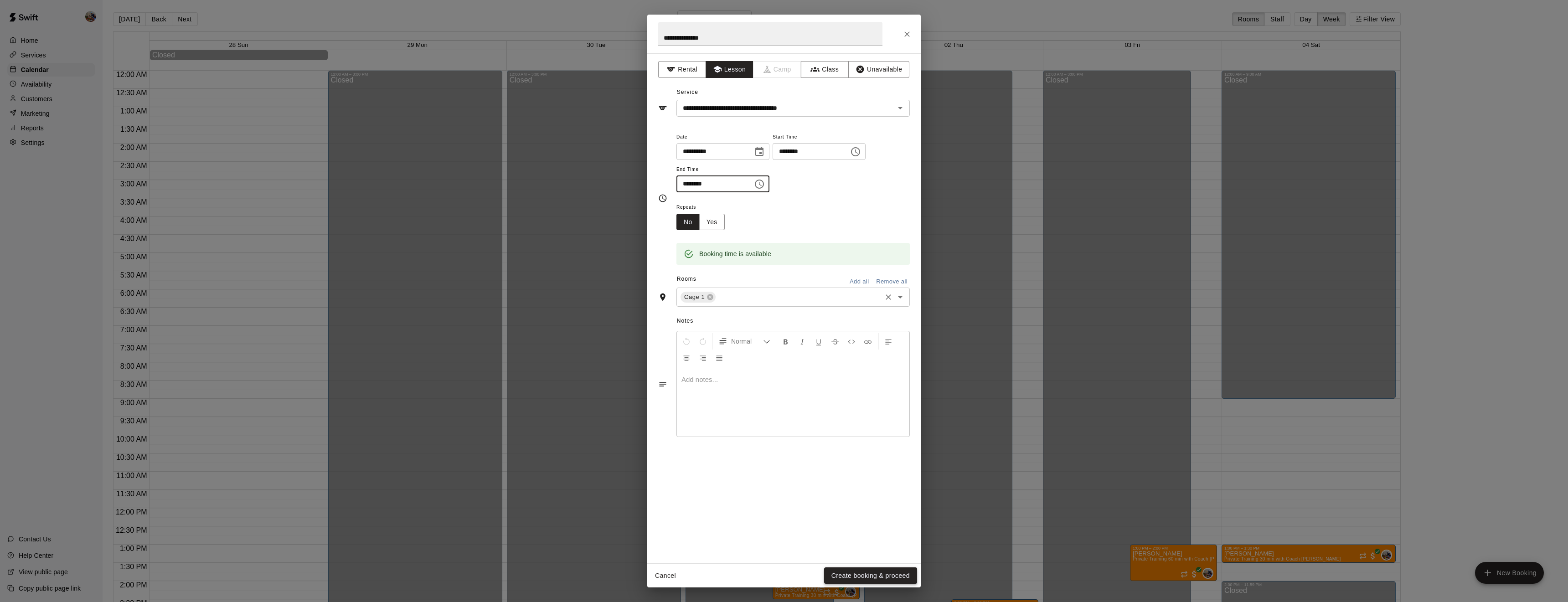
type input "********"
click at [865, 576] on button "Create booking & proceed" at bounding box center [870, 576] width 93 height 17
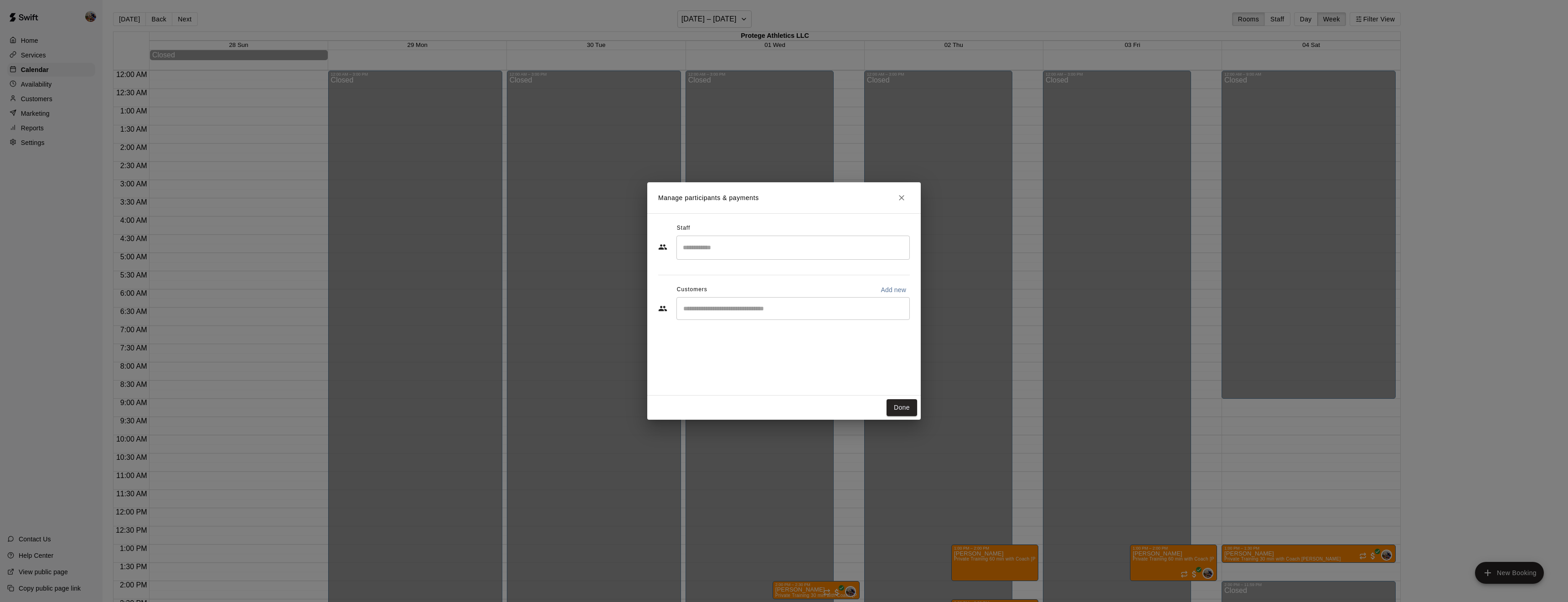
click at [733, 253] on input "Search staff" at bounding box center [793, 247] width 225 height 16
click at [725, 269] on li "[PERSON_NAME] Owner" at bounding box center [792, 276] width 233 height 31
type input "******"
click at [724, 306] on input "Start typing to search customers..." at bounding box center [793, 308] width 225 height 9
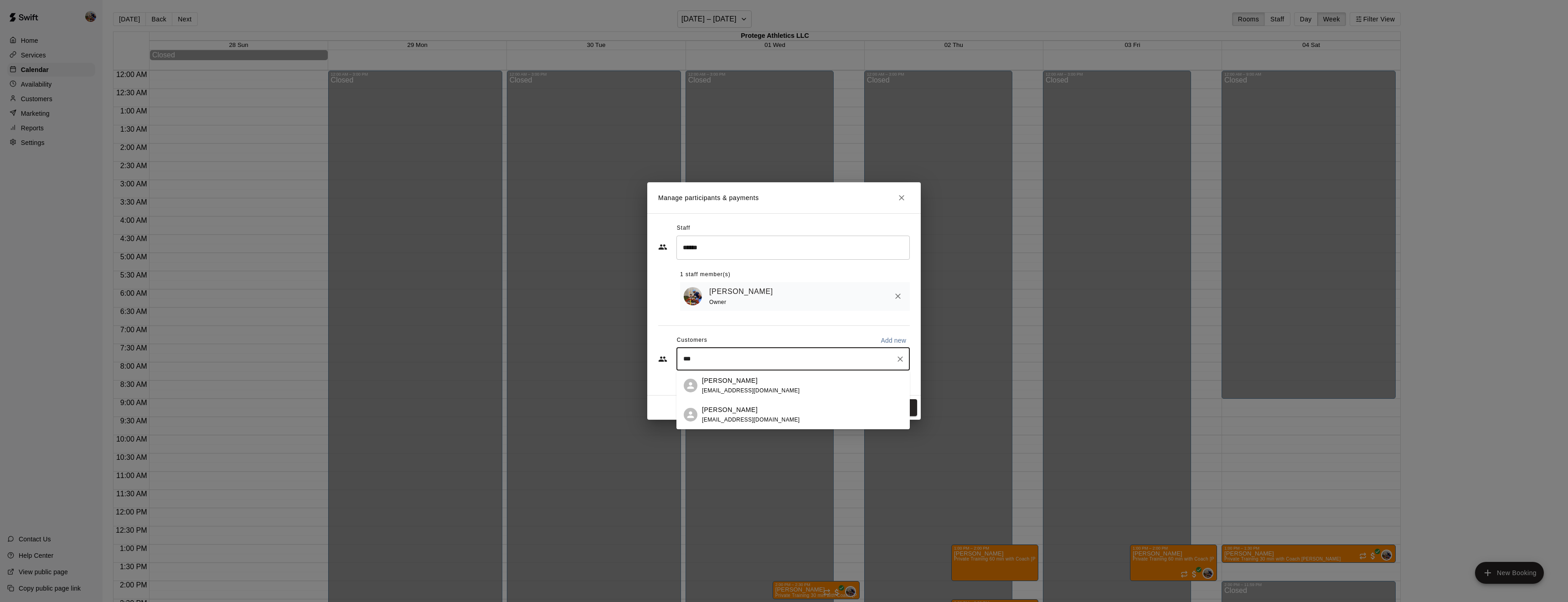
type input "****"
click at [724, 383] on p "[PERSON_NAME]" at bounding box center [730, 381] width 56 height 10
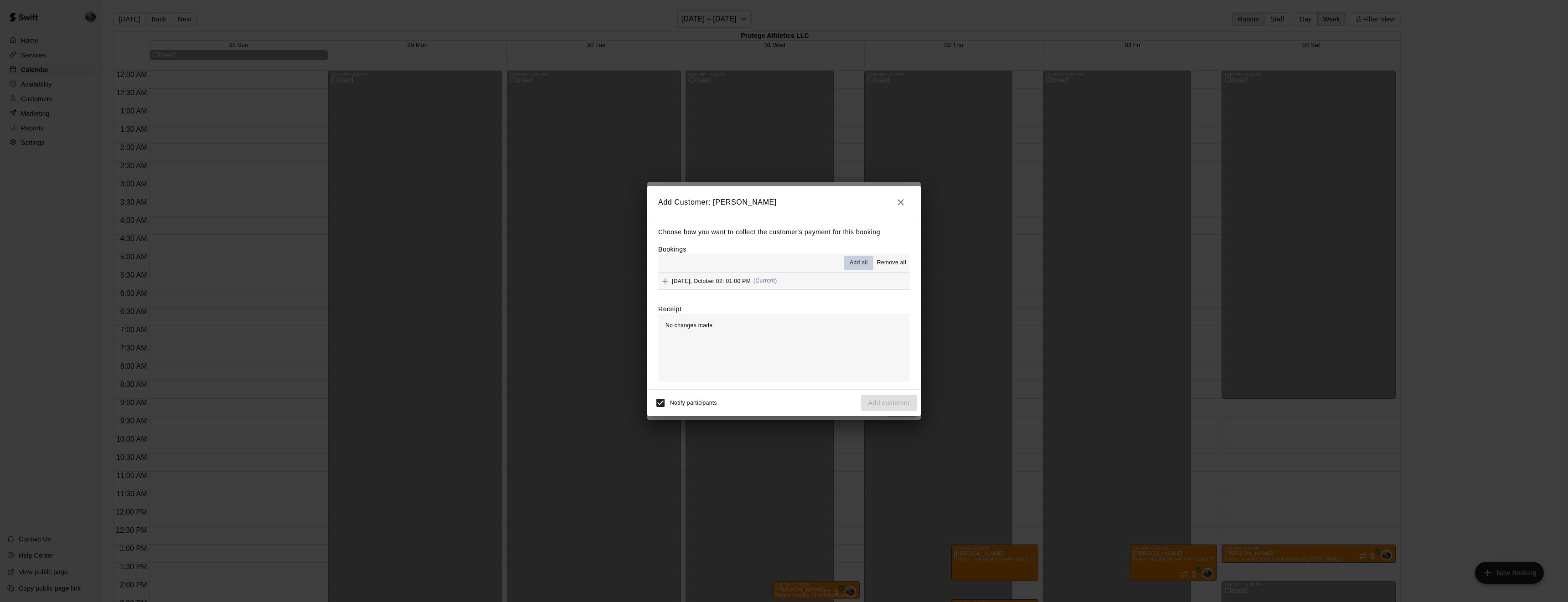
click at [862, 259] on span "Add all" at bounding box center [859, 263] width 19 height 9
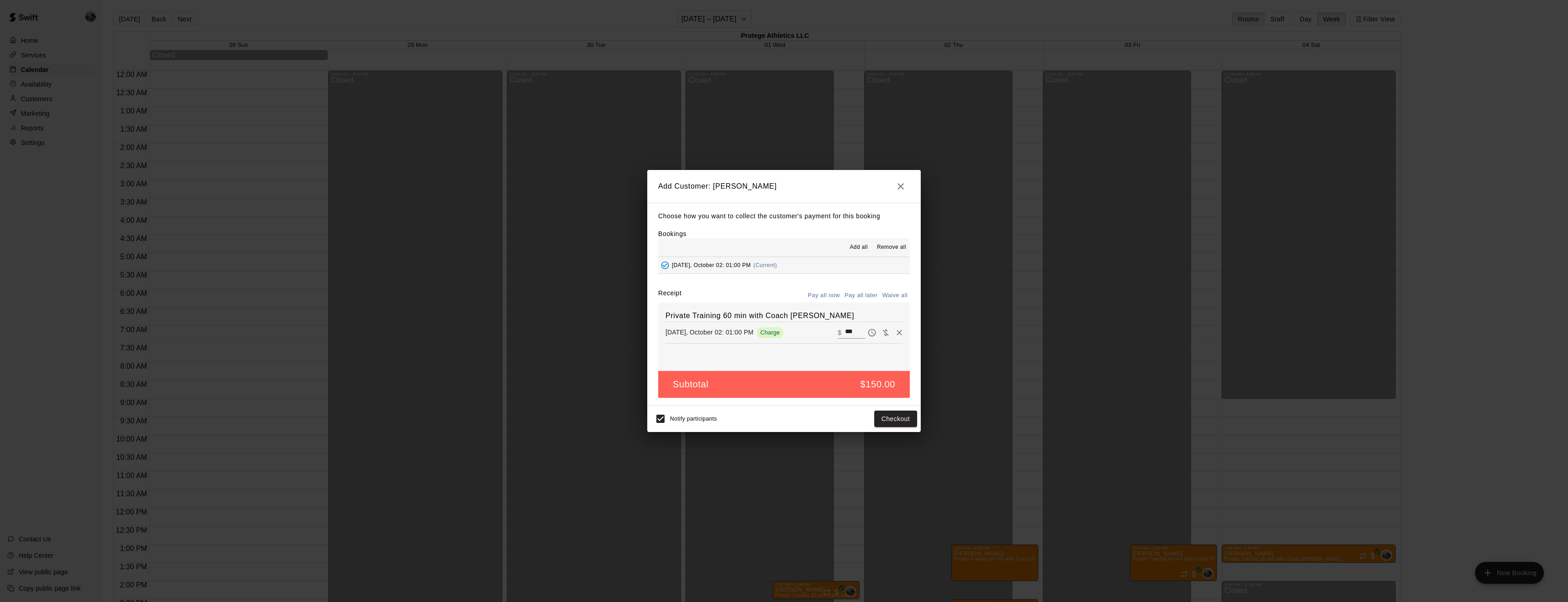
click at [901, 293] on button "Waive all" at bounding box center [894, 295] width 30 height 14
type input "*"
click at [894, 416] on button "Add customer" at bounding box center [888, 418] width 56 height 17
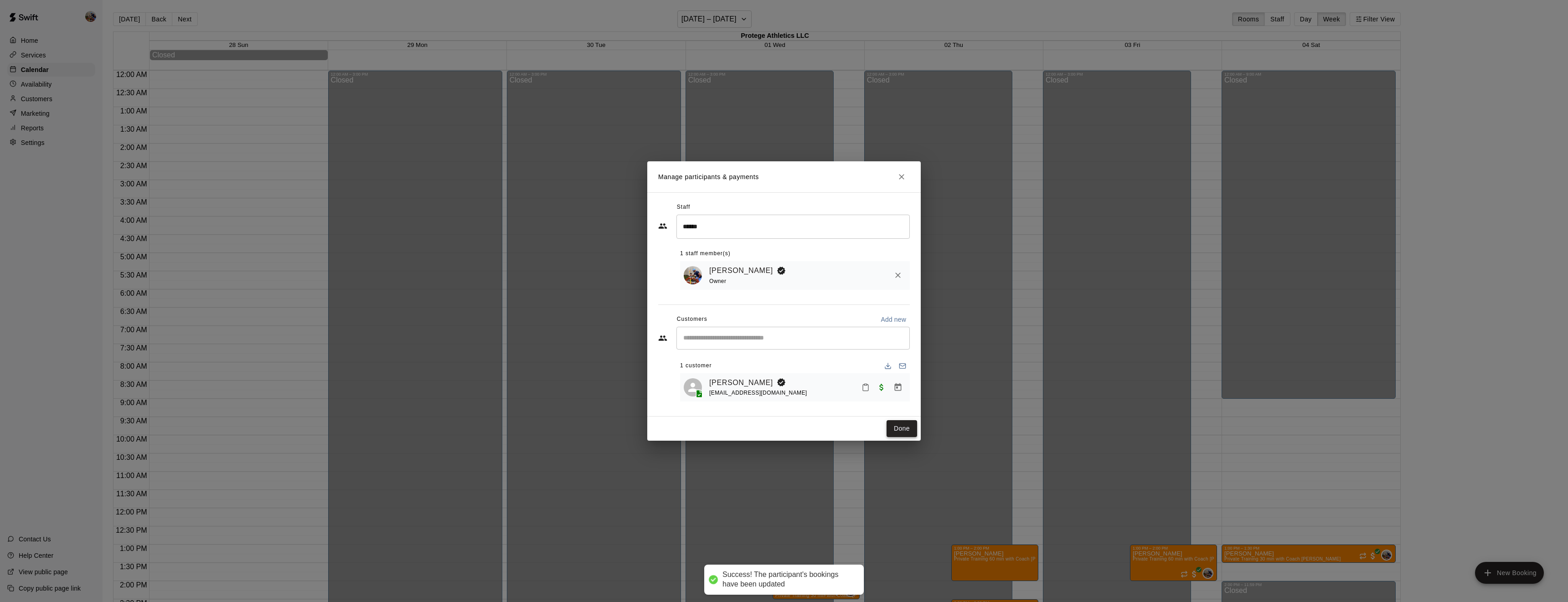
click at [900, 426] on button "Done" at bounding box center [901, 428] width 30 height 17
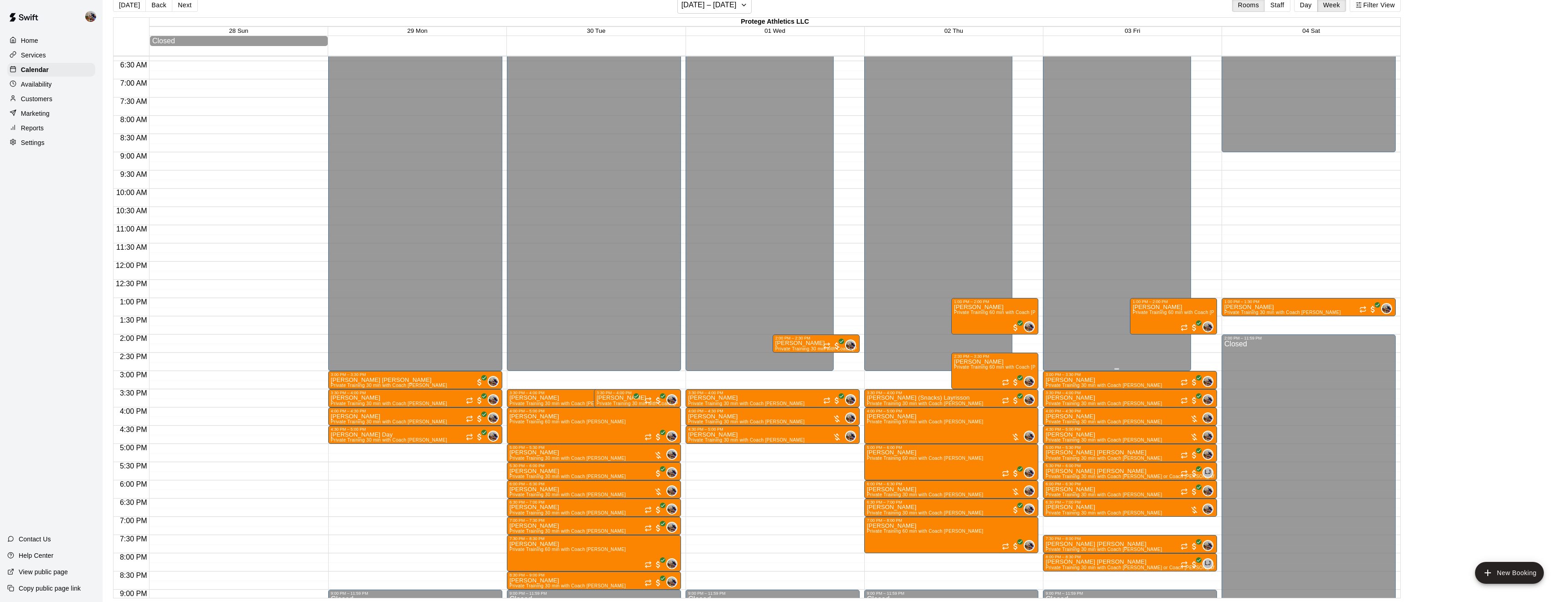
scroll to position [250, 0]
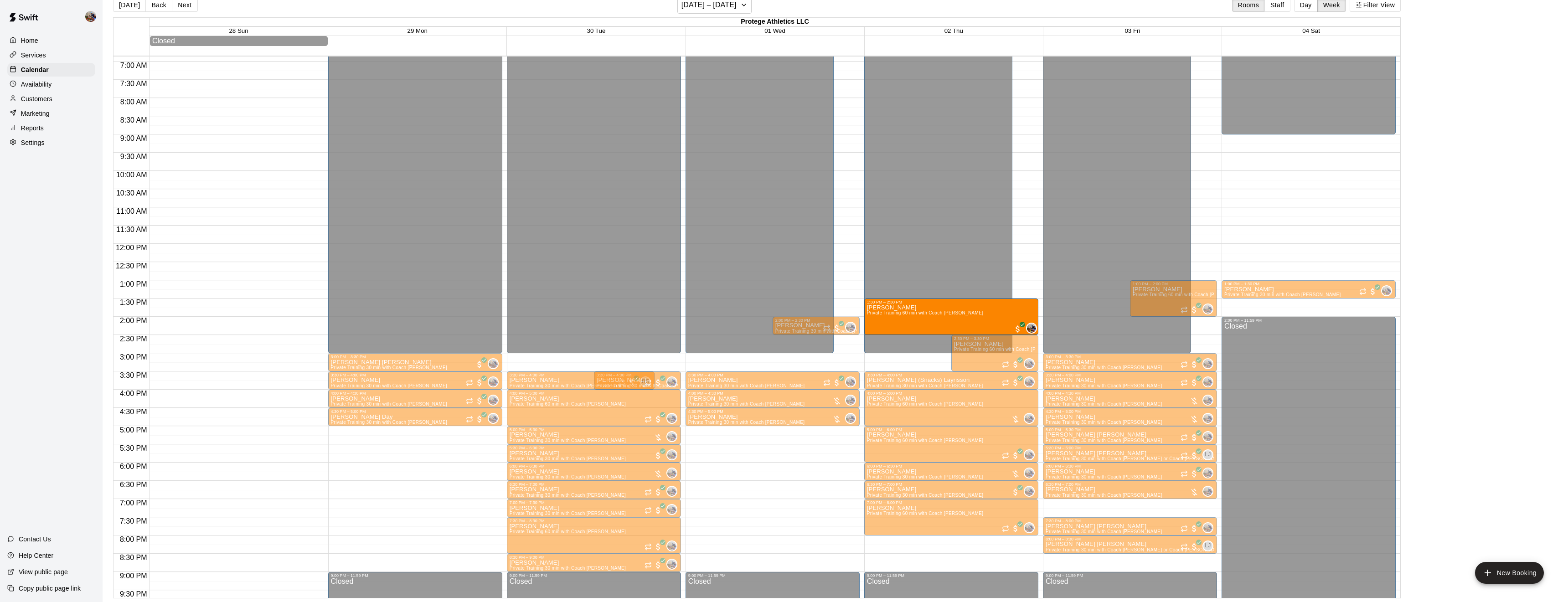
drag, startPoint x: 1006, startPoint y: 297, endPoint x: 1006, endPoint y: 319, distance: 22.0
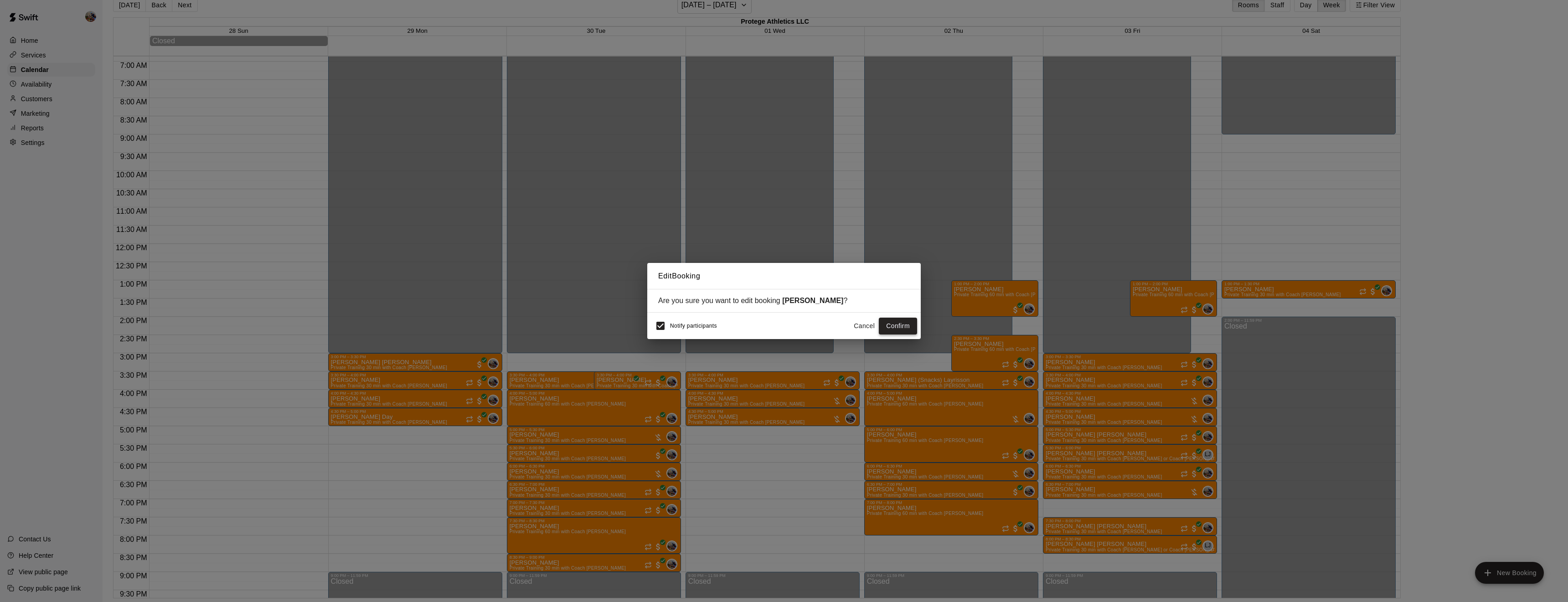
click at [894, 329] on button "Confirm" at bounding box center [898, 325] width 38 height 17
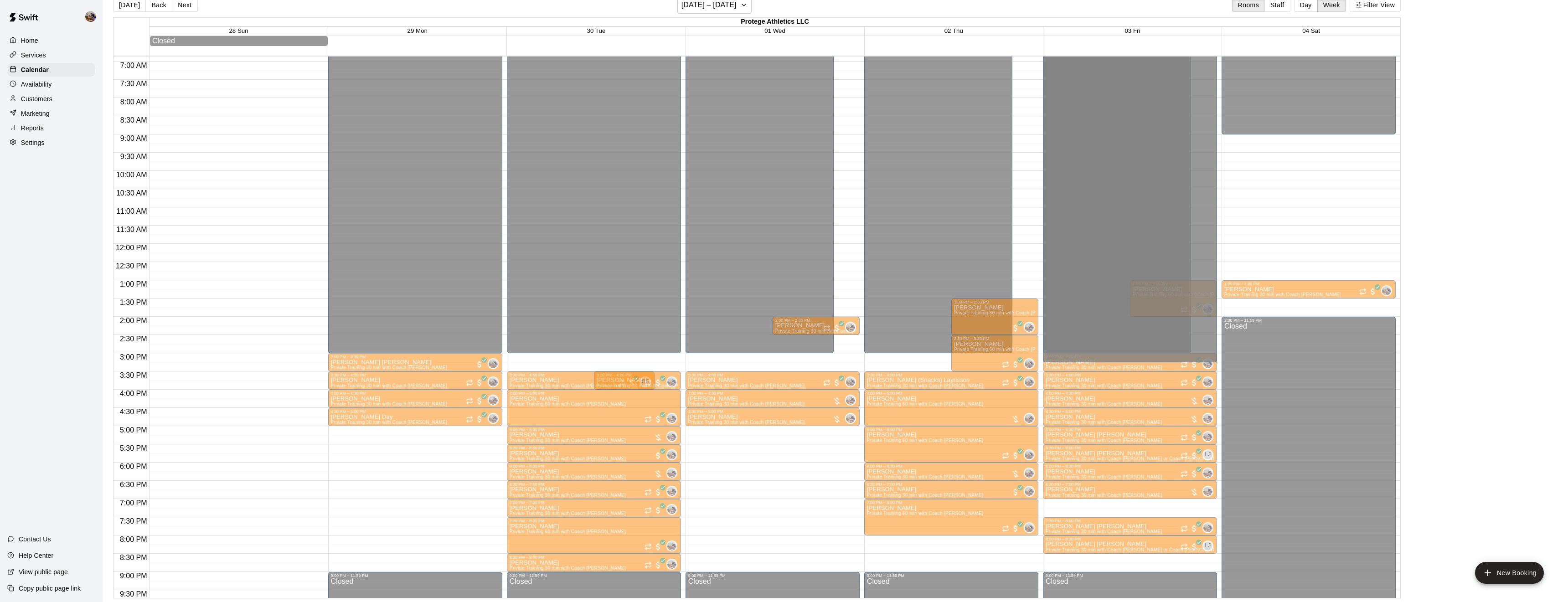
scroll to position [23, 0]
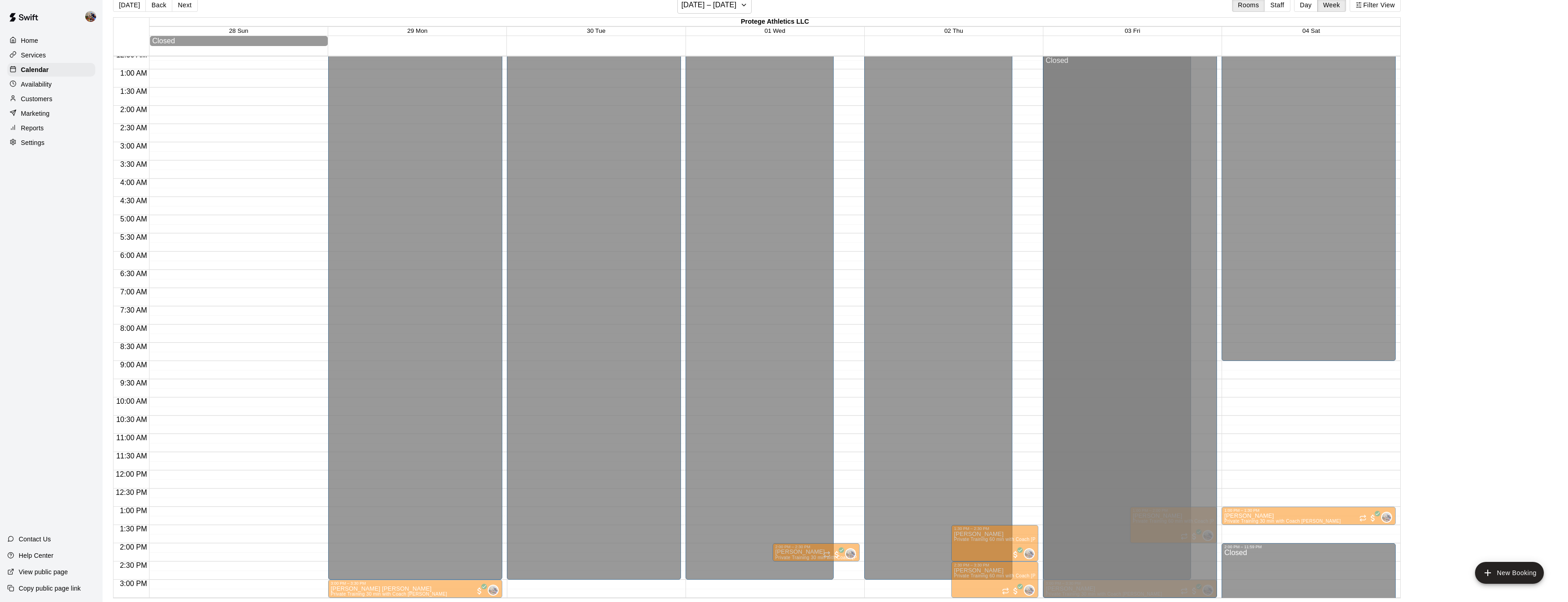
drag, startPoint x: 1182, startPoint y: 321, endPoint x: 1183, endPoint y: 334, distance: 13.0
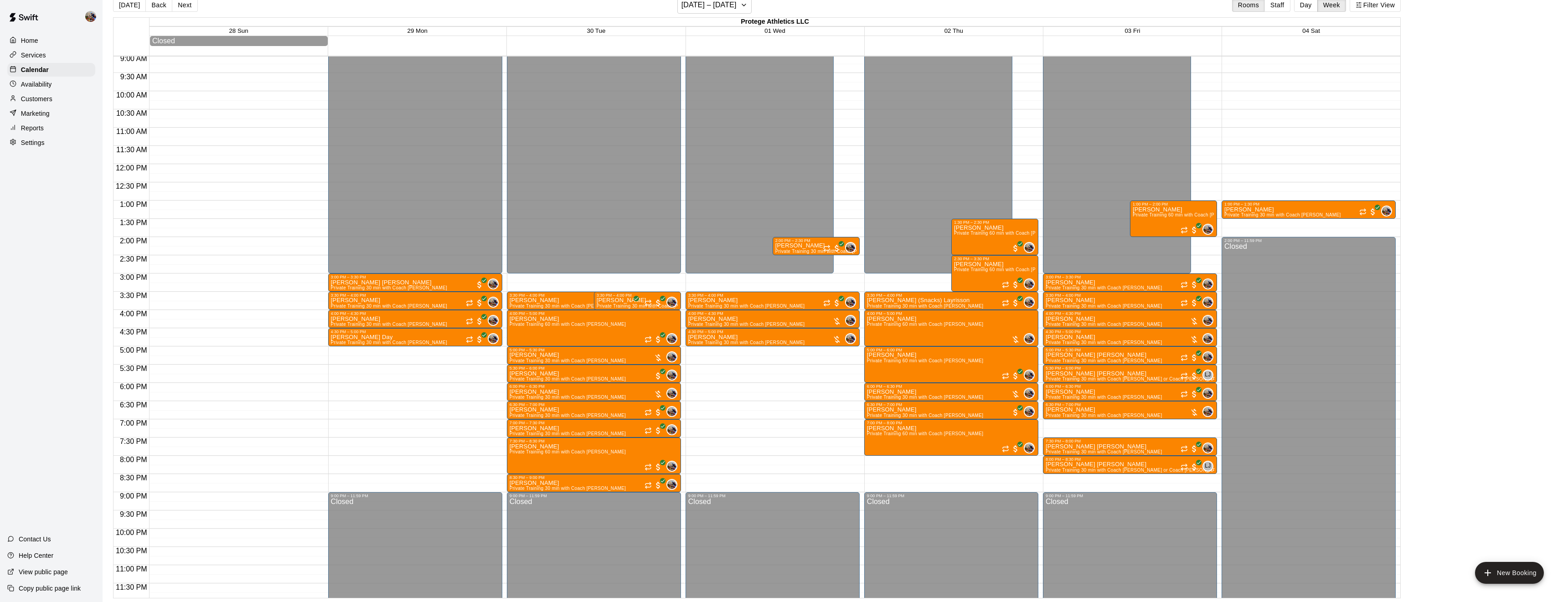
scroll to position [334, 0]
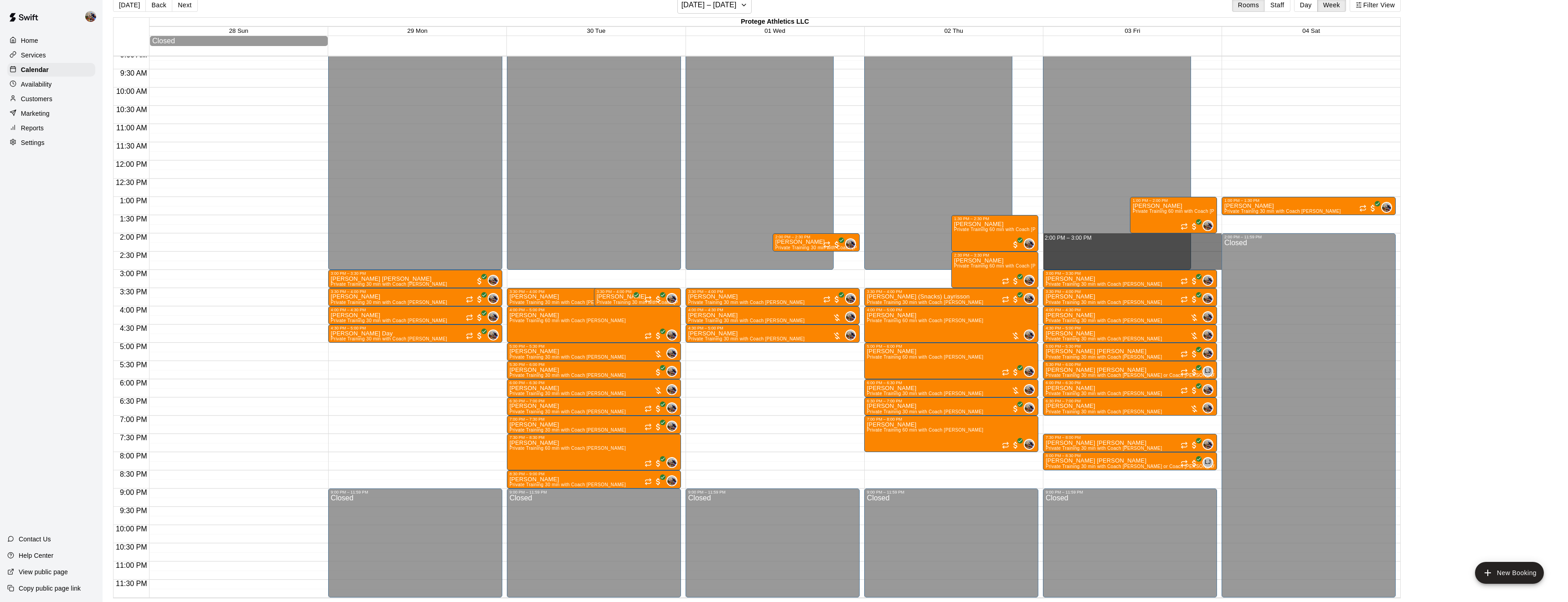
drag, startPoint x: 1210, startPoint y: 237, endPoint x: 1211, endPoint y: 266, distance: 29.0
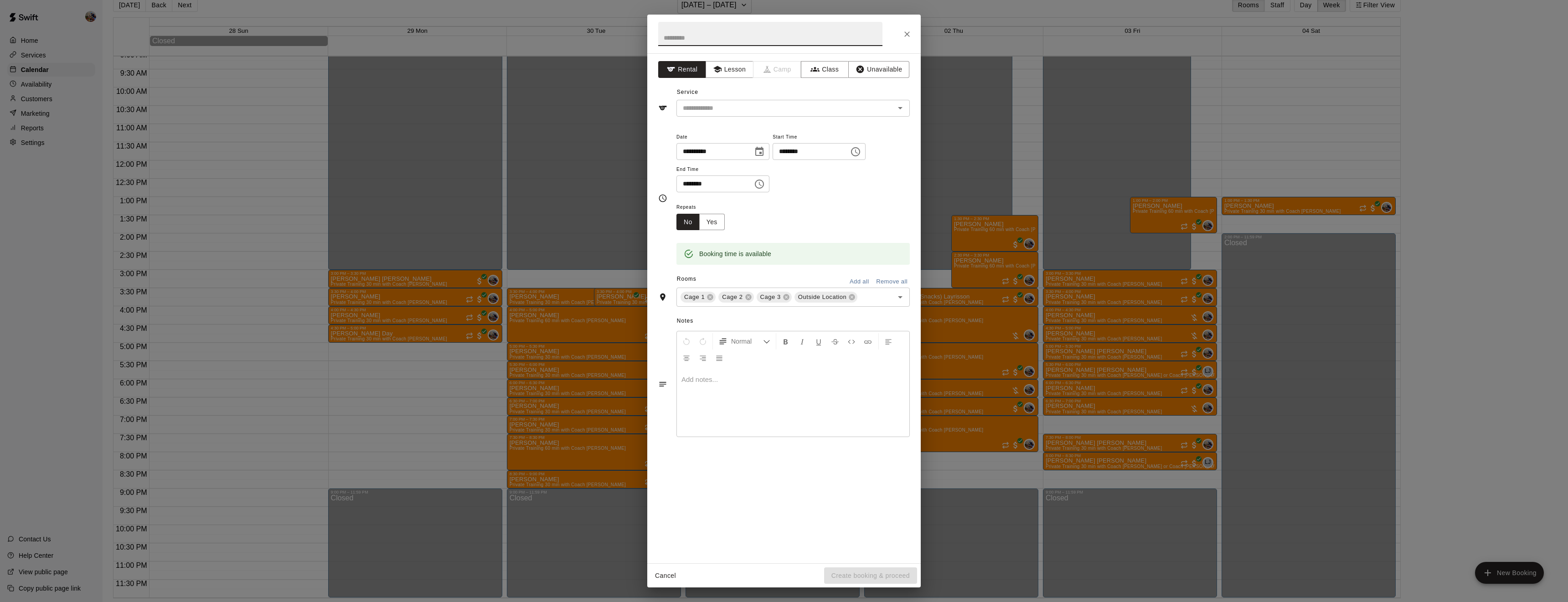
click at [773, 37] on input "text" at bounding box center [771, 33] width 225 height 24
type input "**********"
click at [735, 66] on button "Lesson" at bounding box center [729, 69] width 48 height 17
click at [749, 116] on div "​" at bounding box center [792, 108] width 233 height 17
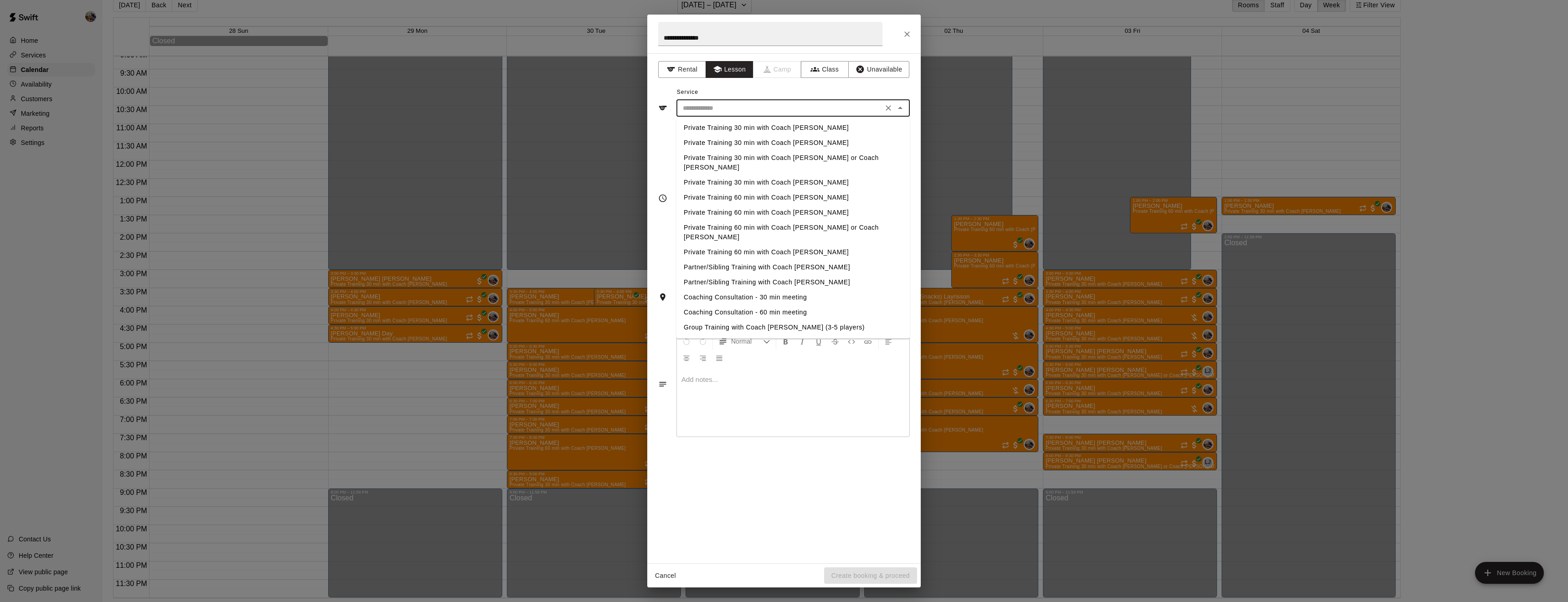
click at [763, 191] on li "Private Training 60 min with Coach [PERSON_NAME]" at bounding box center [792, 197] width 233 height 15
type input "**********"
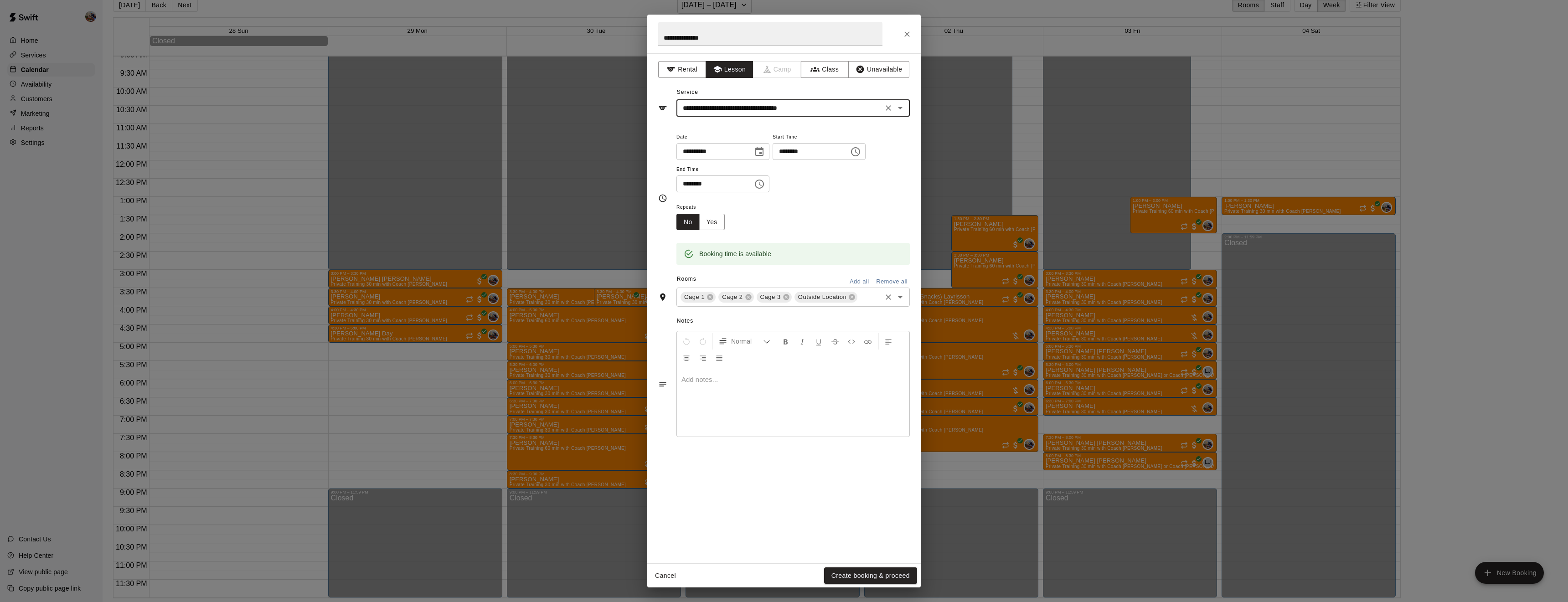
click at [744, 307] on div "Cage 1 Cage 2 Cage 3 Outside Location ​" at bounding box center [792, 297] width 233 height 20
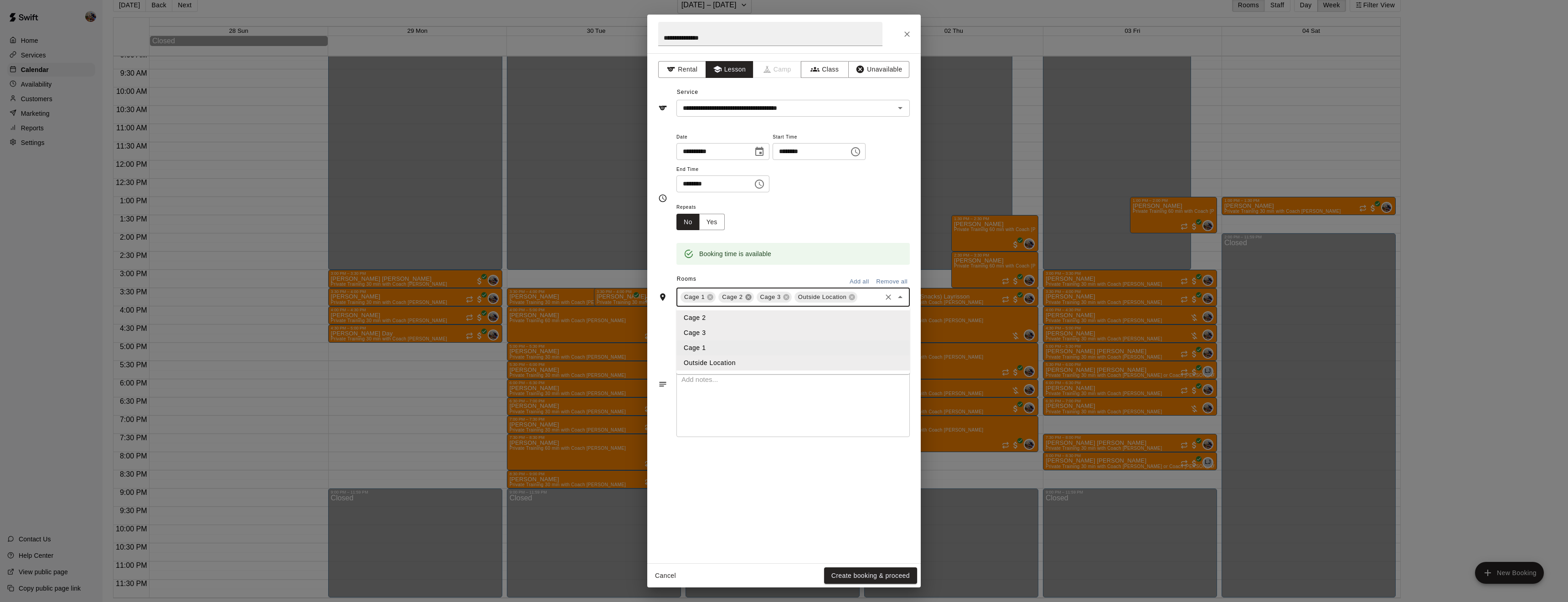
click at [745, 300] on icon at bounding box center [748, 297] width 6 height 6
click at [776, 300] on icon at bounding box center [776, 297] width 6 height 6
click at [863, 231] on div "Repeats No Yes" at bounding box center [792, 215] width 233 height 28
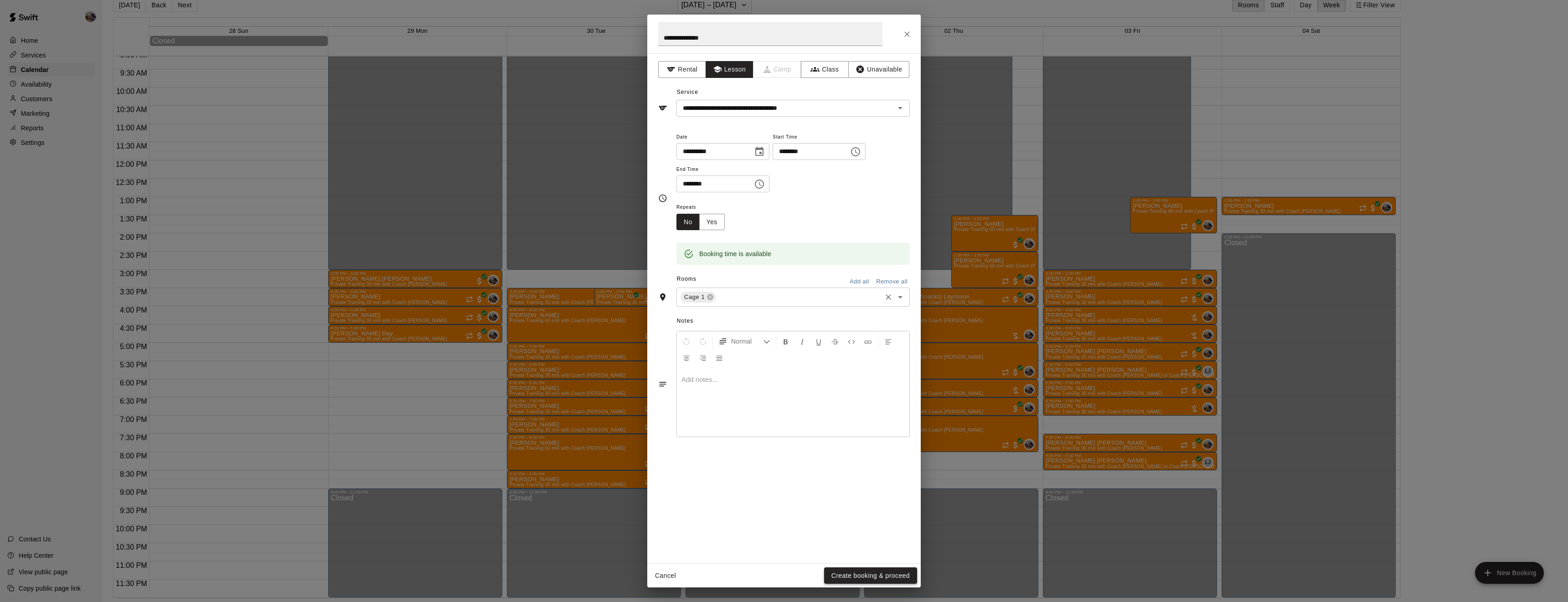
click at [848, 573] on button "Create booking & proceed" at bounding box center [870, 576] width 93 height 17
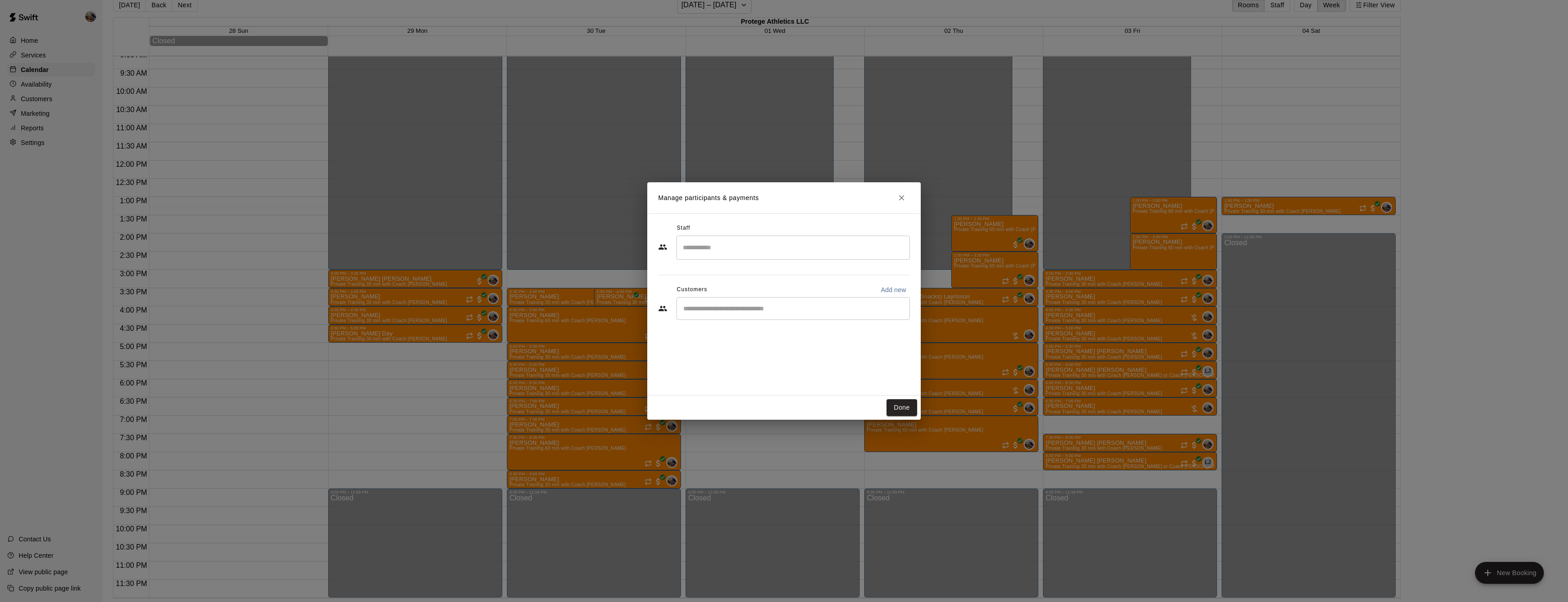
click at [704, 245] on input "Search staff" at bounding box center [793, 247] width 225 height 16
click at [702, 272] on p "[PERSON_NAME]" at bounding box center [727, 275] width 56 height 10
type input "******"
click at [709, 307] on input "Start typing to search customers..." at bounding box center [793, 308] width 225 height 9
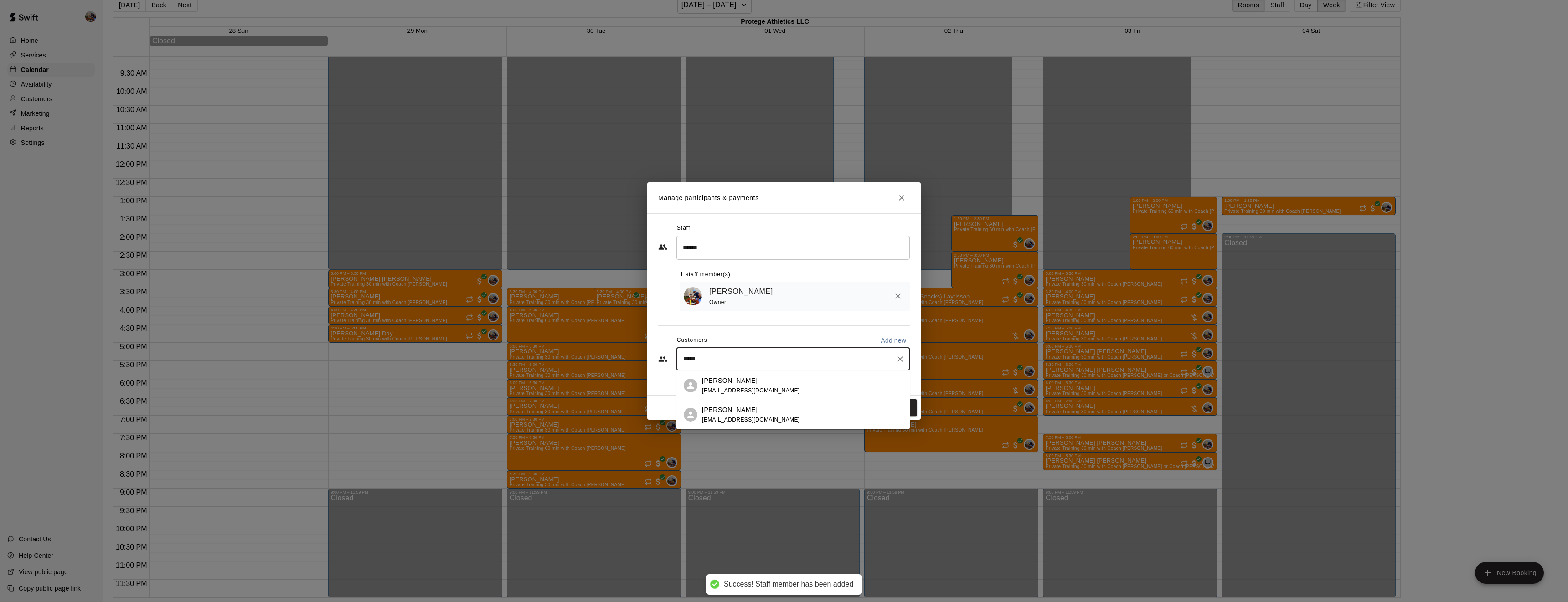
type input "******"
click at [724, 381] on p "[PERSON_NAME]" at bounding box center [730, 381] width 56 height 10
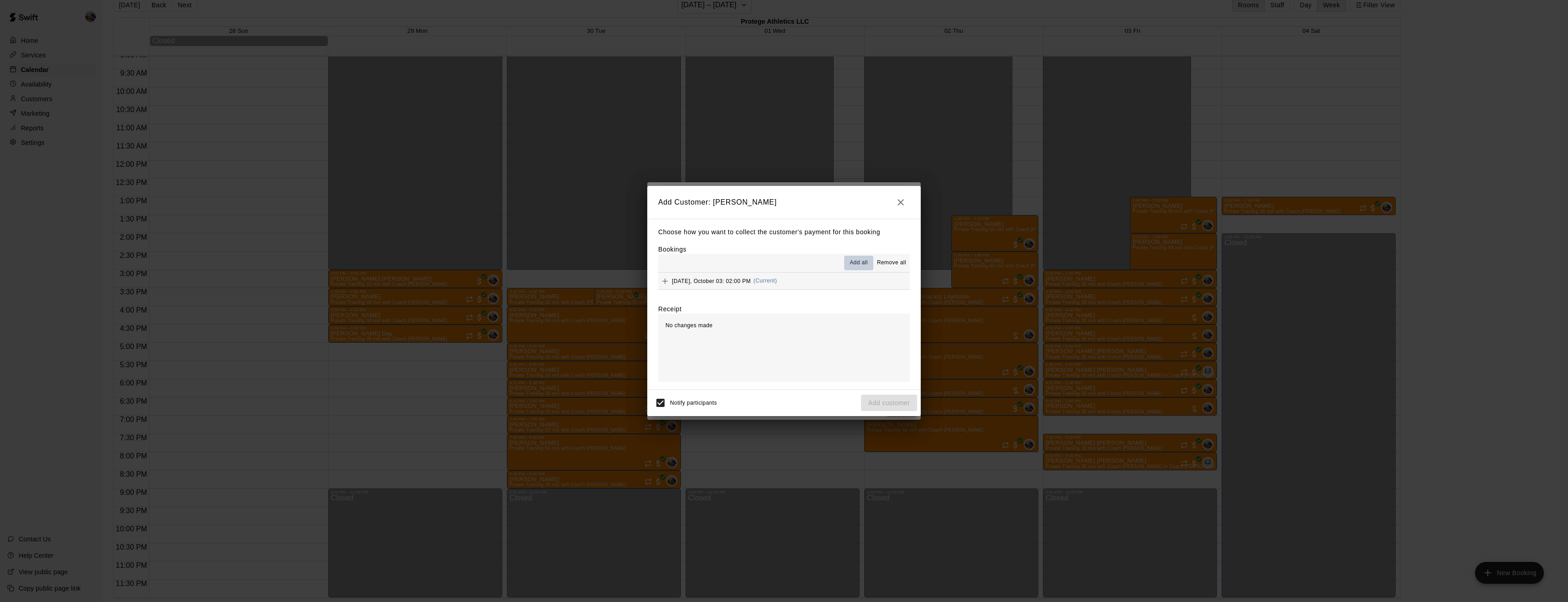
click at [865, 263] on span "Add all" at bounding box center [859, 263] width 19 height 9
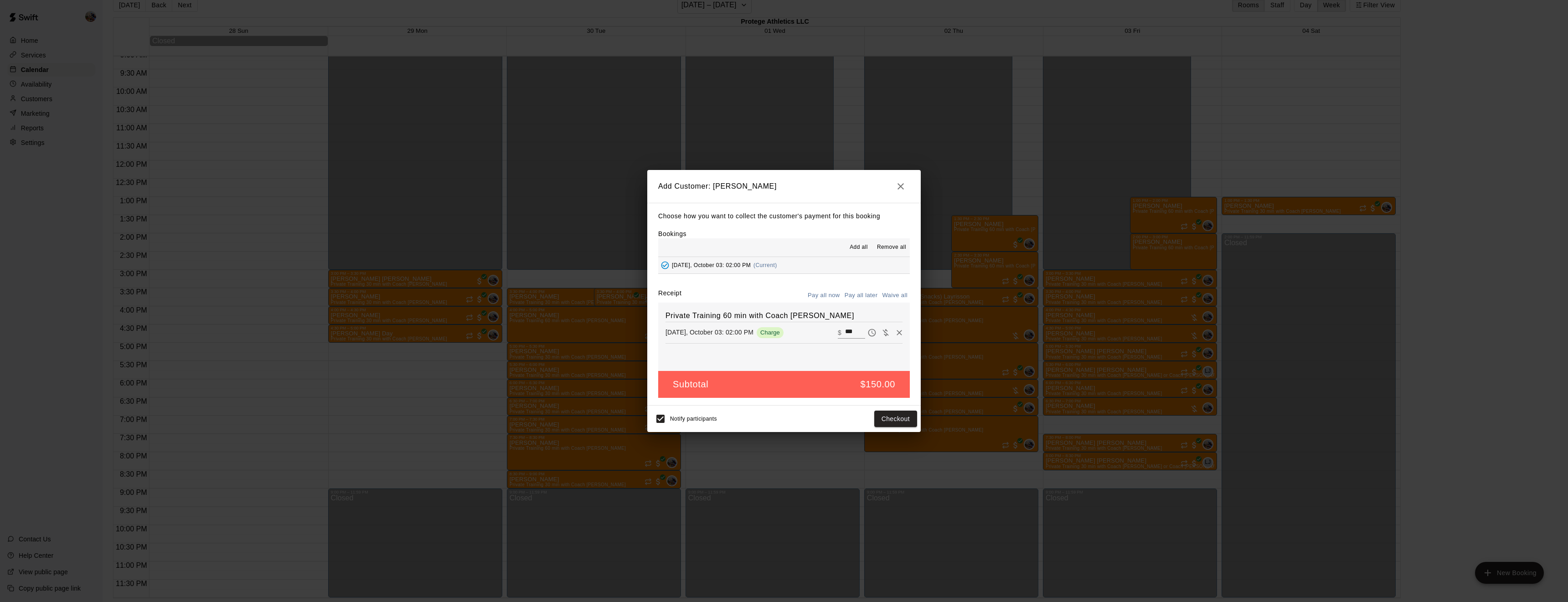
click at [899, 296] on button "Waive all" at bounding box center [894, 295] width 30 height 14
type input "*"
click at [902, 420] on button "Add customer" at bounding box center [888, 418] width 56 height 17
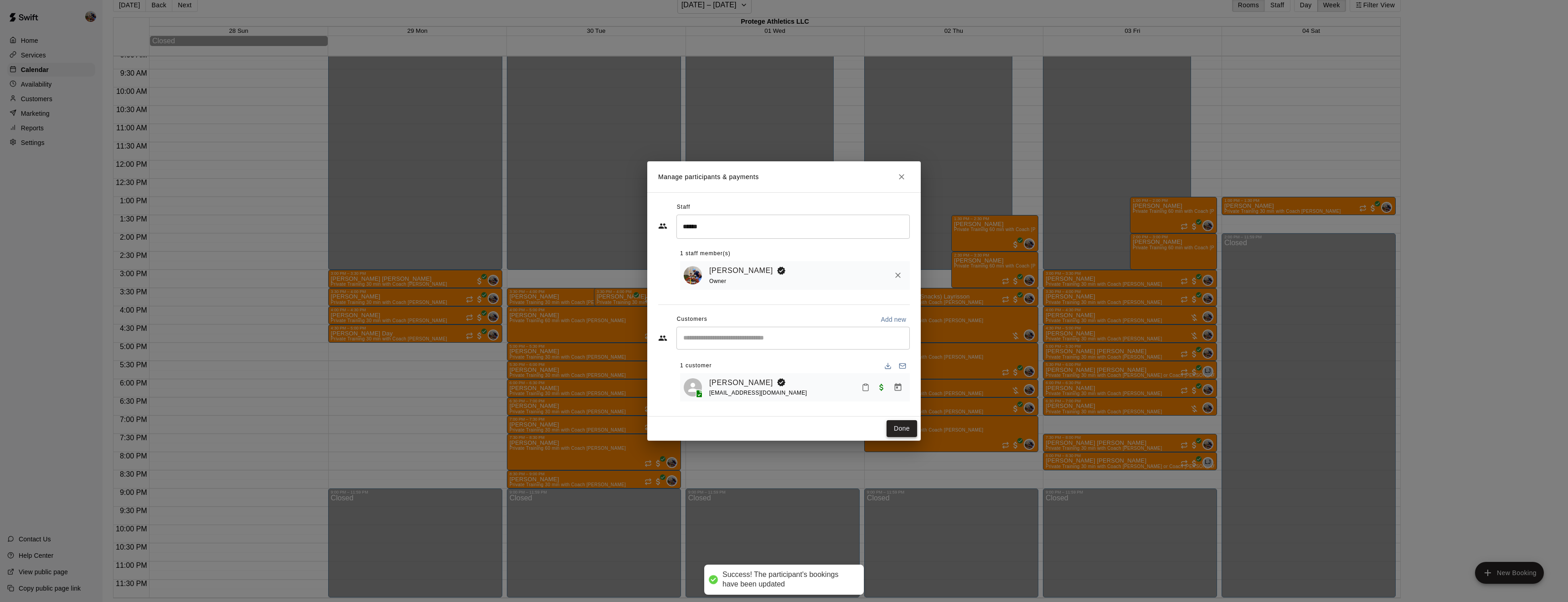
click at [903, 427] on button "Done" at bounding box center [901, 428] width 30 height 17
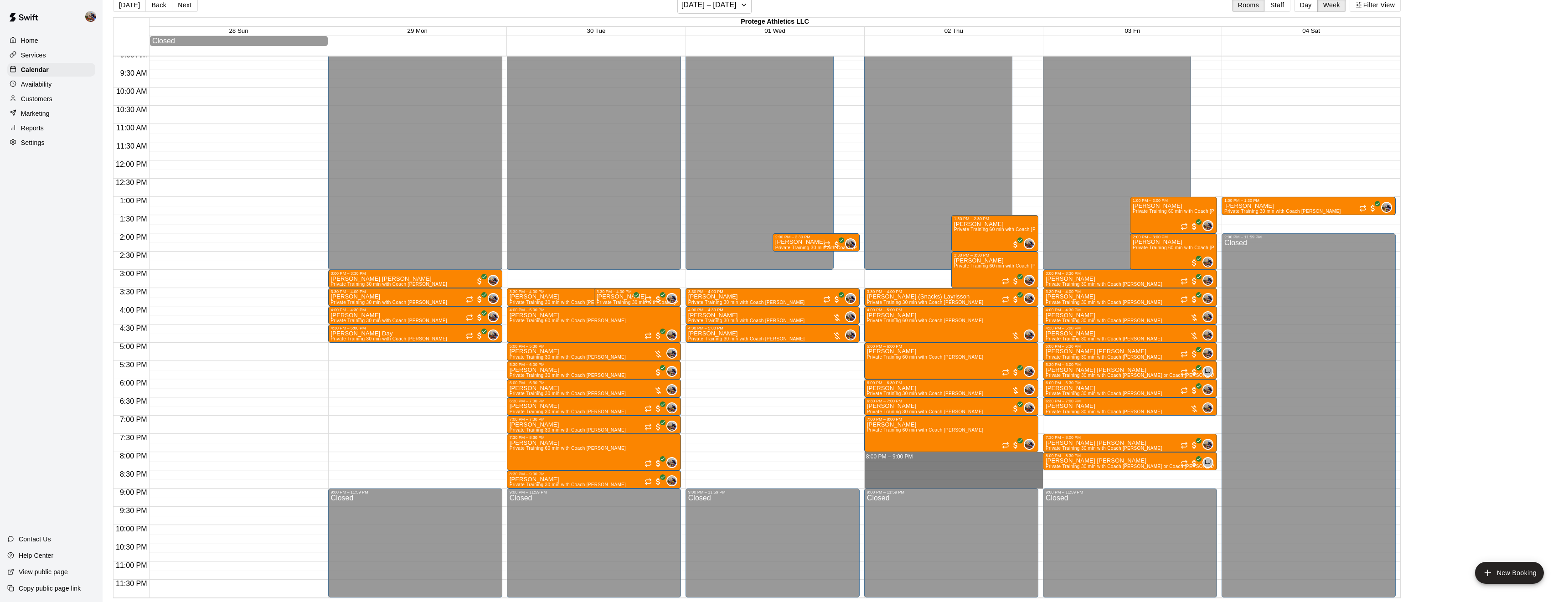
drag, startPoint x: 991, startPoint y: 454, endPoint x: 994, endPoint y: 483, distance: 29.2
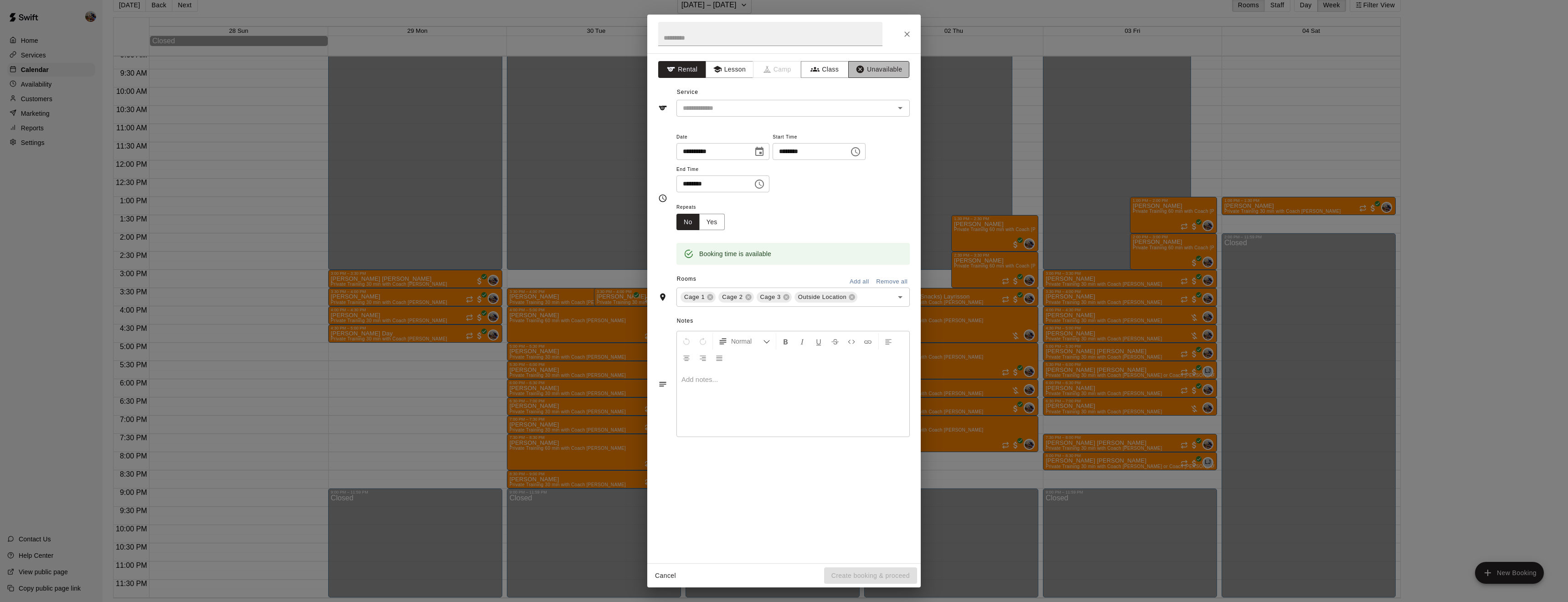
click at [885, 69] on button "Unavailable" at bounding box center [878, 69] width 62 height 17
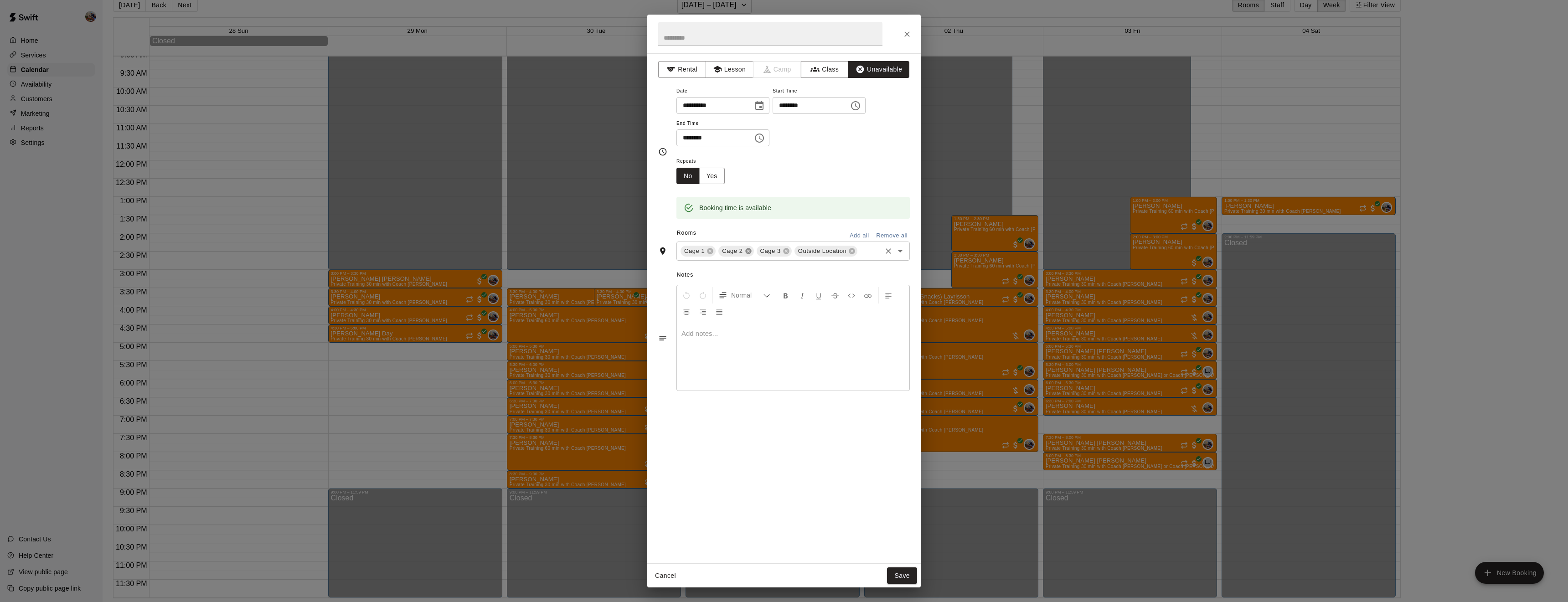
click at [745, 254] on icon at bounding box center [748, 251] width 6 height 6
click at [774, 254] on icon at bounding box center [776, 251] width 6 height 6
click at [907, 578] on button "Save" at bounding box center [902, 576] width 30 height 17
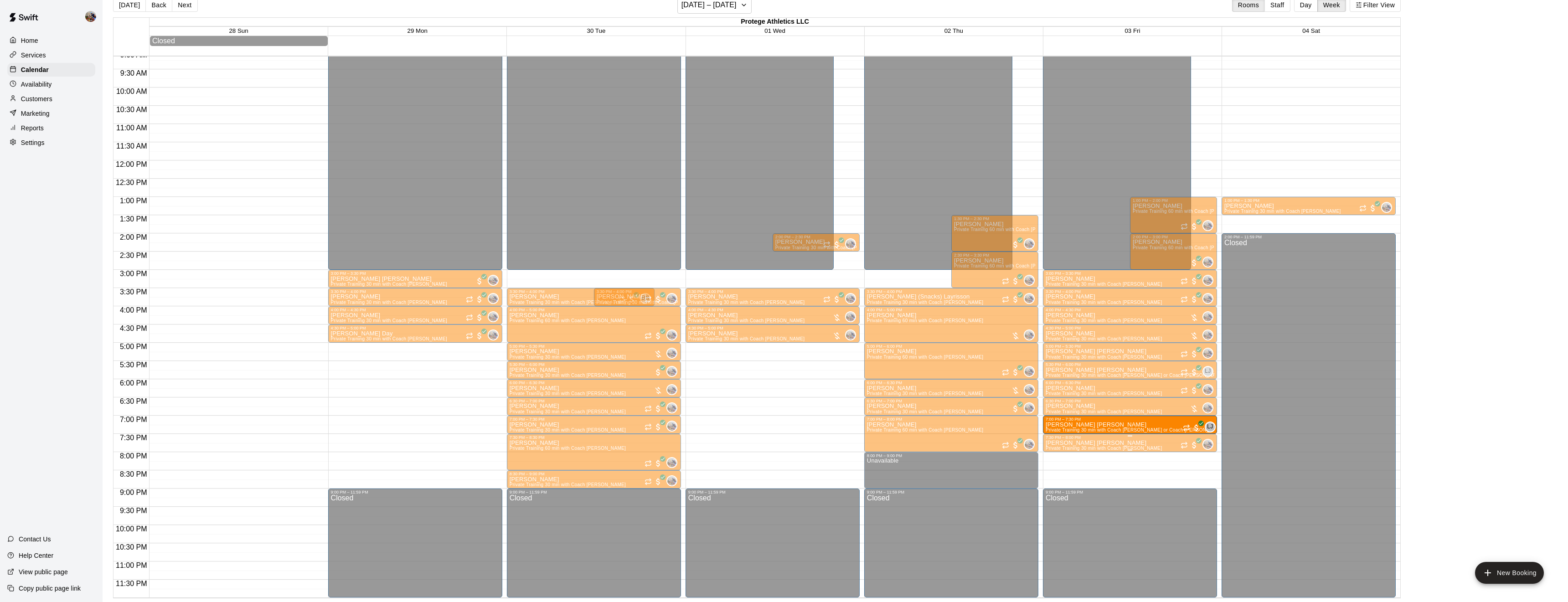
drag, startPoint x: 1174, startPoint y: 467, endPoint x: 1173, endPoint y: 435, distance: 32.0
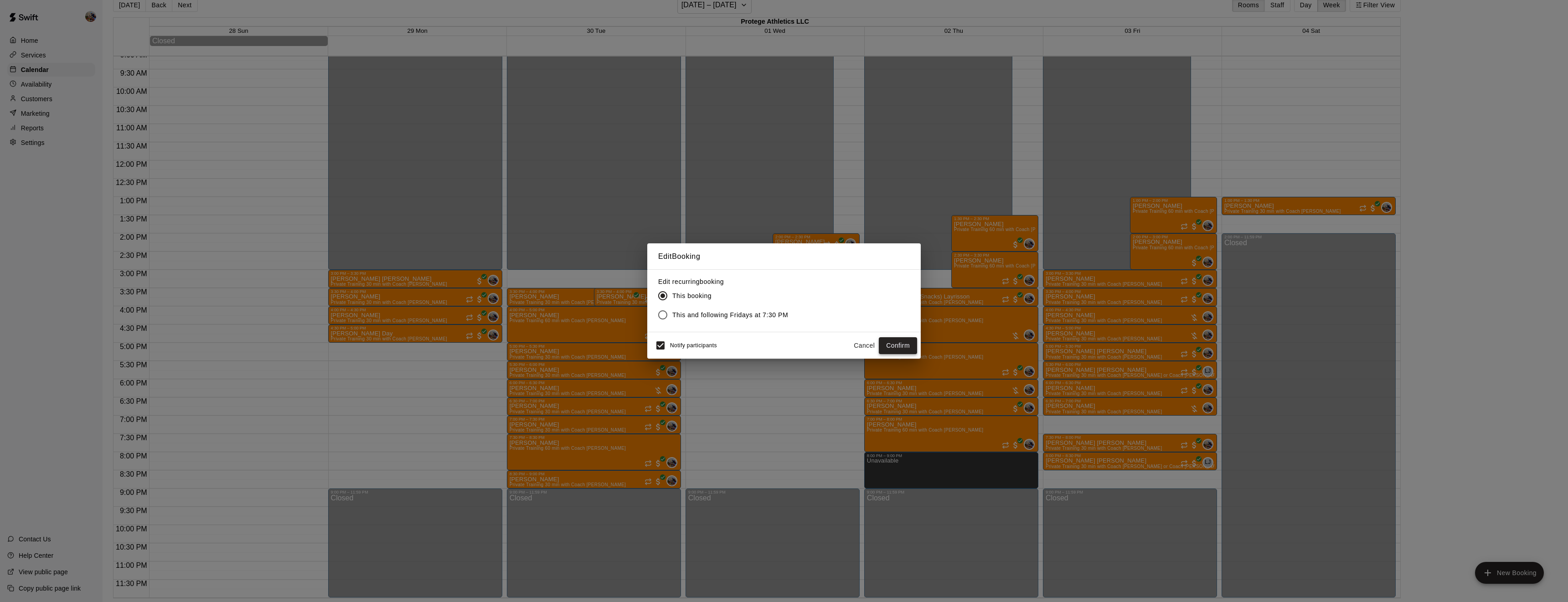
click at [897, 346] on button "Confirm" at bounding box center [898, 345] width 38 height 17
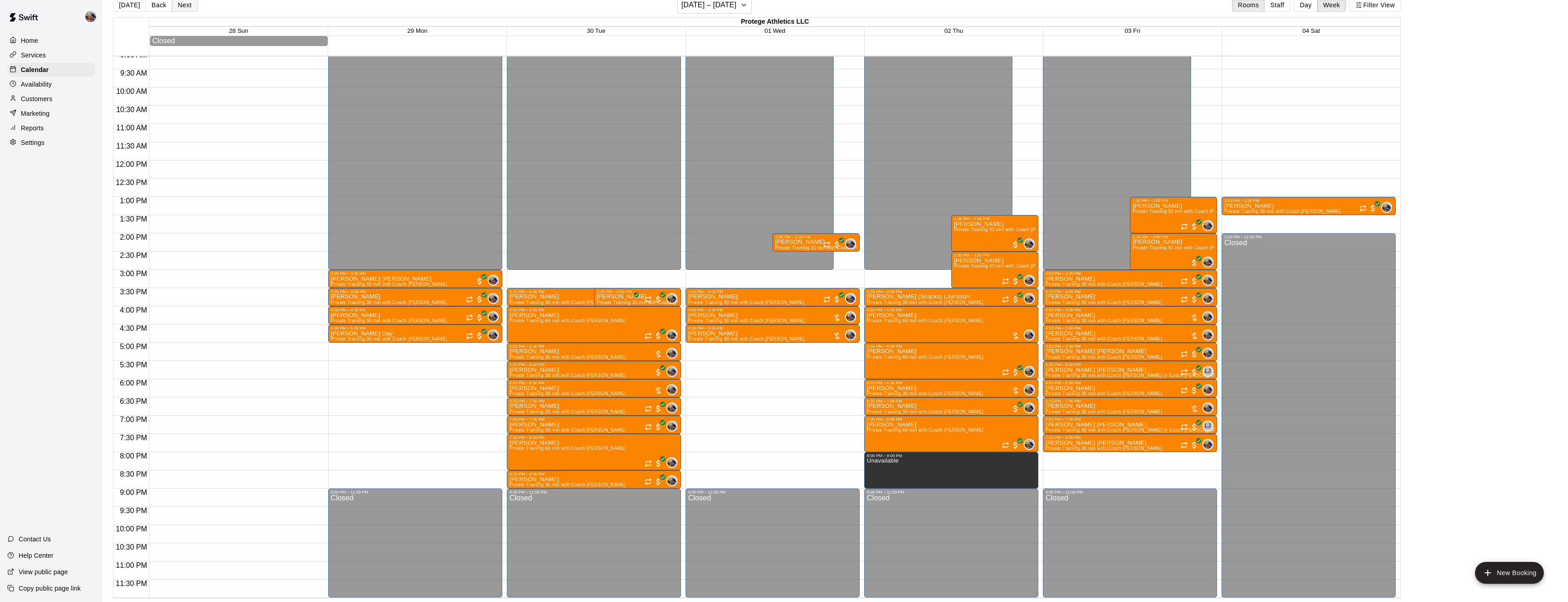
click at [181, 1] on button "Next" at bounding box center [185, 5] width 25 height 14
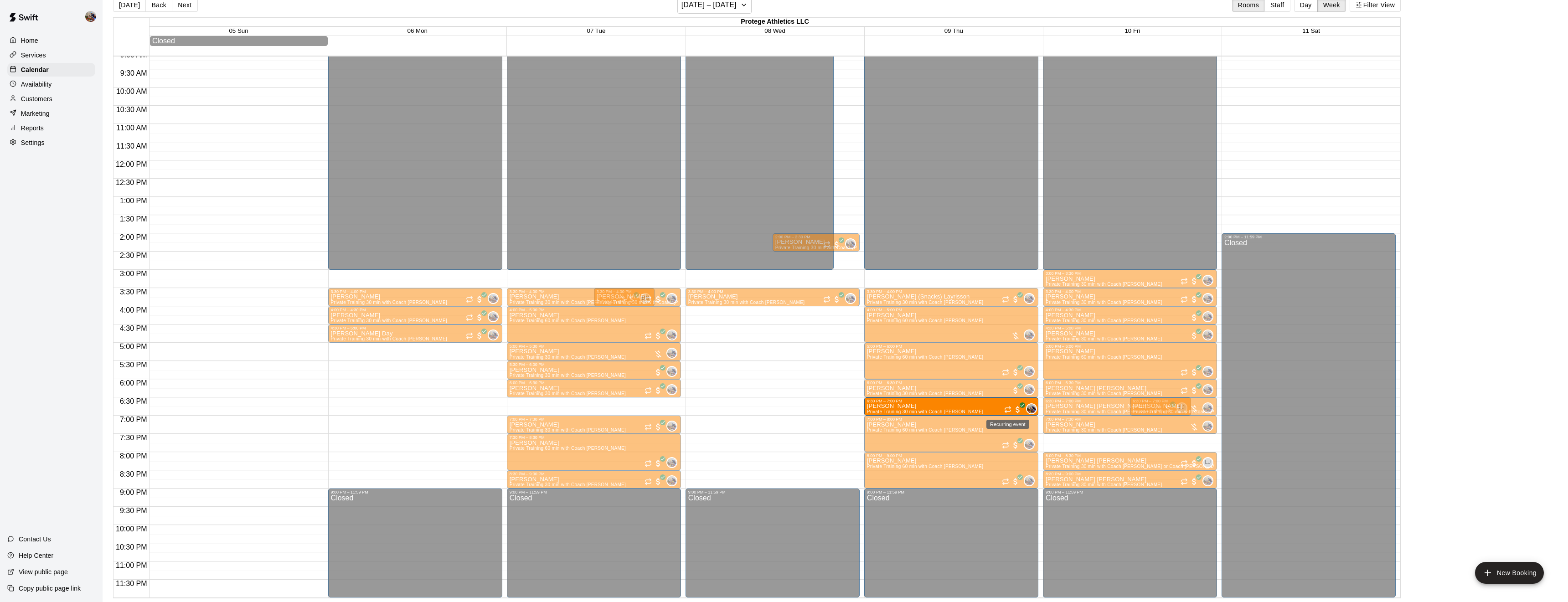
drag, startPoint x: 1121, startPoint y: 441, endPoint x: 1010, endPoint y: 409, distance: 115.5
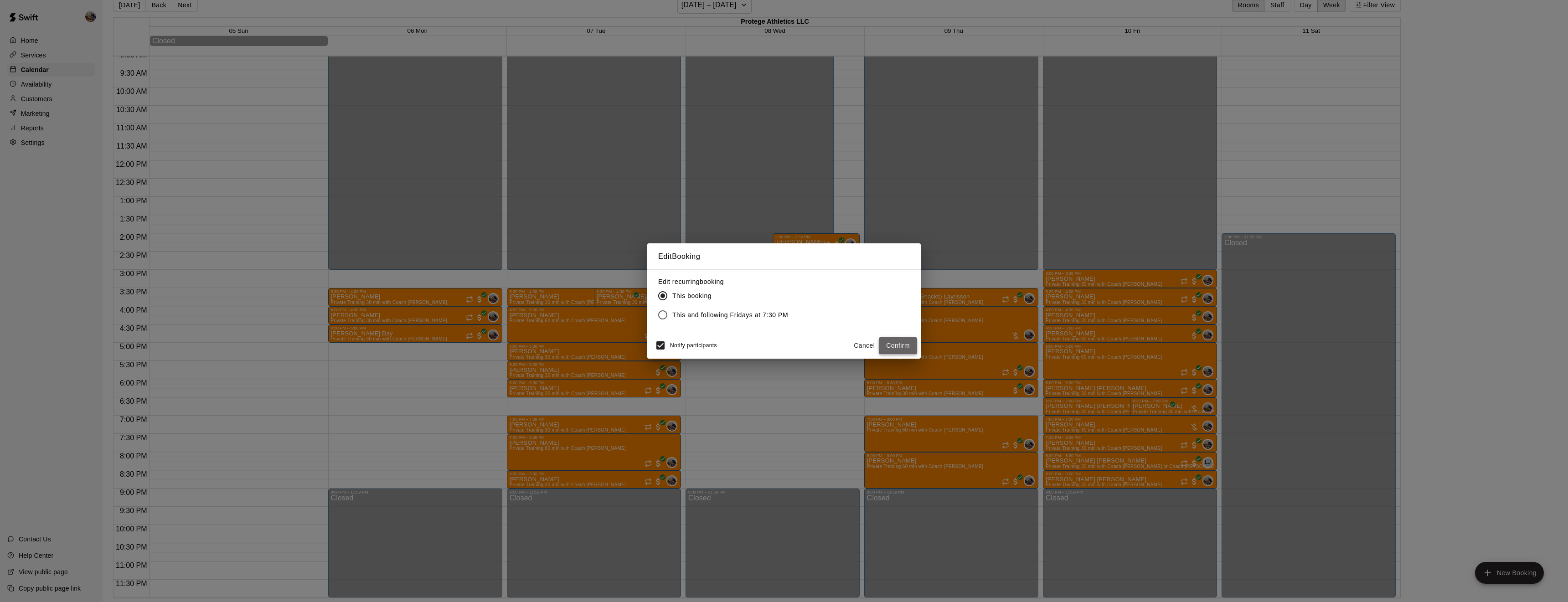
click at [906, 348] on button "Confirm" at bounding box center [898, 345] width 38 height 17
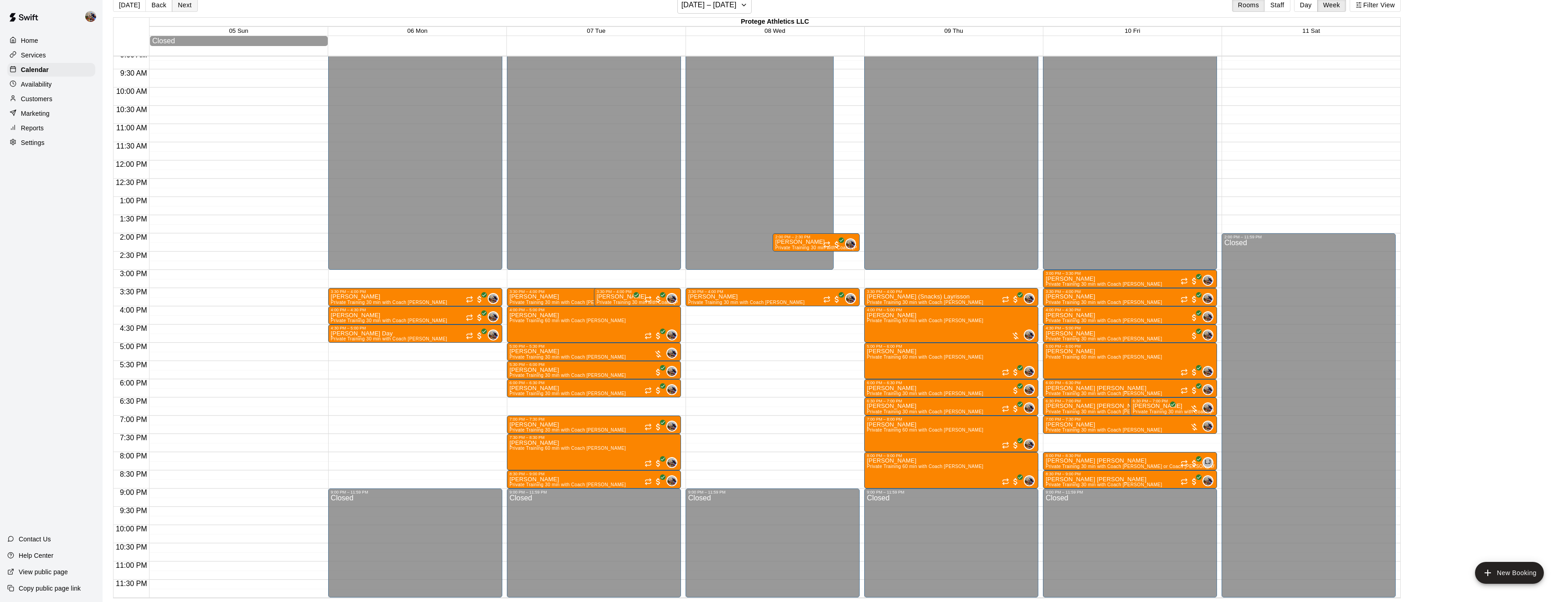
click at [176, 7] on button "Next" at bounding box center [185, 5] width 25 height 14
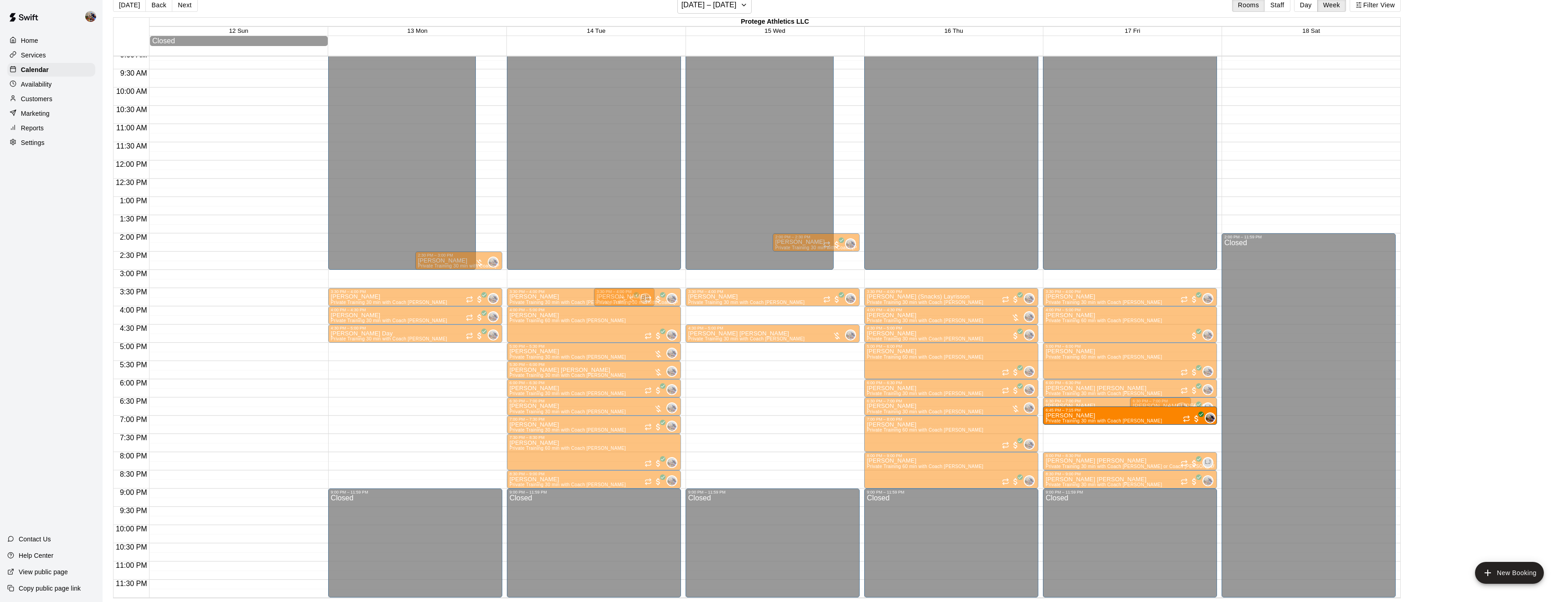
drag, startPoint x: 1151, startPoint y: 444, endPoint x: 1151, endPoint y: 431, distance: 13.0
drag, startPoint x: 1148, startPoint y: 445, endPoint x: 1147, endPoint y: 435, distance: 10.0
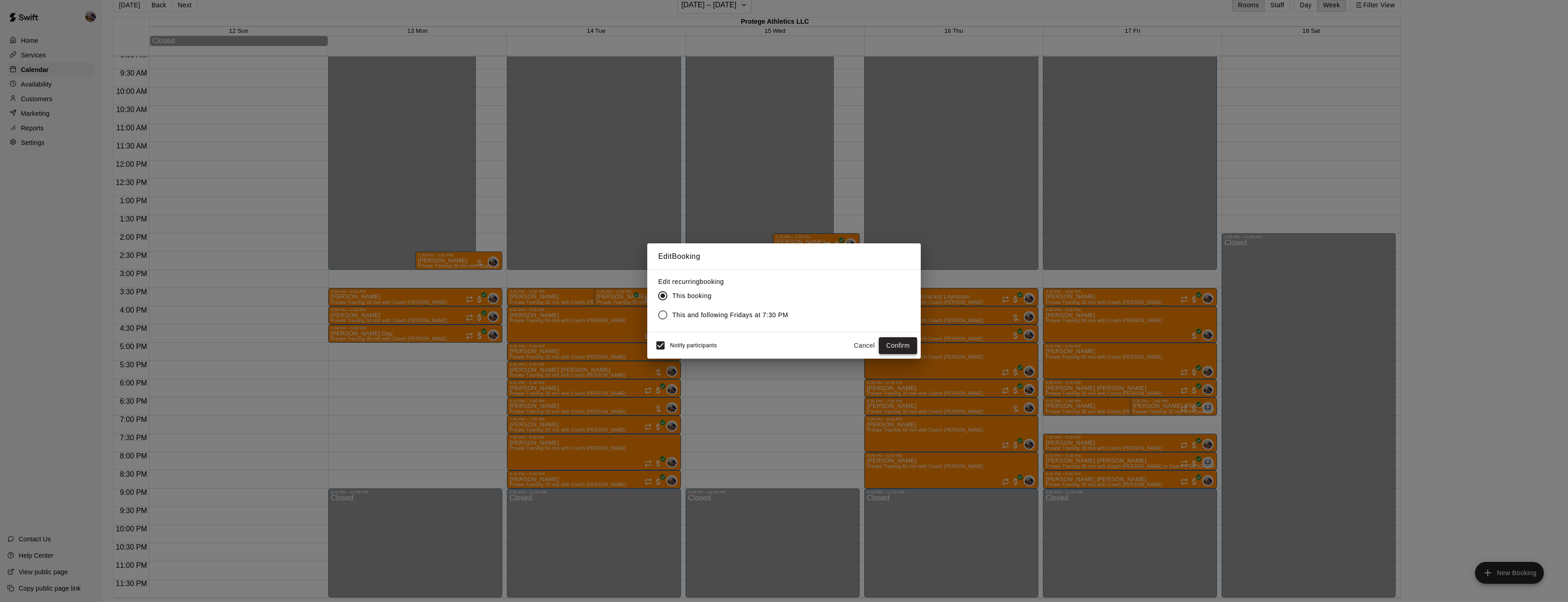
click at [897, 343] on button "Confirm" at bounding box center [898, 345] width 38 height 17
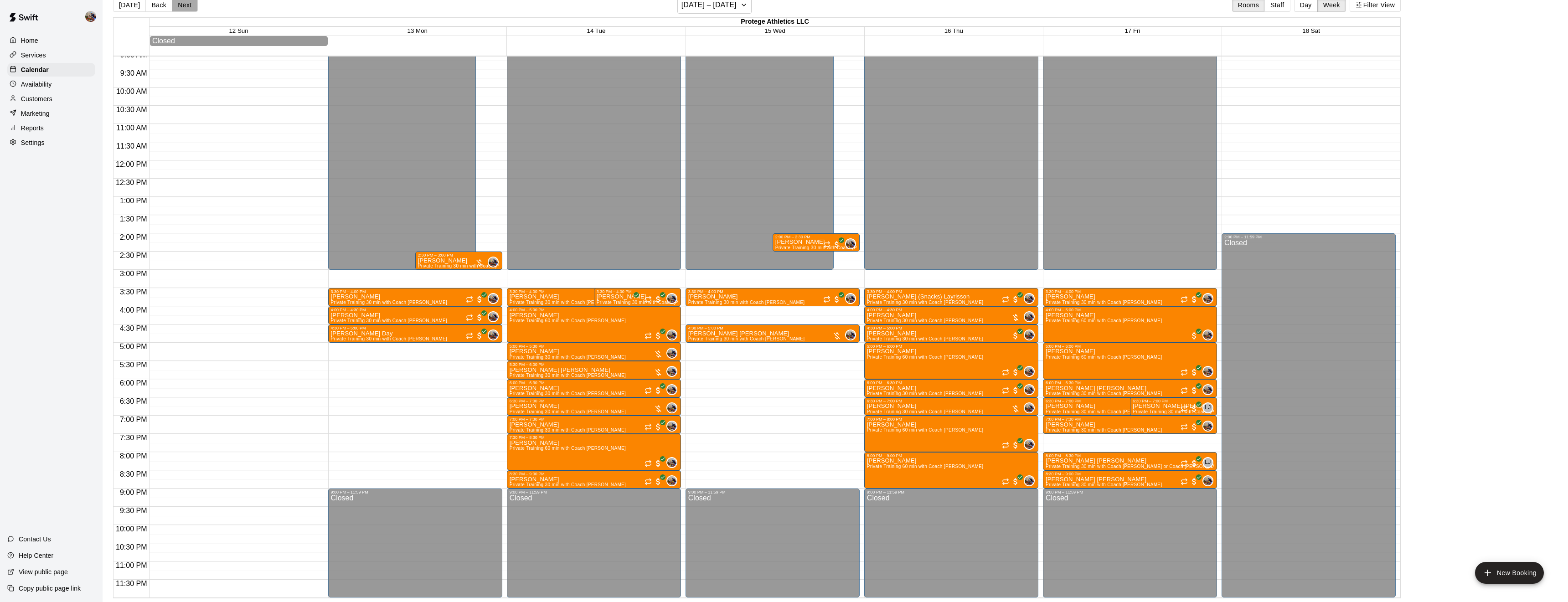
click at [183, 5] on button "Next" at bounding box center [185, 5] width 25 height 14
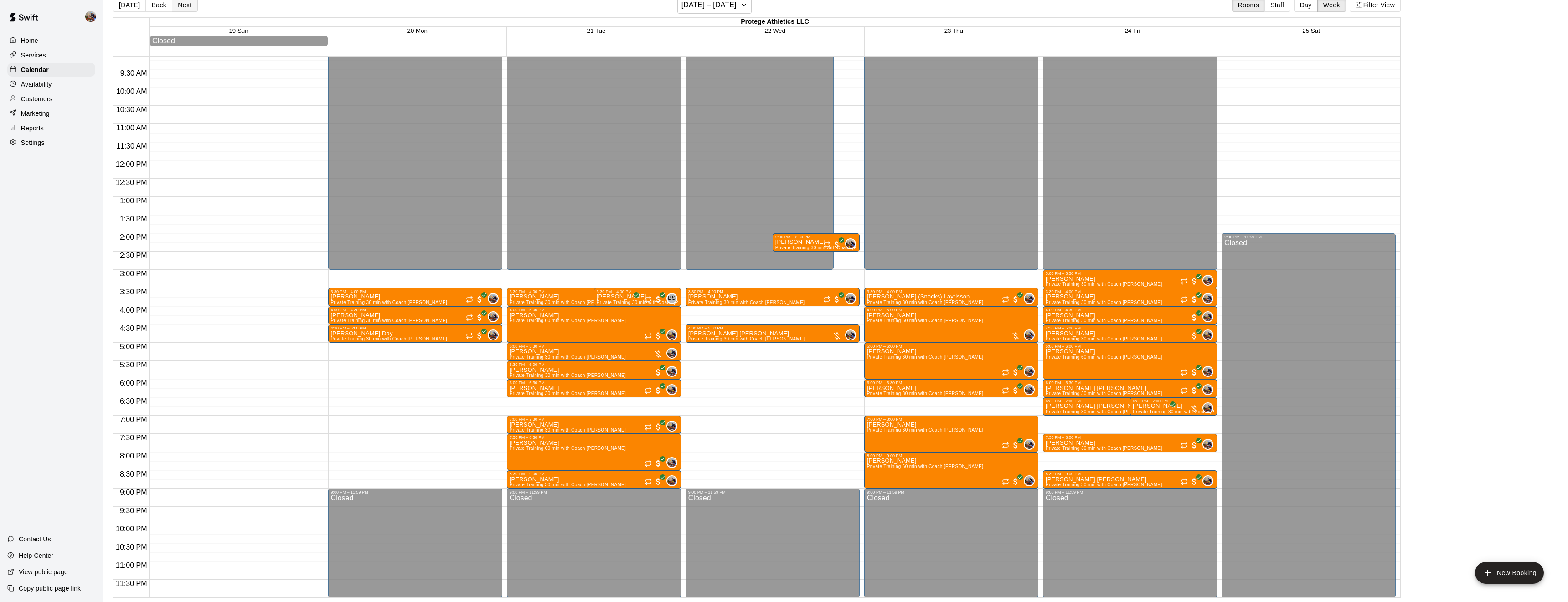
click at [183, 5] on button "Next" at bounding box center [185, 5] width 25 height 14
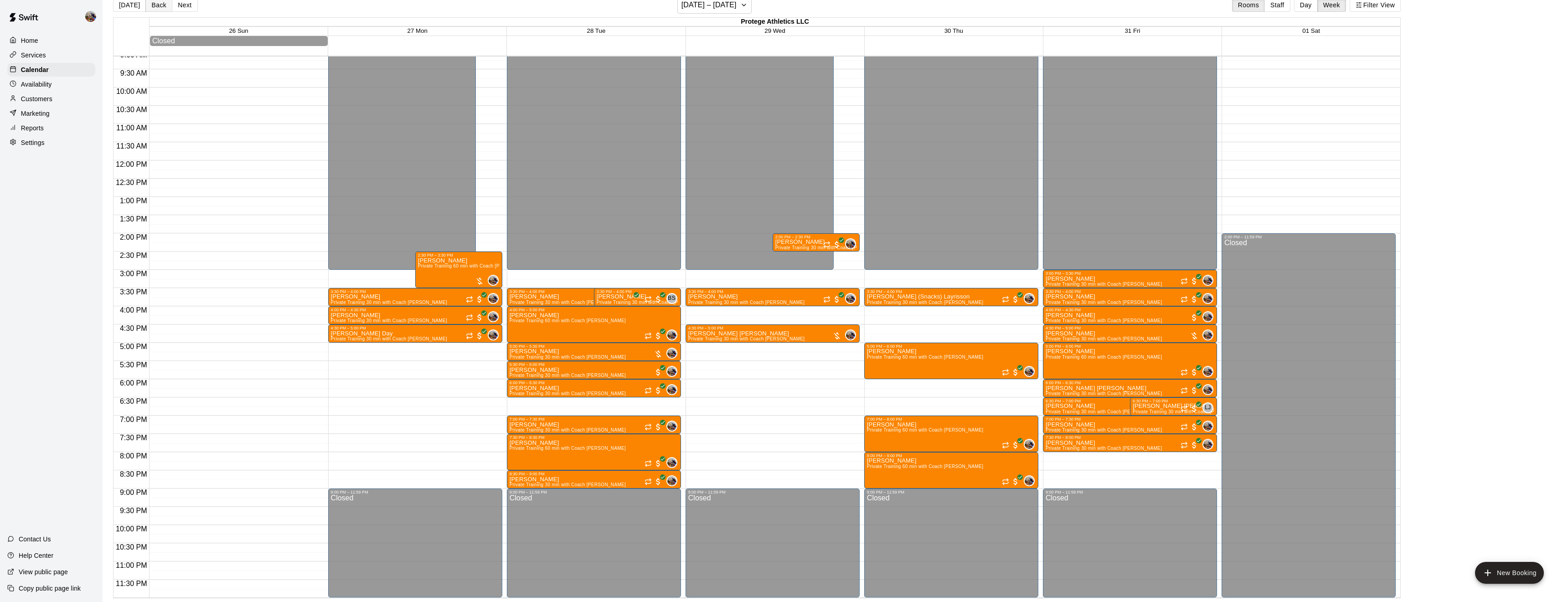
click at [160, 7] on button "Back" at bounding box center [159, 5] width 27 height 14
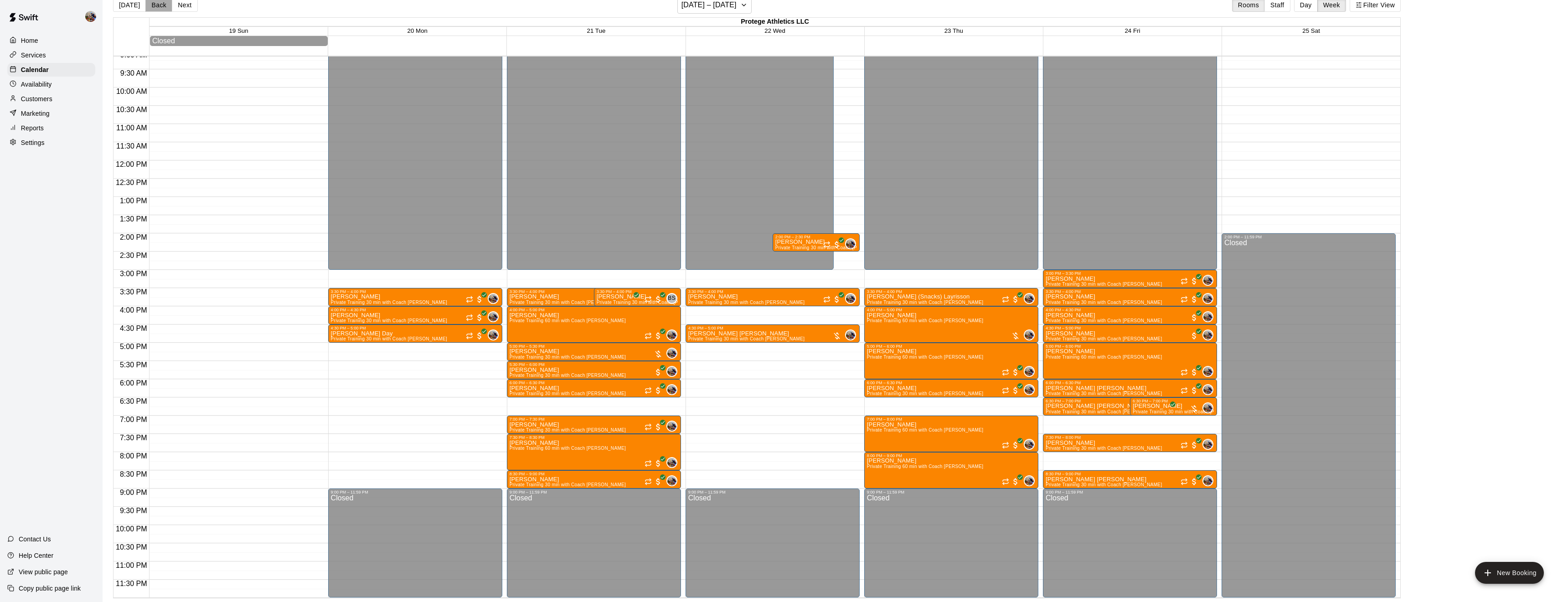
click at [160, 7] on button "Back" at bounding box center [159, 5] width 27 height 14
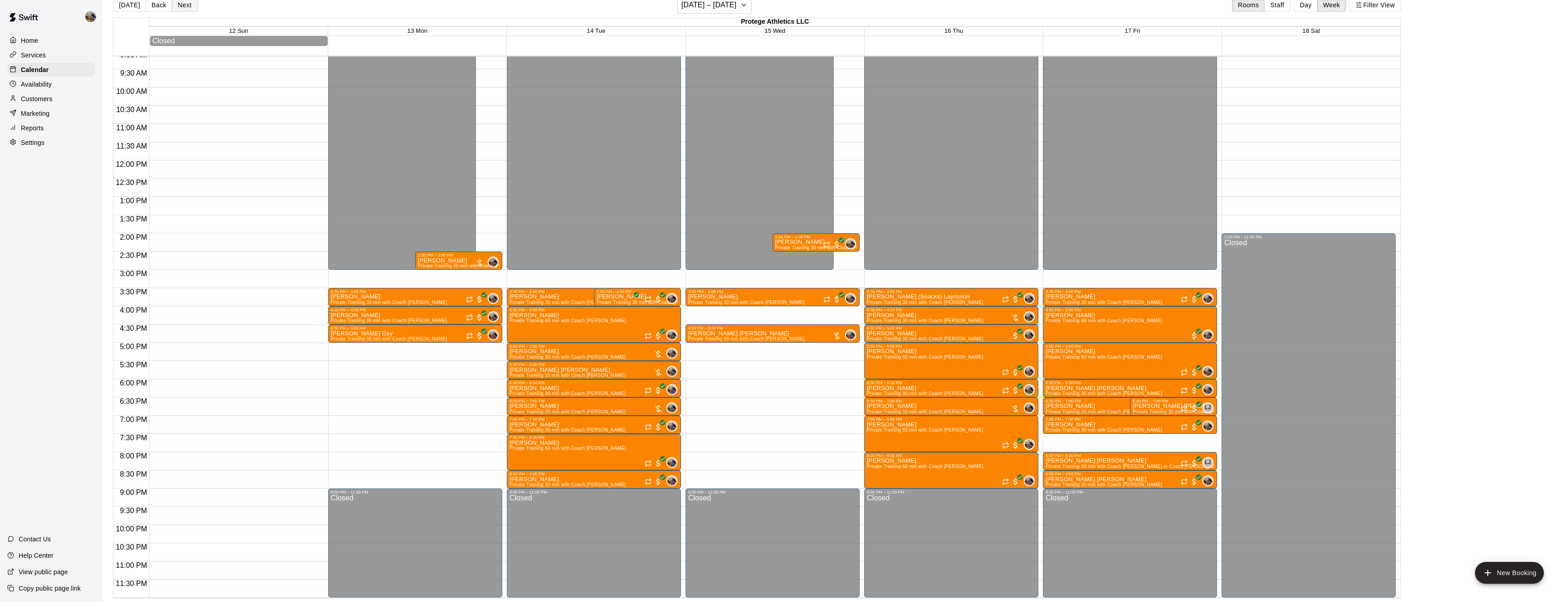
click at [191, 4] on button "Next" at bounding box center [185, 5] width 25 height 14
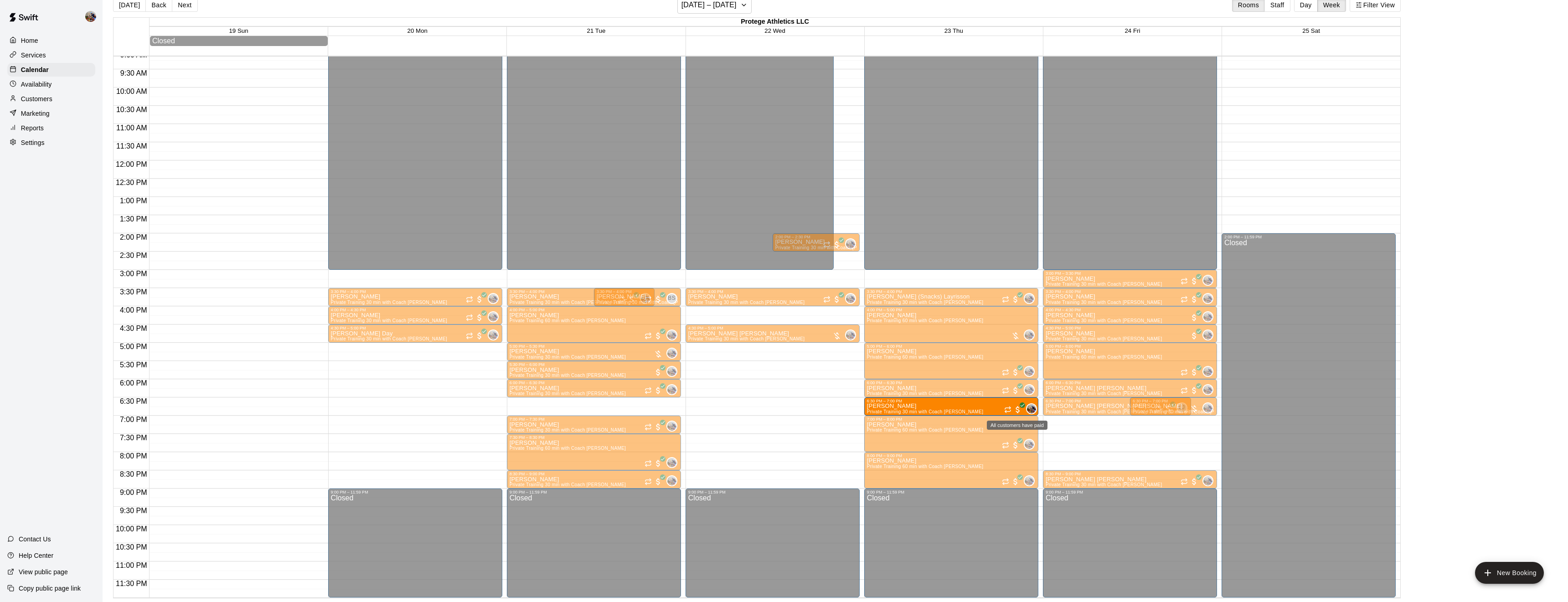
drag, startPoint x: 1122, startPoint y: 447, endPoint x: 1014, endPoint y: 412, distance: 113.5
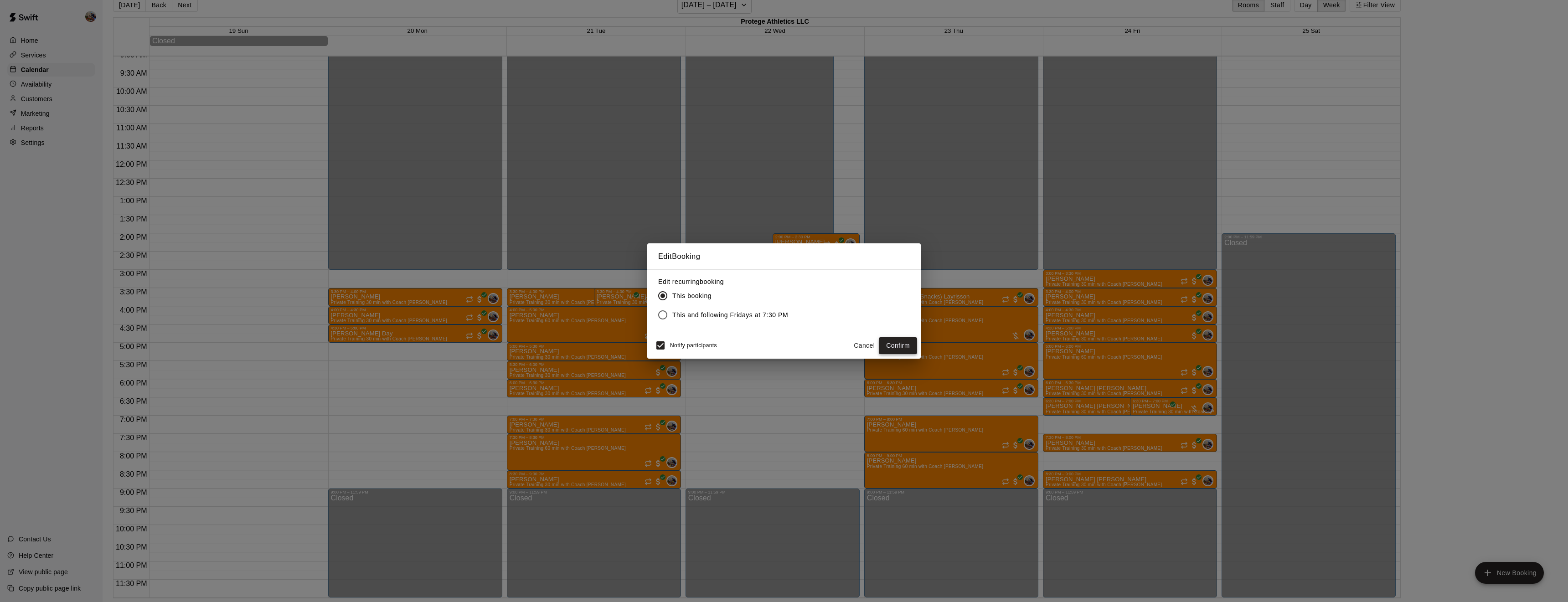
click at [903, 343] on button "Confirm" at bounding box center [898, 345] width 38 height 17
